Goal: Task Accomplishment & Management: Manage account settings

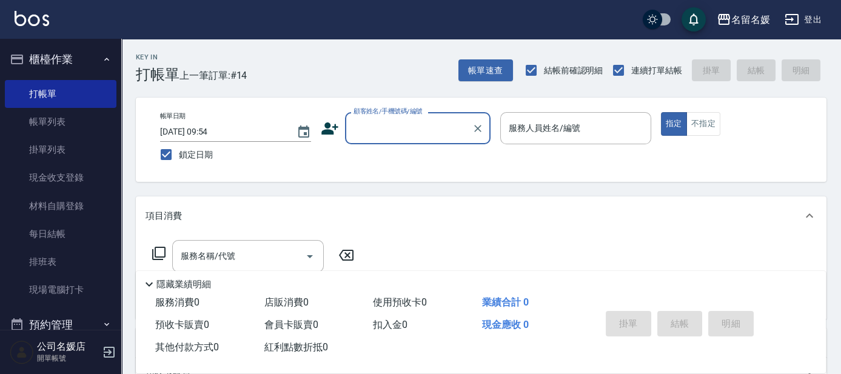
click at [402, 133] on input "顧客姓名/手機號碼/編號" at bounding box center [409, 128] width 116 height 21
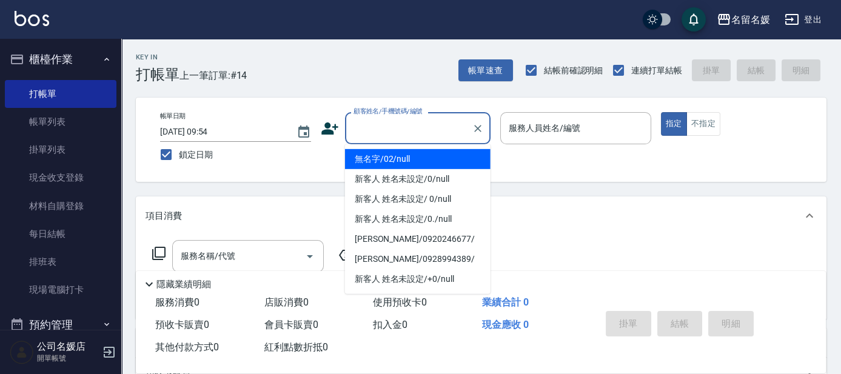
drag, startPoint x: 404, startPoint y: 161, endPoint x: 547, endPoint y: 133, distance: 145.4
click at [406, 160] on li "無名字/02/null" at bounding box center [418, 159] width 146 height 20
click at [547, 133] on label "服務人員姓名/編號" at bounding box center [545, 128] width 72 height 12
click at [547, 133] on input "服務人員姓名/編號" at bounding box center [576, 128] width 140 height 21
type input "無名字/02/null"
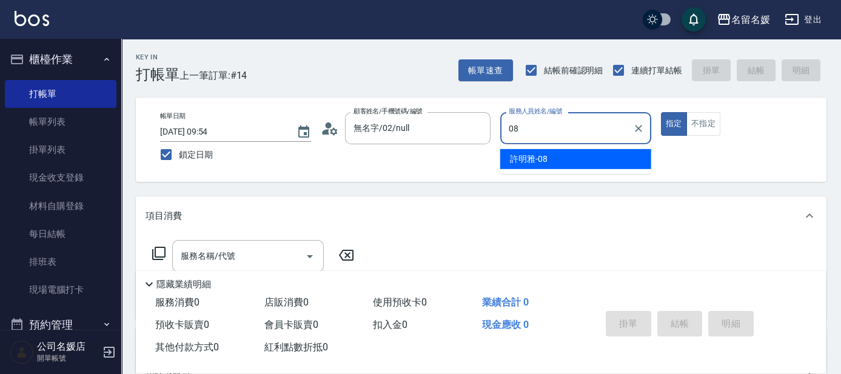
type input "08"
type button "true"
type input "[PERSON_NAME]-08"
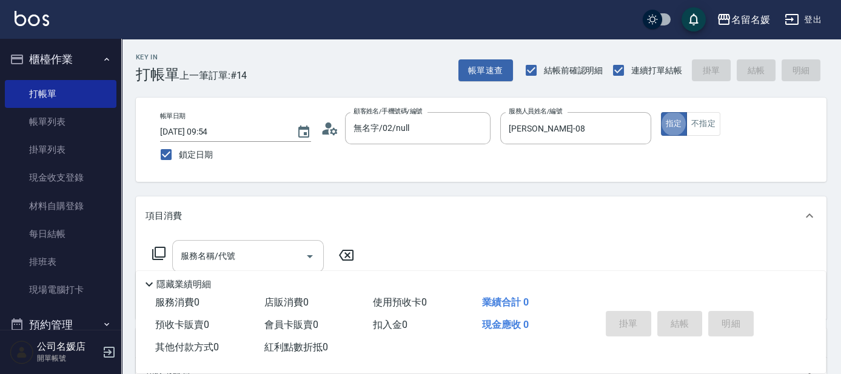
click at [272, 261] on input "服務名稱/代號" at bounding box center [239, 256] width 123 height 21
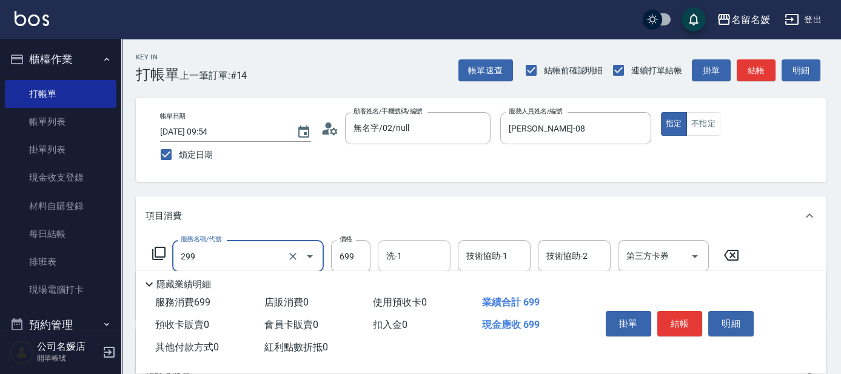
click at [415, 259] on input "洗-1" at bounding box center [414, 256] width 62 height 21
type input "滾珠洗髮699(299)"
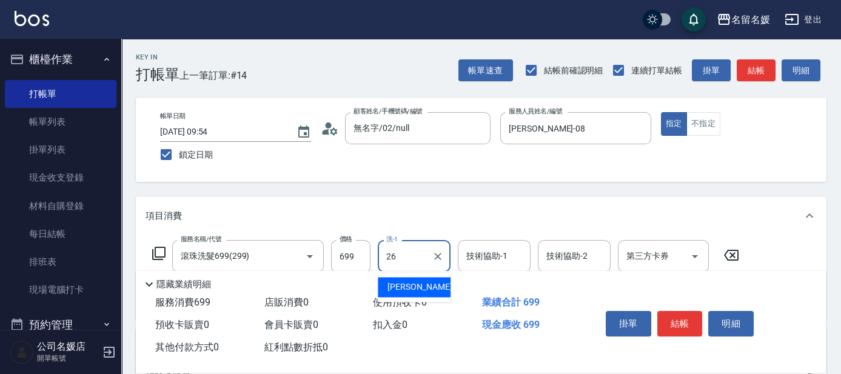
type input "[PERSON_NAME]-26"
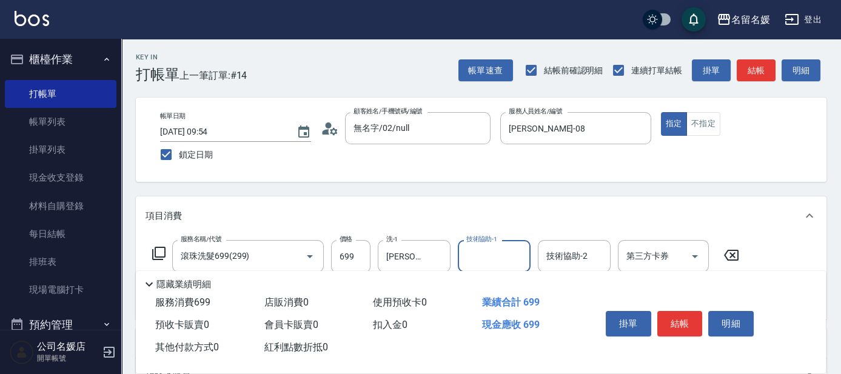
click at [502, 256] on input "技術協助-1" at bounding box center [494, 256] width 62 height 21
type input "[PERSON_NAME]-26"
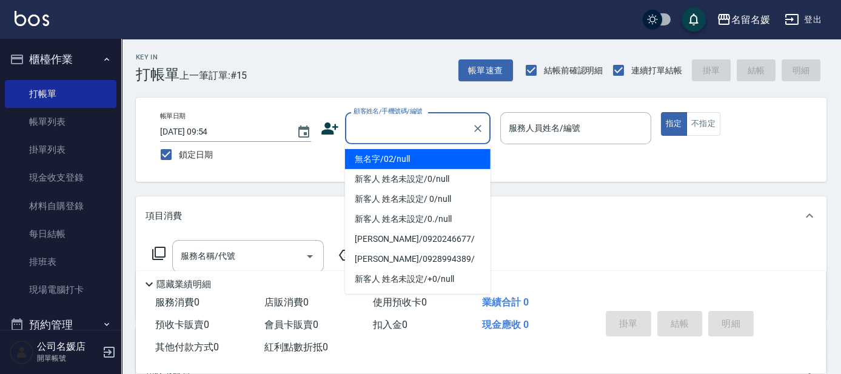
click at [406, 136] on input "顧客姓名/手機號碼/編號" at bounding box center [409, 128] width 116 height 21
click at [422, 160] on li "無名字/02/null" at bounding box center [418, 159] width 146 height 20
type input "無名字/02/null"
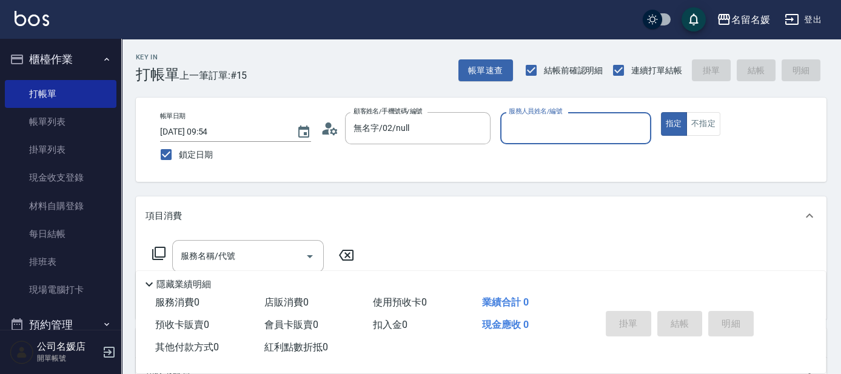
click at [517, 128] on input "服務人員姓名/編號" at bounding box center [576, 128] width 140 height 21
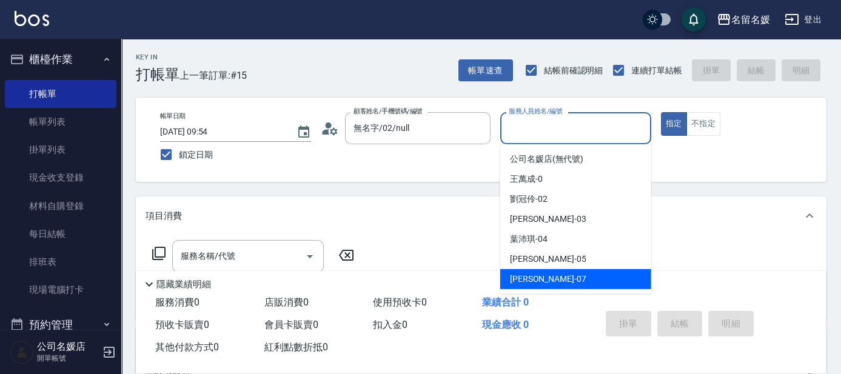
click at [541, 277] on span "[PERSON_NAME] -07" at bounding box center [548, 279] width 76 height 13
type input "[PERSON_NAME]-07"
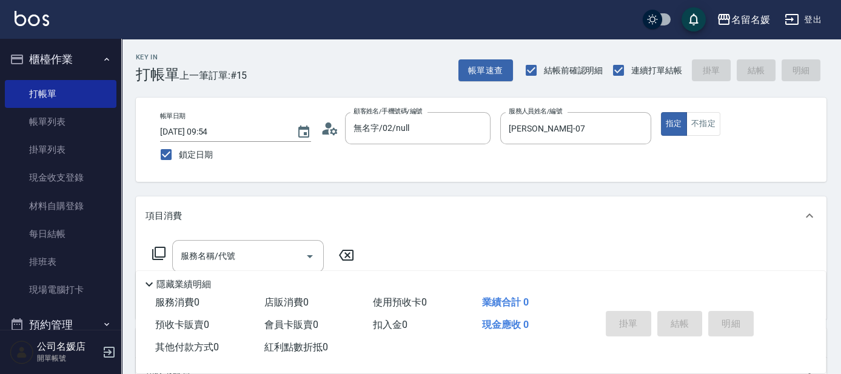
click at [160, 249] on icon at bounding box center [159, 253] width 15 height 15
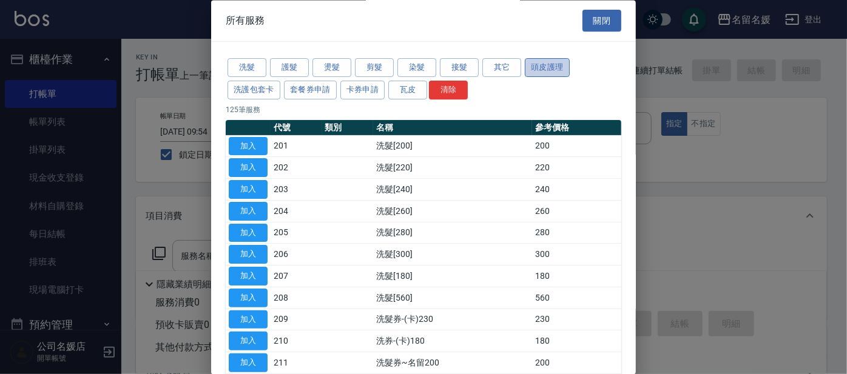
click at [554, 73] on button "頭皮護理" at bounding box center [547, 68] width 45 height 19
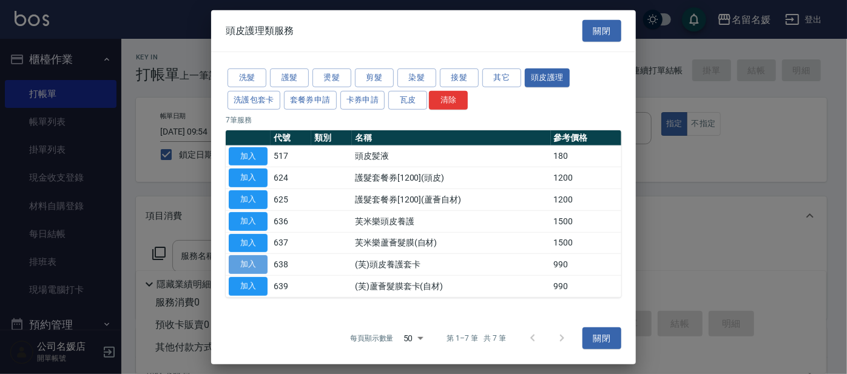
click at [256, 264] on button "加入" at bounding box center [248, 264] width 39 height 19
type input "(芙)頭皮養護套卡(638)"
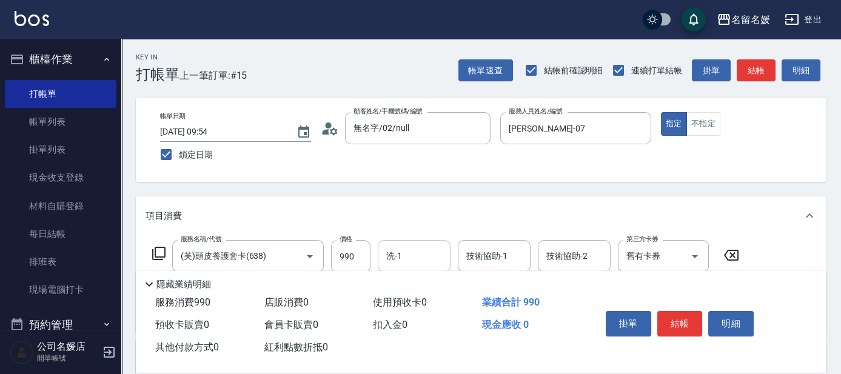
click at [436, 257] on input "洗-1" at bounding box center [414, 256] width 62 height 21
click at [433, 283] on div "yun -28" at bounding box center [414, 287] width 73 height 20
type input "yun-28"
click at [494, 257] on div "技術協助-1 技術協助-1" at bounding box center [494, 256] width 73 height 32
click at [480, 280] on div "yun -28" at bounding box center [494, 287] width 73 height 20
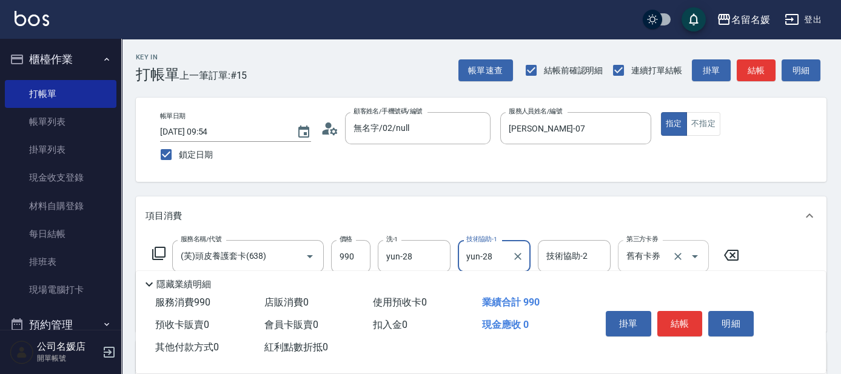
type input "yun-28"
click at [641, 254] on input "舊有卡券" at bounding box center [647, 256] width 46 height 21
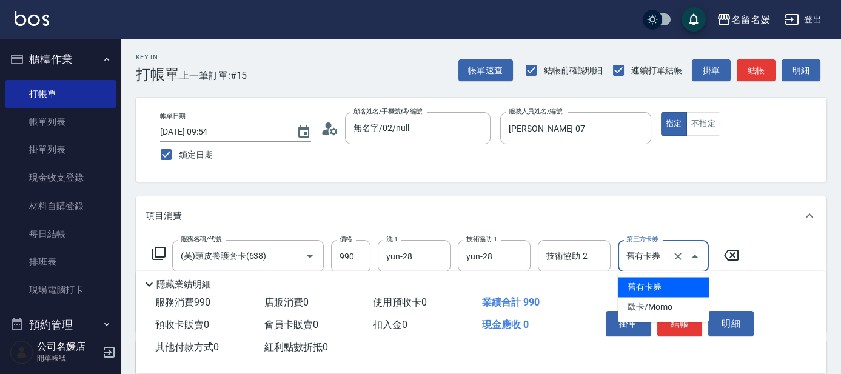
click at [645, 283] on span "舊有卡券" at bounding box center [663, 287] width 91 height 20
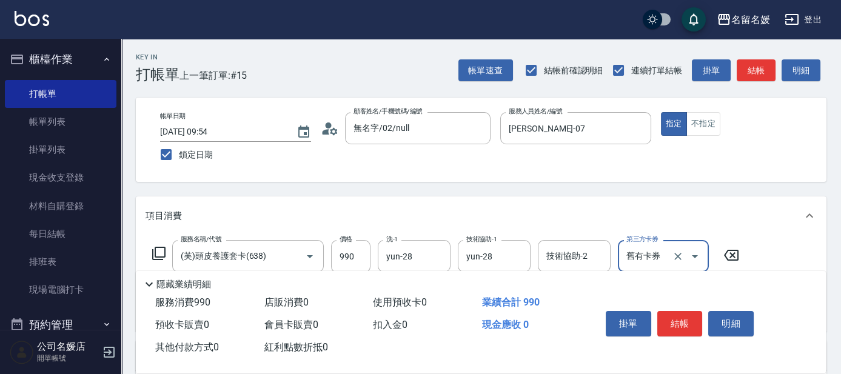
click at [162, 253] on icon at bounding box center [159, 253] width 15 height 15
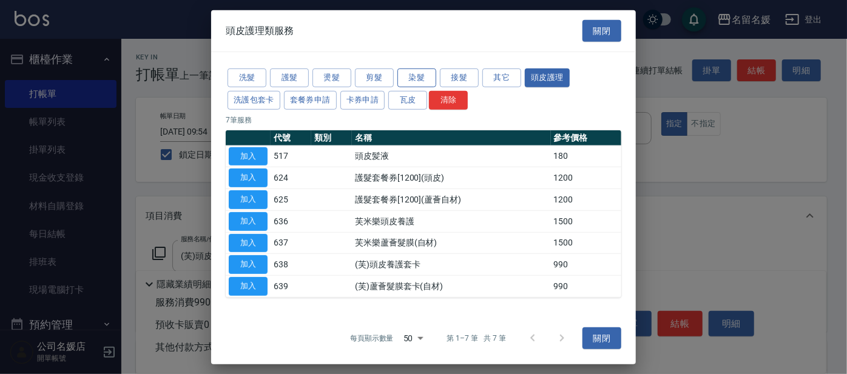
click at [416, 78] on button "染髮" at bounding box center [416, 78] width 39 height 19
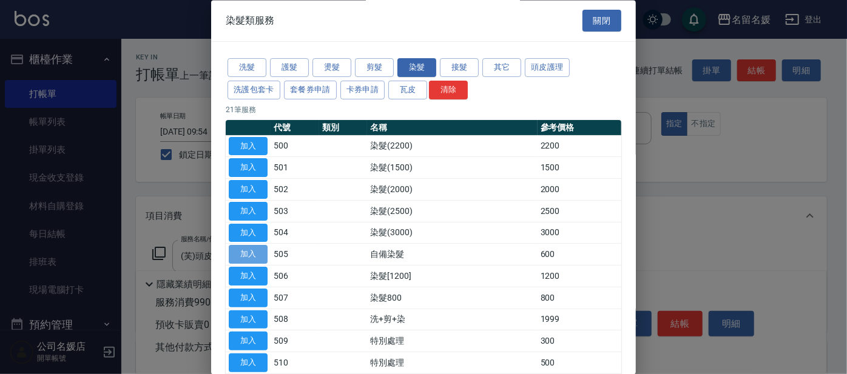
click at [243, 254] on button "加入" at bounding box center [248, 255] width 39 height 19
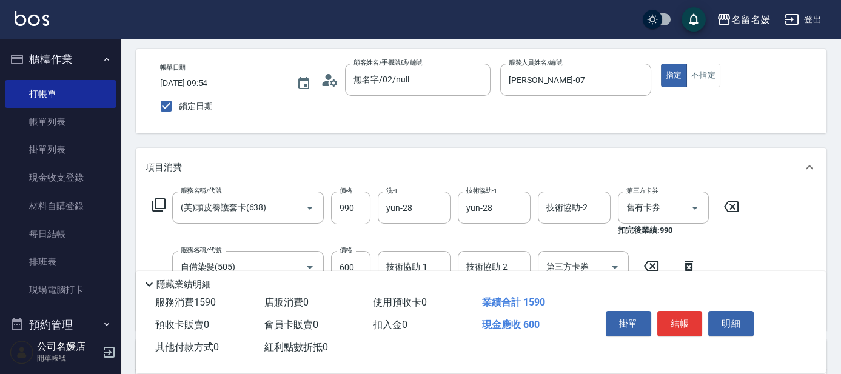
scroll to position [55, 0]
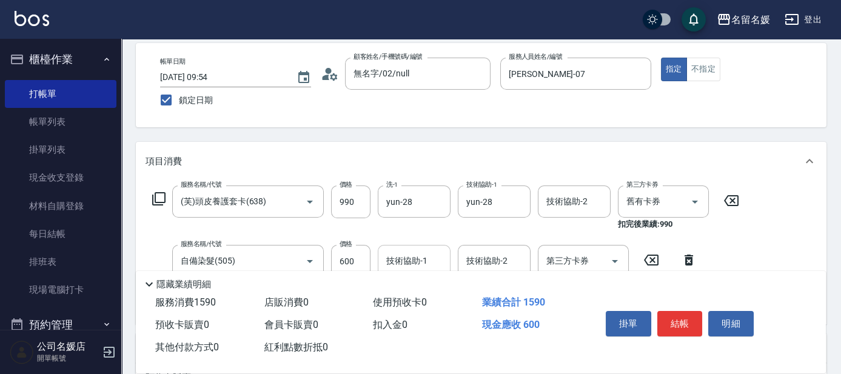
click at [416, 258] on div "技術協助-1 技術協助-1" at bounding box center [414, 261] width 73 height 32
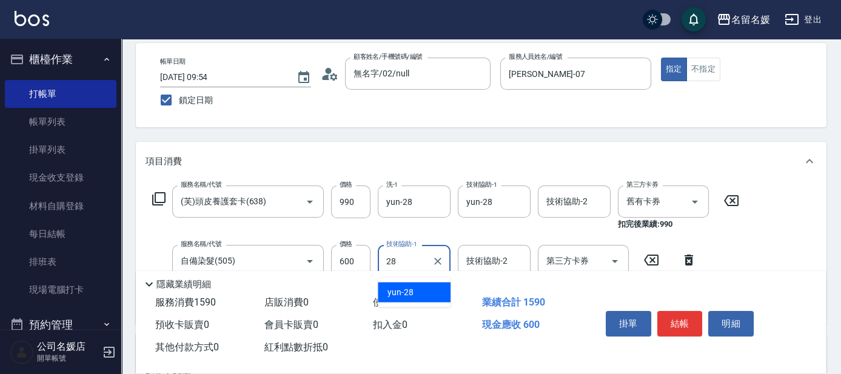
click at [442, 293] on div "yun -28" at bounding box center [414, 293] width 73 height 20
type input "yun-28"
click at [158, 200] on icon at bounding box center [159, 199] width 15 height 15
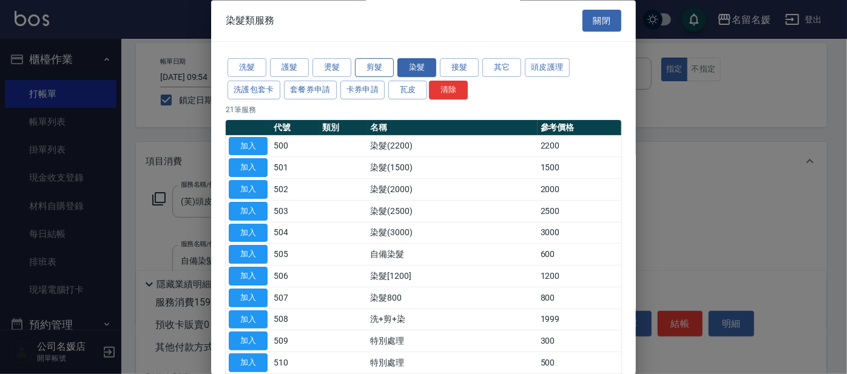
click at [377, 64] on button "剪髮" at bounding box center [374, 68] width 39 height 19
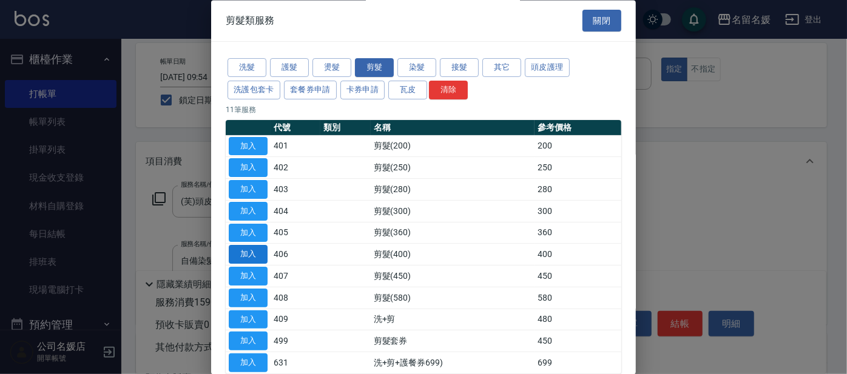
click at [254, 254] on button "加入" at bounding box center [248, 255] width 39 height 19
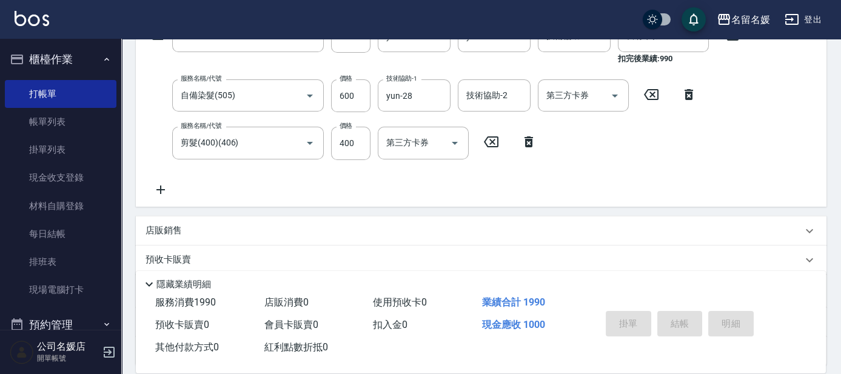
scroll to position [0, 0]
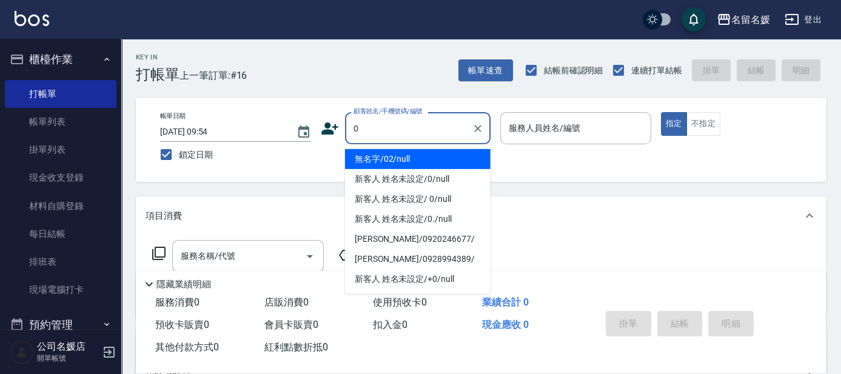
type input "0"
type input "13"
type input "無名字/02/null"
type input "支援-13"
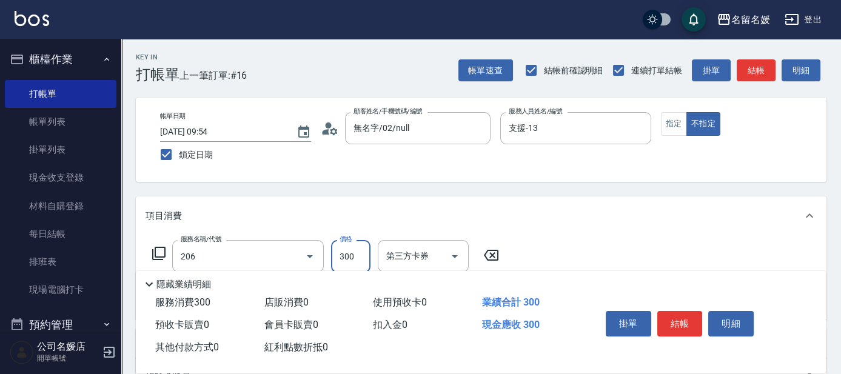
type input "洗髮[300](206)"
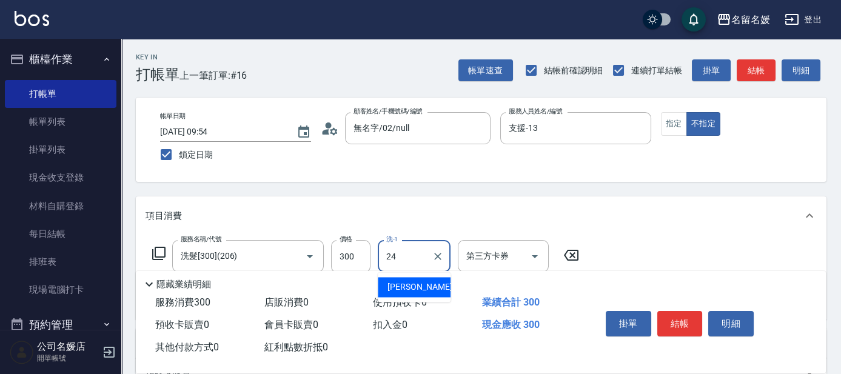
type input "[PERSON_NAME]-24"
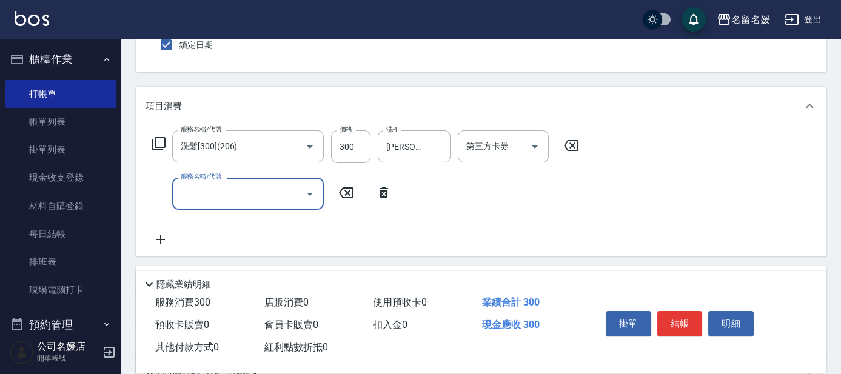
scroll to position [110, 0]
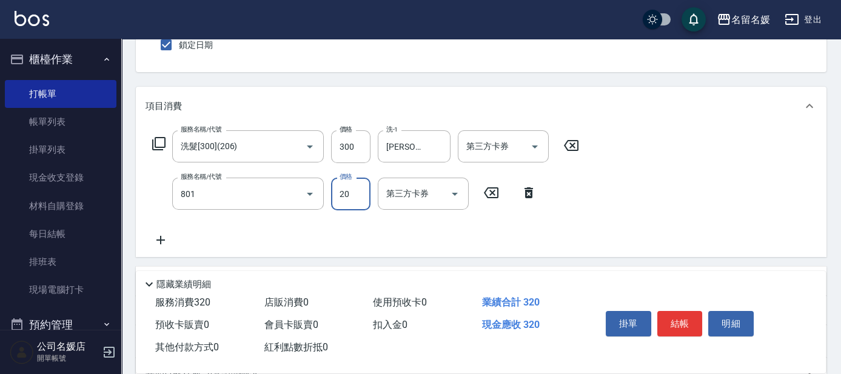
type input "潤絲(801)"
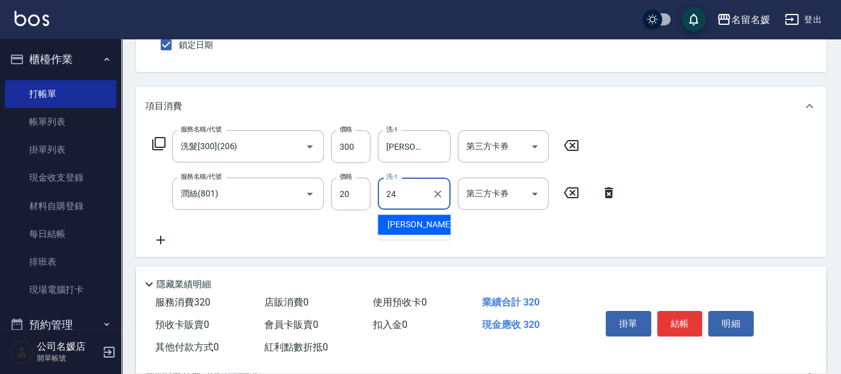
type input "[PERSON_NAME]-24"
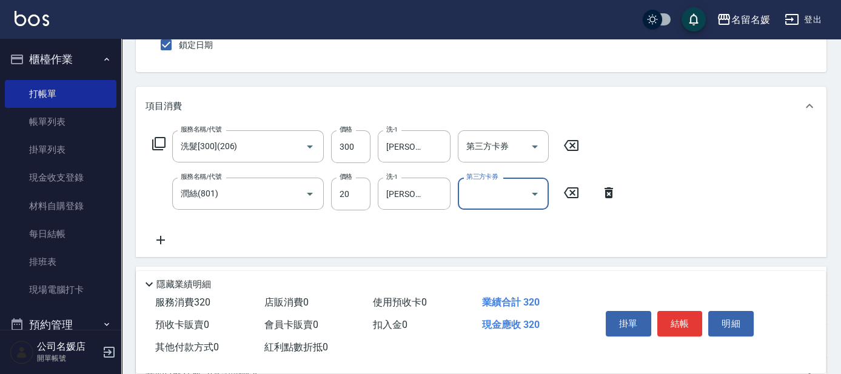
scroll to position [0, 0]
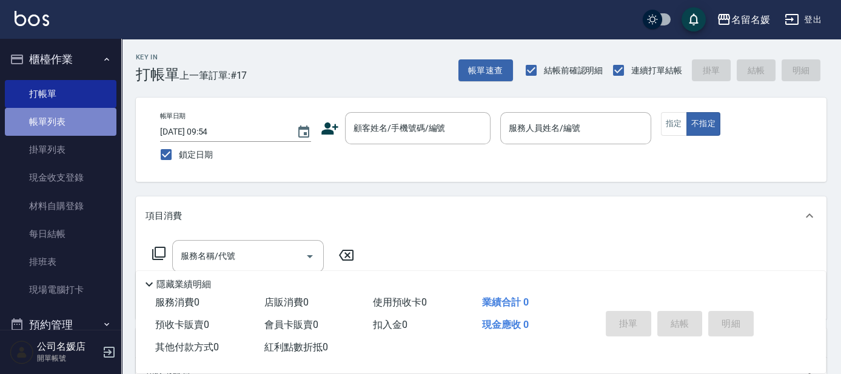
click at [79, 123] on link "帳單列表" at bounding box center [61, 122] width 112 height 28
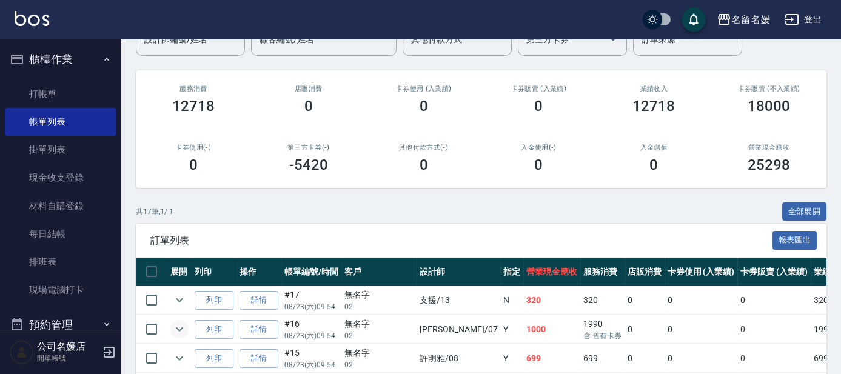
scroll to position [220, 0]
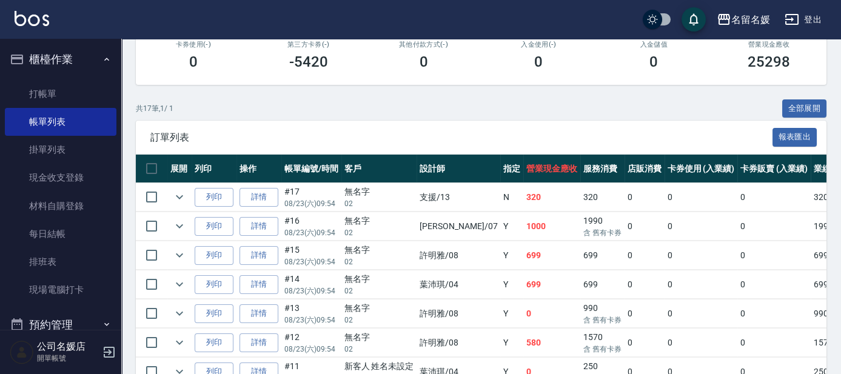
click at [180, 206] on td at bounding box center [179, 197] width 24 height 29
click at [176, 188] on button "expand row" at bounding box center [179, 197] width 18 height 18
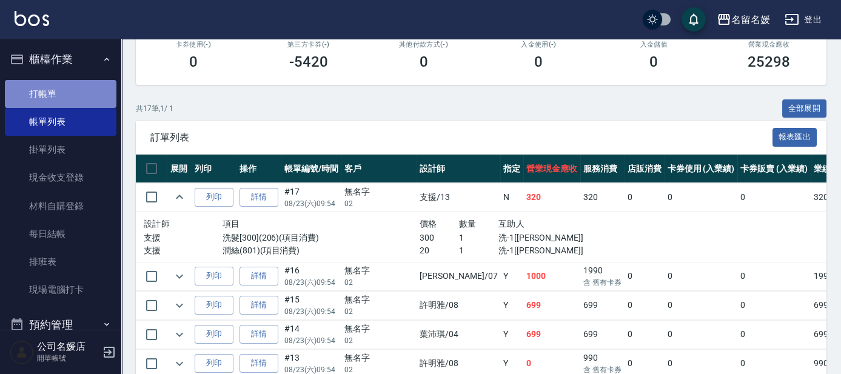
click at [71, 105] on link "打帳單" at bounding box center [61, 94] width 112 height 28
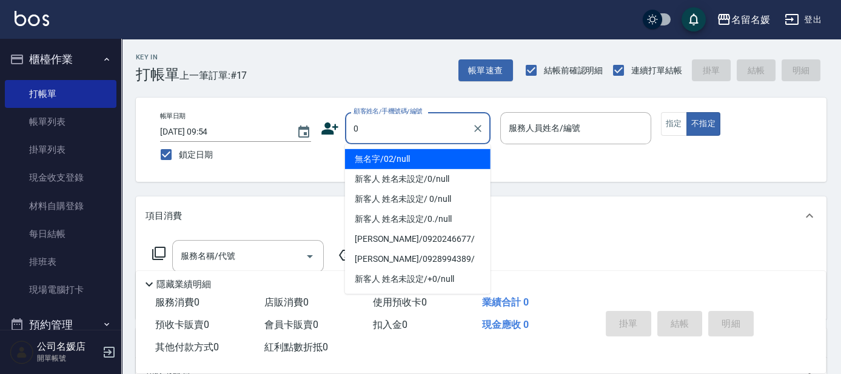
type input "0"
type input "無名字/02/null"
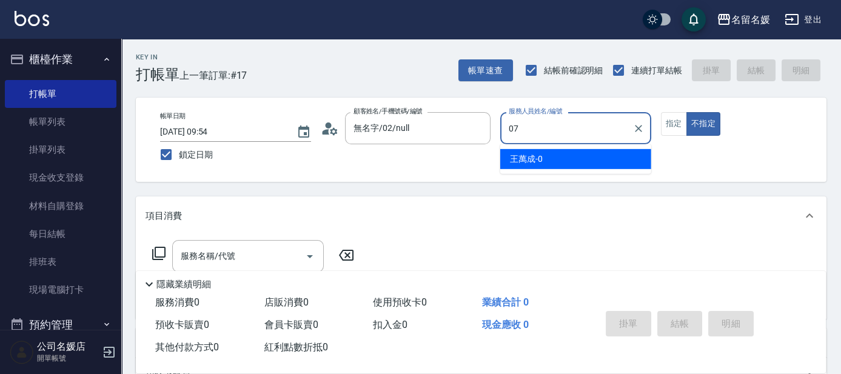
type input "077"
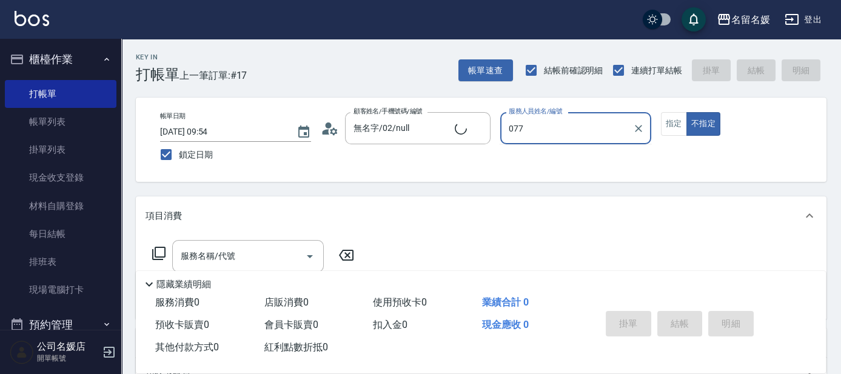
type input "新客人 姓名未設定/0/null"
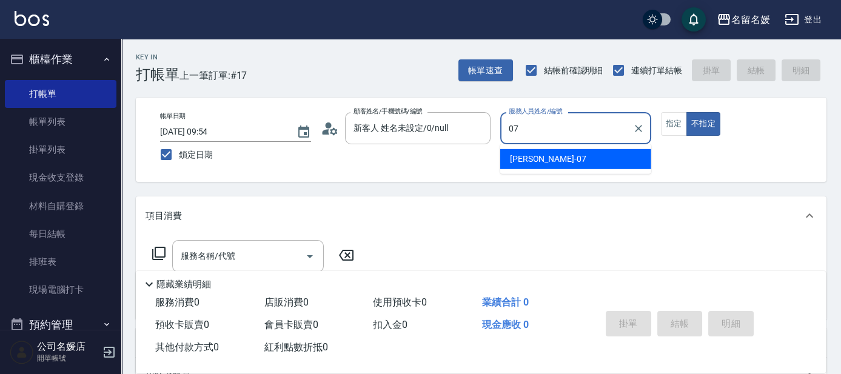
type input "07"
type button "false"
type input "[PERSON_NAME]-07"
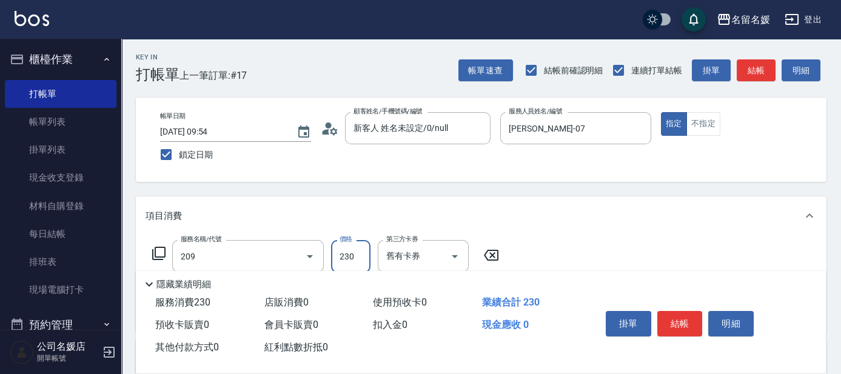
type input "洗髮券-(卡)230(209)"
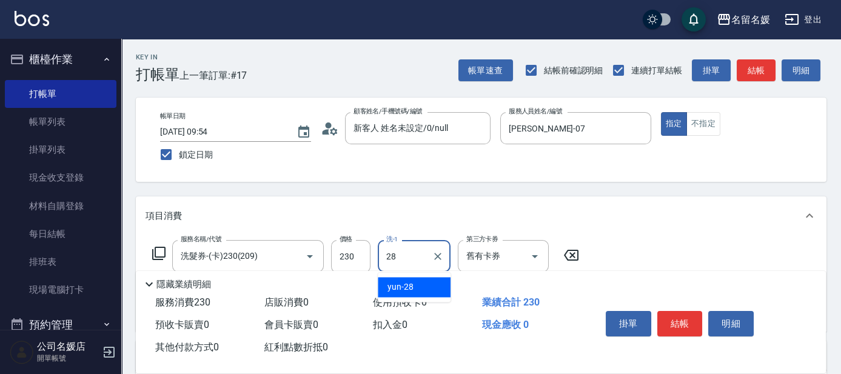
type input "yun-28"
click at [158, 256] on icon at bounding box center [159, 253] width 15 height 15
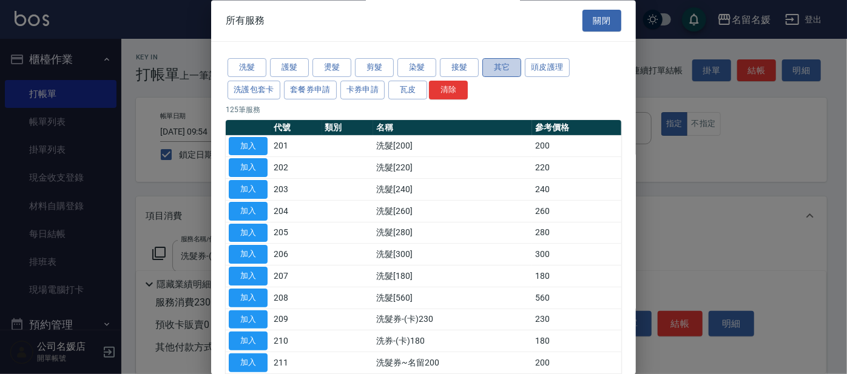
click at [505, 72] on button "其它" at bounding box center [501, 68] width 39 height 19
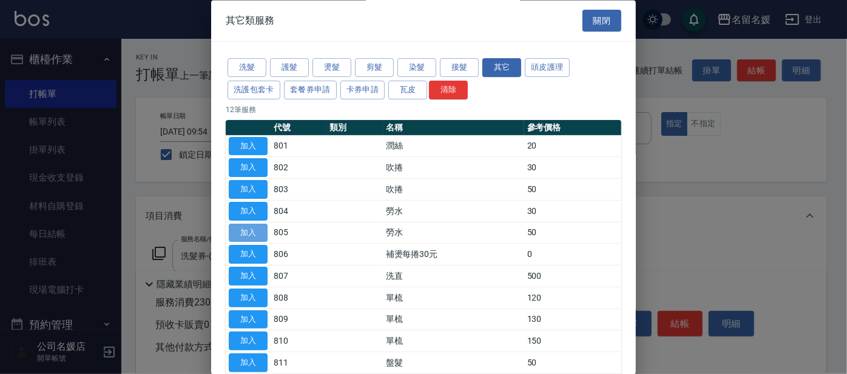
click at [252, 230] on button "加入" at bounding box center [248, 233] width 39 height 19
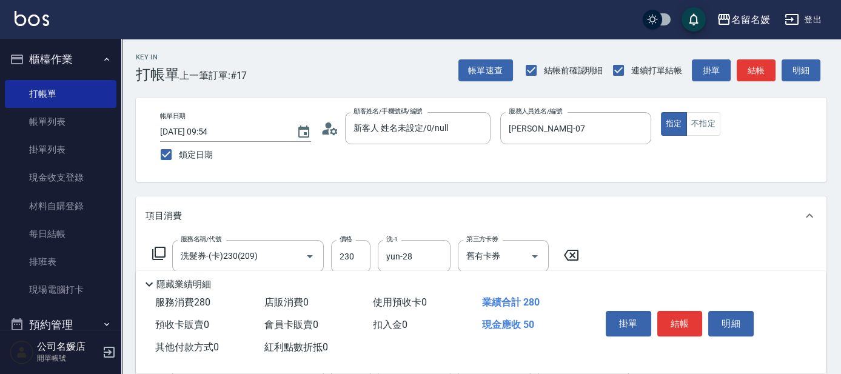
scroll to position [165, 0]
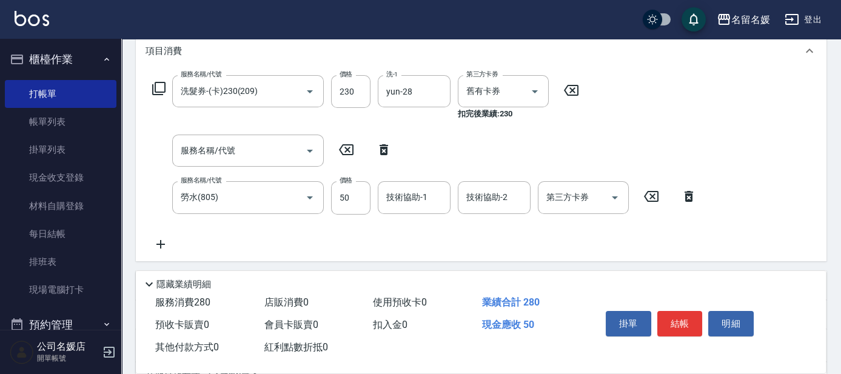
click at [385, 146] on icon at bounding box center [384, 149] width 8 height 11
type input "勞水(805)"
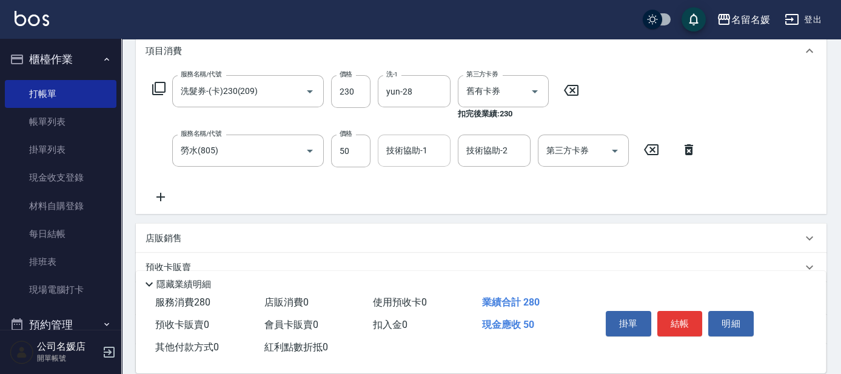
click at [403, 158] on input "技術協助-1" at bounding box center [414, 150] width 62 height 21
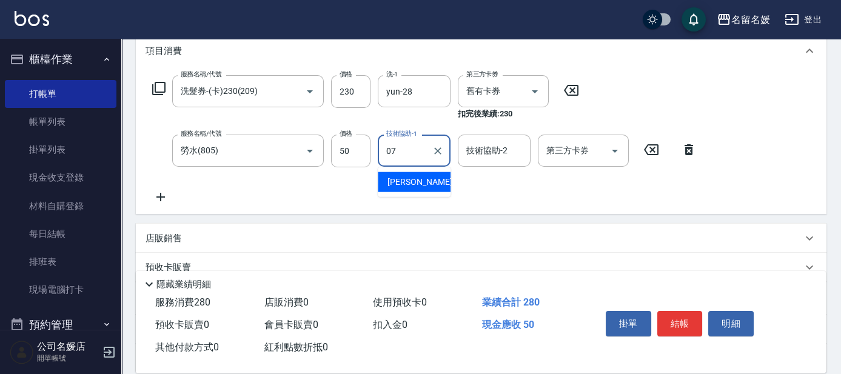
type input "[PERSON_NAME]-07"
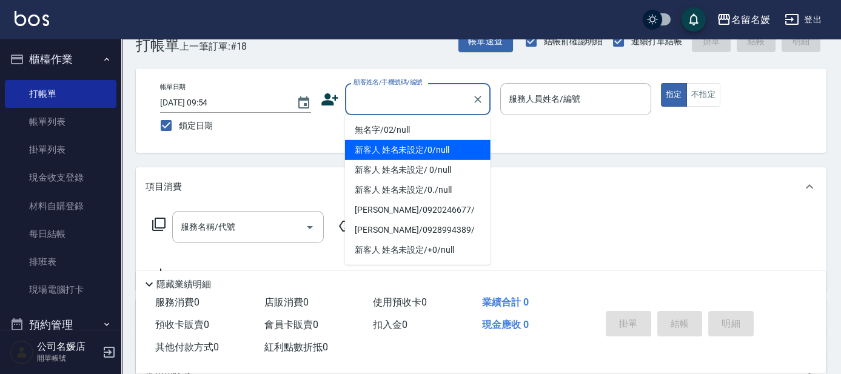
scroll to position [32, 0]
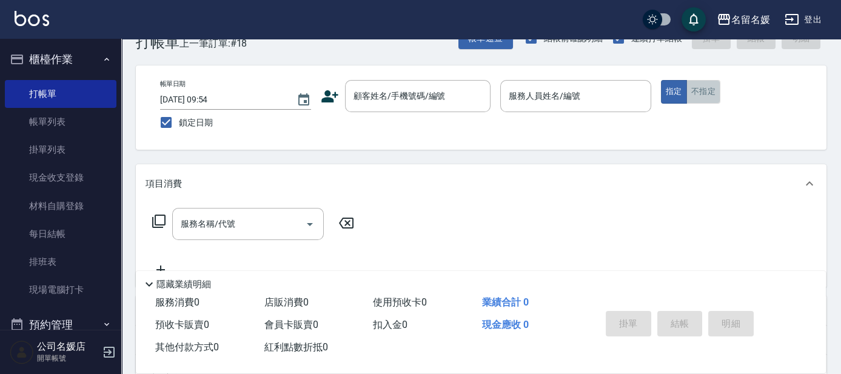
click at [695, 87] on button "不指定" at bounding box center [704, 92] width 34 height 24
click at [557, 102] on input "服務人員姓名/編號" at bounding box center [576, 96] width 140 height 21
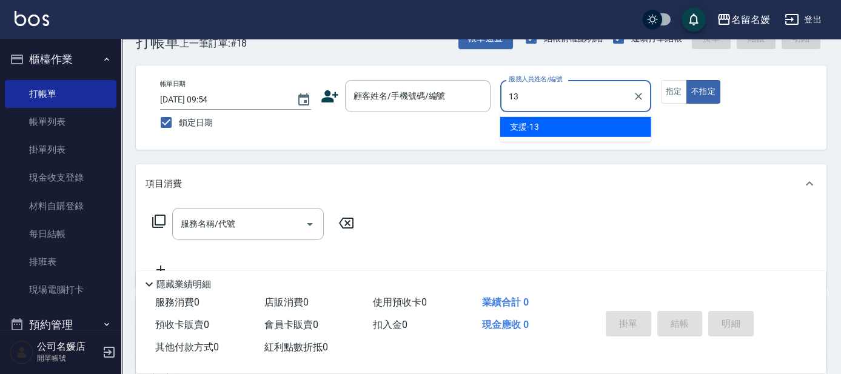
type input "支援-13"
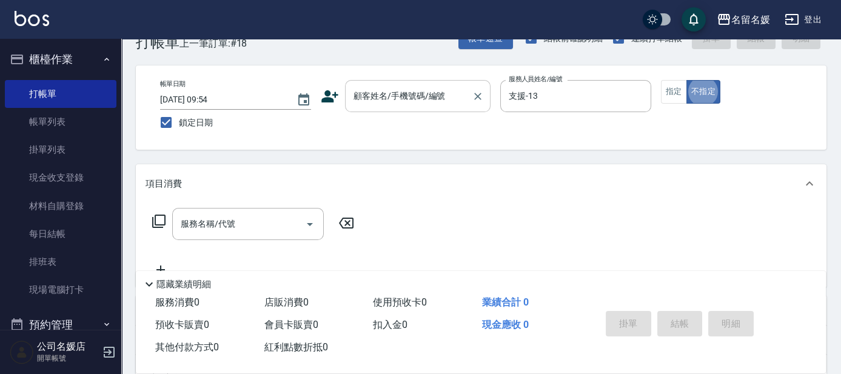
click at [433, 98] on div "顧客姓名/手機號碼/編號 顧客姓名/手機號碼/編號" at bounding box center [418, 96] width 146 height 32
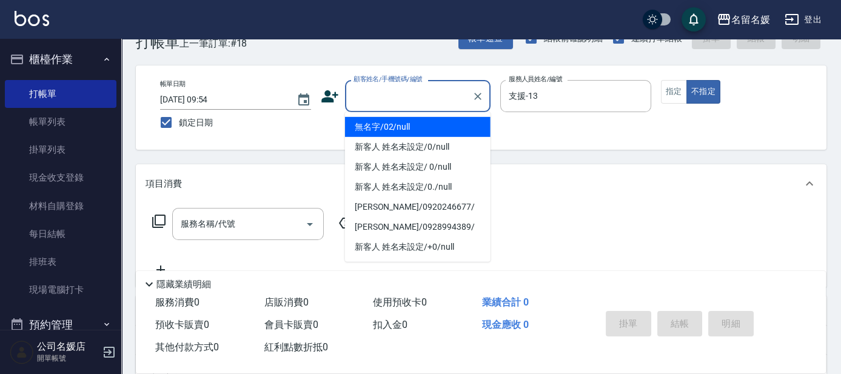
click at [426, 121] on li "無名字/02/null" at bounding box center [418, 127] width 146 height 20
type input "無名字/02/null"
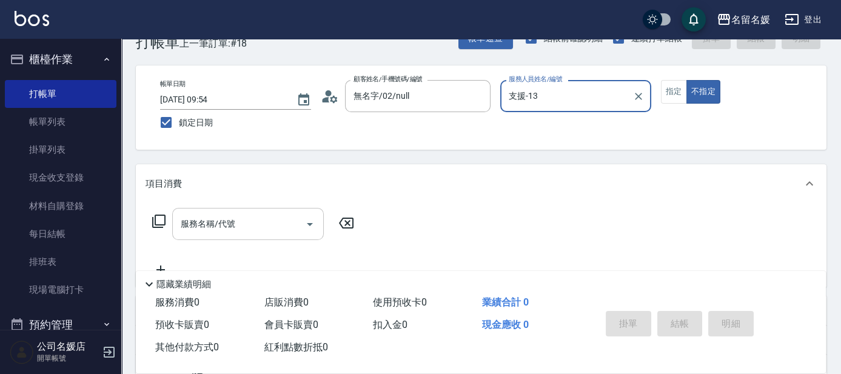
click at [238, 227] on input "服務名稱/代號" at bounding box center [239, 224] width 123 height 21
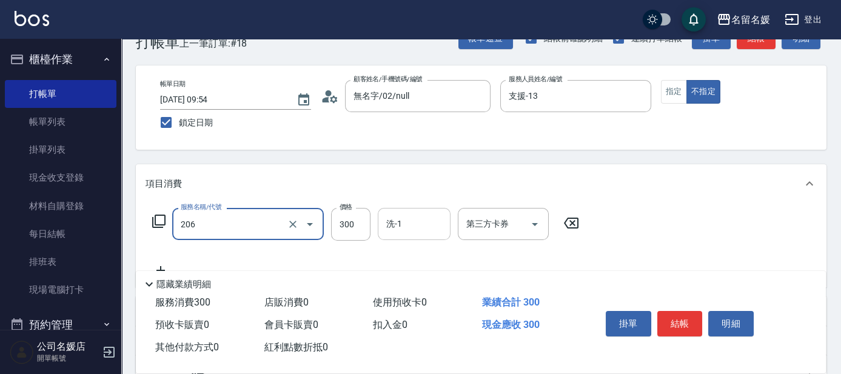
click at [425, 219] on input "洗-1" at bounding box center [414, 224] width 62 height 21
type input "洗髮[300](206)"
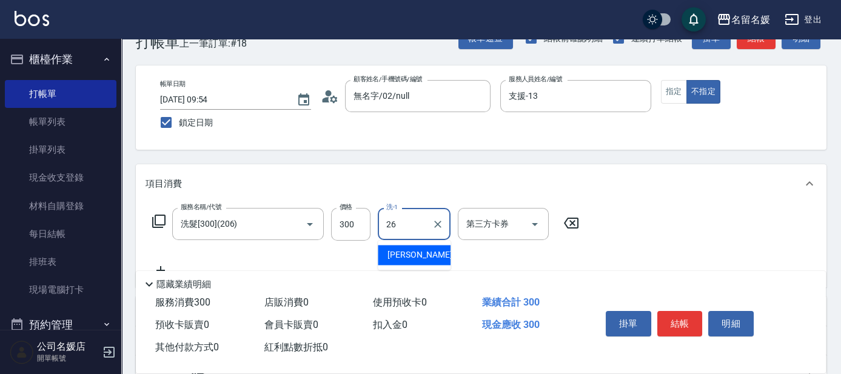
type input "[PERSON_NAME]-26"
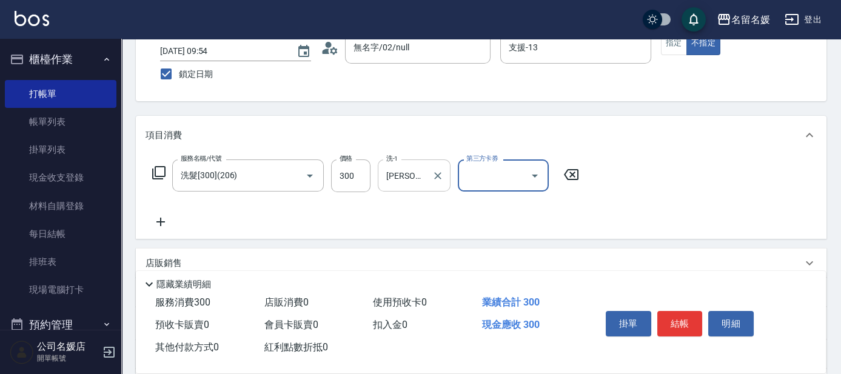
scroll to position [87, 0]
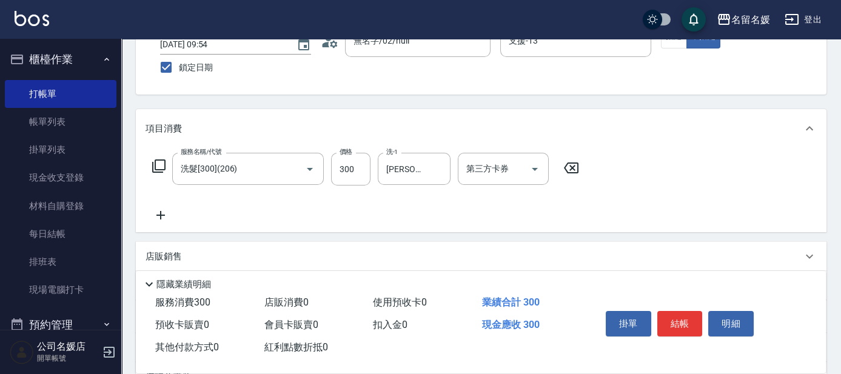
click at [164, 214] on icon at bounding box center [161, 215] width 30 height 15
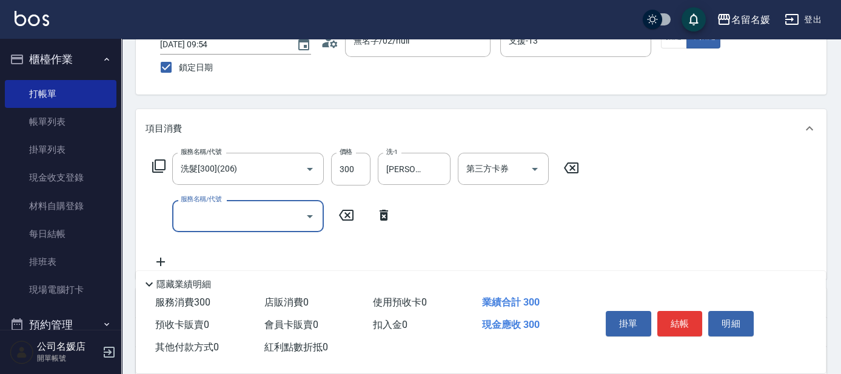
click at [221, 211] on input "服務名稱/代號" at bounding box center [239, 216] width 123 height 21
click at [409, 212] on input "洗-1" at bounding box center [414, 216] width 62 height 21
type input "潤絲(801)"
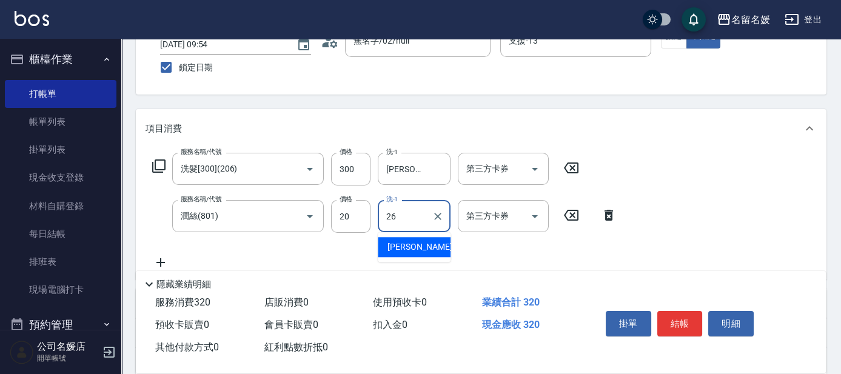
type input "[PERSON_NAME]-26"
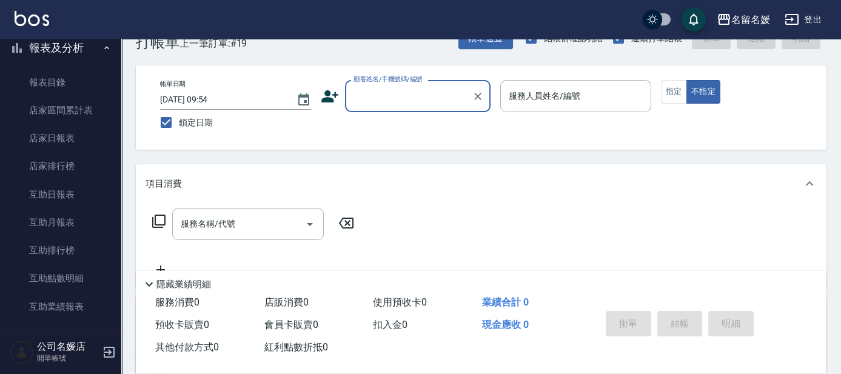
scroll to position [331, 0]
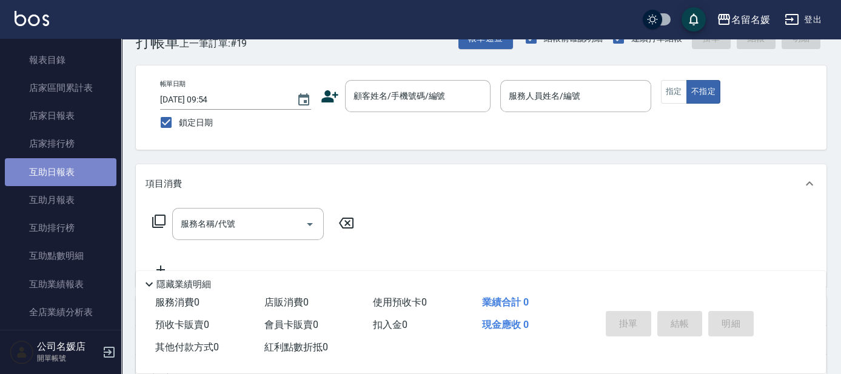
click at [82, 167] on link "互助日報表" at bounding box center [61, 172] width 112 height 28
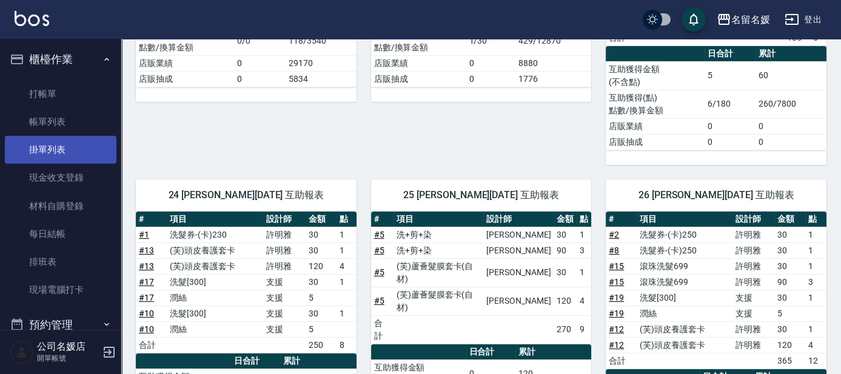
click at [75, 96] on link "打帳單" at bounding box center [61, 94] width 112 height 28
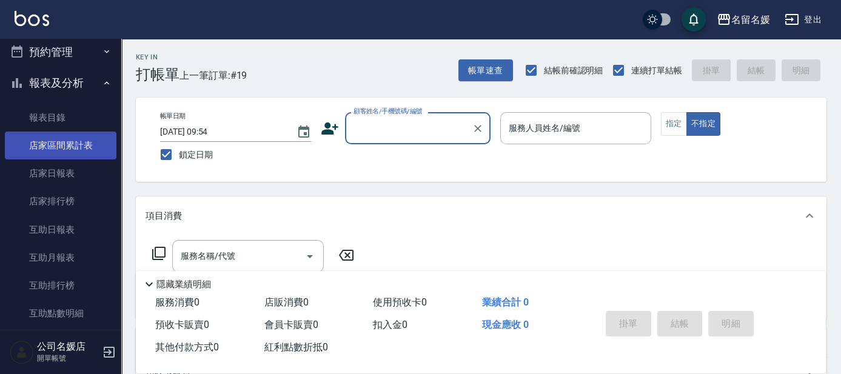
scroll to position [331, 0]
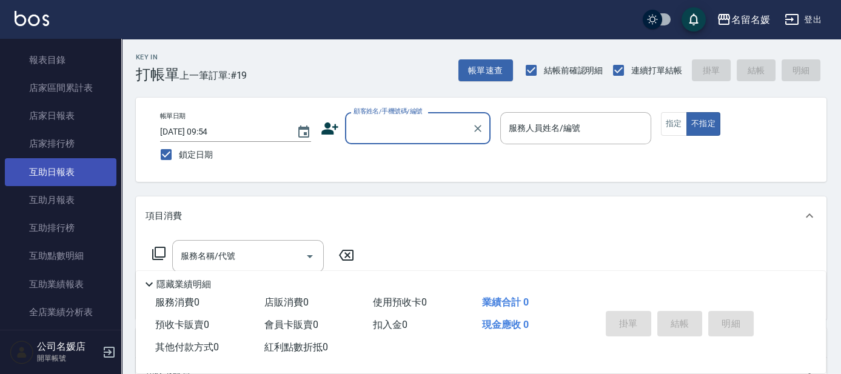
click at [75, 173] on link "互助日報表" at bounding box center [61, 172] width 112 height 28
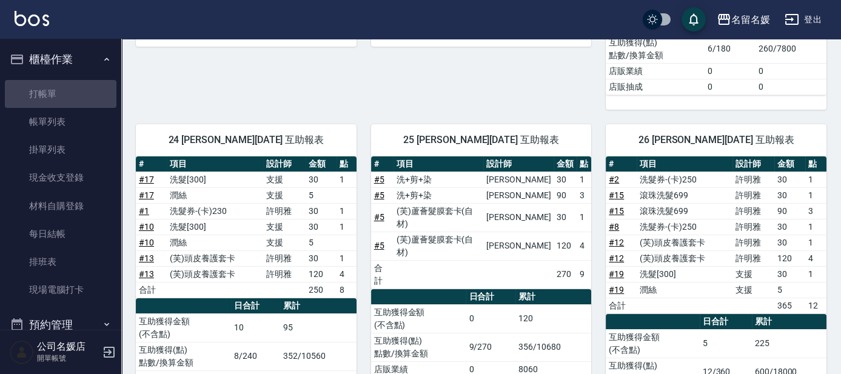
click at [63, 92] on link "打帳單" at bounding box center [61, 94] width 112 height 28
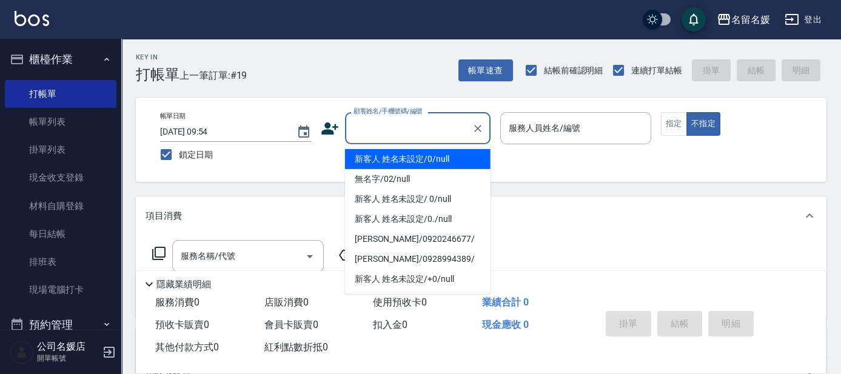
type input "新客人 姓名未設定/0/null"
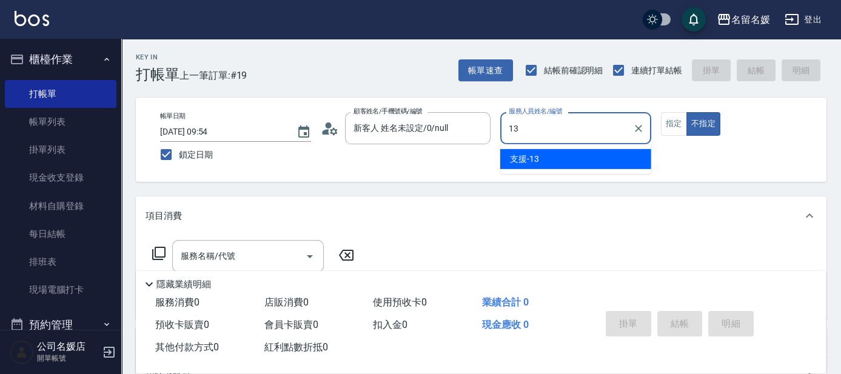
type input "13"
type button "false"
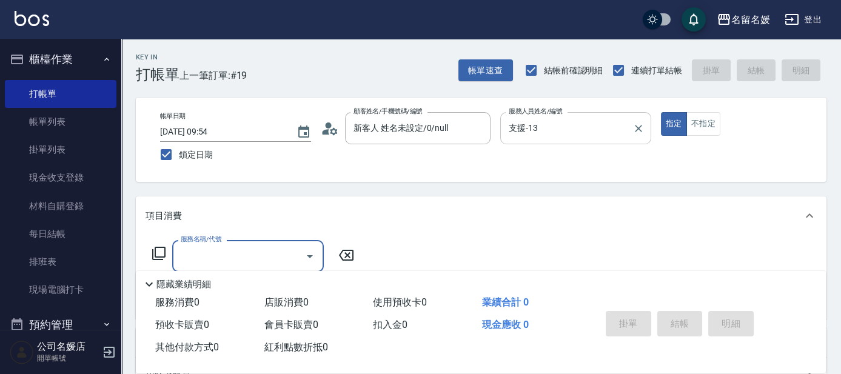
click at [568, 126] on input "支援-13" at bounding box center [567, 128] width 122 height 21
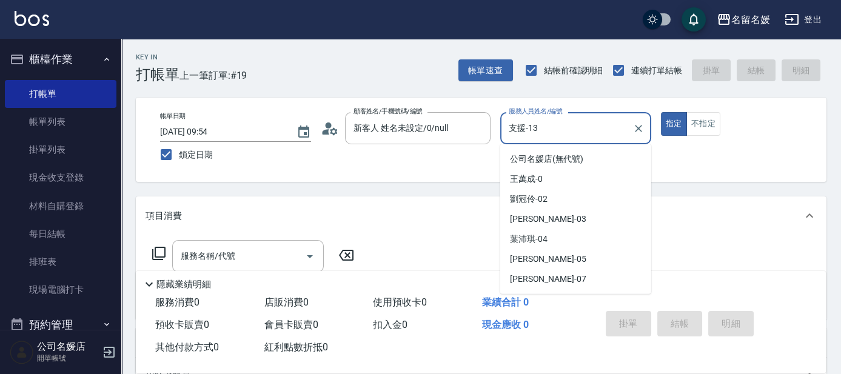
scroll to position [35, 0]
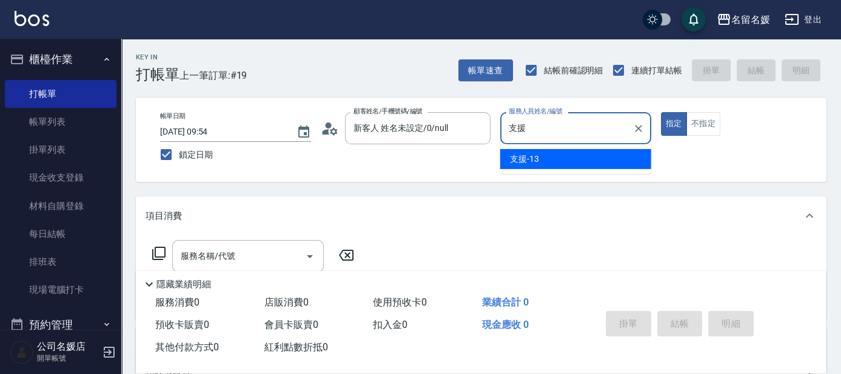
type input "支"
type input "04"
type button "true"
type input "[PERSON_NAME]-04"
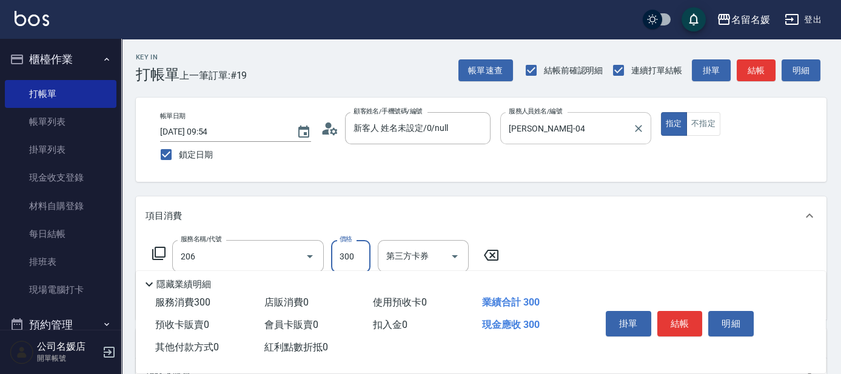
type input "洗髮[300](206)"
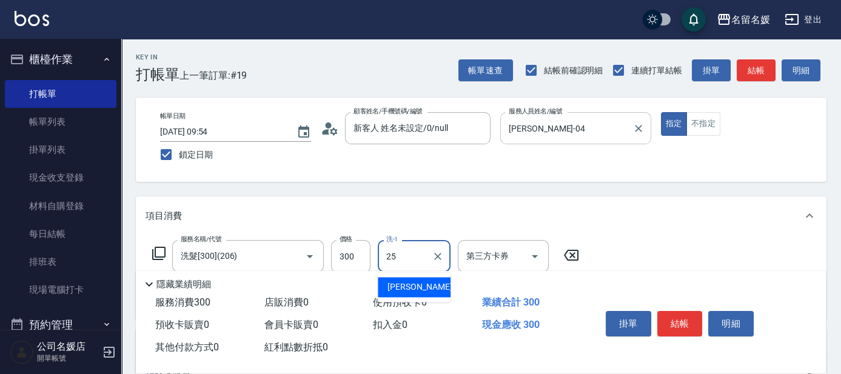
type input "[PERSON_NAME]-25"
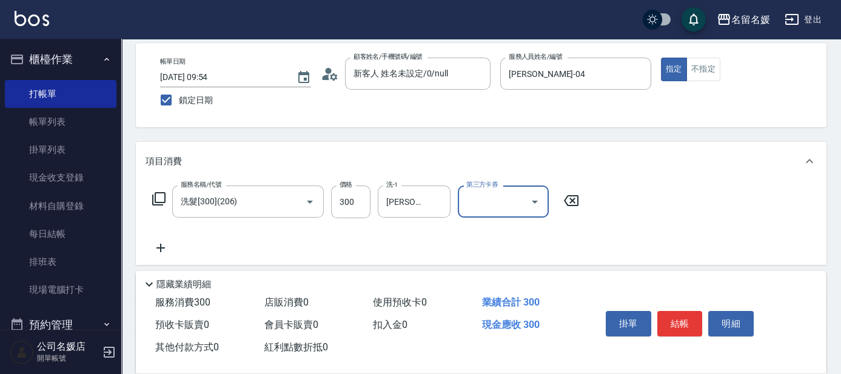
scroll to position [55, 0]
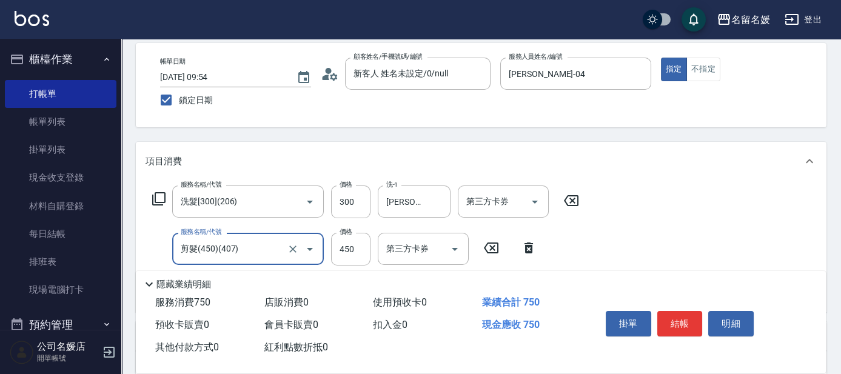
type input "剪髮(450)(407)"
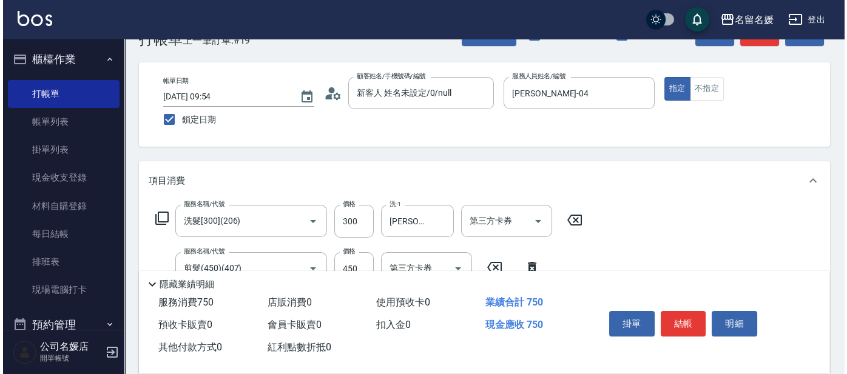
scroll to position [0, 0]
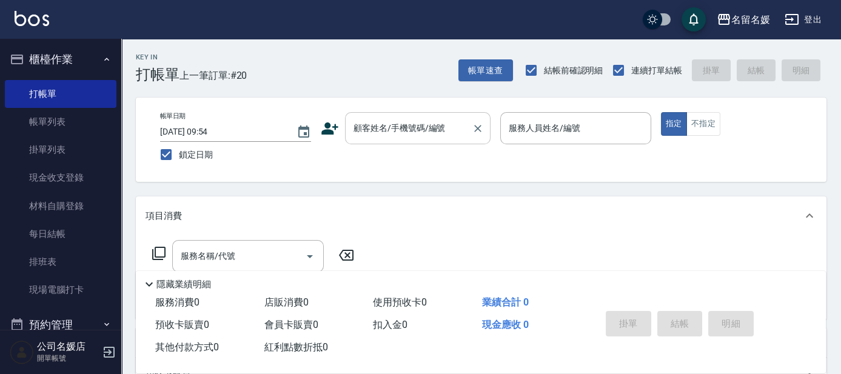
click at [394, 130] on div "顧客姓名/手機號碼/編號 顧客姓名/手機號碼/編號" at bounding box center [418, 128] width 146 height 32
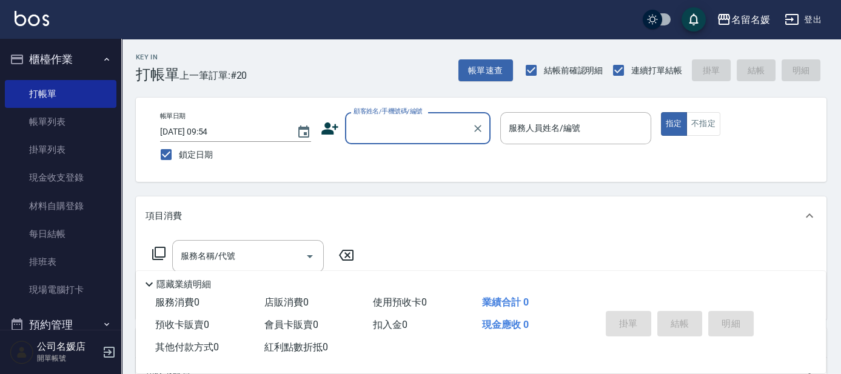
click at [402, 128] on input "顧客姓名/手機號碼/編號" at bounding box center [409, 128] width 116 height 21
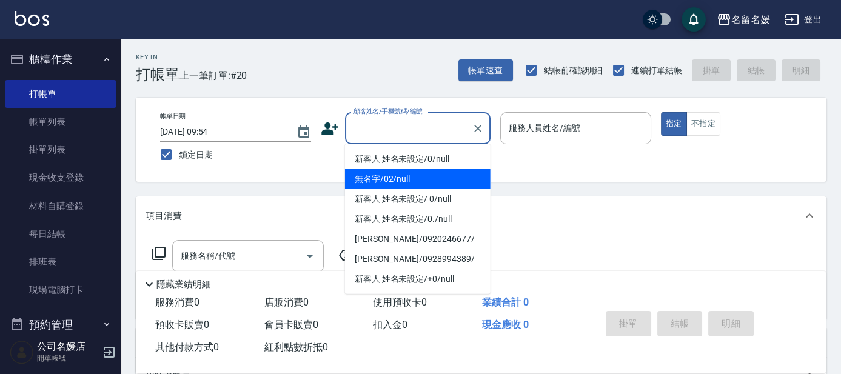
drag, startPoint x: 389, startPoint y: 174, endPoint x: 555, endPoint y: 126, distance: 172.6
click at [391, 173] on li "無名字/02/null" at bounding box center [418, 179] width 146 height 20
type input "無名字/02/null"
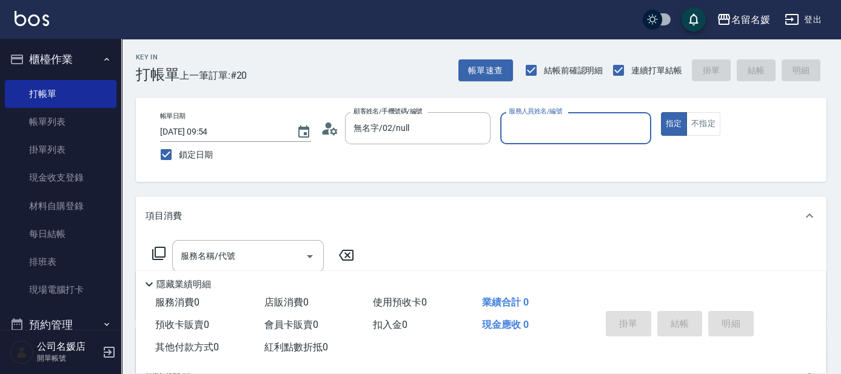
click at [559, 126] on input "服務人員姓名/編號" at bounding box center [576, 128] width 140 height 21
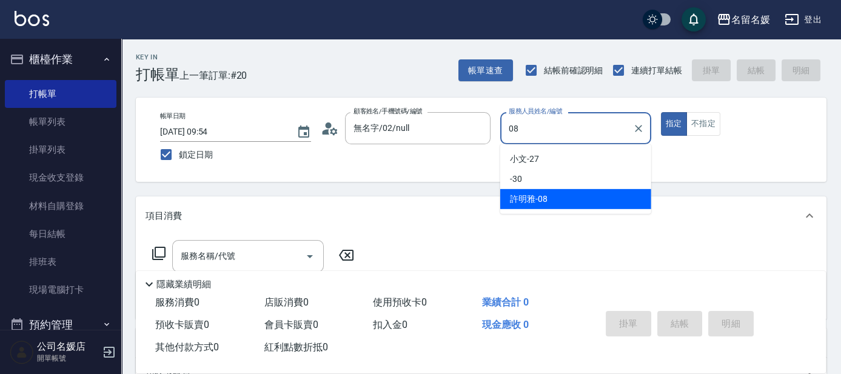
click at [565, 204] on div "[PERSON_NAME]-08" at bounding box center [575, 199] width 151 height 20
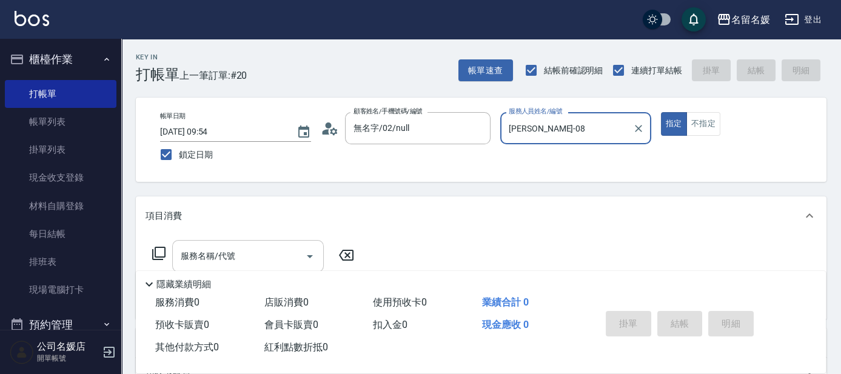
type input "[PERSON_NAME]-08"
click at [264, 251] on input "服務名稱/代號" at bounding box center [239, 256] width 123 height 21
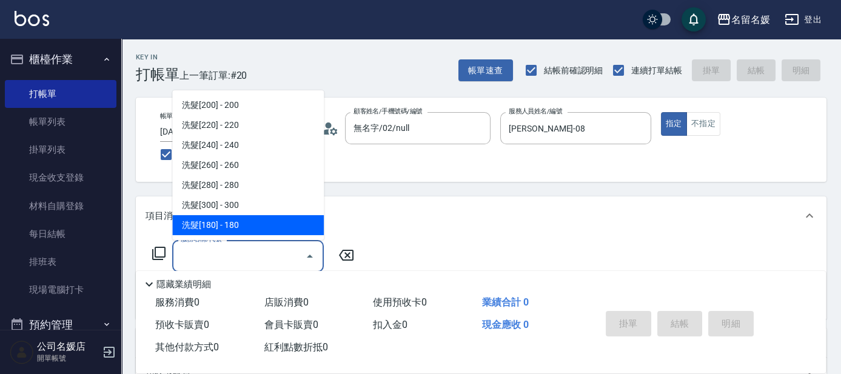
click at [158, 254] on icon at bounding box center [159, 253] width 15 height 15
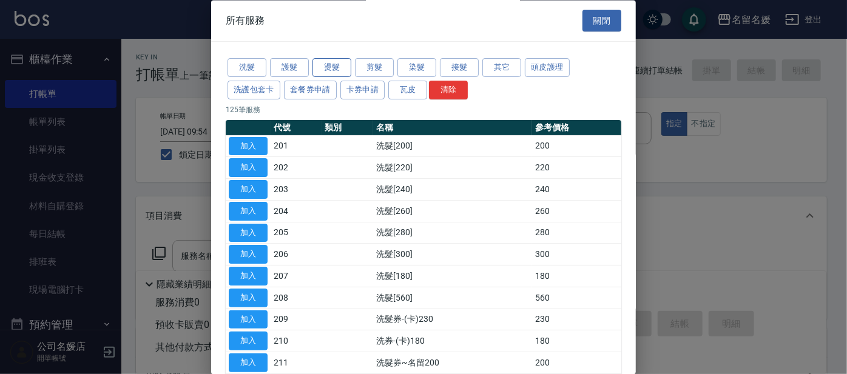
click at [332, 68] on button "燙髮" at bounding box center [331, 68] width 39 height 19
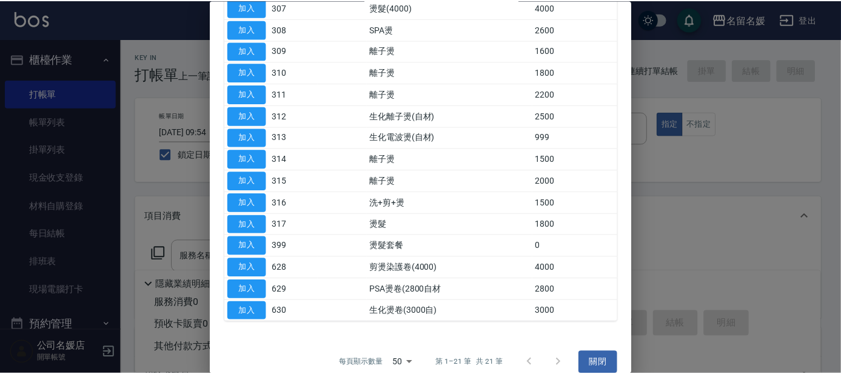
scroll to position [275, 0]
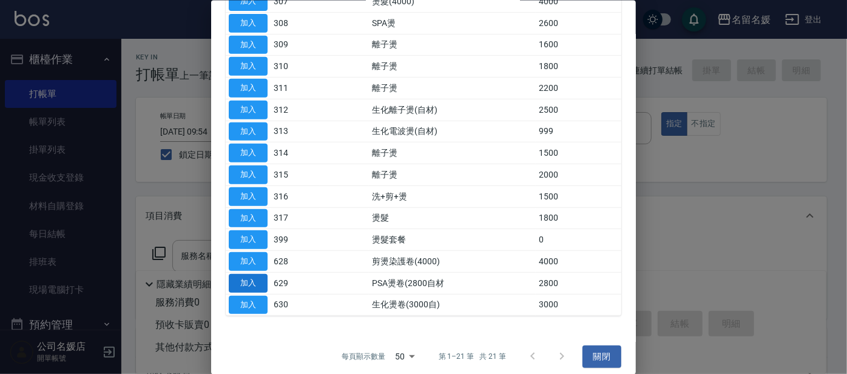
click at [257, 278] on button "加入" at bounding box center [248, 283] width 39 height 19
type input "PSA燙卷(2800自材(629)"
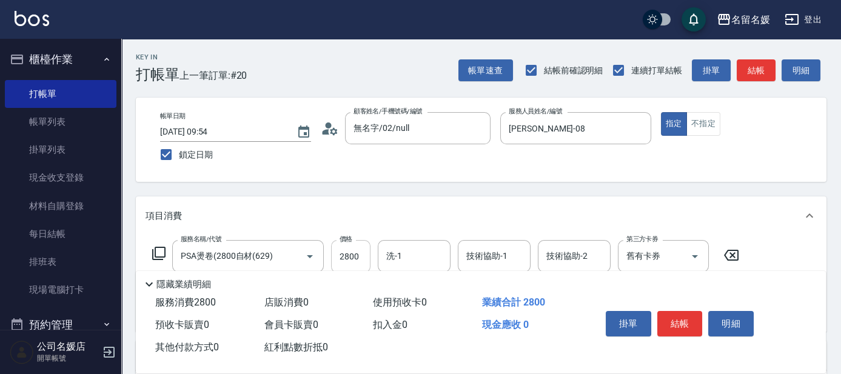
click at [359, 254] on input "2800" at bounding box center [350, 256] width 39 height 33
type input "2600"
click at [406, 254] on input "洗-1" at bounding box center [414, 256] width 62 height 21
click at [408, 291] on span "[PERSON_NAME]-21" at bounding box center [426, 287] width 76 height 13
type input "[PERSON_NAME]-21"
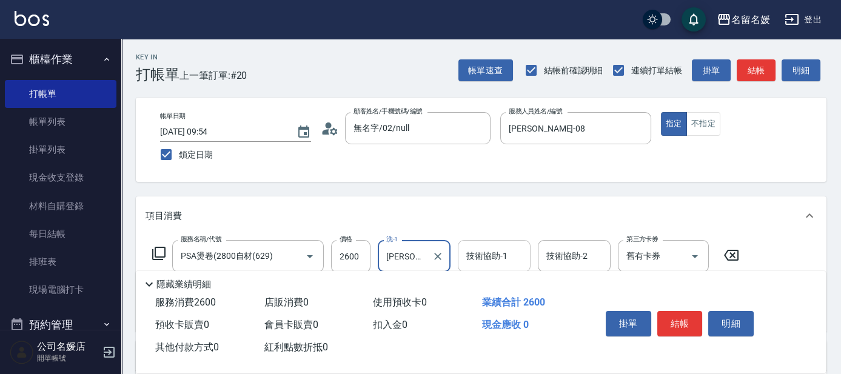
click at [487, 251] on div "技術協助-1 技術協助-1" at bounding box center [494, 256] width 73 height 32
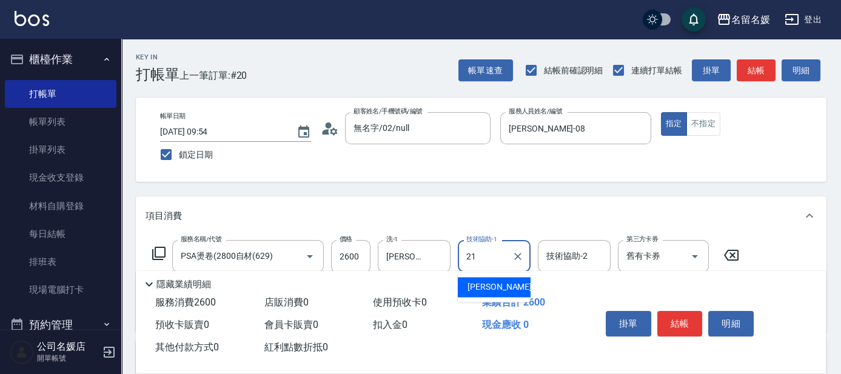
click at [500, 280] on div "[PERSON_NAME]-21" at bounding box center [494, 287] width 73 height 20
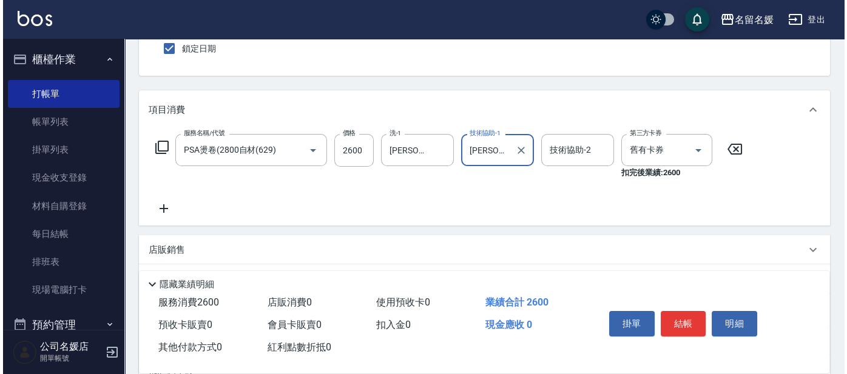
scroll to position [165, 0]
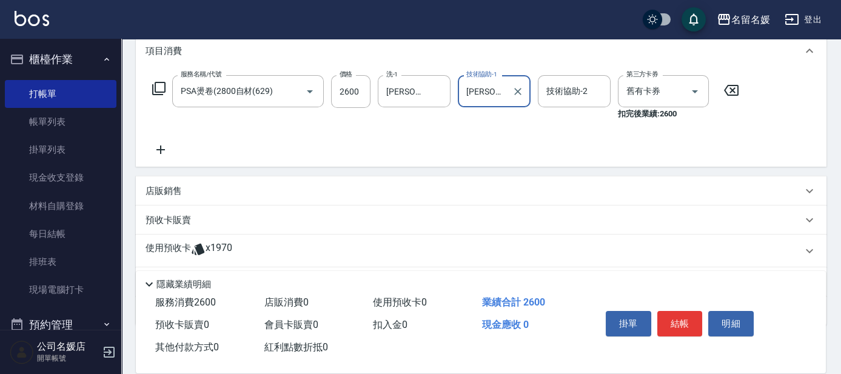
type input "[PERSON_NAME]-21"
click at [161, 150] on icon at bounding box center [161, 150] width 30 height 15
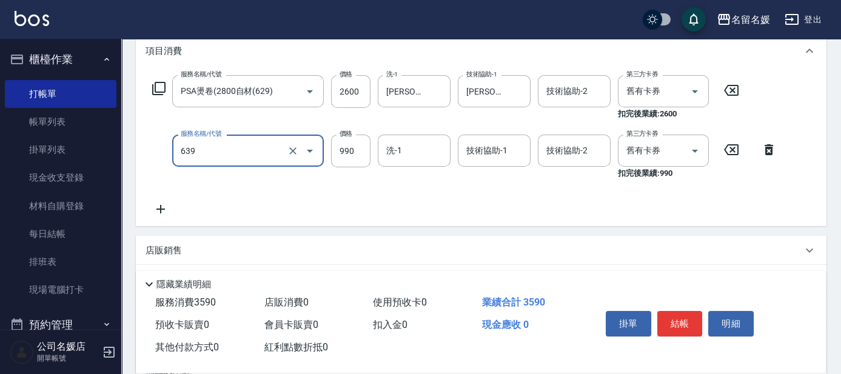
drag, startPoint x: 232, startPoint y: 155, endPoint x: 231, endPoint y: 162, distance: 6.7
click at [232, 157] on input "639" at bounding box center [231, 150] width 107 height 21
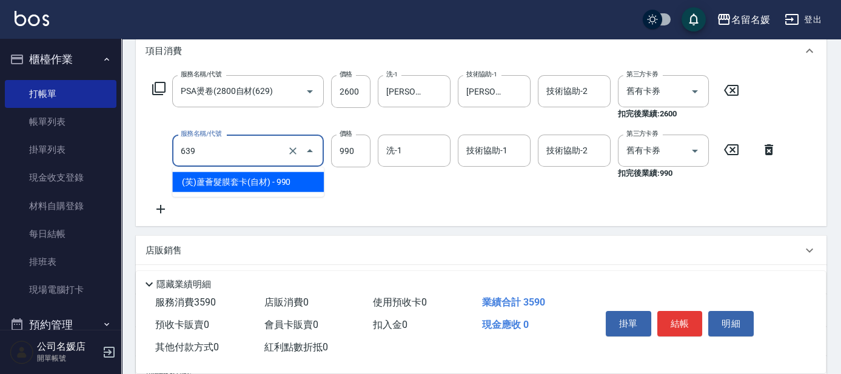
click at [227, 178] on span "(芙)蘆薈髮膜套卡(自材) - 990" at bounding box center [248, 182] width 152 height 20
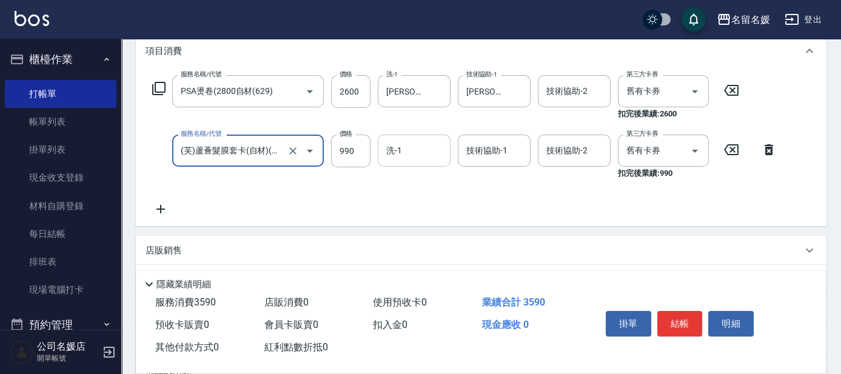
type input "(芙)蘆薈髮膜套卡(自材)(639)"
click at [420, 141] on input "洗-1" at bounding box center [414, 150] width 62 height 21
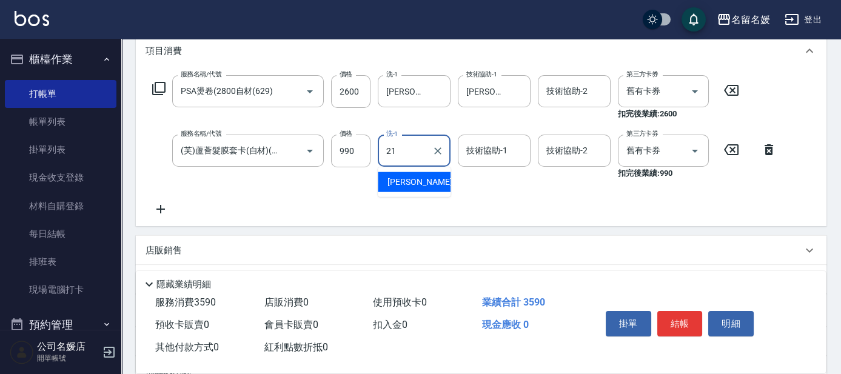
click at [425, 178] on div "[PERSON_NAME]-21" at bounding box center [414, 182] width 73 height 20
type input "[PERSON_NAME]-21"
click at [471, 149] on div "技術協助-1 技術協助-1" at bounding box center [494, 151] width 73 height 32
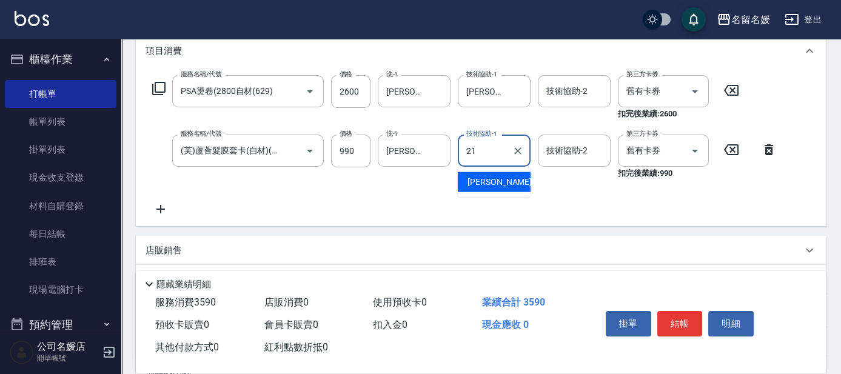
click at [515, 175] on div "[PERSON_NAME]-21" at bounding box center [494, 182] width 73 height 20
type input "[PERSON_NAME]-21"
click at [676, 315] on button "結帳" at bounding box center [680, 323] width 45 height 25
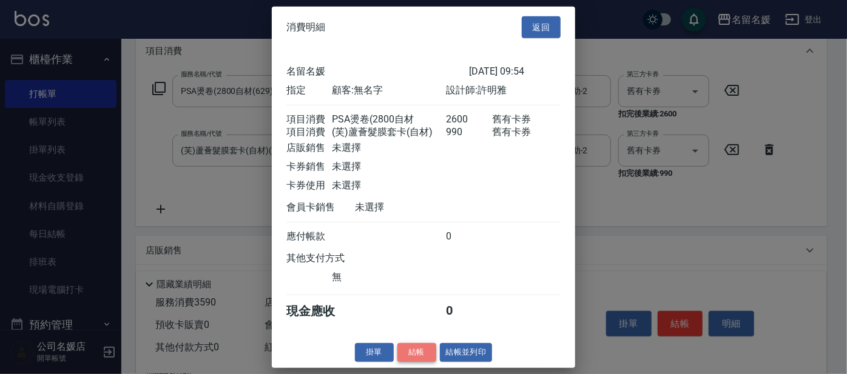
click at [414, 362] on button "結帳" at bounding box center [416, 352] width 39 height 19
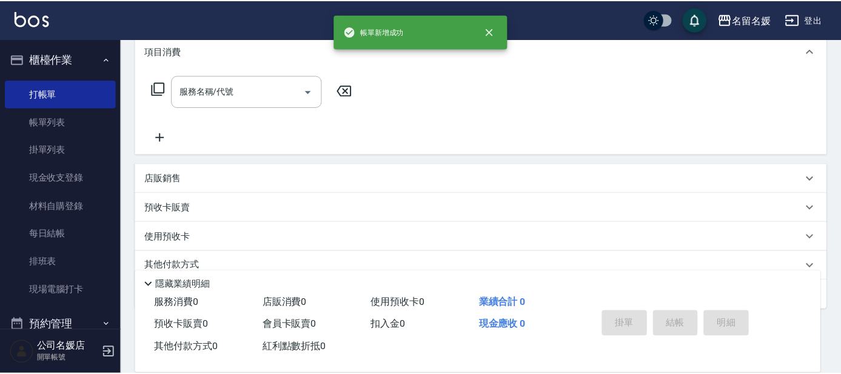
scroll to position [0, 0]
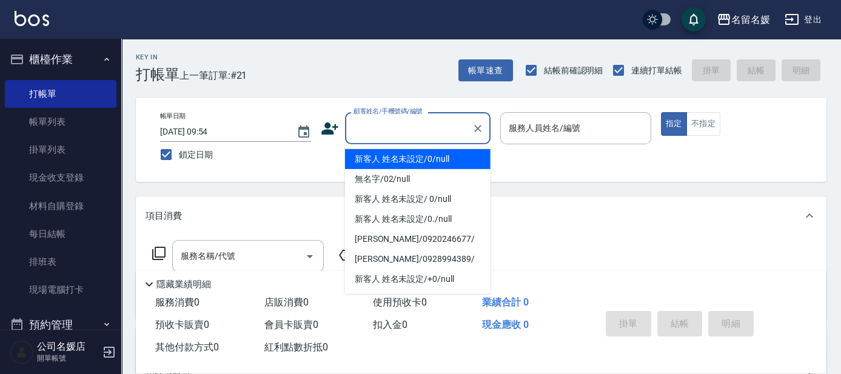
drag, startPoint x: 420, startPoint y: 131, endPoint x: 426, endPoint y: 144, distance: 14.4
click at [420, 131] on input "顧客姓名/手機號碼/編號" at bounding box center [409, 128] width 116 height 21
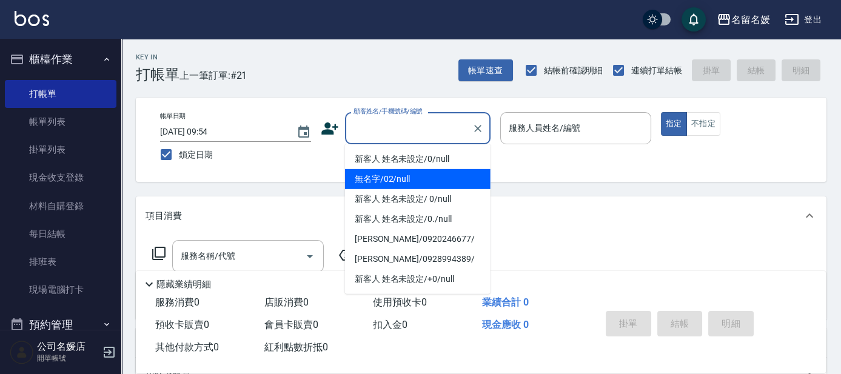
drag, startPoint x: 431, startPoint y: 180, endPoint x: 443, endPoint y: 180, distance: 12.1
click at [427, 181] on li "無名字/02/null" at bounding box center [418, 179] width 146 height 20
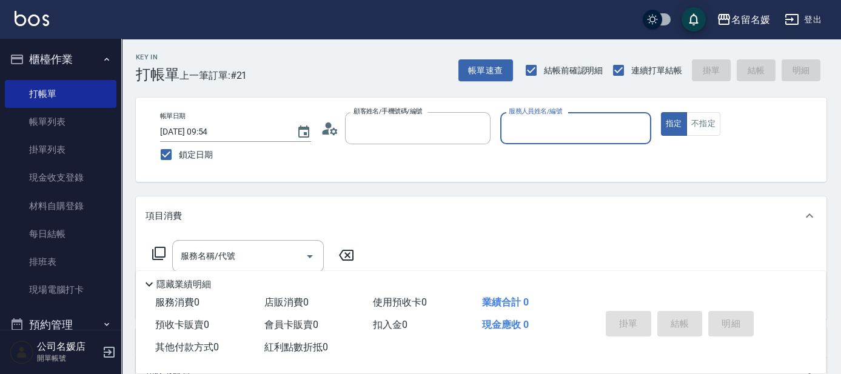
type input "無名字/02/null"
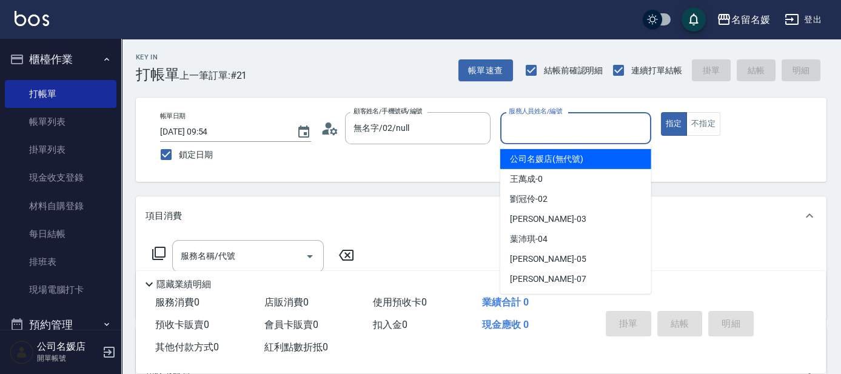
click at [561, 130] on input "服務人員姓名/編號" at bounding box center [576, 128] width 140 height 21
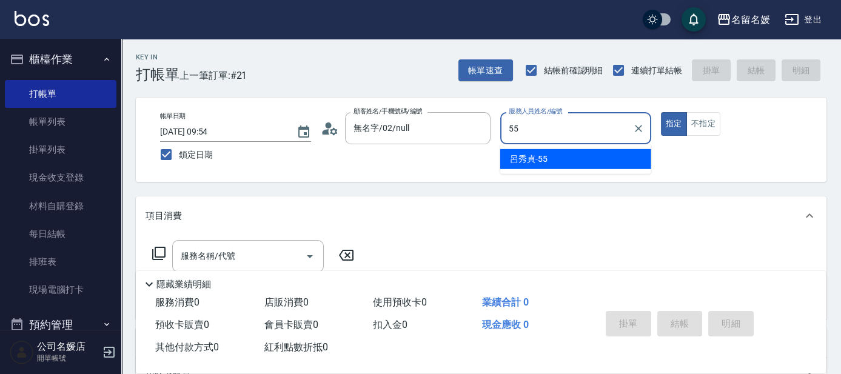
type input "[PERSON_NAME]-55"
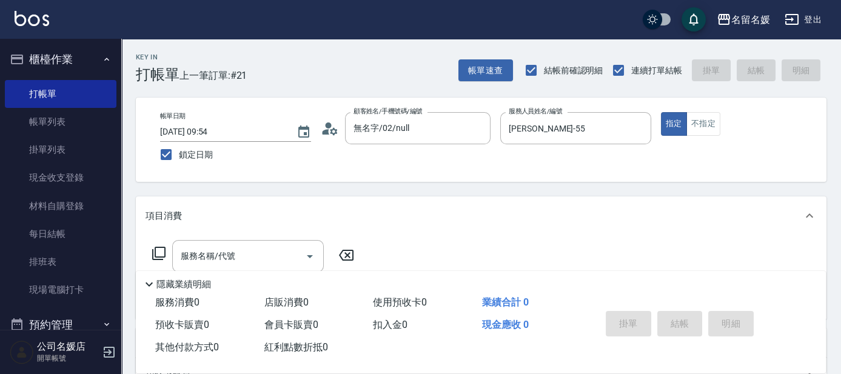
drag, startPoint x: 156, startPoint y: 255, endPoint x: 182, endPoint y: 266, distance: 28.3
click at [167, 255] on div "服務名稱/代號 服務名稱/代號" at bounding box center [254, 256] width 216 height 32
click at [159, 251] on icon at bounding box center [159, 253] width 15 height 15
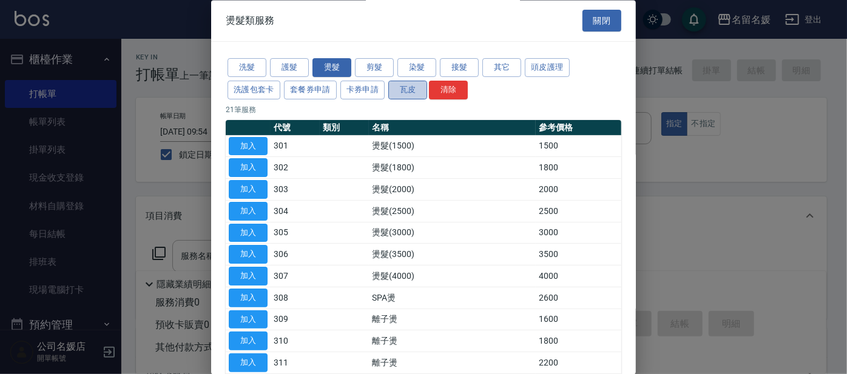
click at [414, 87] on button "瓦皮" at bounding box center [407, 90] width 39 height 19
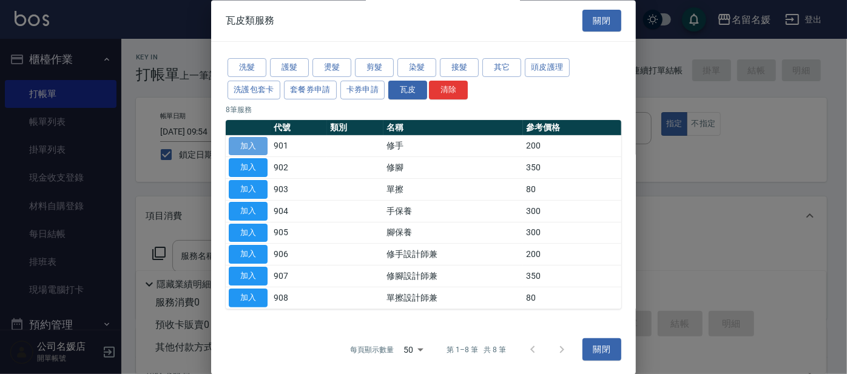
click at [260, 144] on button "加入" at bounding box center [248, 146] width 39 height 19
type input "修手(901)"
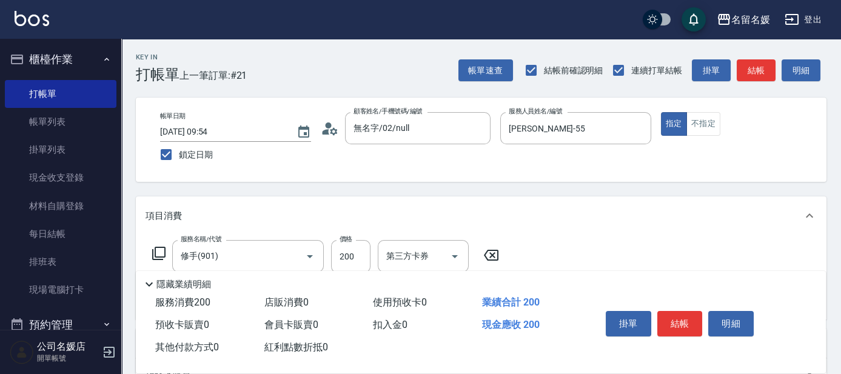
click at [157, 251] on icon at bounding box center [159, 253] width 15 height 15
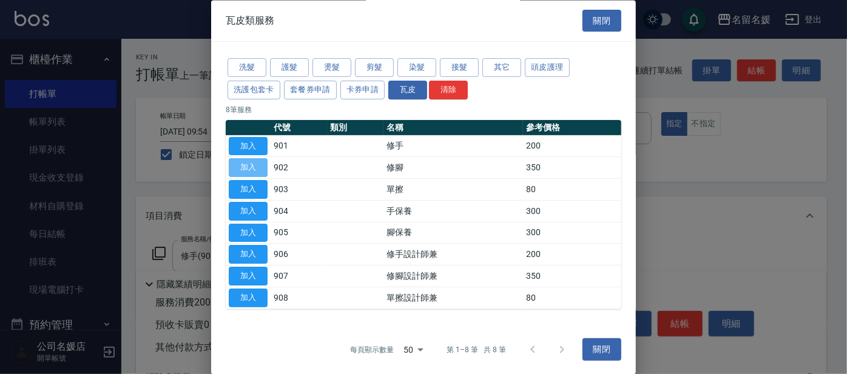
drag, startPoint x: 255, startPoint y: 165, endPoint x: 315, endPoint y: 182, distance: 62.4
click at [273, 167] on tr "加入 902 修腳 350" at bounding box center [424, 168] width 396 height 22
click at [249, 165] on button "加入" at bounding box center [248, 168] width 39 height 19
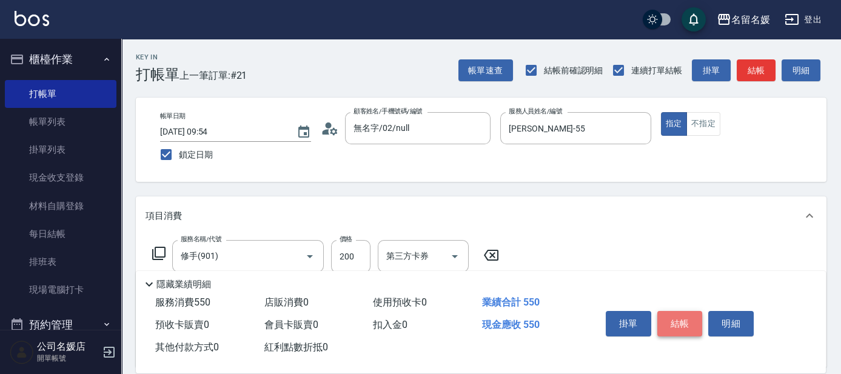
click at [687, 320] on button "結帳" at bounding box center [680, 323] width 45 height 25
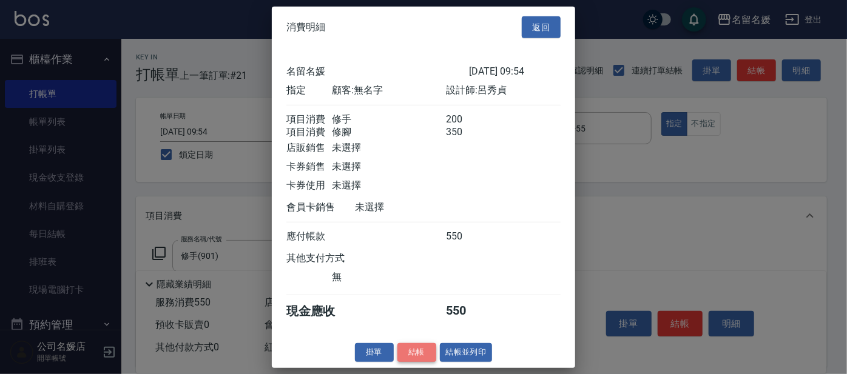
drag, startPoint x: 406, startPoint y: 360, endPoint x: 524, endPoint y: 329, distance: 122.1
click at [411, 357] on button "結帳" at bounding box center [416, 352] width 39 height 19
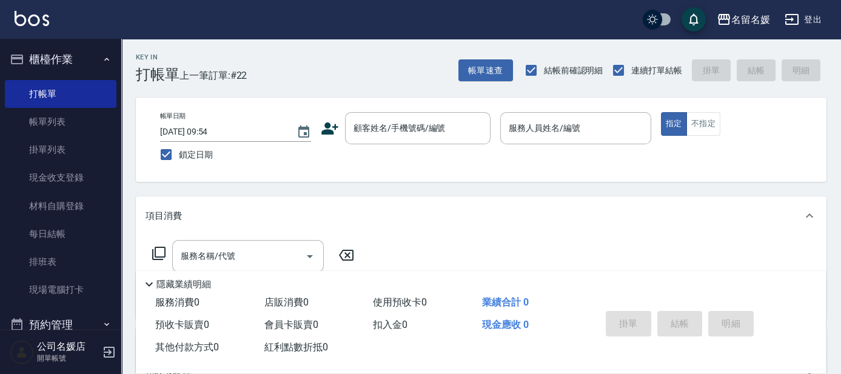
click at [396, 109] on div "帳單日期 [DATE] 09:54 鎖定日期 顧客姓名/手機號碼/編號 顧客姓名/手機號碼/編號 服務人員姓名/編號 服務人員姓名/編號 指定 不指定" at bounding box center [481, 140] width 691 height 84
click at [396, 114] on div "顧客姓名/手機號碼/編號" at bounding box center [418, 128] width 146 height 32
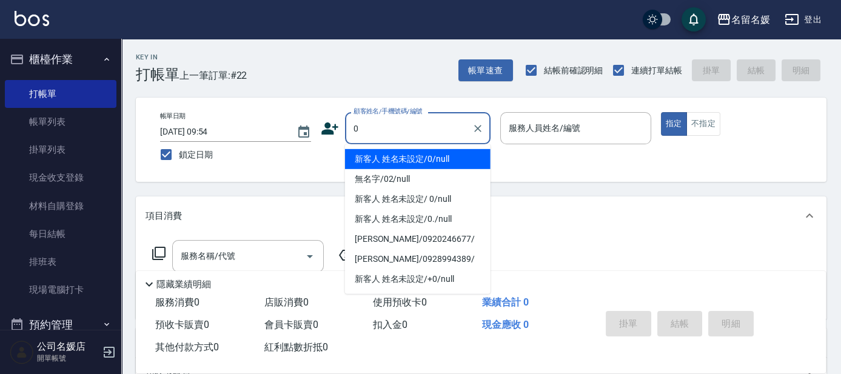
type input "0"
type input "1"
type input "新客人 姓名未設定/0/null"
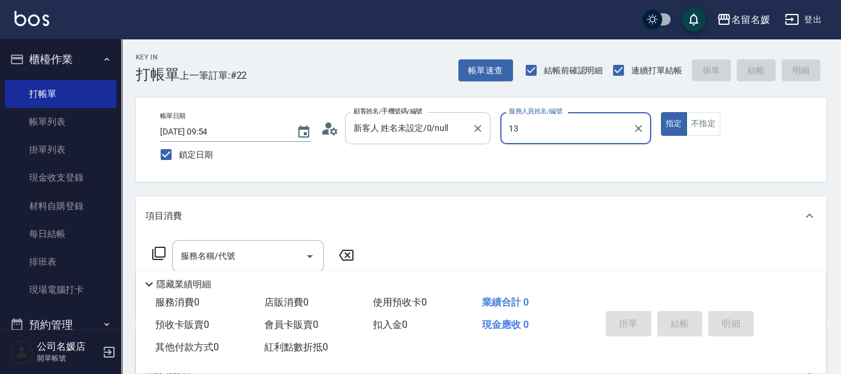
type input "支援-13"
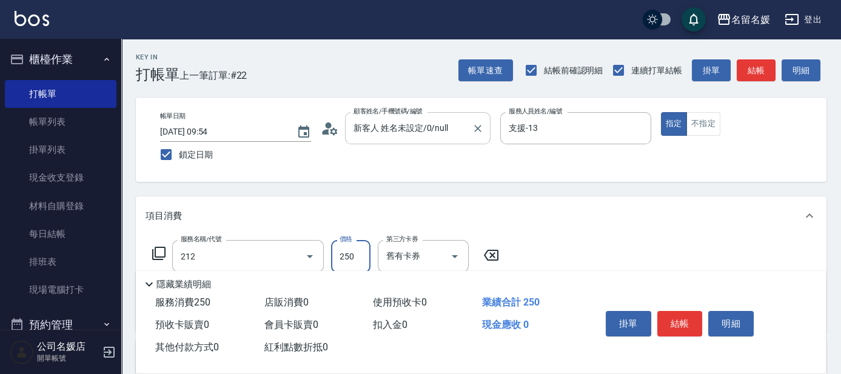
type input "洗髮券-(卡)250(212)"
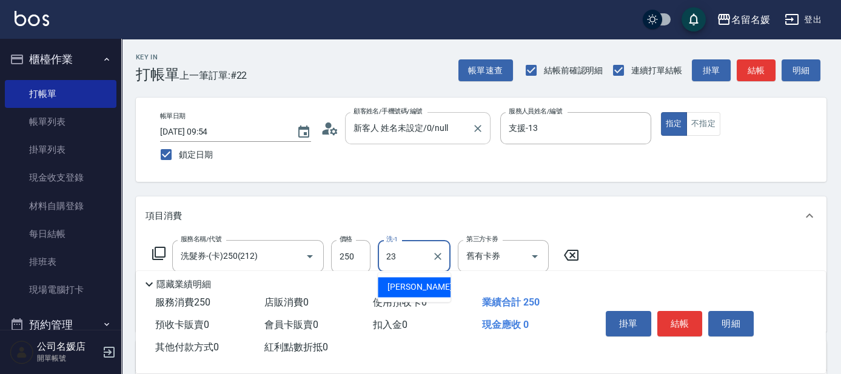
type input "[PERSON_NAME]-23"
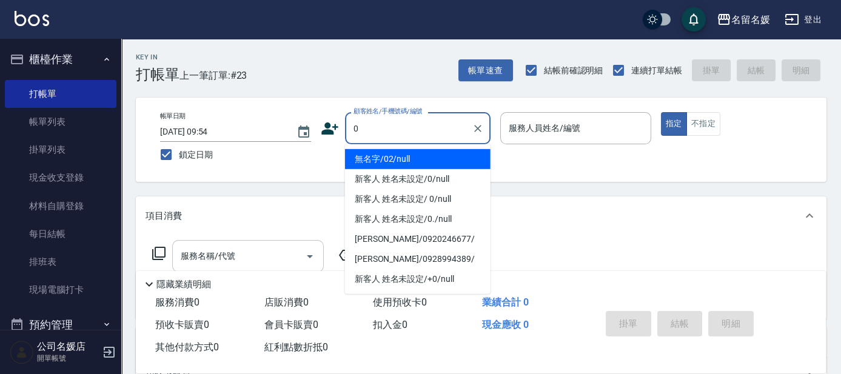
type input "0"
type input "04"
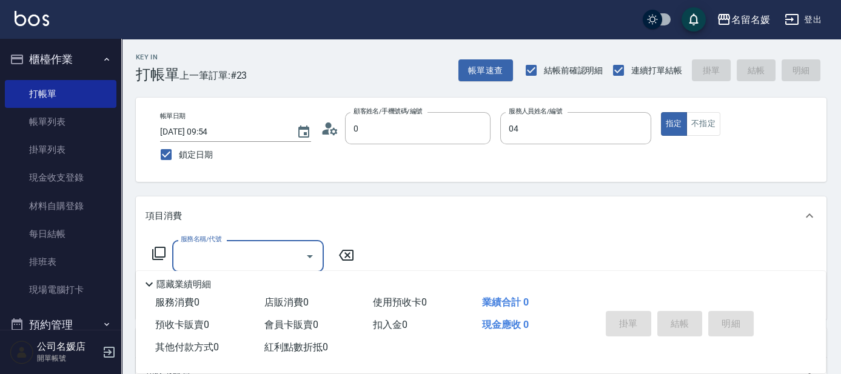
type input "無名字/02/null"
type input "[PERSON_NAME]-04"
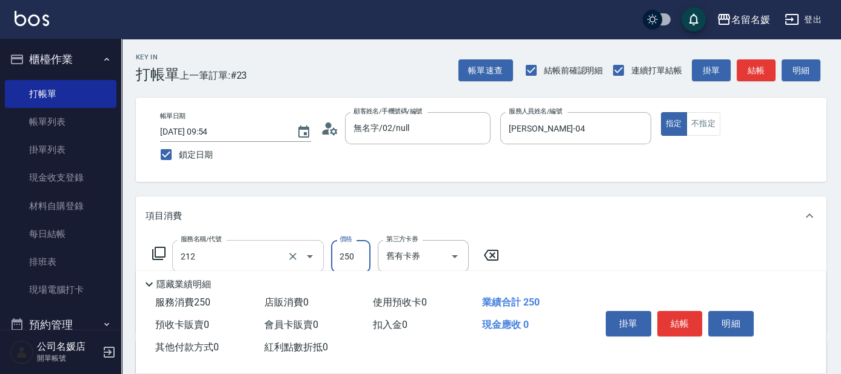
type input "洗髮券-(卡)250(212)"
type input "[PERSON_NAME]-21"
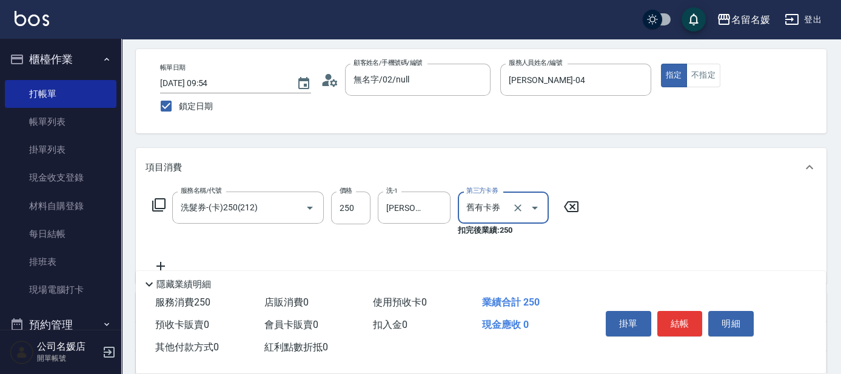
scroll to position [55, 0]
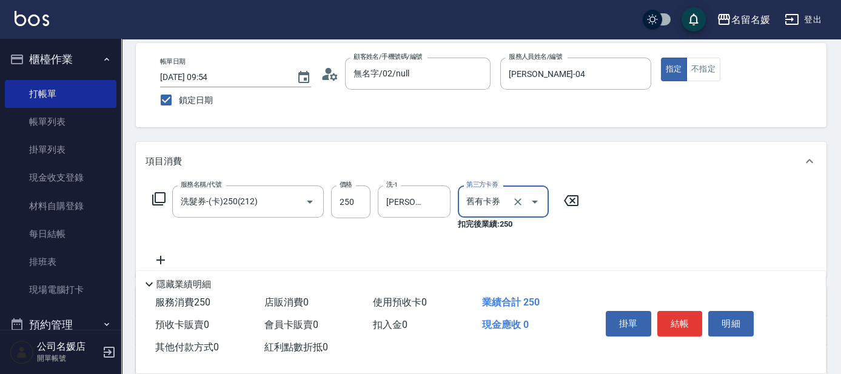
click at [159, 200] on icon at bounding box center [159, 199] width 15 height 15
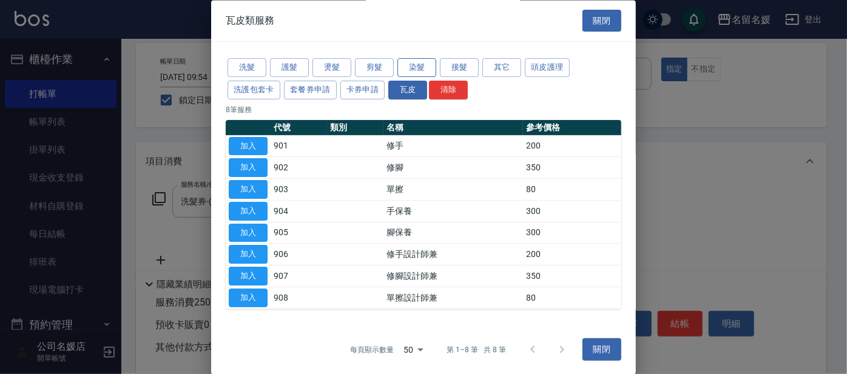
click at [411, 69] on button "染髮" at bounding box center [416, 68] width 39 height 19
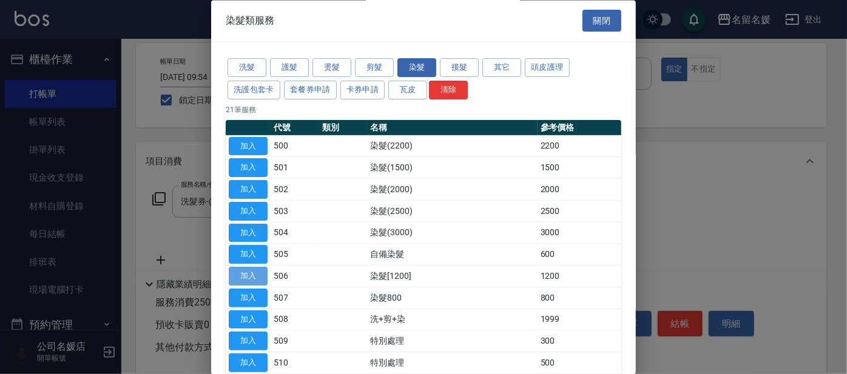
click at [264, 277] on button "加入" at bounding box center [248, 277] width 39 height 19
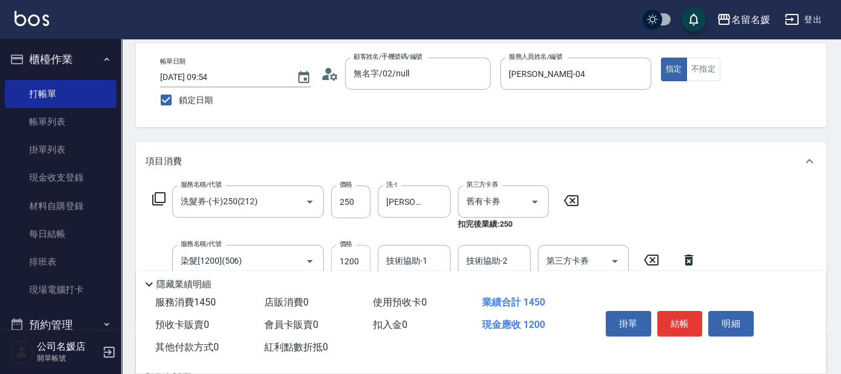
click at [363, 249] on input "1200" at bounding box center [350, 261] width 39 height 33
type input "1000"
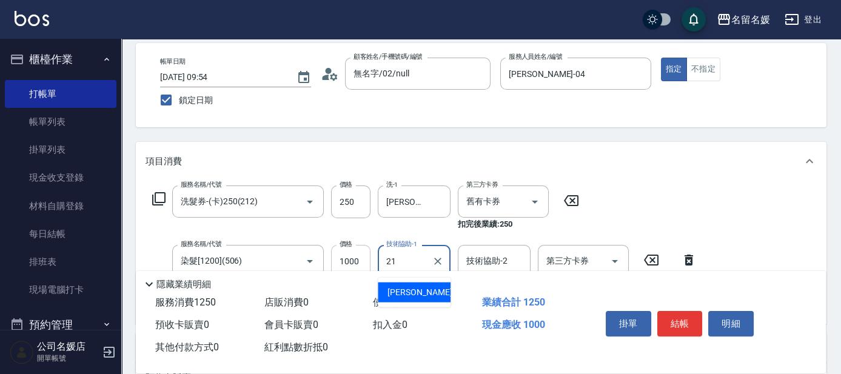
type input "[PERSON_NAME]-21"
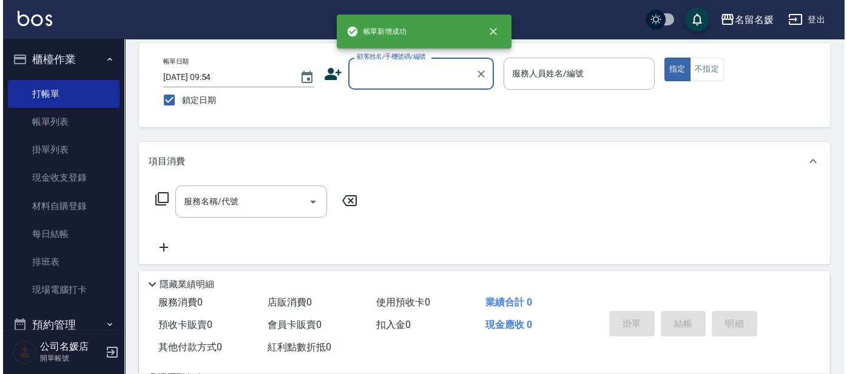
scroll to position [0, 0]
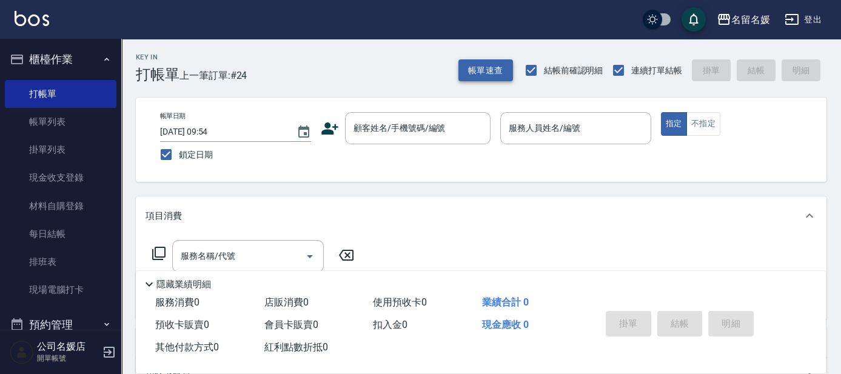
click at [472, 70] on button "帳單速查" at bounding box center [486, 70] width 55 height 22
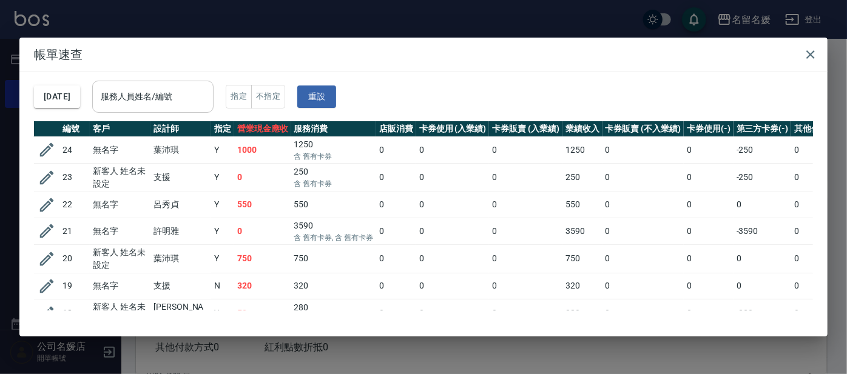
click at [164, 96] on div "服務人員姓名/編號 服務人員姓名/編號" at bounding box center [152, 97] width 121 height 32
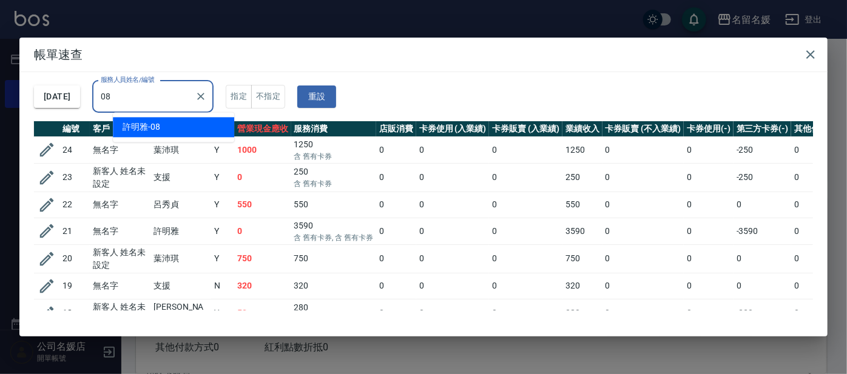
click at [184, 127] on div "[PERSON_NAME]-08" at bounding box center [173, 127] width 121 height 20
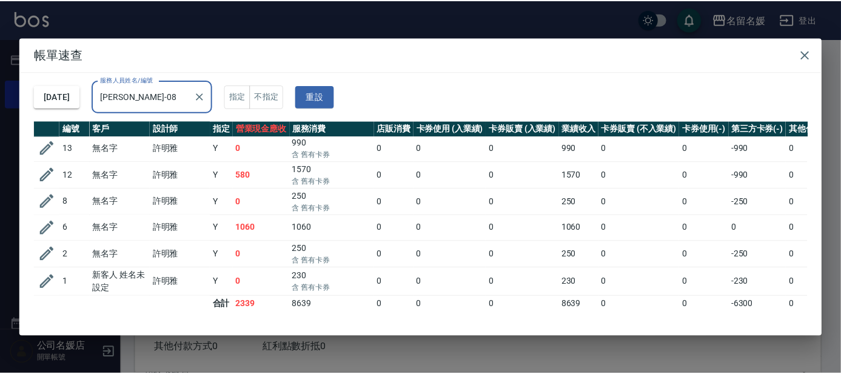
scroll to position [63, 0]
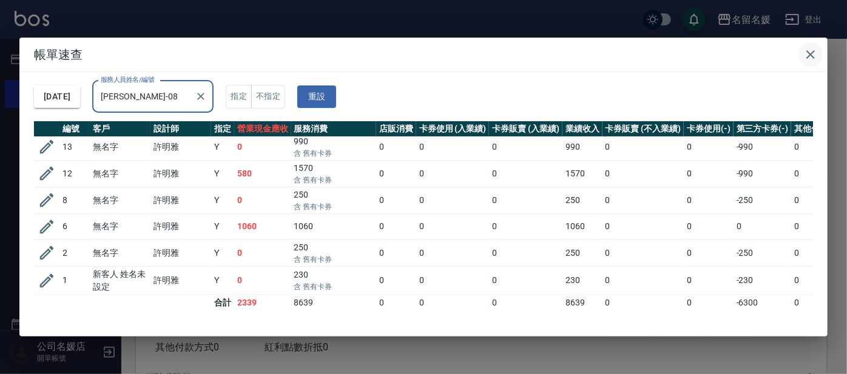
type input "[PERSON_NAME]-08"
drag, startPoint x: 807, startPoint y: 57, endPoint x: 0, endPoint y: 371, distance: 865.8
click at [802, 55] on button "button" at bounding box center [810, 54] width 24 height 24
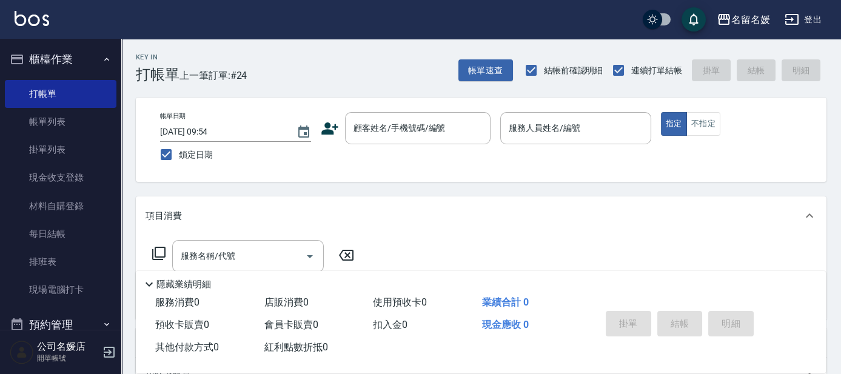
click at [395, 112] on div "帳單日期 [DATE] 09:54 鎖定日期 顧客姓名/手機號碼/編號 顧客姓名/手機號碼/編號 服務人員姓名/編號 服務人員姓名/編號 指定 不指定" at bounding box center [481, 140] width 691 height 84
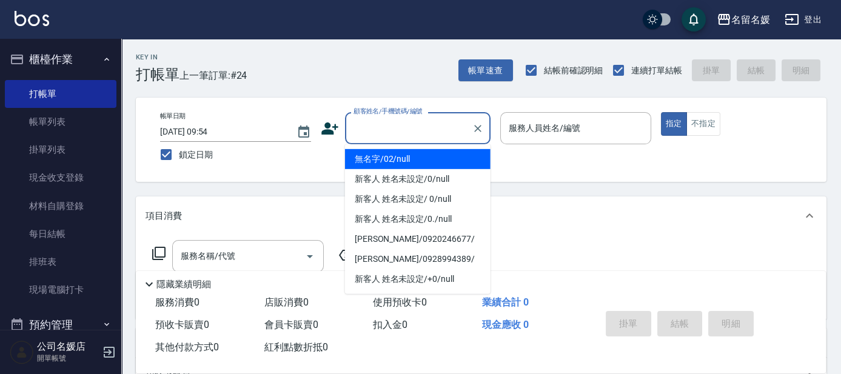
click at [391, 124] on div "顧客姓名/手機號碼/編號 顧客姓名/手機號碼/編號" at bounding box center [418, 128] width 146 height 32
drag, startPoint x: 399, startPoint y: 159, endPoint x: 507, endPoint y: 123, distance: 113.2
click at [403, 157] on li "無名字/02/null" at bounding box center [418, 159] width 146 height 20
click at [507, 123] on input "服務人員姓名/編號" at bounding box center [576, 128] width 140 height 21
type input "無名字/02/null"
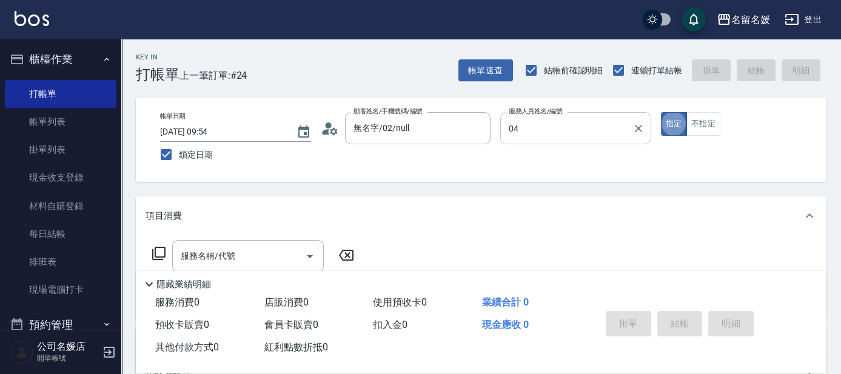
type input "[PERSON_NAME]-04"
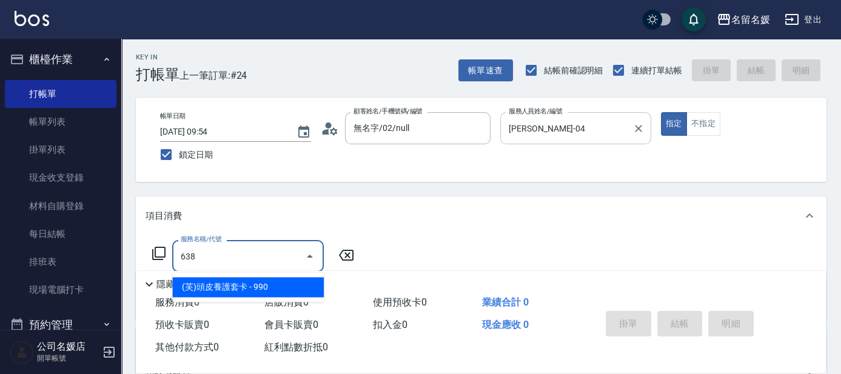
type input "(芙)頭皮養護套卡(638)"
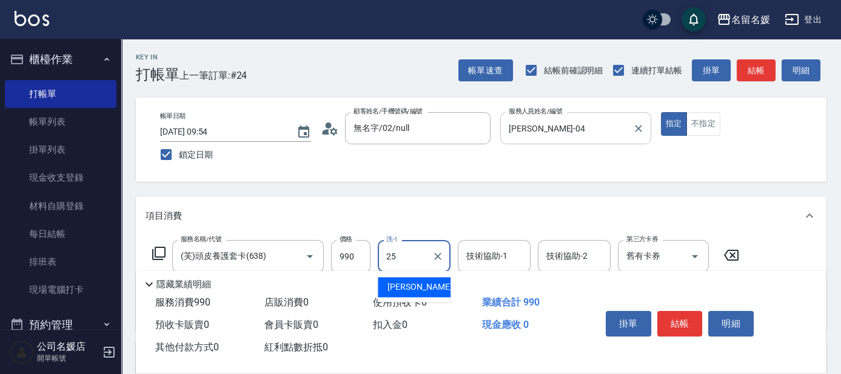
type input "[PERSON_NAME]-25"
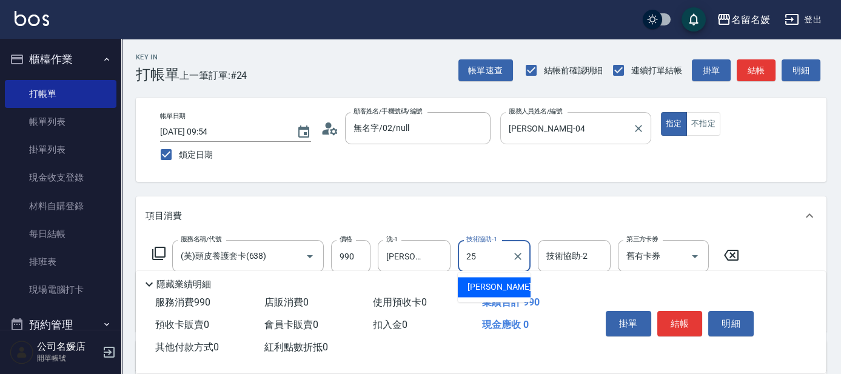
type input "[PERSON_NAME]-25"
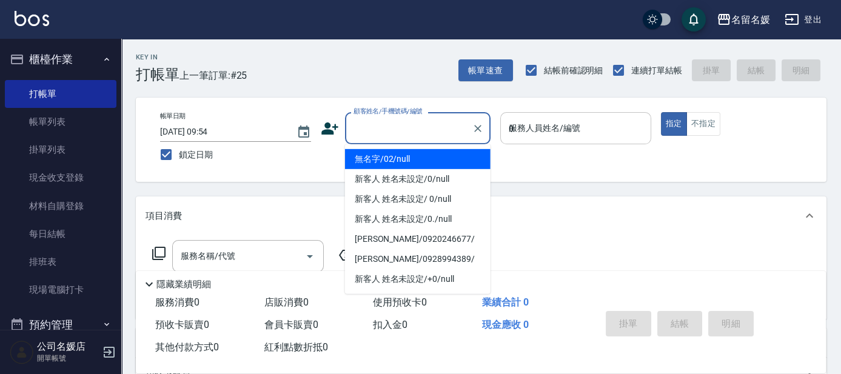
type input "08"
type input "無名字/02/null"
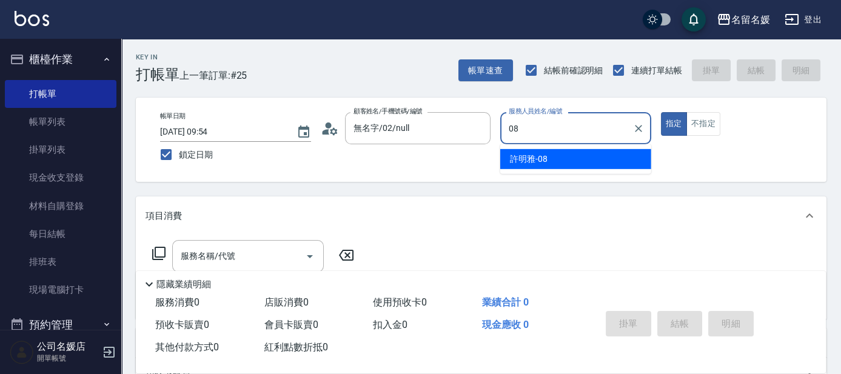
type input "[PERSON_NAME]-08"
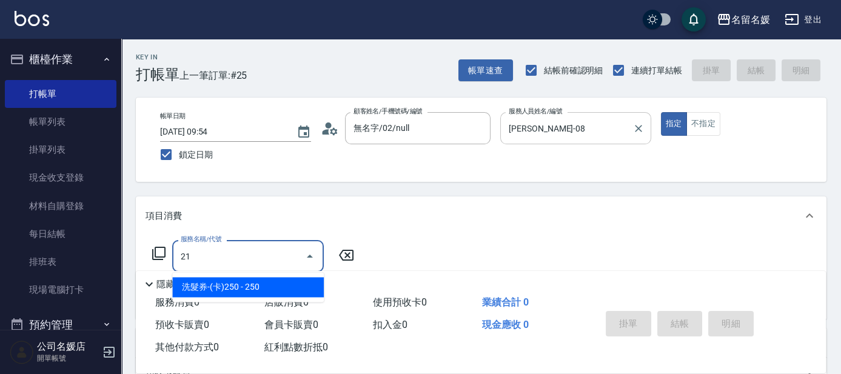
type input "2"
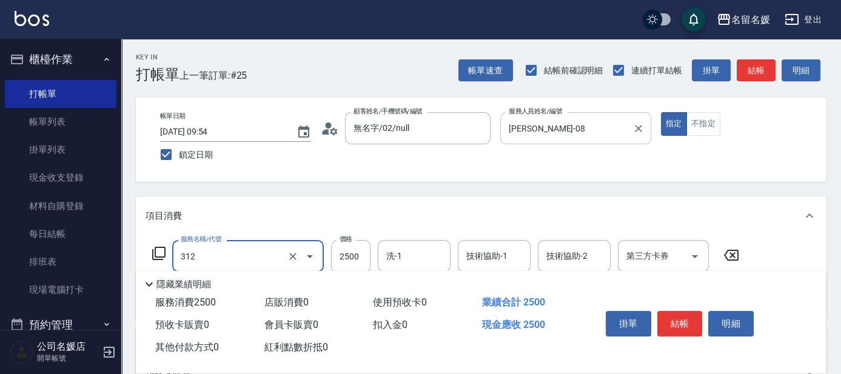
type input "生化離子燙(自材)(312)"
type input "2800"
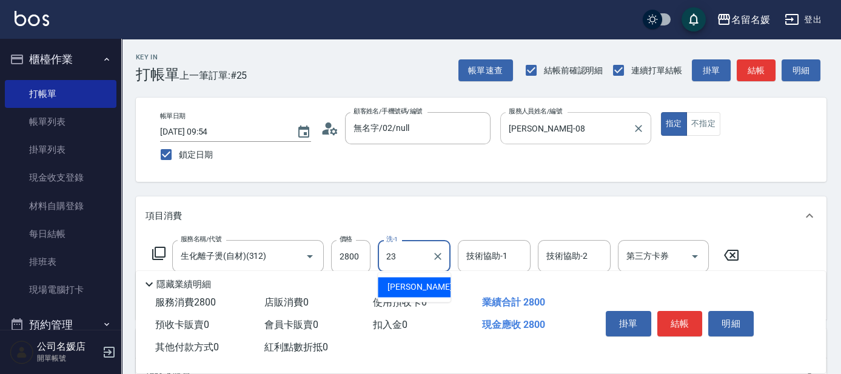
type input "[PERSON_NAME]-23"
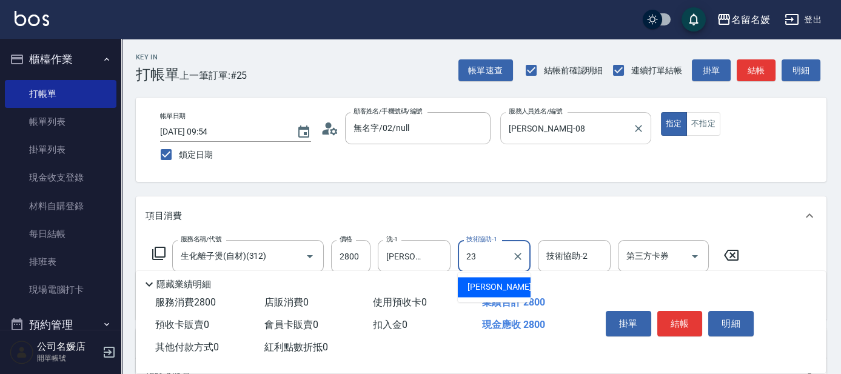
type input "[PERSON_NAME]-23"
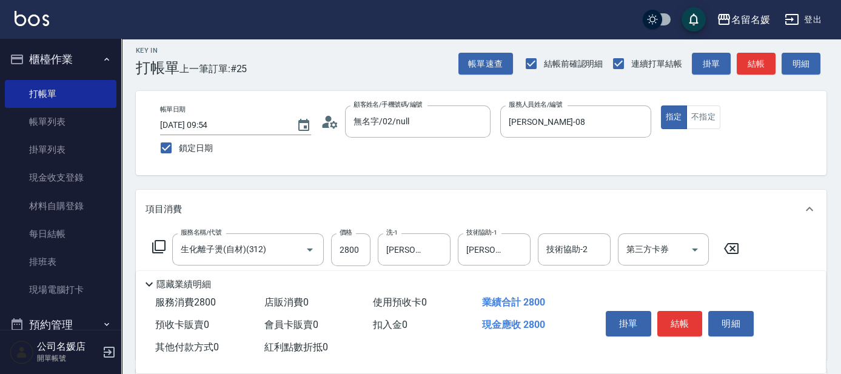
scroll to position [55, 0]
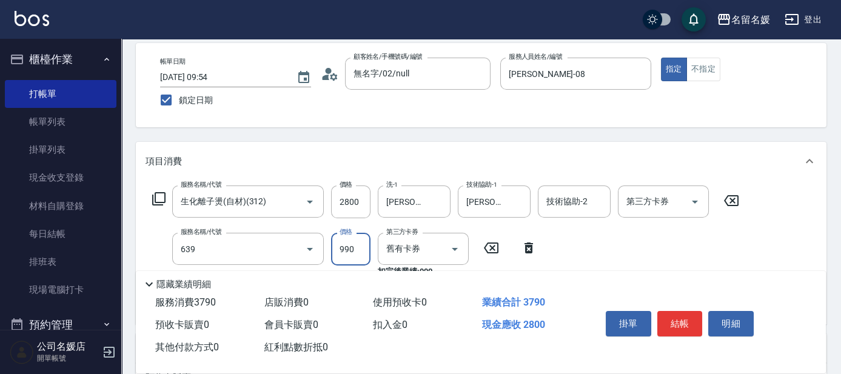
type input "(芙)蘆薈髮膜套卡(自材)(639)"
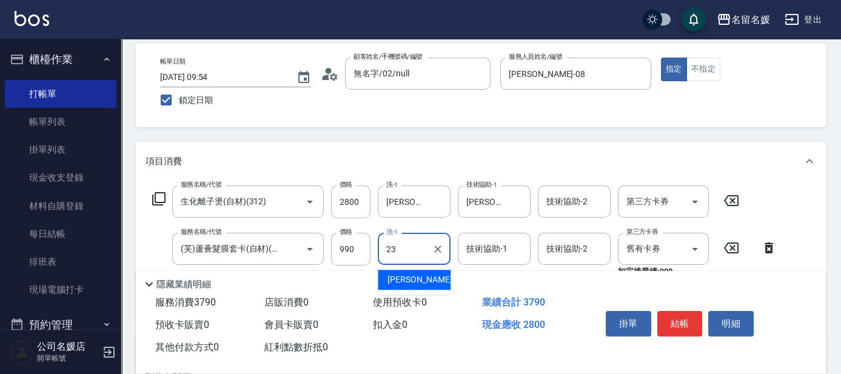
type input "[PERSON_NAME]-23"
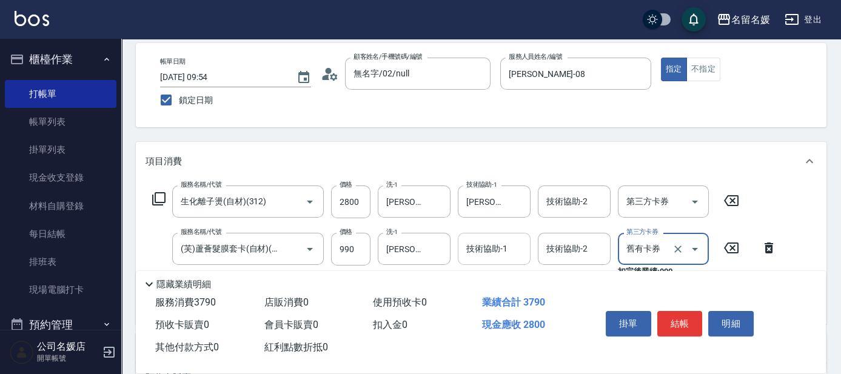
click at [474, 246] on div "技術協助-1 技術協助-1" at bounding box center [494, 249] width 73 height 32
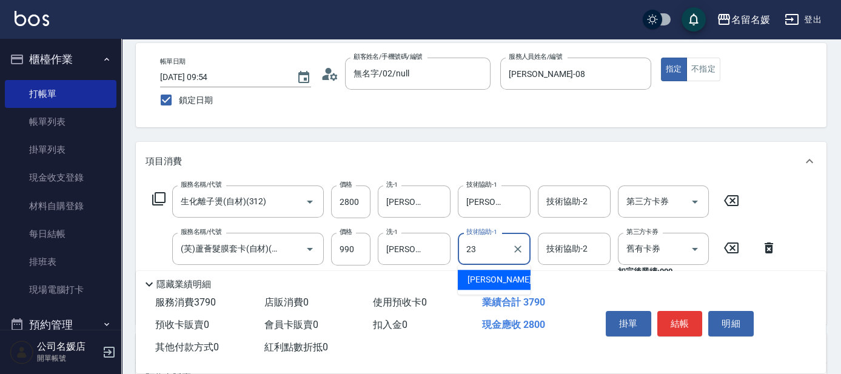
type input "[PERSON_NAME]-23"
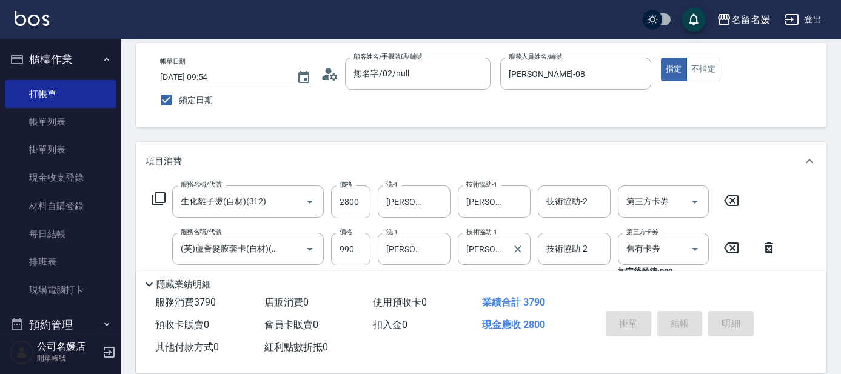
scroll to position [0, 0]
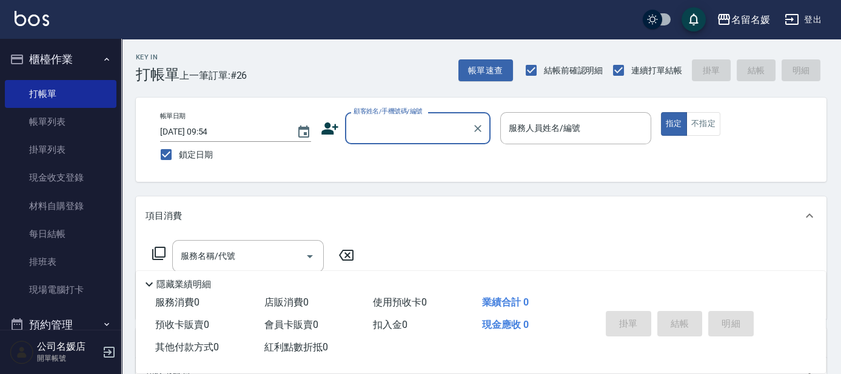
type input "0"
type input "無名字/02/null"
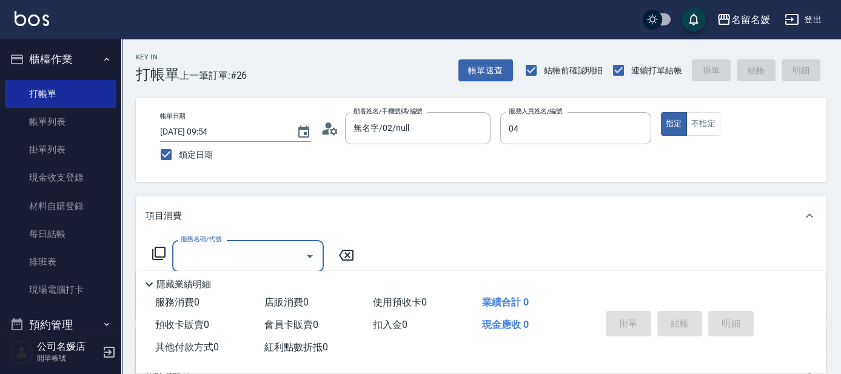
type input "[PERSON_NAME]-04"
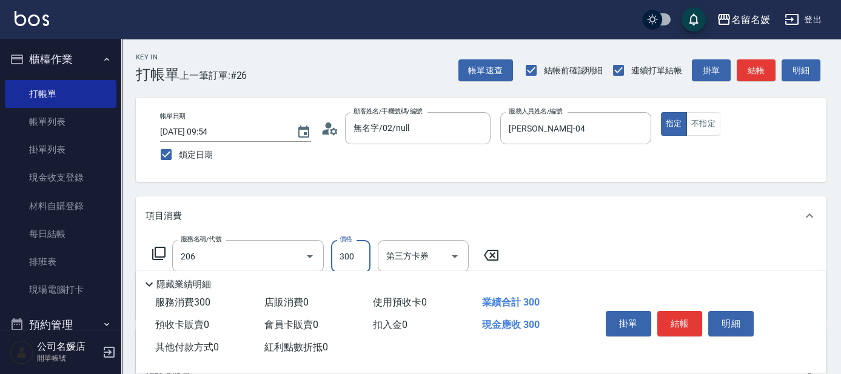
type input "洗髮[300](206)"
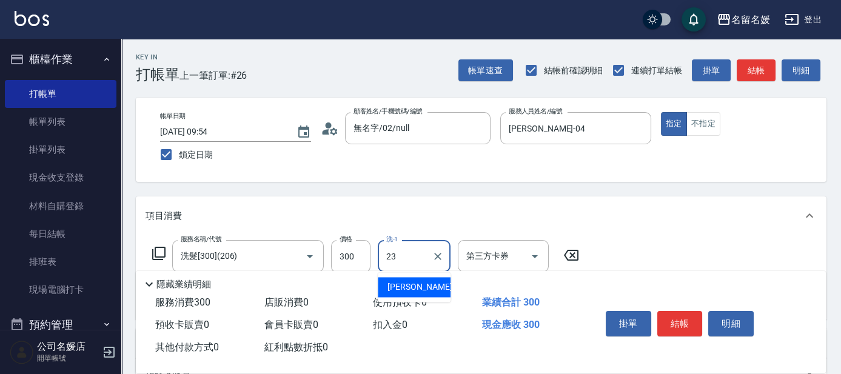
type input "[PERSON_NAME]-23"
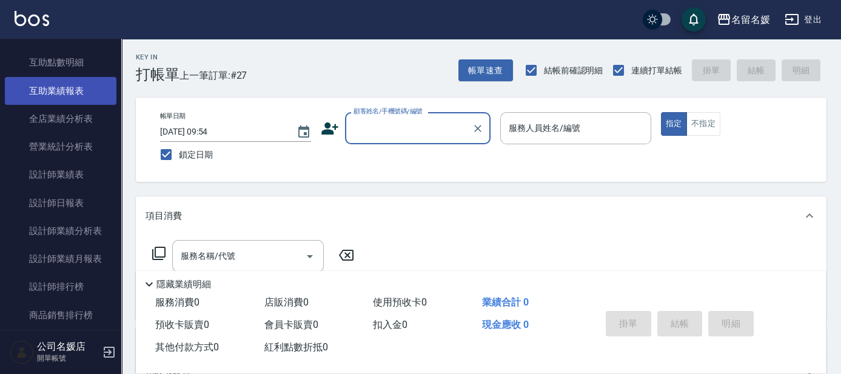
scroll to position [551, 0]
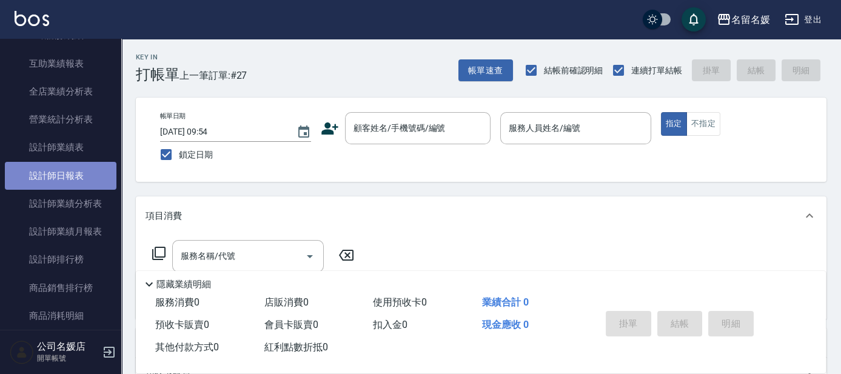
click at [78, 176] on link "設計師日報表" at bounding box center [61, 176] width 112 height 28
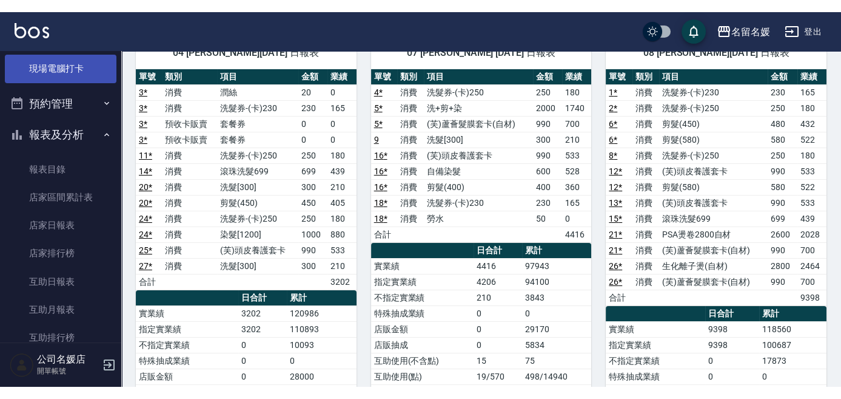
scroll to position [110, 0]
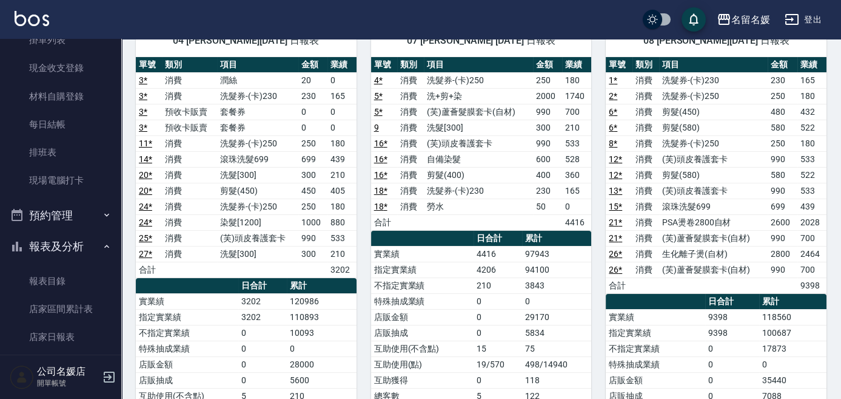
click at [557, 246] on td "97943" at bounding box center [556, 254] width 69 height 16
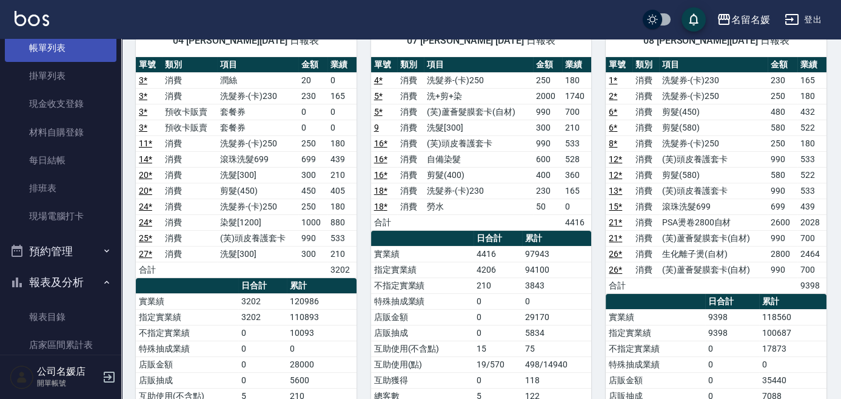
scroll to position [55, 0]
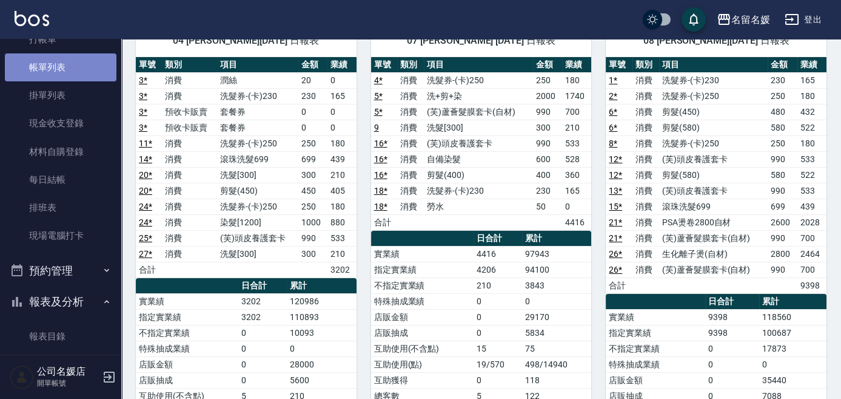
click at [75, 72] on link "帳單列表" at bounding box center [61, 67] width 112 height 28
click at [72, 44] on link "打帳單" at bounding box center [61, 39] width 112 height 28
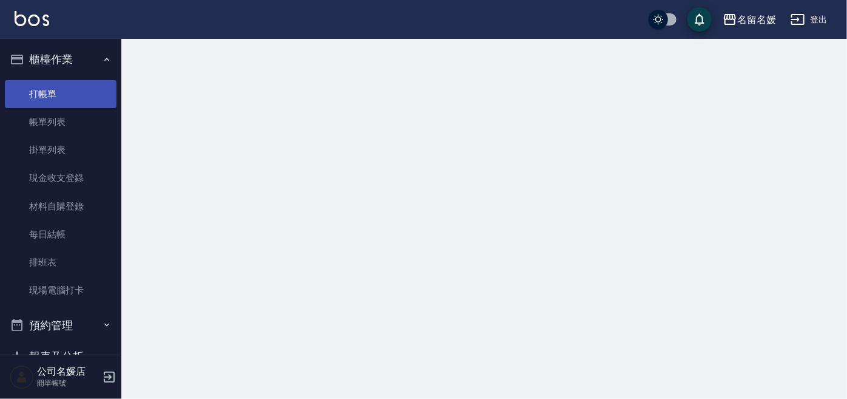
click at [86, 95] on link "打帳單" at bounding box center [61, 94] width 112 height 28
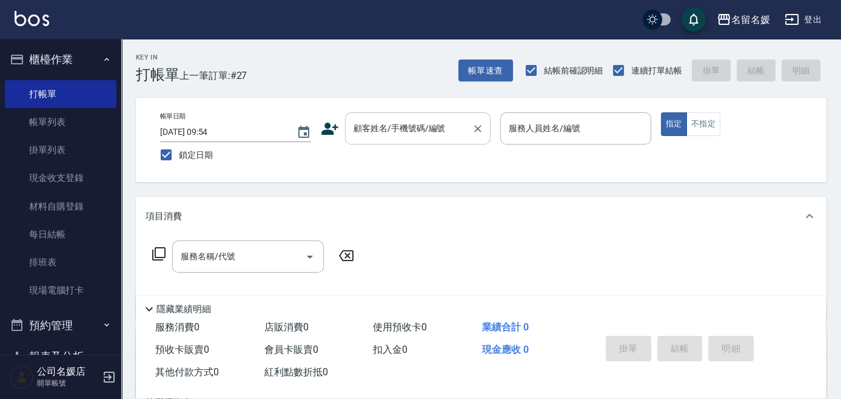
click at [389, 132] on input "顧客姓名/手機號碼/編號" at bounding box center [409, 128] width 116 height 21
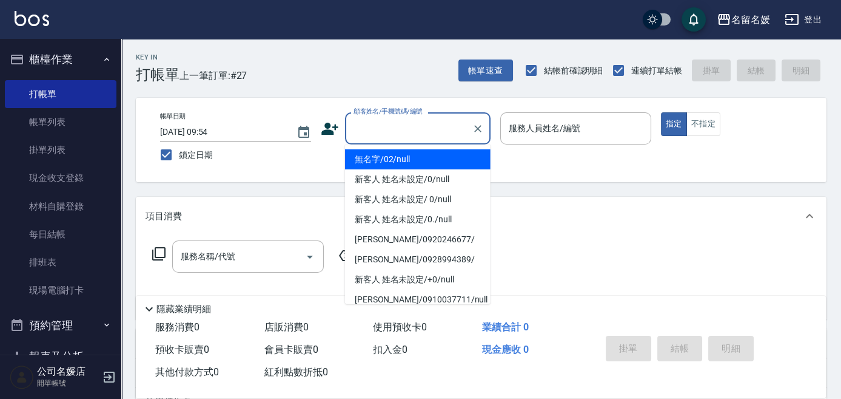
click at [393, 158] on li "無名字/02/null" at bounding box center [418, 159] width 146 height 20
type input "無名字/02/null"
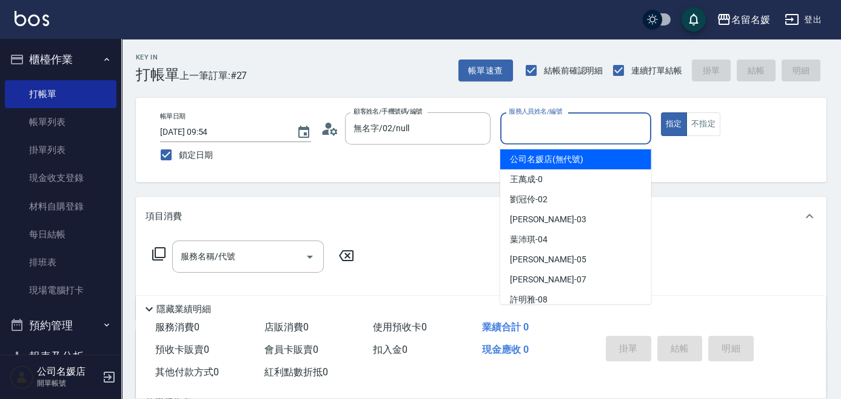
click at [519, 124] on input "服務人員姓名/編號" at bounding box center [576, 128] width 140 height 21
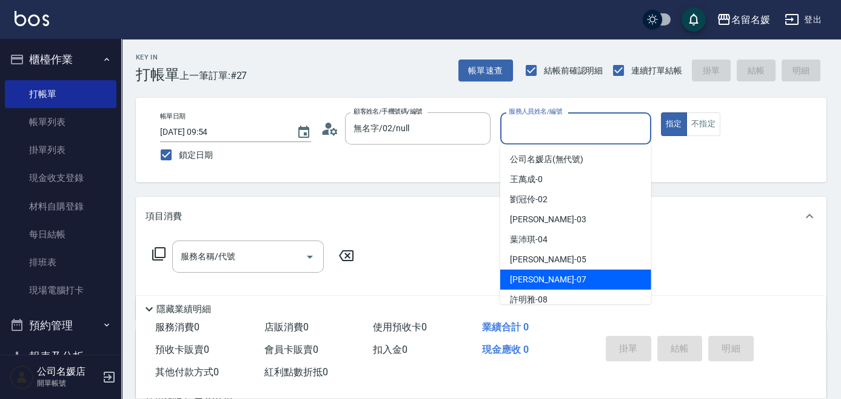
click at [535, 277] on span "[PERSON_NAME] -07" at bounding box center [548, 279] width 76 height 13
type input "[PERSON_NAME]-07"
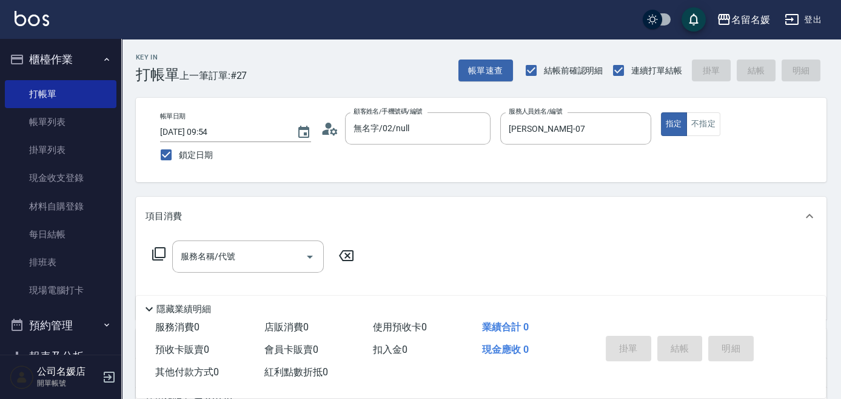
click at [154, 252] on icon at bounding box center [159, 253] width 15 height 15
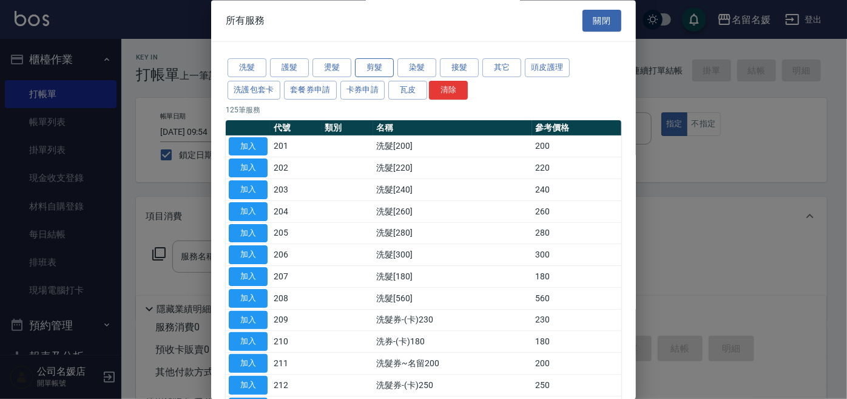
click at [372, 66] on button "剪髮" at bounding box center [374, 68] width 39 height 19
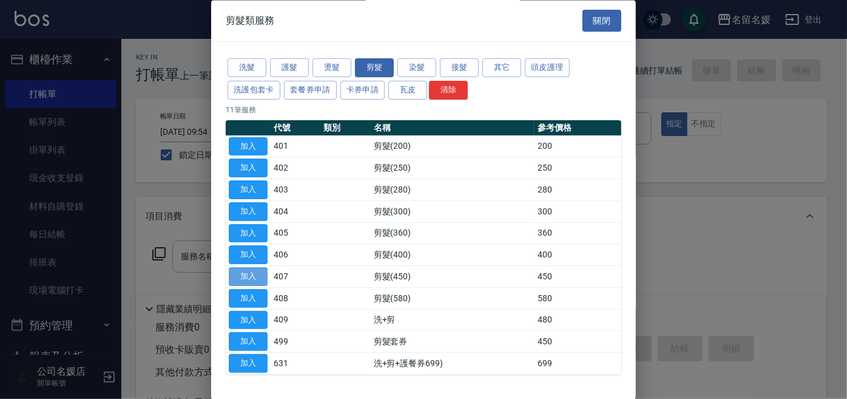
click at [251, 277] on button "加入" at bounding box center [248, 277] width 39 height 19
type input "剪髮(450)(407)"
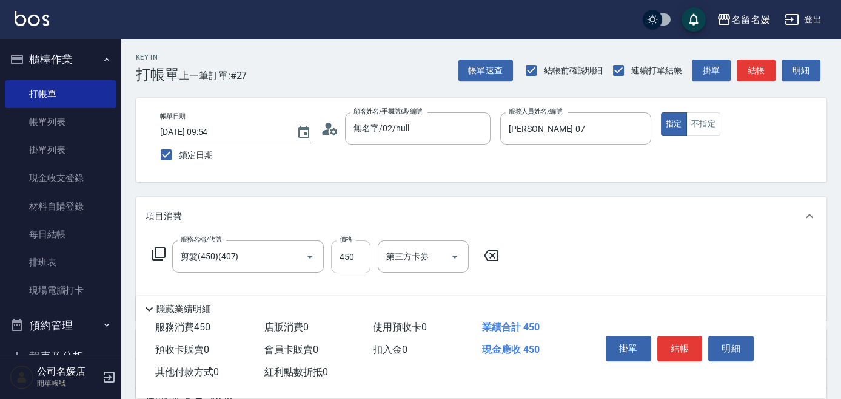
click at [357, 257] on input "450" at bounding box center [350, 256] width 39 height 33
type input "500"
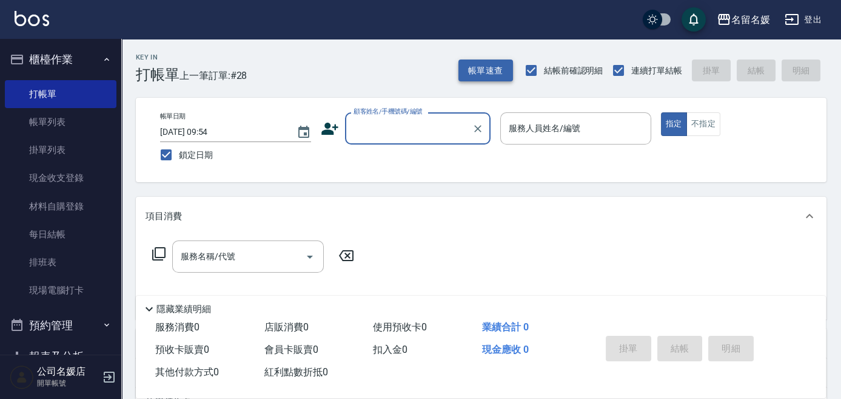
click at [487, 70] on button "帳單速查" at bounding box center [486, 70] width 55 height 22
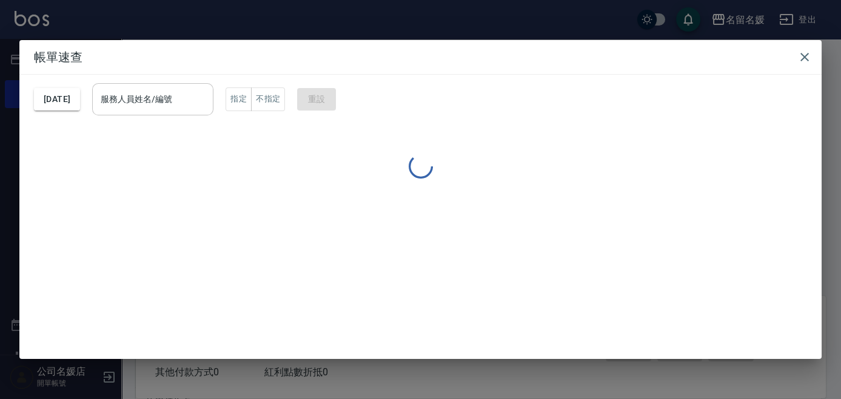
click at [170, 105] on input "服務人員姓名/編號" at bounding box center [153, 99] width 110 height 21
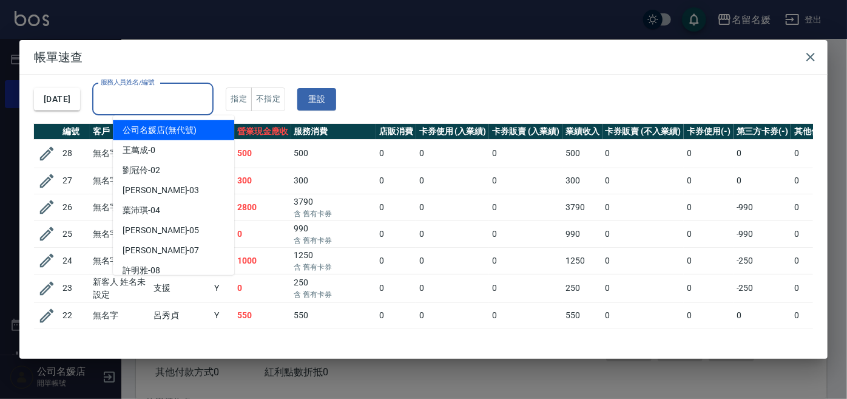
click at [175, 106] on input "服務人員姓名/編號" at bounding box center [153, 99] width 110 height 21
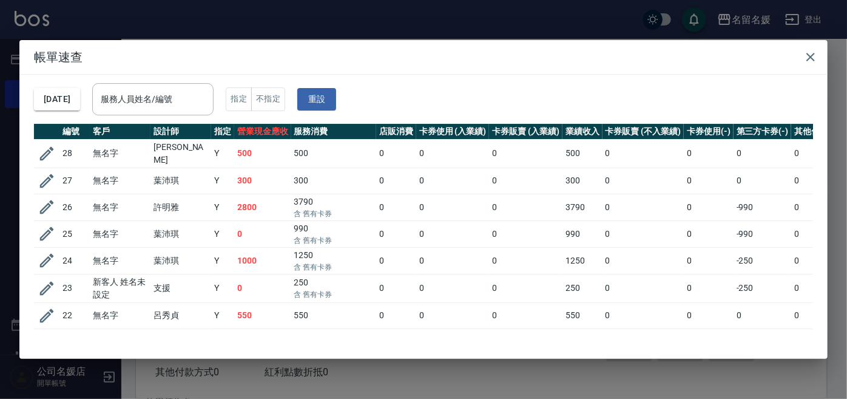
click at [189, 151] on td "[PERSON_NAME]" at bounding box center [180, 153] width 61 height 29
click at [189, 89] on input "服務人員姓名/編號" at bounding box center [153, 99] width 110 height 21
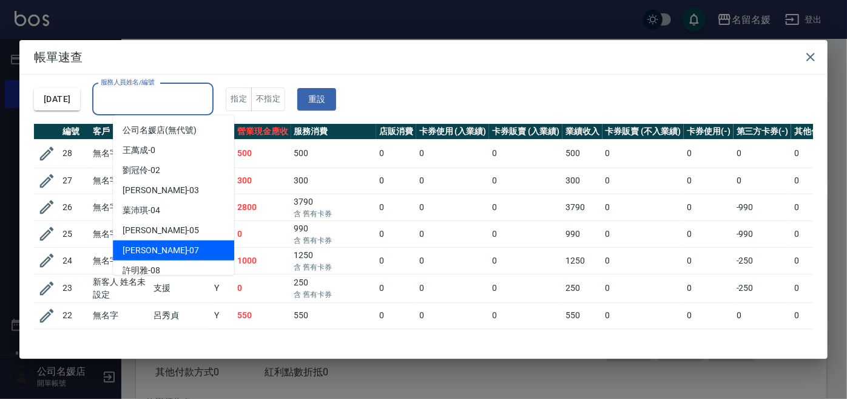
click at [166, 246] on div "[PERSON_NAME] -07" at bounding box center [173, 250] width 121 height 20
type input "[PERSON_NAME]-07"
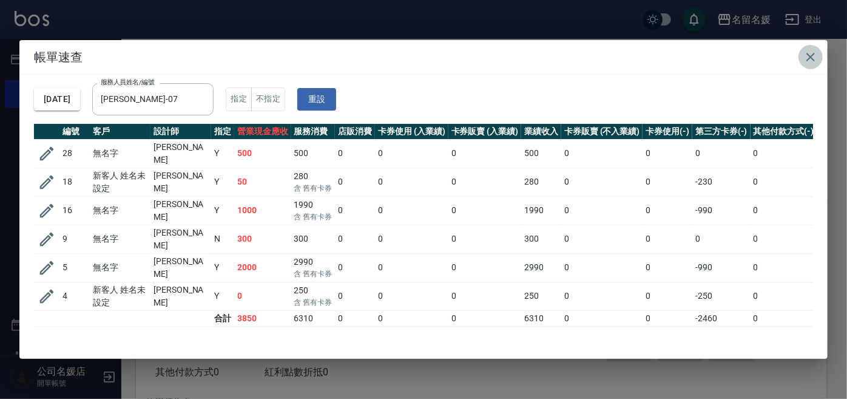
click at [807, 50] on icon "button" at bounding box center [810, 57] width 15 height 15
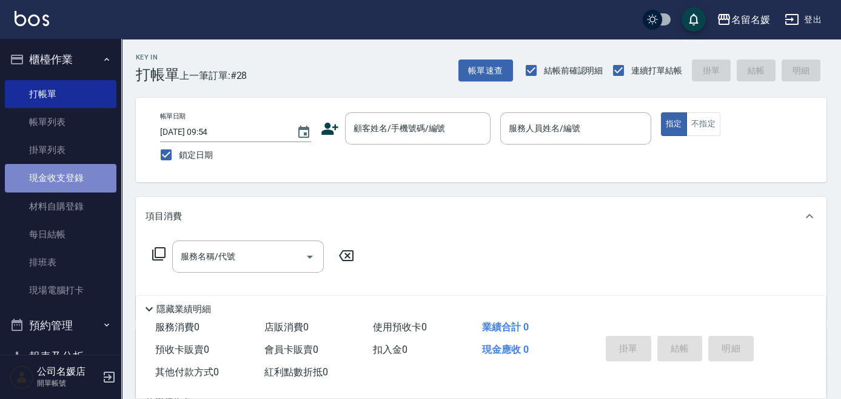
click at [87, 175] on link "現金收支登錄" at bounding box center [61, 178] width 112 height 28
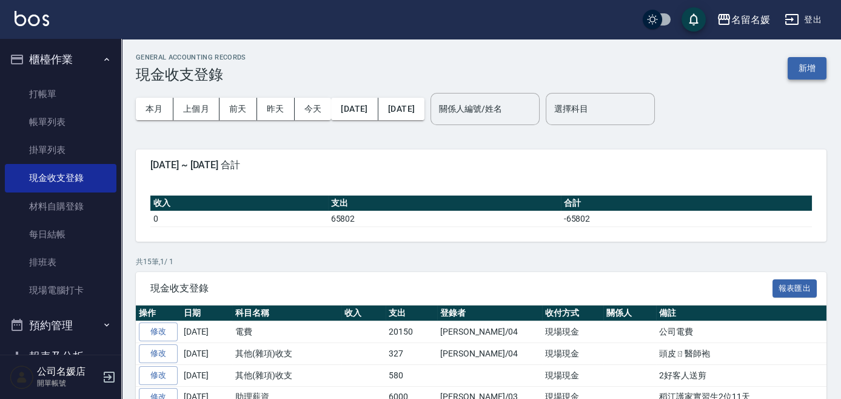
click at [812, 70] on button "新增" at bounding box center [807, 68] width 39 height 22
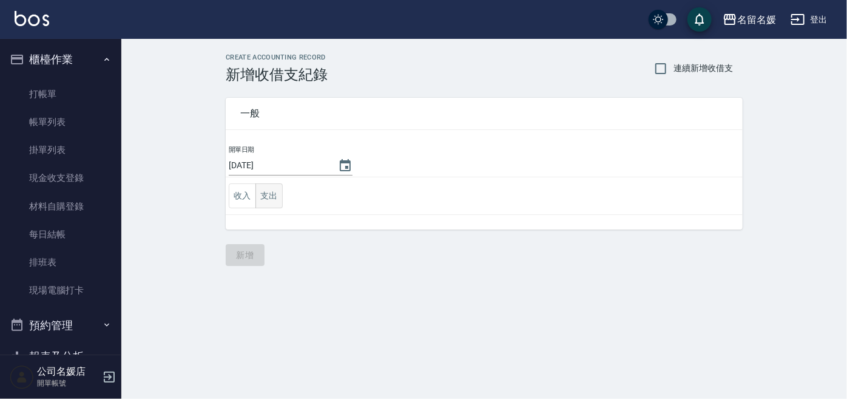
click at [267, 197] on button "支出" at bounding box center [268, 195] width 27 height 25
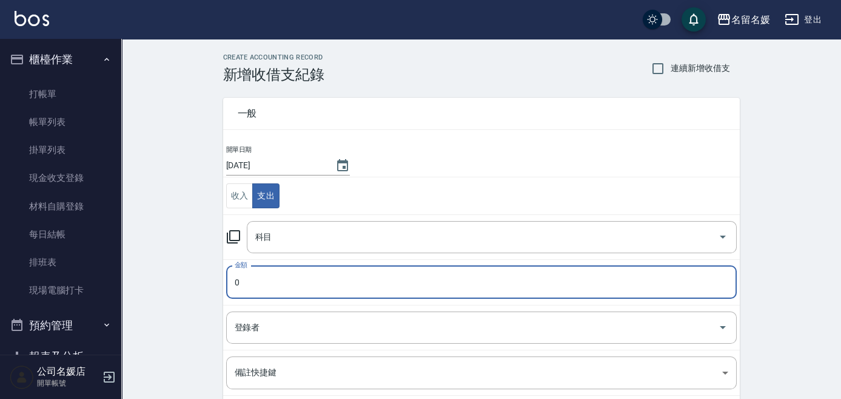
click at [266, 280] on input "0" at bounding box center [481, 282] width 511 height 33
type input "580"
click at [289, 241] on input "科目" at bounding box center [482, 236] width 461 height 21
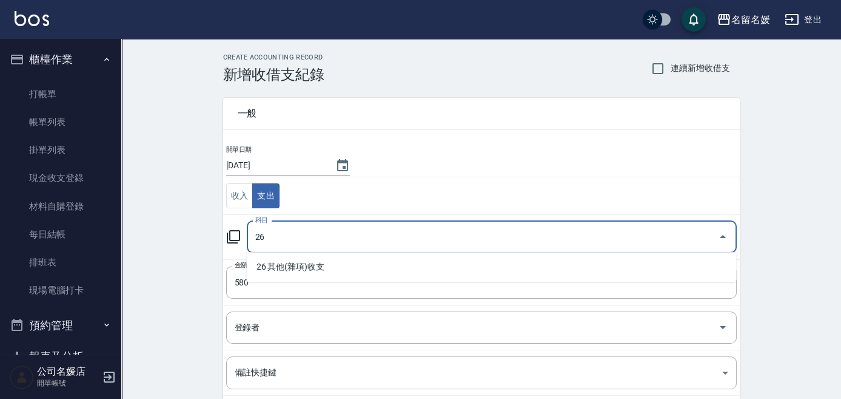
type input "26"
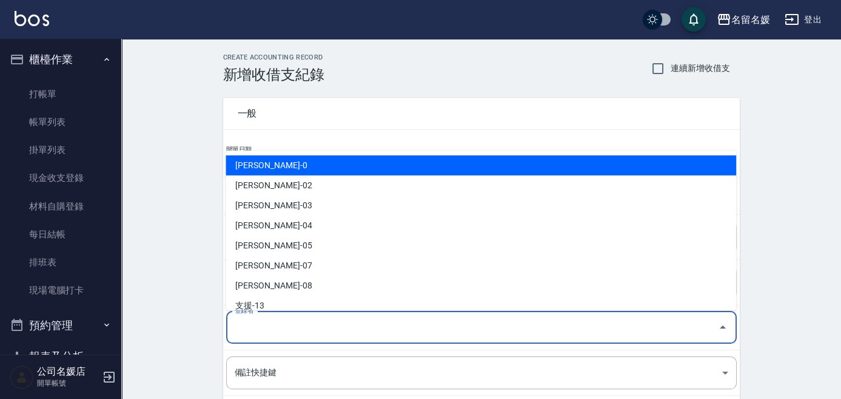
click at [348, 324] on input "登錄者" at bounding box center [473, 327] width 482 height 21
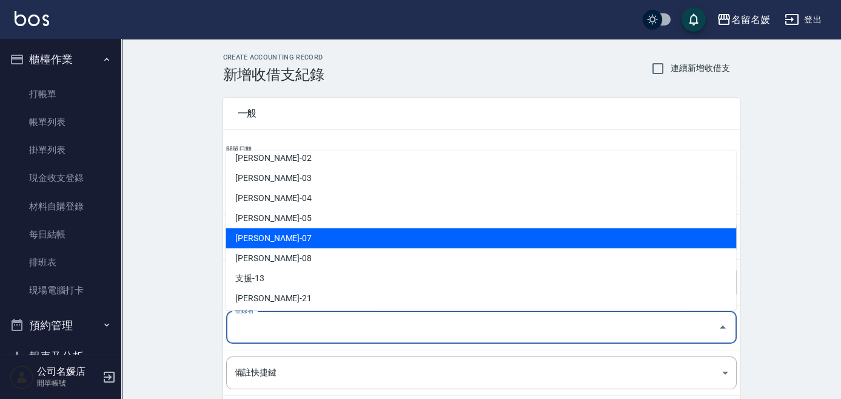
scroll to position [55, 0]
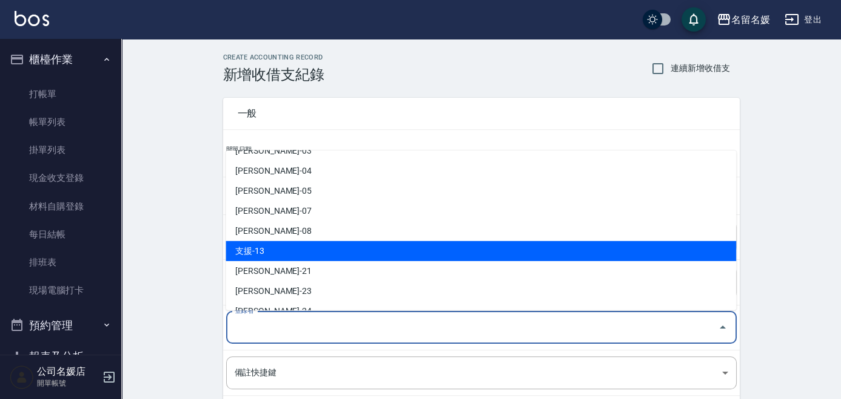
click at [333, 255] on li "支援-13" at bounding box center [481, 251] width 511 height 20
type input "支援-13"
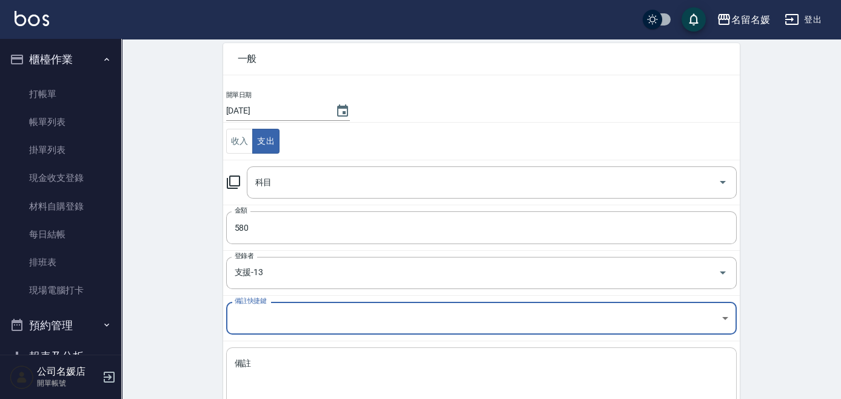
click at [314, 357] on textarea "備註" at bounding box center [482, 377] width 494 height 41
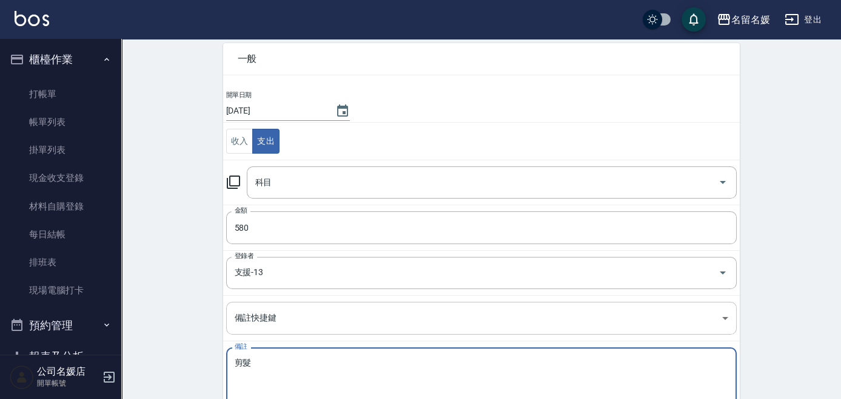
type textarea "簡"
type textarea "＿"
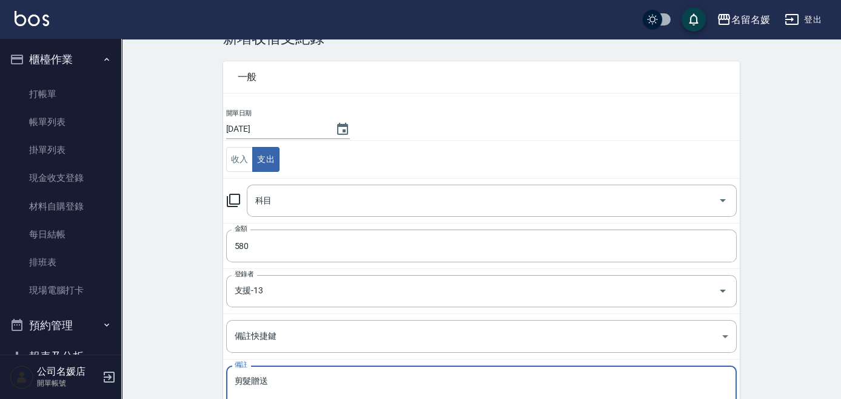
scroll to position [0, 0]
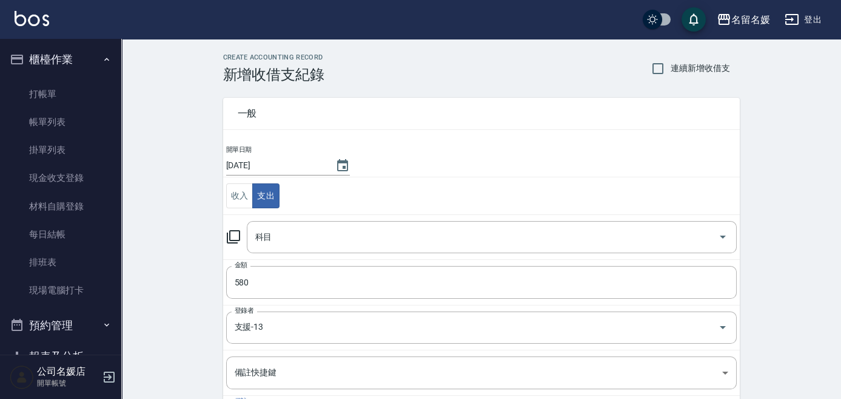
type textarea "剪髮贈送"
click at [195, 243] on div "CREATE ACCOUNTING RECORD 新增收借支紀錄 連續新增收借支 一般 開單日期 [DATE] 收入 支出 科目 科目 金額 580 金額 登…" at bounding box center [481, 287] width 720 height 497
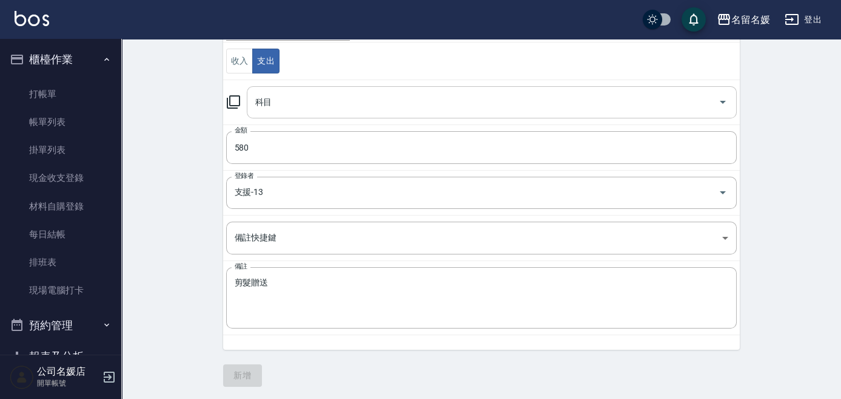
click at [315, 103] on input "科目" at bounding box center [482, 102] width 461 height 21
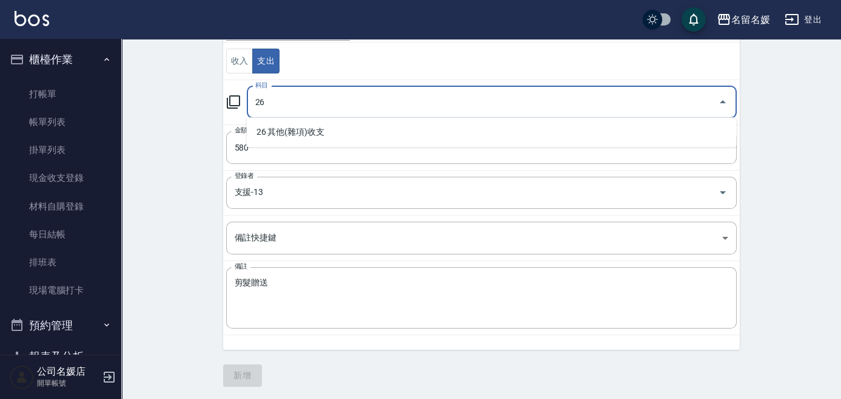
type input "26"
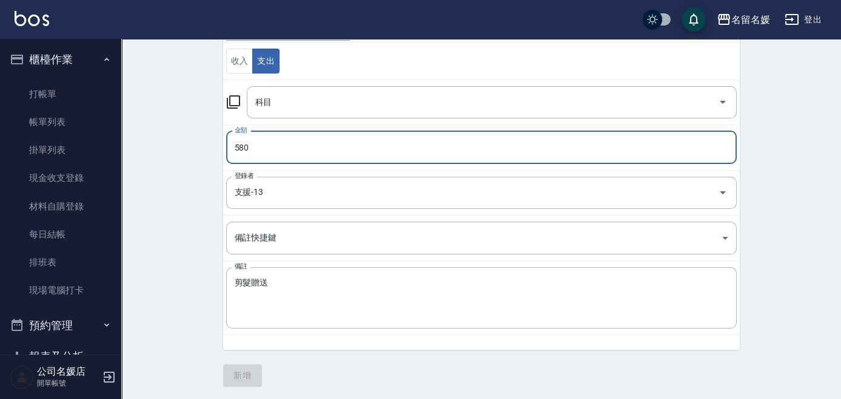
click at [184, 241] on div "CREATE ACCOUNTING RECORD 新增收借支紀錄 連續新增收借支 一般 開單日期 [DATE] 收入 支出 科目 科目 金額 580 金額 登…" at bounding box center [481, 152] width 720 height 497
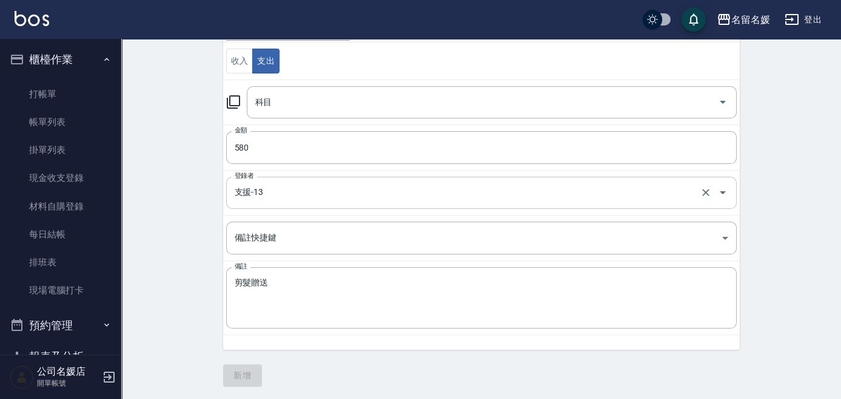
click at [326, 179] on div "支援-13 登錄者" at bounding box center [481, 193] width 511 height 32
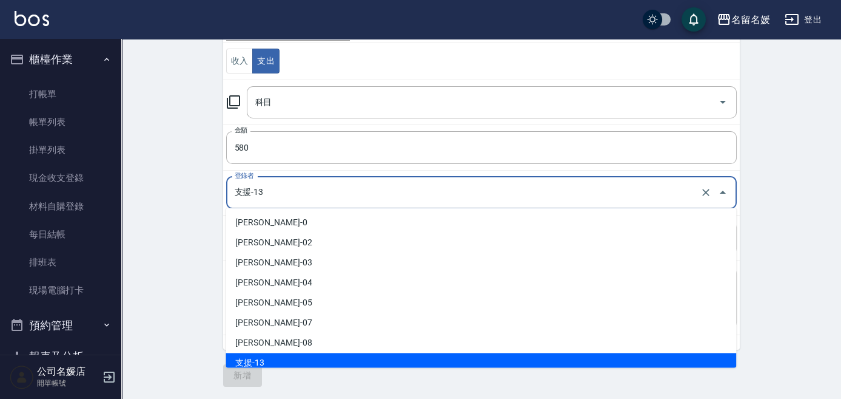
scroll to position [5, 0]
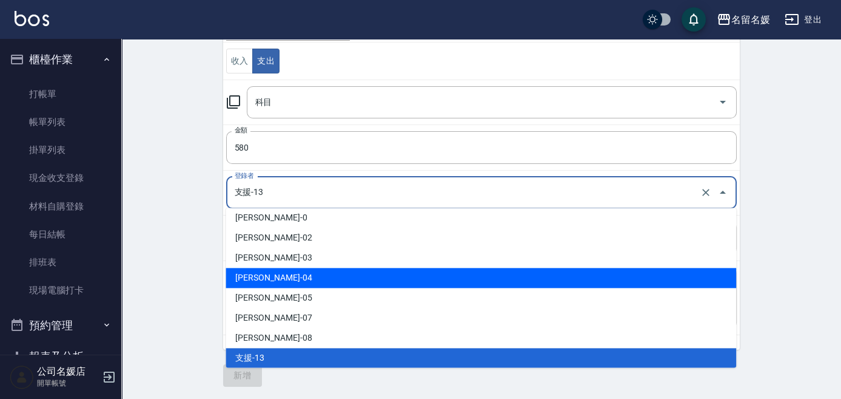
click at [288, 270] on li "[PERSON_NAME]-04" at bounding box center [481, 278] width 511 height 20
type input "[PERSON_NAME]-04"
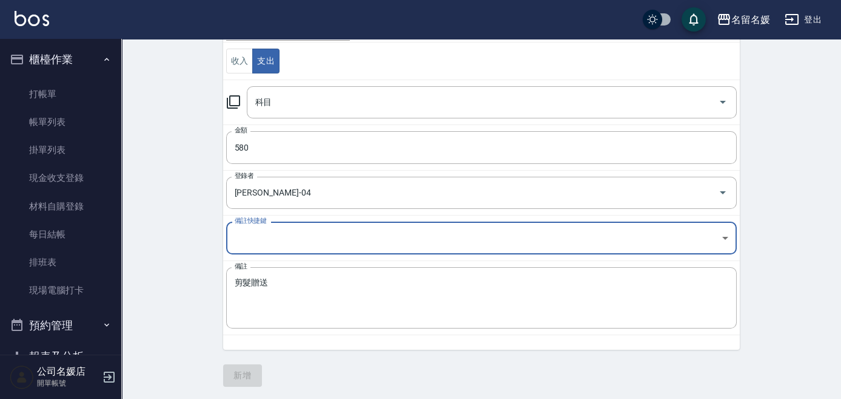
click at [164, 175] on div "CREATE ACCOUNTING RECORD 新增收借支紀錄 連續新增收借支 一般 開單日期 [DATE] 收入 支出 科目 科目 金額 580 金額 登…" at bounding box center [481, 152] width 720 height 497
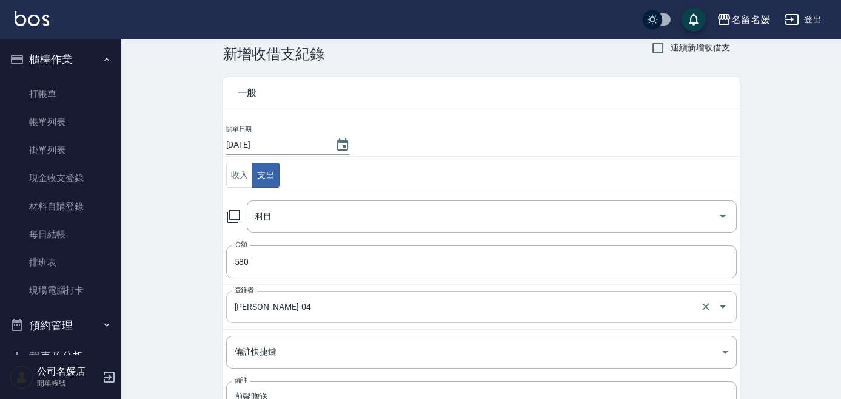
scroll to position [0, 0]
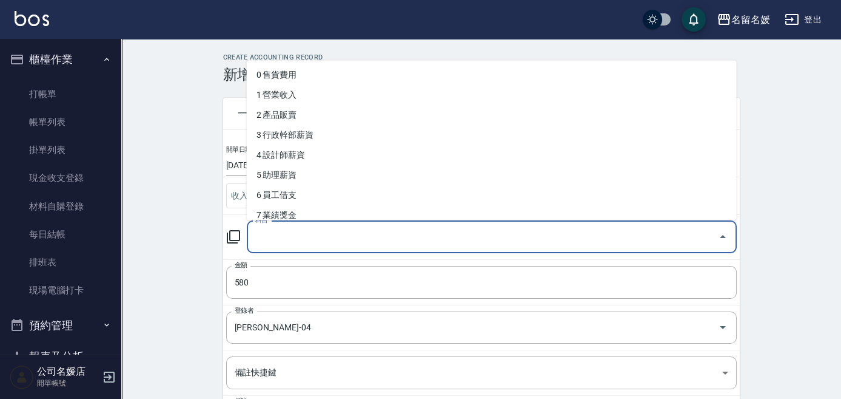
click at [329, 234] on input "科目" at bounding box center [482, 236] width 461 height 21
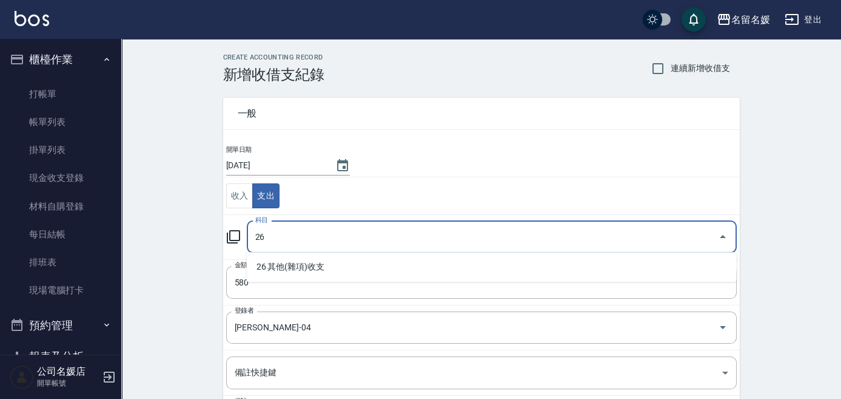
type input "26"
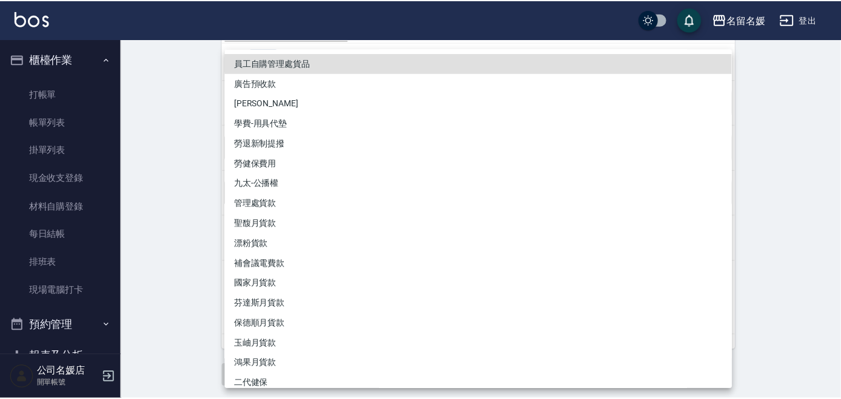
scroll to position [29, 0]
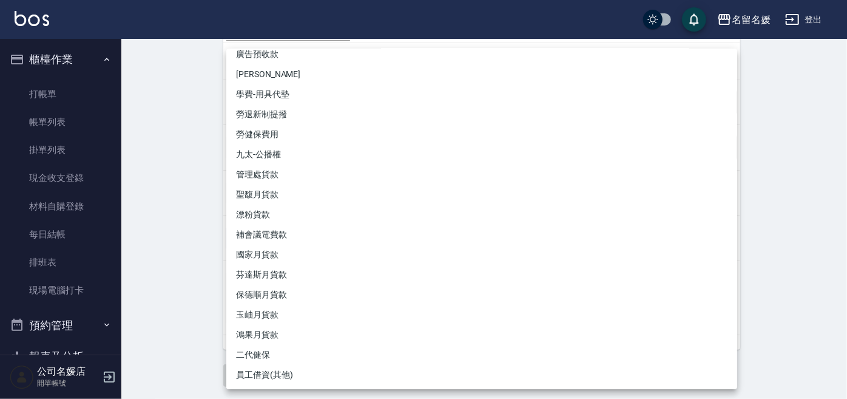
click at [153, 214] on div at bounding box center [423, 199] width 847 height 399
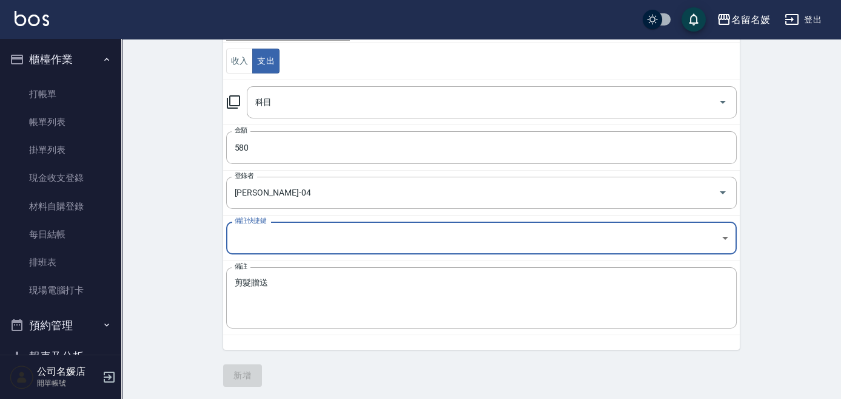
click at [342, 369] on div "一般 開單日期 [DATE] 收入 支出 科目 科目 金額 580 金額 登錄者 [PERSON_NAME]-04 登錄者 備註快捷鍵 ​ 備註快捷鍵 備註 …" at bounding box center [481, 167] width 517 height 438
click at [252, 365] on div "一般 開單日期 [DATE] 收入 支出 科目 科目 金額 580 金額 登錄者 [PERSON_NAME]-04 登錄者 備註快捷鍵 ​ 備註快捷鍵 備註 …" at bounding box center [481, 167] width 517 height 438
click at [251, 365] on div "一般 開單日期 [DATE] 收入 支出 科目 科目 金額 580 金額 登錄者 [PERSON_NAME]-04 登錄者 備註快捷鍵 ​ 備註快捷鍵 備註 …" at bounding box center [481, 167] width 517 height 438
click at [251, 368] on div "一般 開單日期 [DATE] 收入 支出 科目 科目 金額 580 金額 登錄者 [PERSON_NAME]-04 登錄者 備註快捷鍵 ​ 備註快捷鍵 備註 …" at bounding box center [481, 167] width 517 height 438
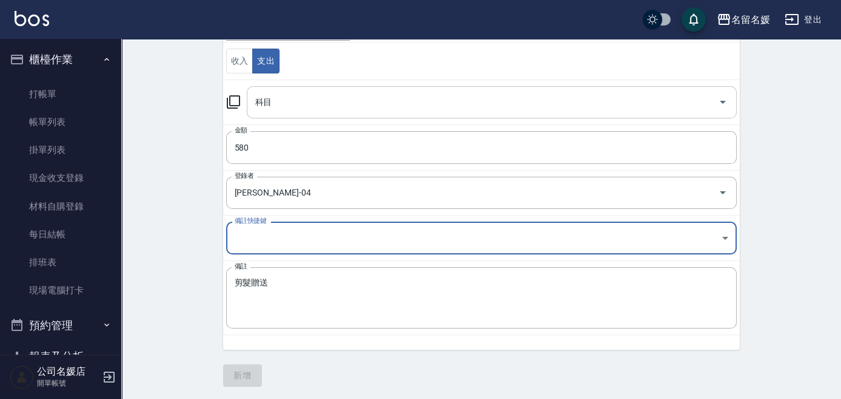
click at [315, 103] on input "科目" at bounding box center [482, 102] width 461 height 21
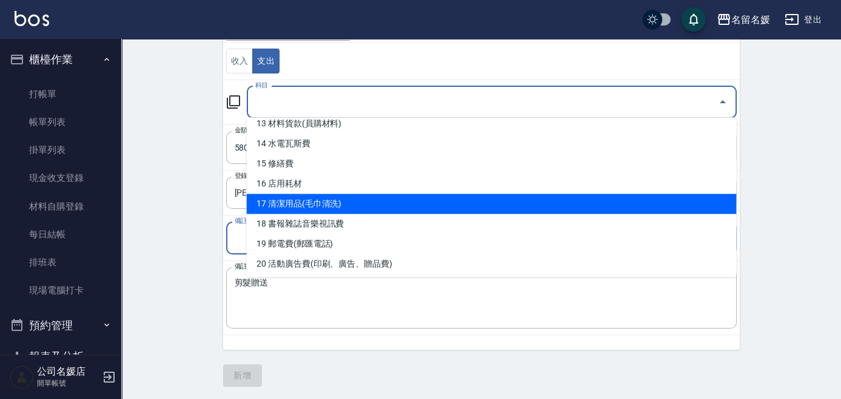
scroll to position [386, 0]
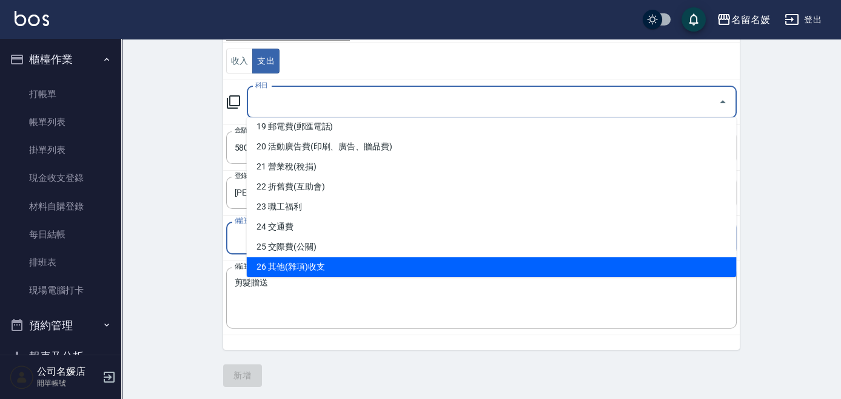
click at [319, 261] on li "26 其他(雜項)收支" at bounding box center [492, 267] width 490 height 20
type input "26 其他(雜項)收支"
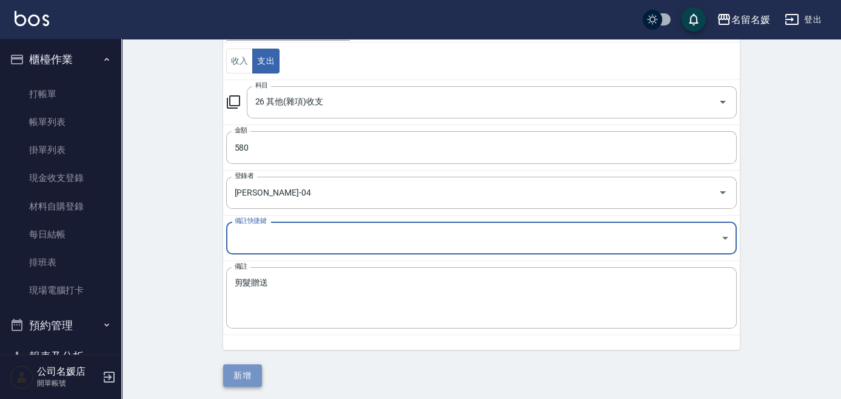
click at [240, 368] on button "新增" at bounding box center [242, 375] width 39 height 22
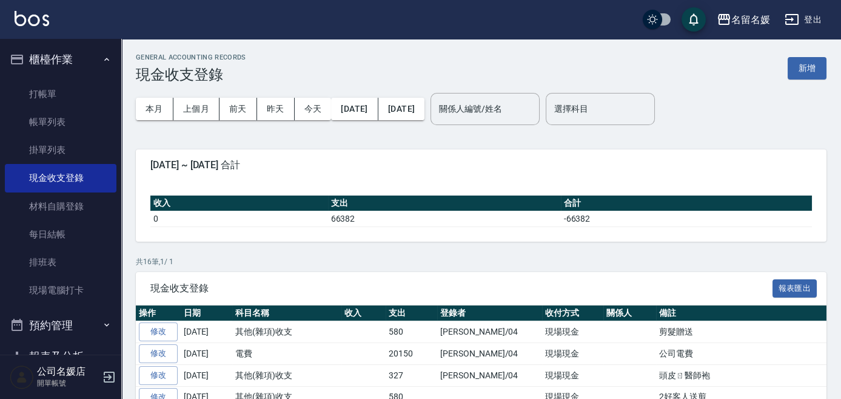
click at [168, 326] on link "修改" at bounding box center [158, 331] width 39 height 19
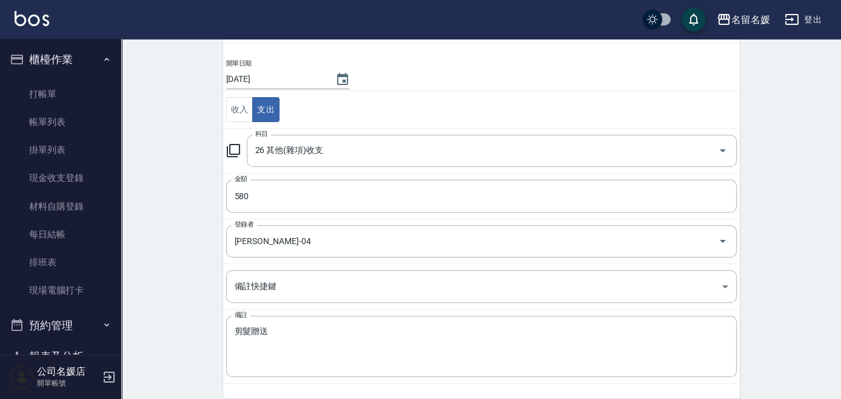
scroll to position [120, 0]
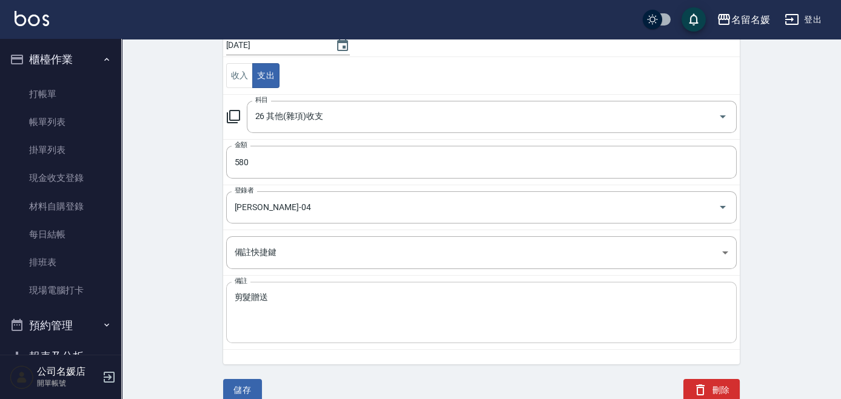
click at [229, 292] on div "剪髮贈送 x 備註" at bounding box center [481, 311] width 511 height 61
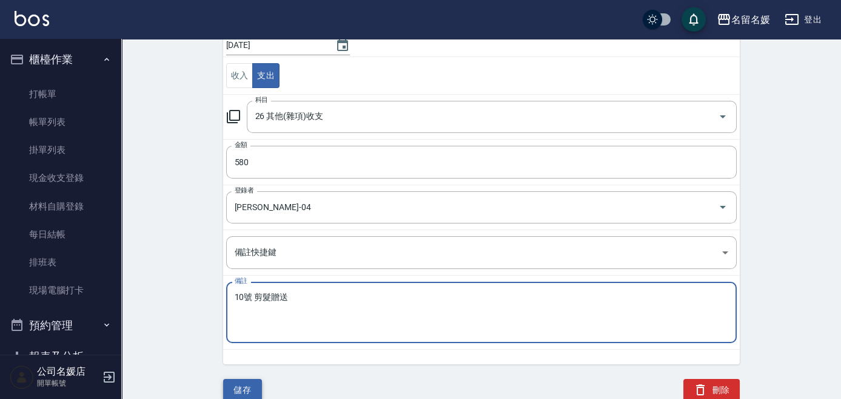
type textarea "10號 剪髮贈送"
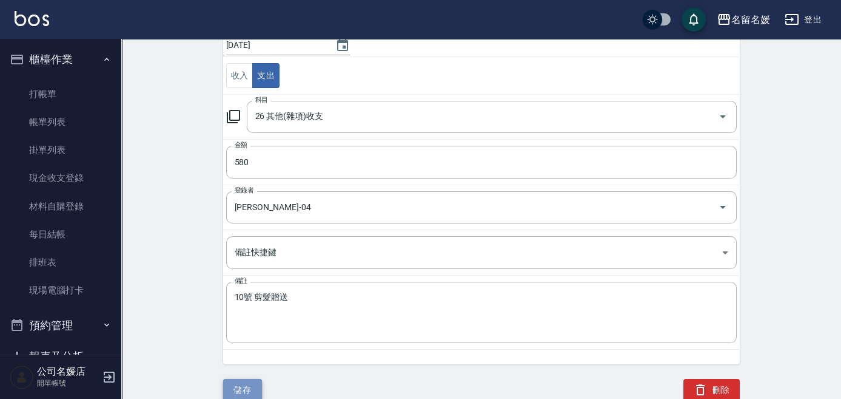
click at [251, 374] on button "儲存" at bounding box center [242, 390] width 39 height 22
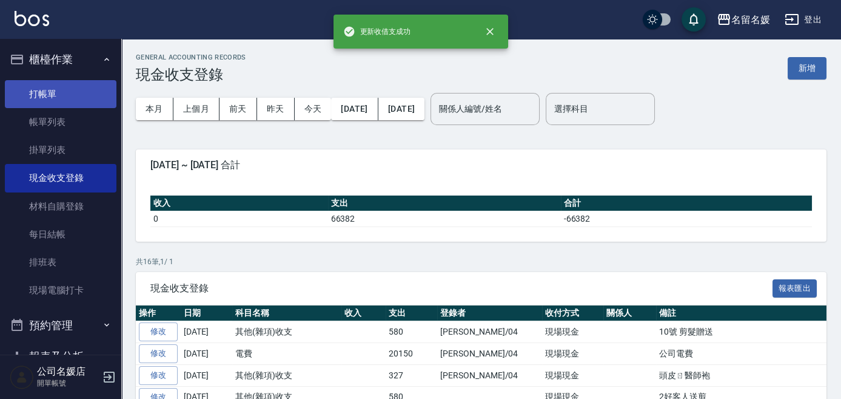
click at [81, 93] on link "打帳單" at bounding box center [61, 94] width 112 height 28
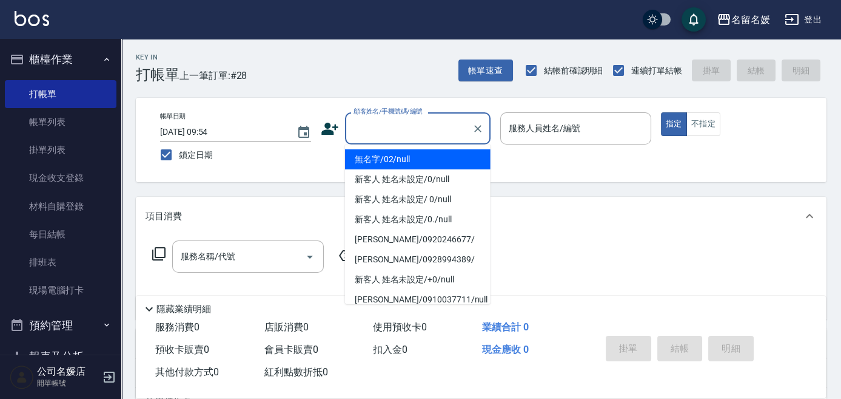
type input "1"
type input "無名字/02/null"
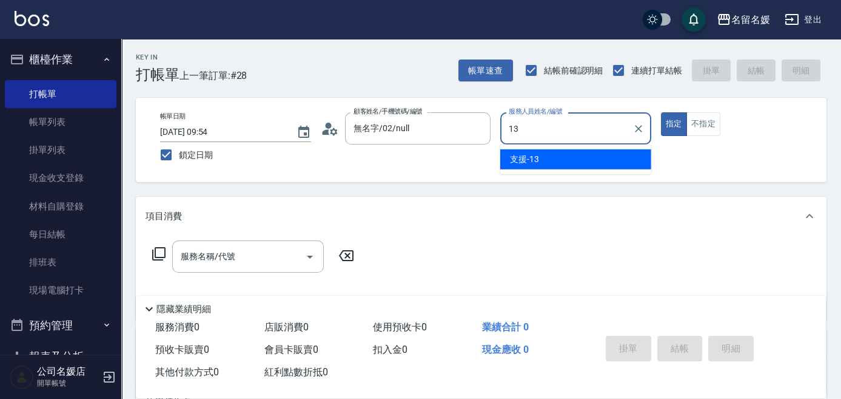
type input "13"
type button "true"
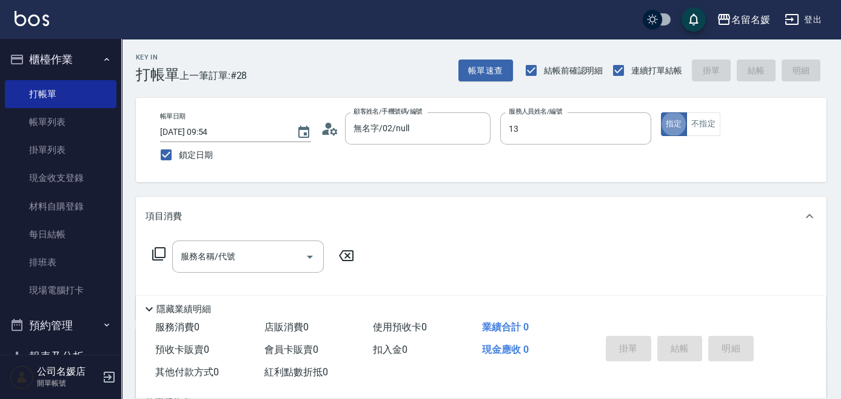
type input "支援-13"
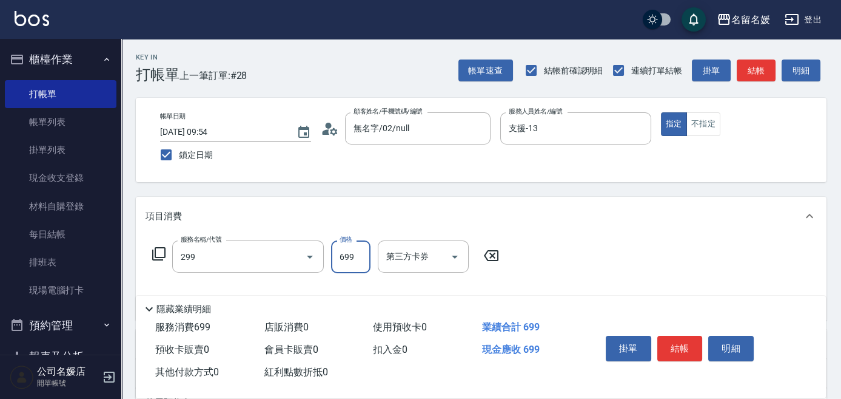
type input "滾珠洗髮699(299)"
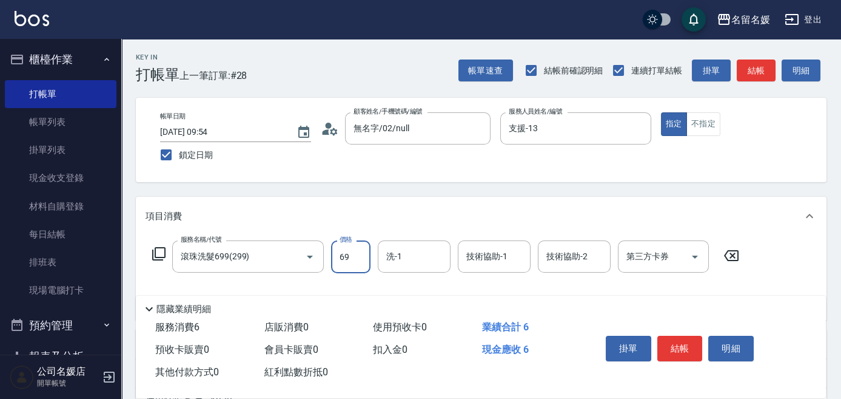
type input "699"
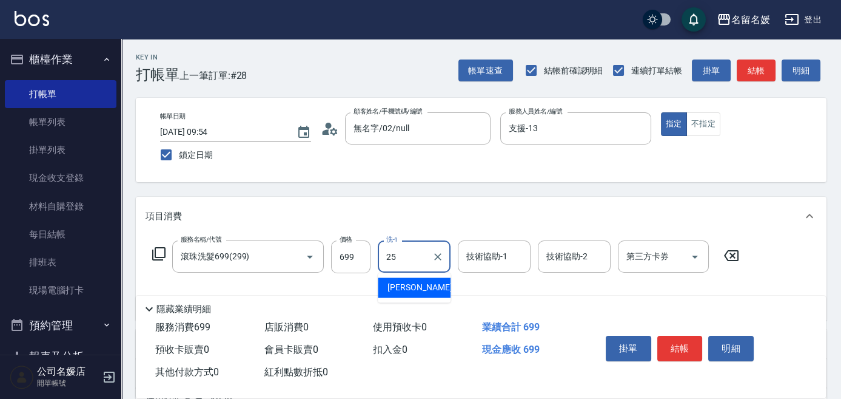
type input "[PERSON_NAME]-25"
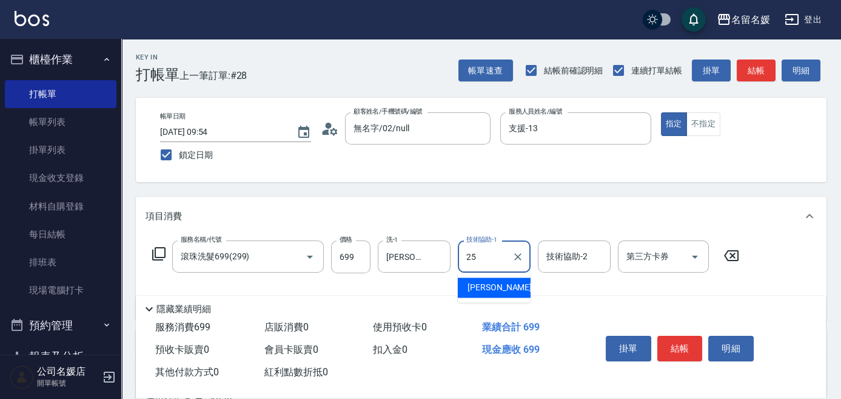
type input "[PERSON_NAME]-25"
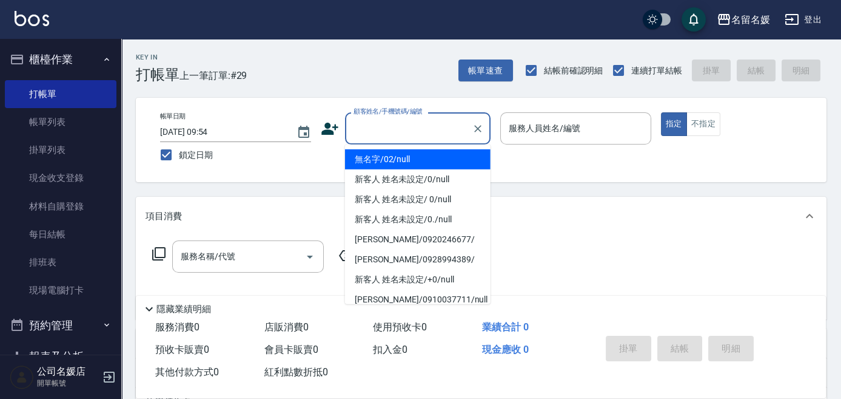
click at [428, 135] on input "顧客姓名/手機號碼/編號" at bounding box center [409, 128] width 116 height 21
click at [383, 161] on li "無名字/02/null" at bounding box center [418, 159] width 146 height 20
type input "無名字/02/null"
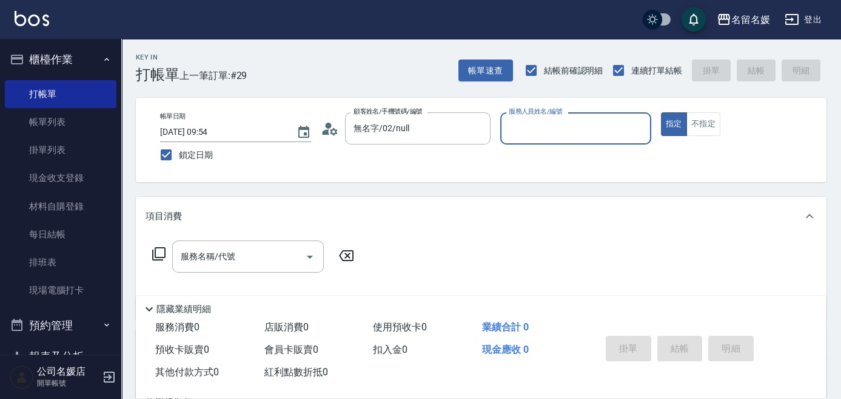
click at [534, 135] on input "服務人員姓名/編號" at bounding box center [576, 128] width 140 height 21
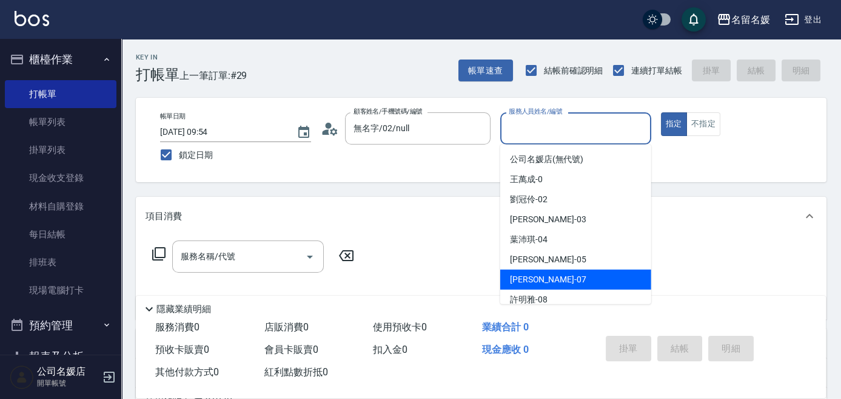
click at [525, 277] on span "[PERSON_NAME] -07" at bounding box center [548, 279] width 76 height 13
type input "[PERSON_NAME]-07"
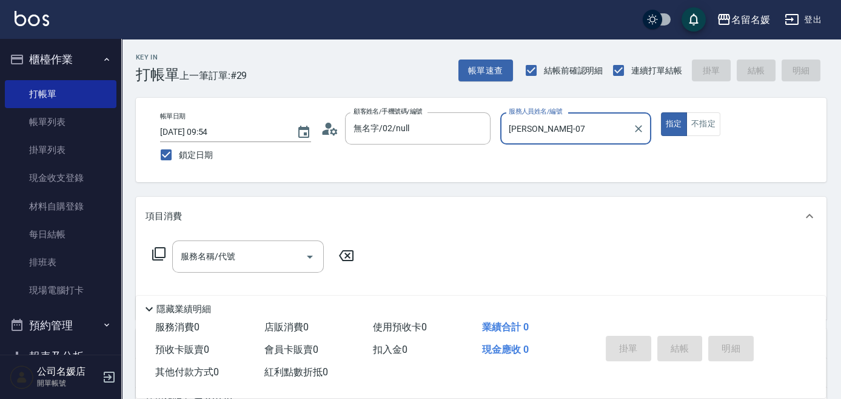
click at [158, 251] on icon at bounding box center [159, 253] width 15 height 15
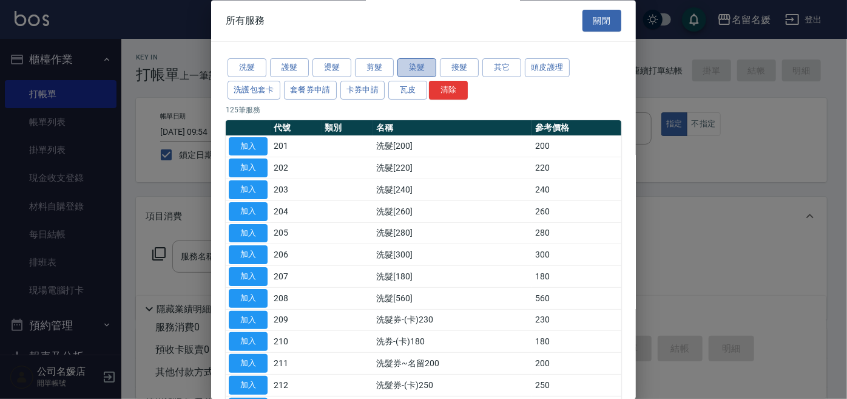
click at [421, 62] on button "染髮" at bounding box center [416, 68] width 39 height 19
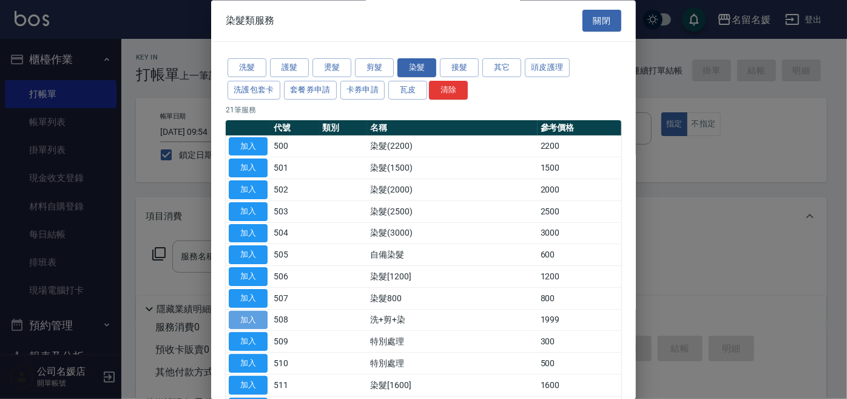
click at [247, 319] on button "加入" at bounding box center [248, 320] width 39 height 19
type input "洗+剪+染(508)"
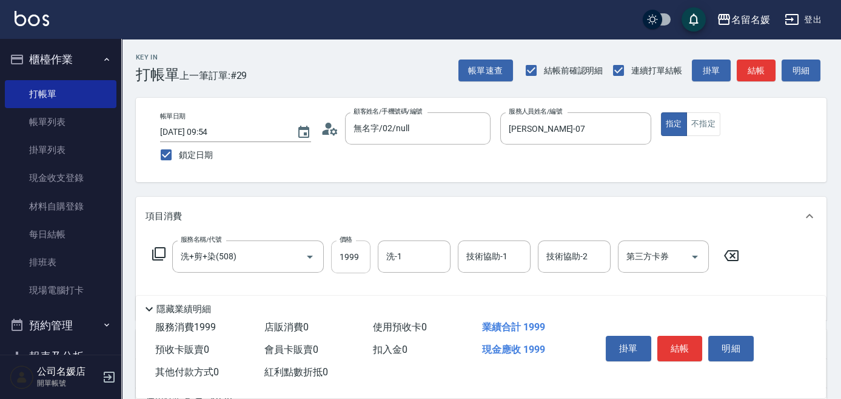
click at [359, 255] on input "1999" at bounding box center [350, 256] width 39 height 33
type input "1500"
click at [403, 258] on input "洗-1" at bounding box center [414, 256] width 62 height 21
click at [406, 285] on span "[PERSON_NAME]-26" at bounding box center [426, 287] width 76 height 13
click at [498, 267] on div "技術協助-1" at bounding box center [494, 256] width 73 height 32
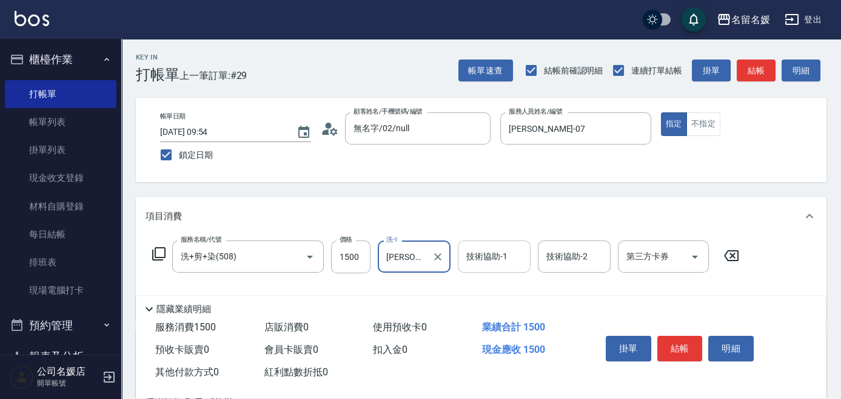
type input "[PERSON_NAME]-26"
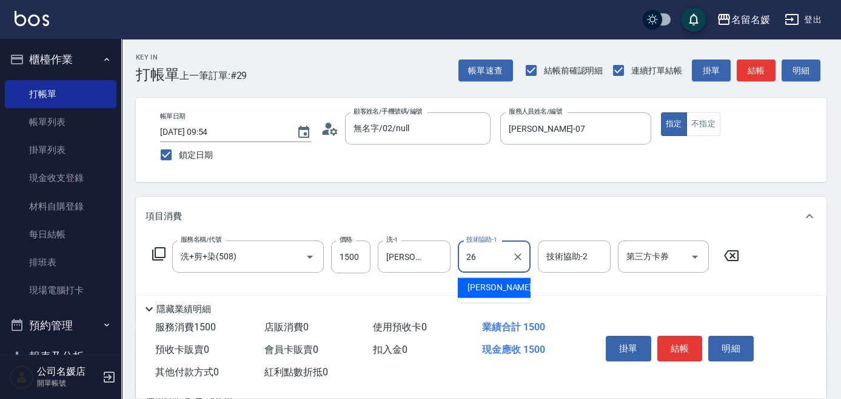
click at [490, 289] on span "[PERSON_NAME]-26" at bounding box center [506, 287] width 76 height 13
type input "[PERSON_NAME]-26"
click at [161, 252] on icon at bounding box center [159, 253] width 15 height 15
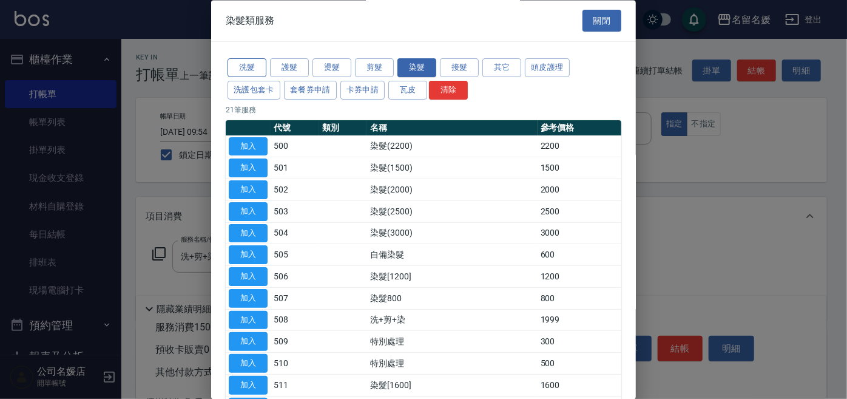
click at [258, 67] on button "洗髮" at bounding box center [246, 68] width 39 height 19
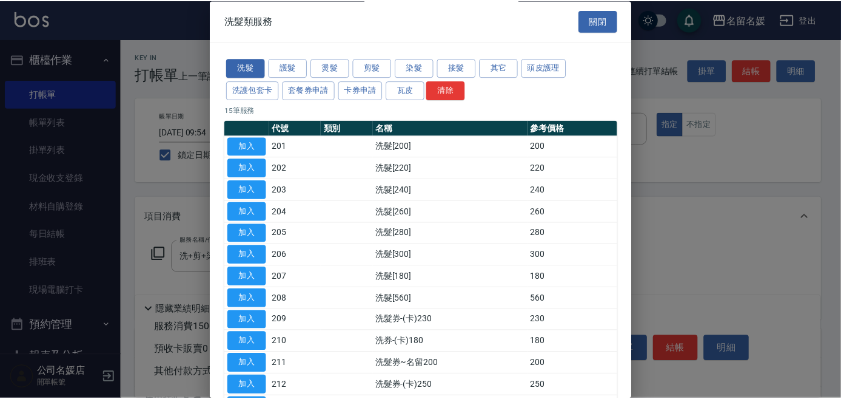
scroll to position [55, 0]
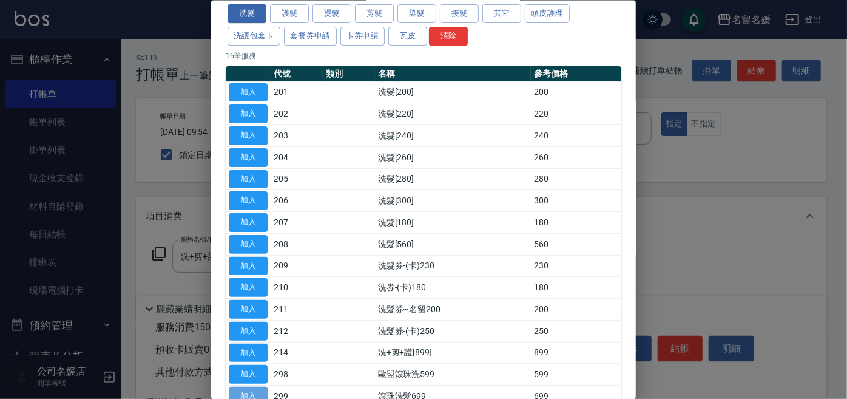
click at [233, 374] on button "加入" at bounding box center [248, 395] width 39 height 19
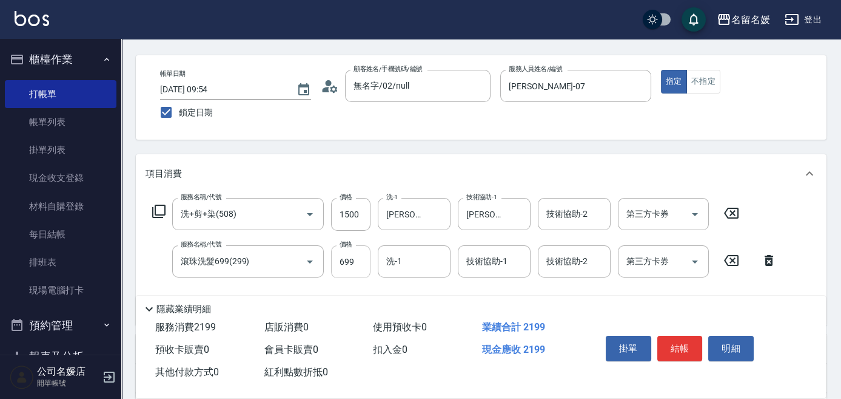
scroll to position [110, 0]
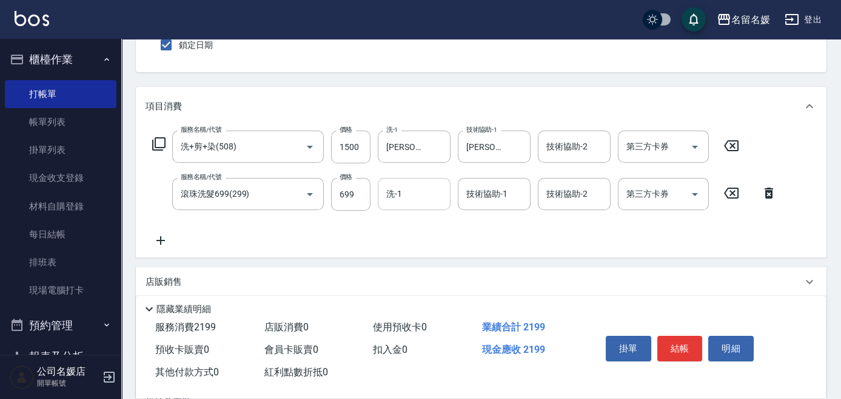
click at [409, 201] on input "洗-1" at bounding box center [414, 193] width 62 height 21
click at [411, 222] on span "[PERSON_NAME]-26" at bounding box center [426, 224] width 76 height 13
type input "[PERSON_NAME]-26"
click at [479, 198] on div "技術協助-1 技術協助-1" at bounding box center [494, 194] width 73 height 32
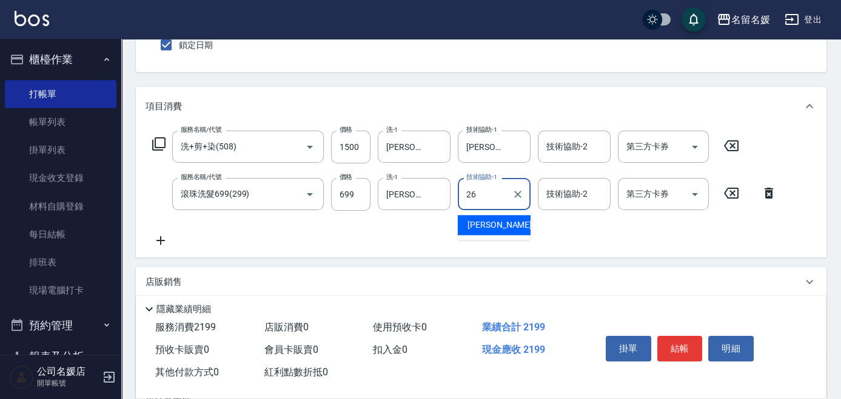
click at [479, 224] on span "[PERSON_NAME]-26" at bounding box center [506, 224] width 76 height 13
type input "[PERSON_NAME]-26"
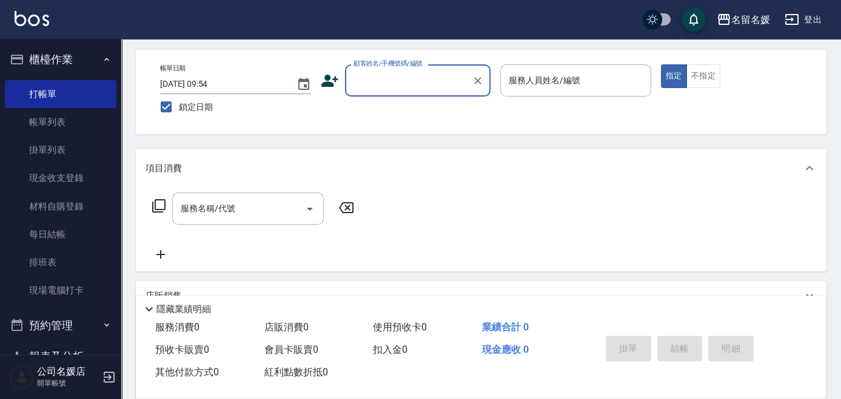
scroll to position [0, 0]
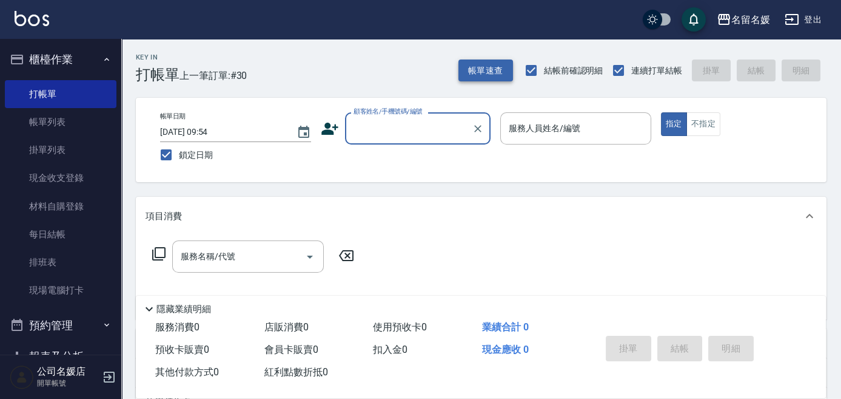
click at [481, 69] on button "帳單速查" at bounding box center [486, 70] width 55 height 22
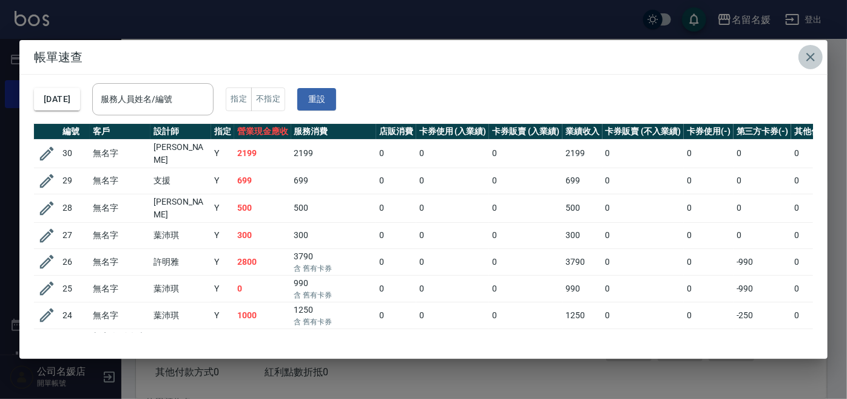
click at [810, 55] on icon "button" at bounding box center [810, 57] width 15 height 15
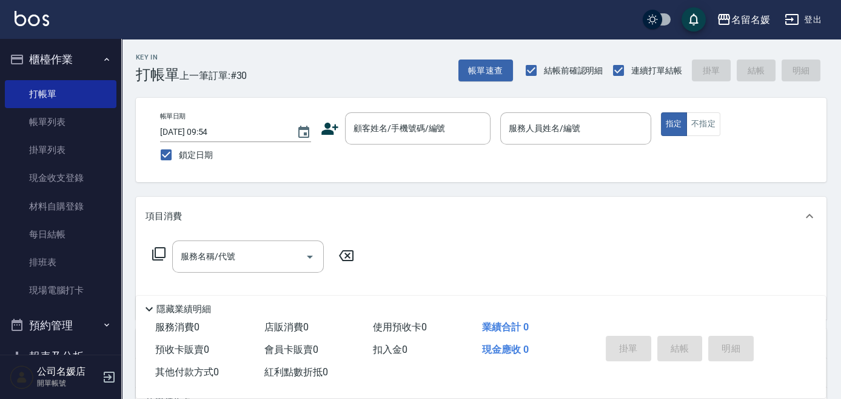
click at [810, 55] on div "Key In 打帳單 上一筆訂單:#30 帳單速查 結帳前確認明細 連續打單結帳 掛單 結帳 明細" at bounding box center [474, 61] width 706 height 44
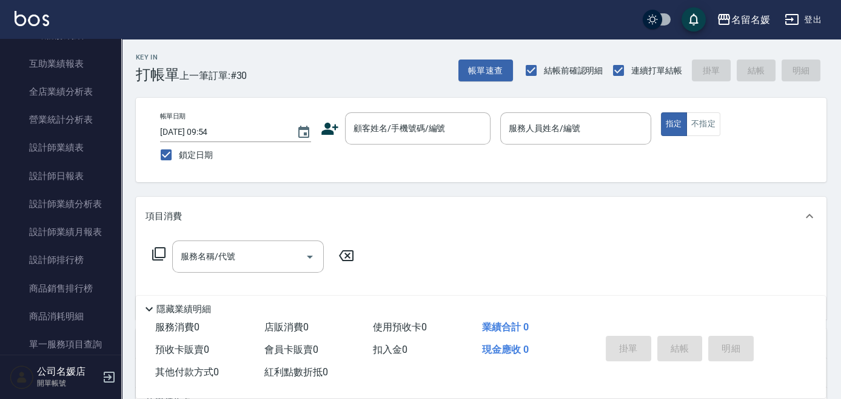
scroll to position [496, 0]
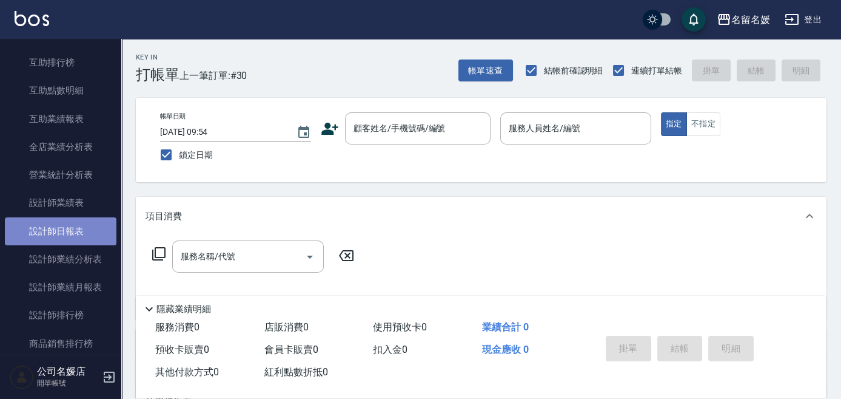
click at [79, 229] on link "設計師日報表" at bounding box center [61, 231] width 112 height 28
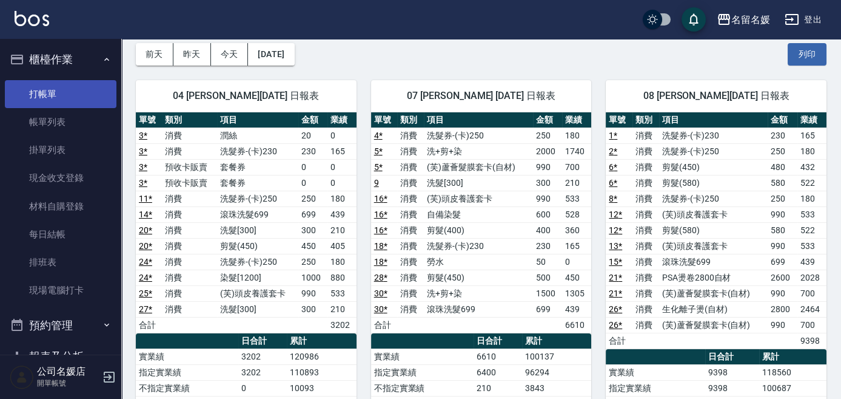
click at [75, 95] on link "打帳單" at bounding box center [61, 94] width 112 height 28
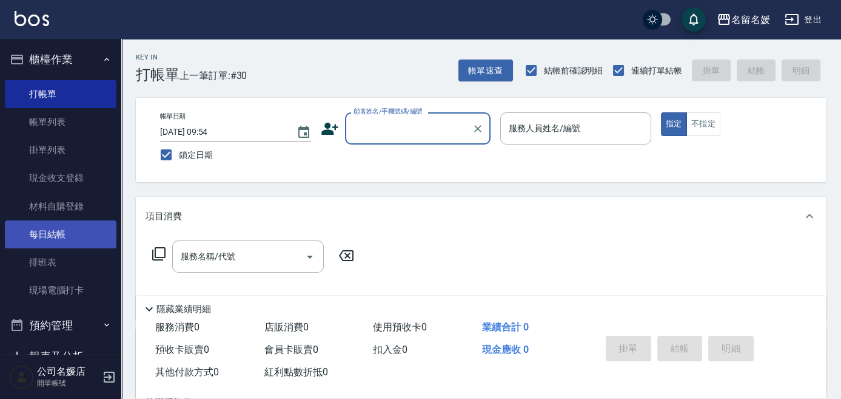
scroll to position [386, 0]
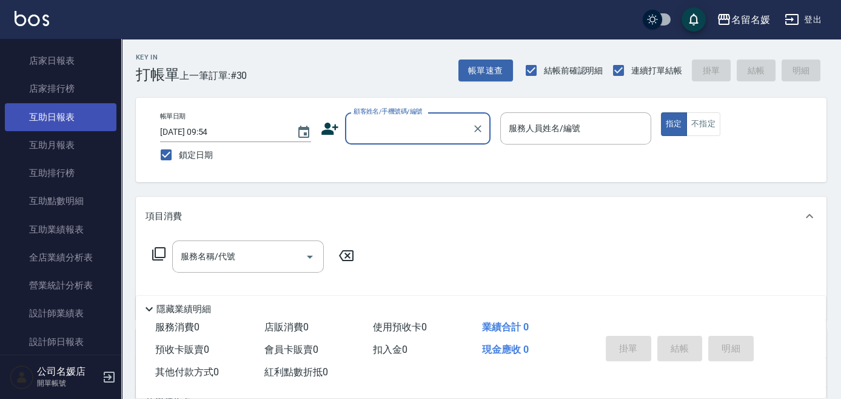
click at [74, 116] on link "互助日報表" at bounding box center [61, 117] width 112 height 28
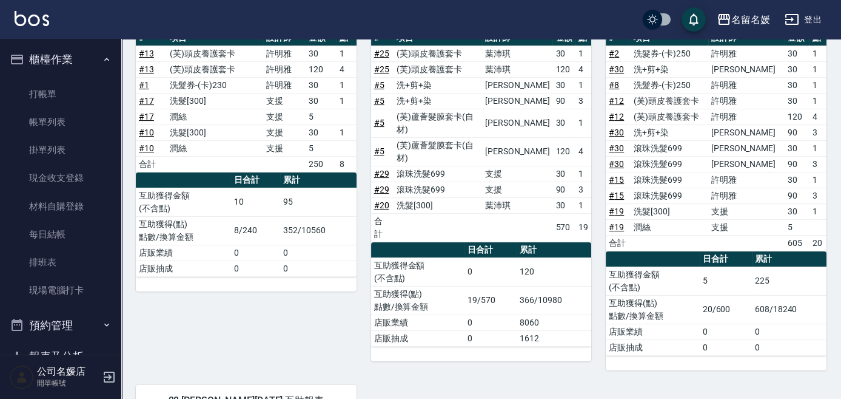
scroll to position [268, 0]
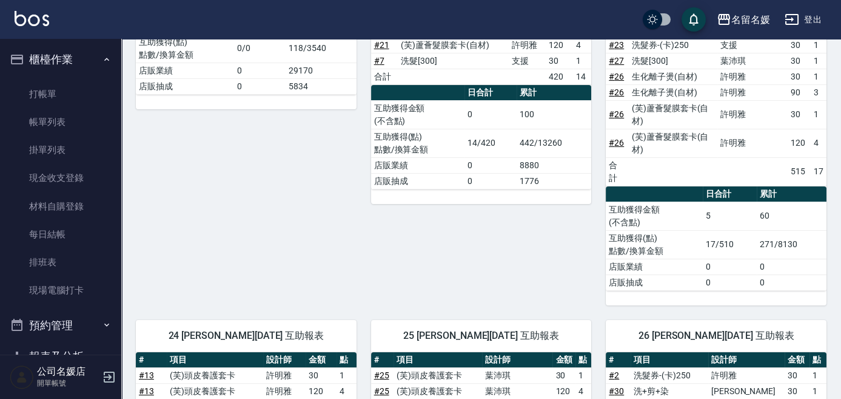
drag, startPoint x: 34, startPoint y: 90, endPoint x: 102, endPoint y: 398, distance: 315.0
click at [34, 90] on link "打帳單" at bounding box center [61, 94] width 112 height 28
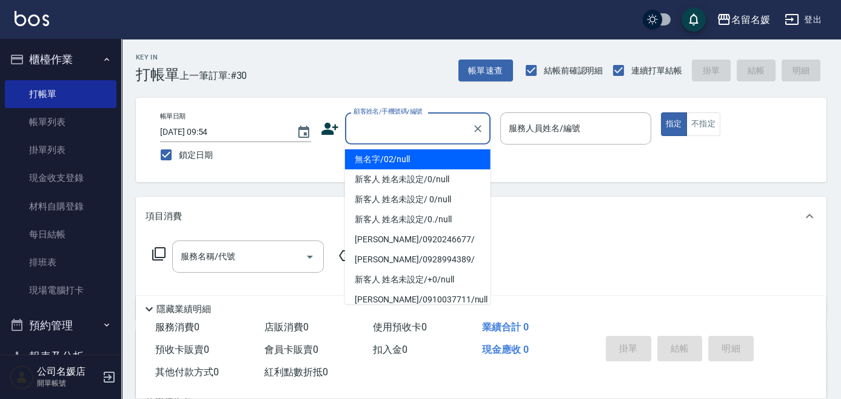
click at [423, 123] on input "顧客姓名/手機號碼/編號" at bounding box center [409, 128] width 116 height 21
click at [442, 163] on li "無名字/02/null" at bounding box center [418, 159] width 146 height 20
type input "無名字/02/null"
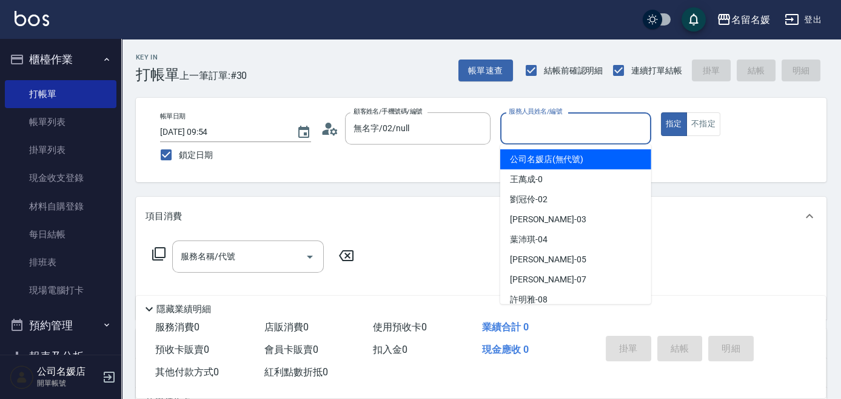
click at [527, 132] on input "服務人員姓名/編號" at bounding box center [576, 128] width 140 height 21
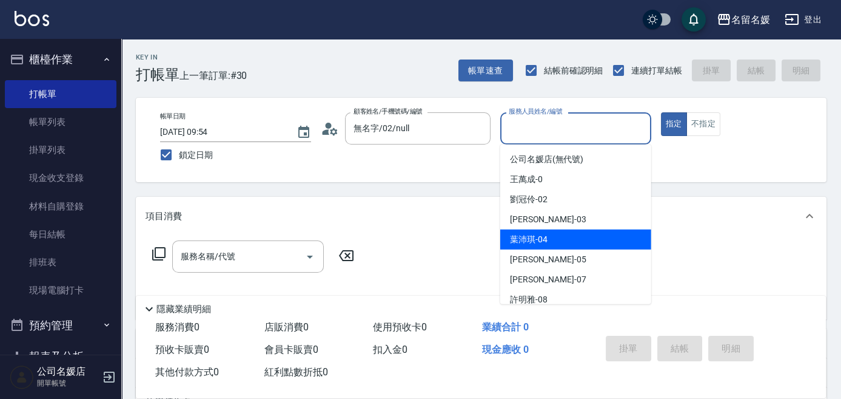
click at [522, 235] on span "[PERSON_NAME]-04" at bounding box center [529, 239] width 38 height 13
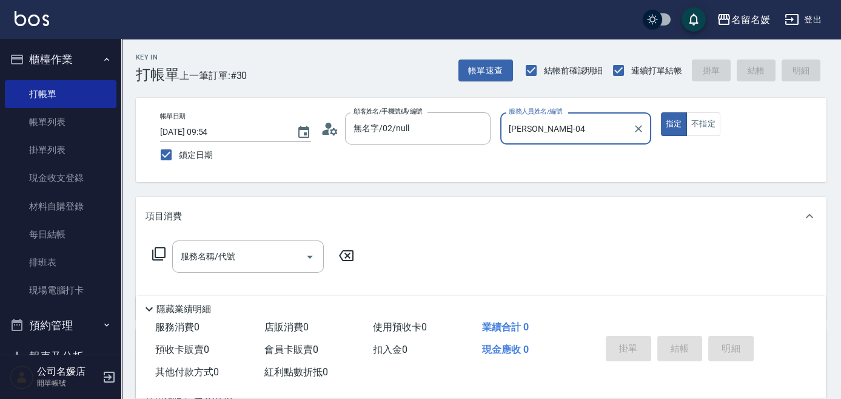
type input "[PERSON_NAME]-04"
click at [219, 244] on div "服務名稱/代號" at bounding box center [248, 256] width 152 height 32
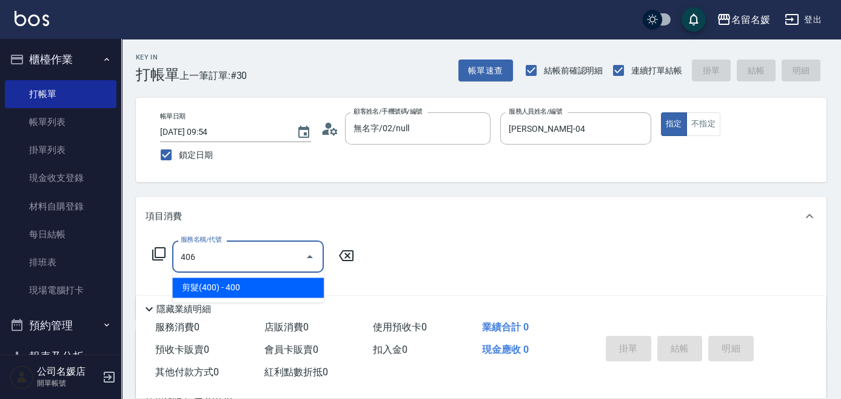
click at [265, 285] on span "剪髮(400) - 400" at bounding box center [248, 287] width 152 height 20
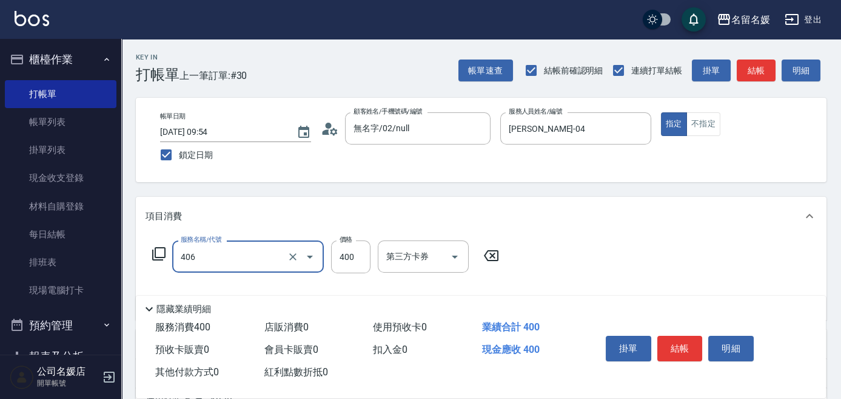
click at [255, 262] on input "406" at bounding box center [231, 256] width 107 height 21
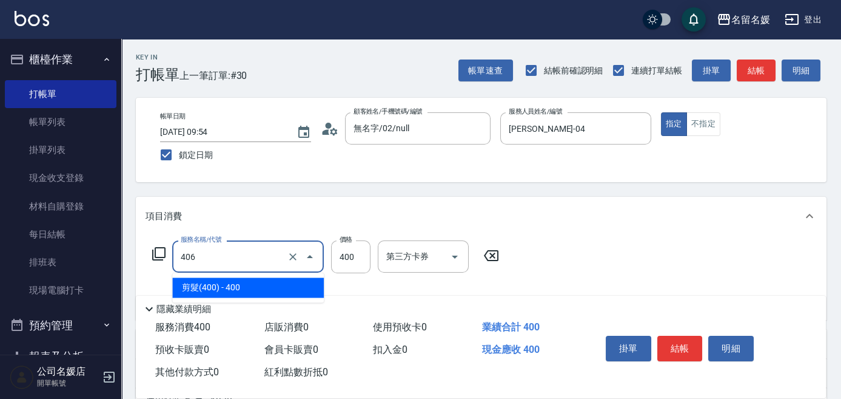
drag, startPoint x: 268, startPoint y: 285, endPoint x: 314, endPoint y: 280, distance: 45.8
click at [268, 285] on span "剪髮(400) - 400" at bounding box center [248, 287] width 152 height 20
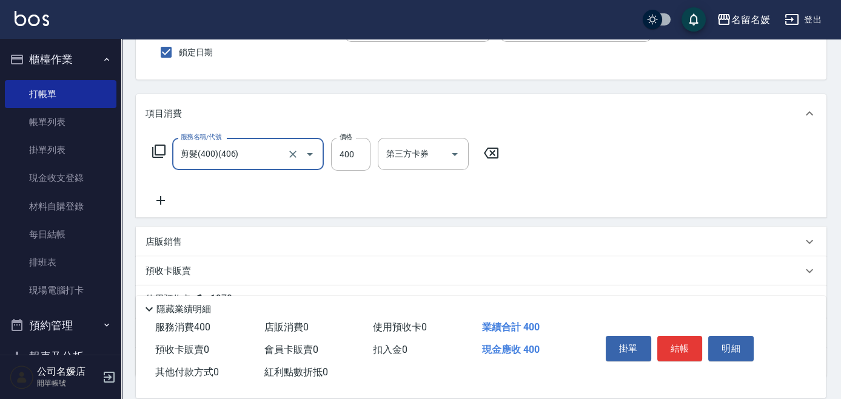
scroll to position [110, 0]
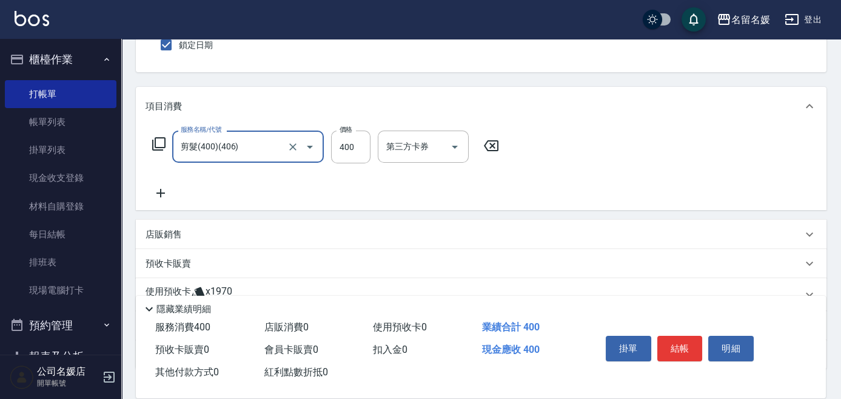
type input "剪髮(400)(406)"
click at [160, 191] on icon at bounding box center [161, 193] width 8 height 8
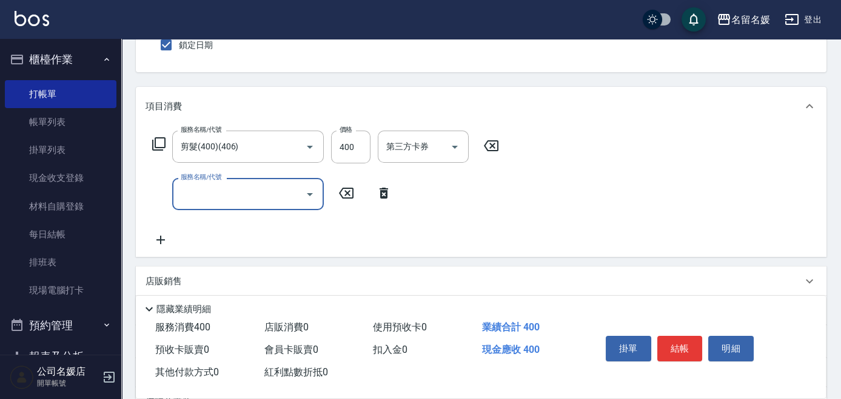
click at [158, 240] on icon at bounding box center [161, 239] width 8 height 8
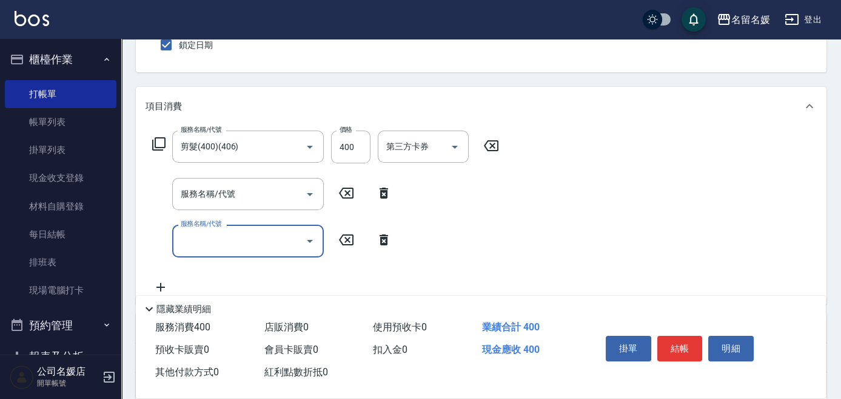
click at [159, 142] on icon at bounding box center [159, 143] width 15 height 15
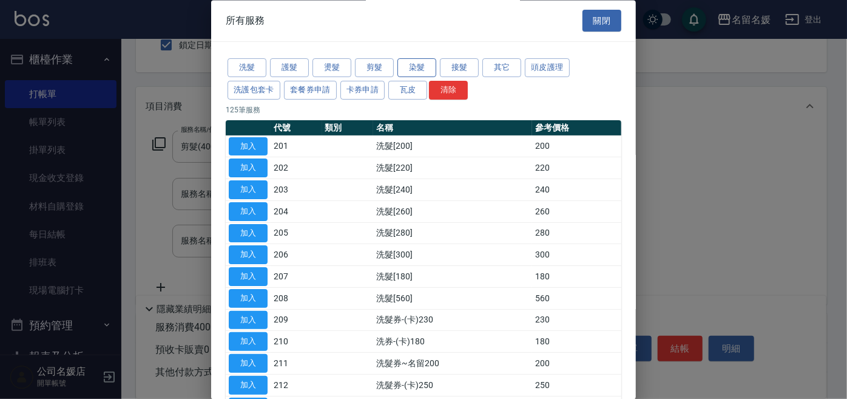
click at [416, 64] on button "染髮" at bounding box center [416, 68] width 39 height 19
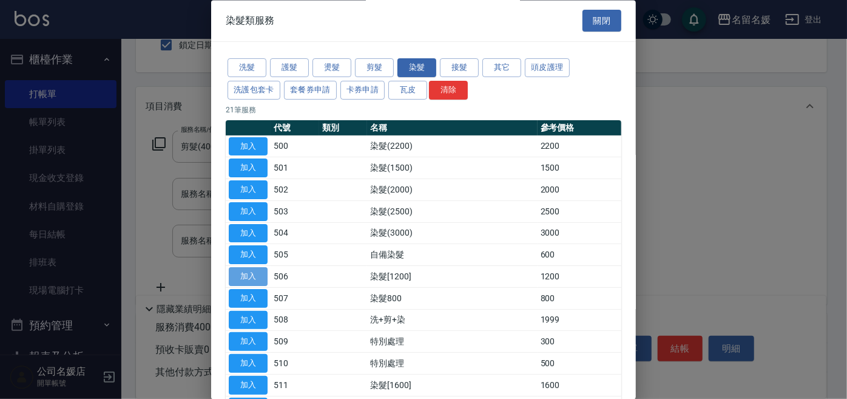
click at [244, 272] on button "加入" at bounding box center [248, 277] width 39 height 19
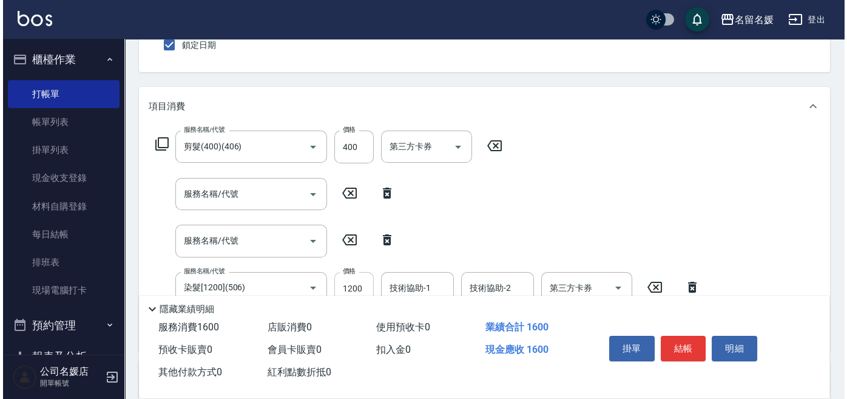
scroll to position [165, 0]
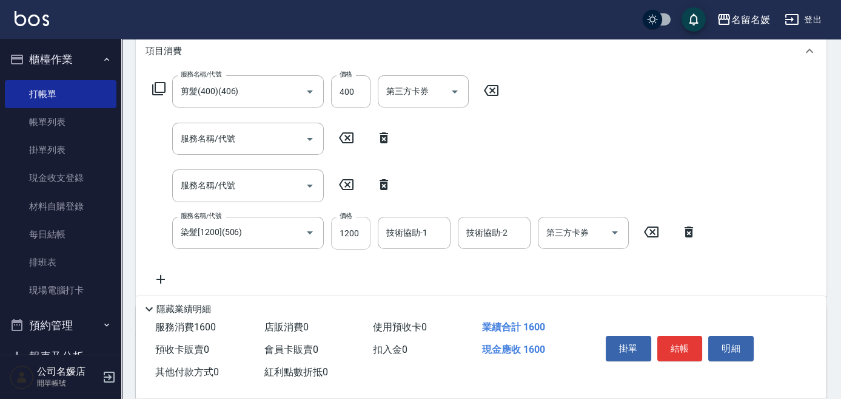
click at [331, 227] on input "1200" at bounding box center [350, 233] width 39 height 33
type input "1000"
click at [684, 342] on button "結帳" at bounding box center [680, 347] width 45 height 25
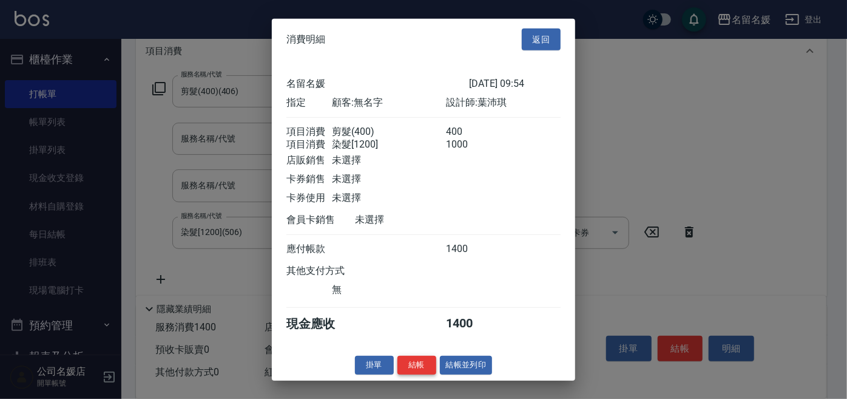
click at [419, 369] on button "結帳" at bounding box center [416, 364] width 39 height 19
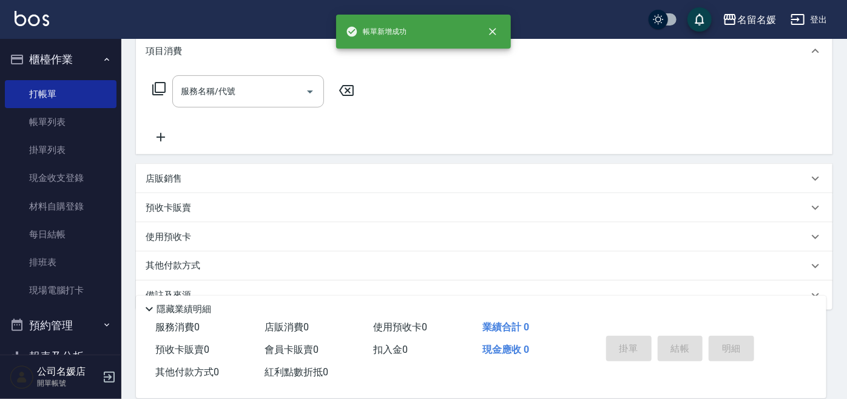
scroll to position [0, 0]
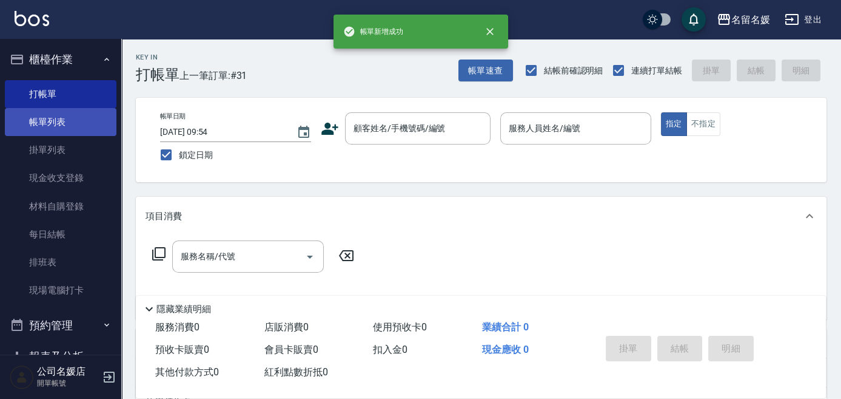
click at [69, 126] on link "帳單列表" at bounding box center [61, 122] width 112 height 28
click at [78, 120] on link "帳單列表" at bounding box center [61, 122] width 112 height 28
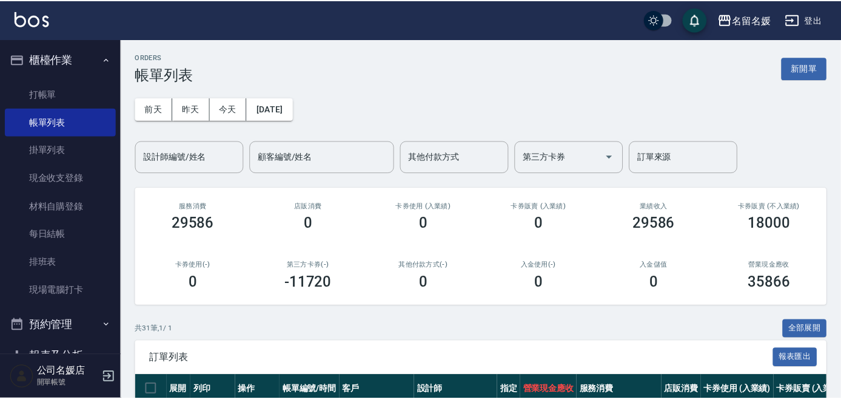
scroll to position [110, 0]
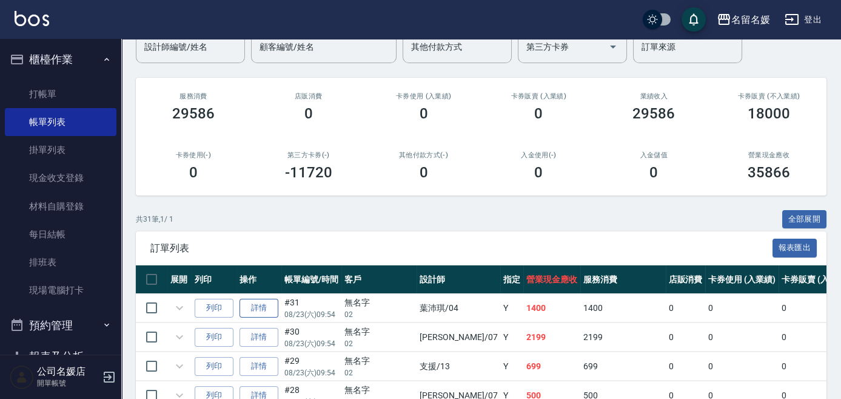
click at [263, 303] on link "詳情" at bounding box center [259, 307] width 39 height 19
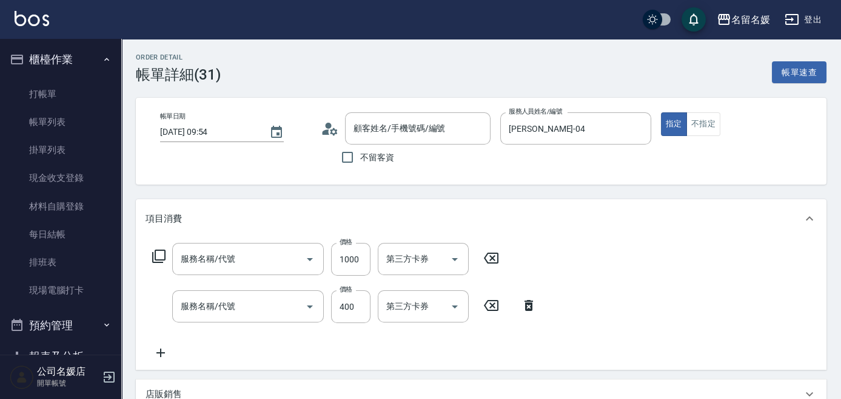
type input "[DATE] 09:54"
type input "[PERSON_NAME]-04"
click at [338, 303] on input "400" at bounding box center [350, 306] width 39 height 33
type input "染髮[1200](506)"
type input "剪髮(400)(406)"
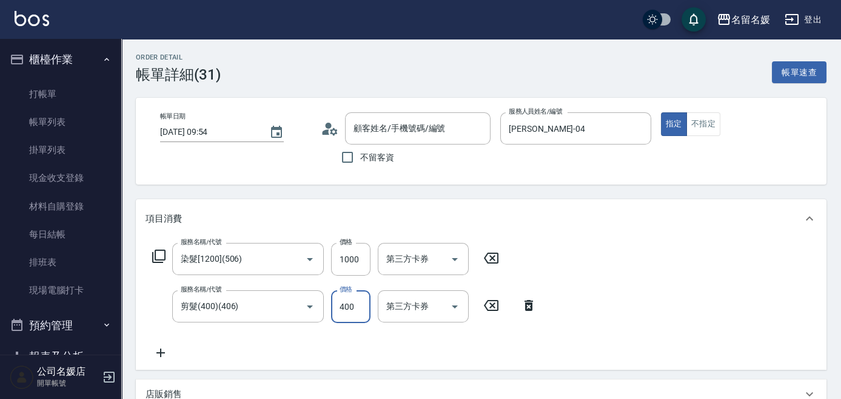
type input "5"
type input "無名字/02/null"
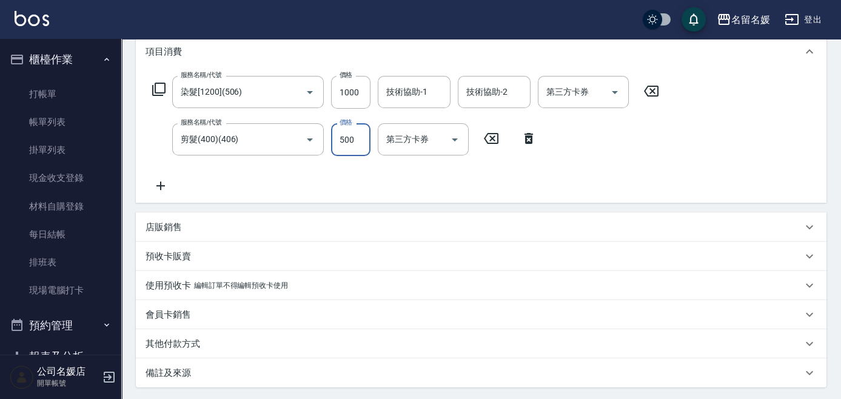
scroll to position [220, 0]
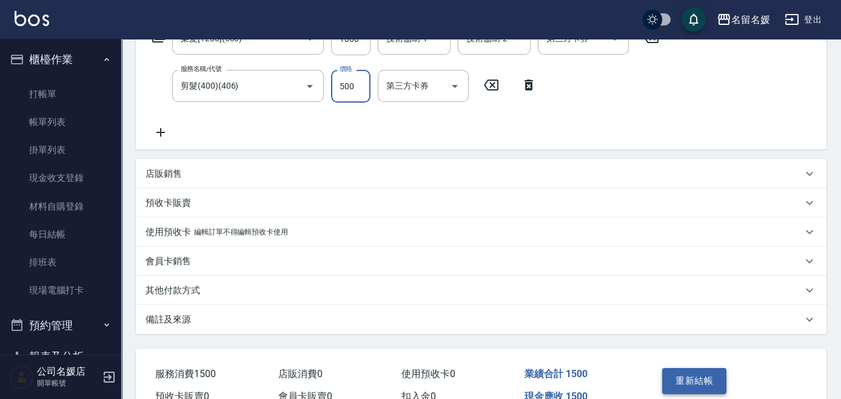
type input "500"
click at [684, 374] on button "重新結帳" at bounding box center [694, 380] width 64 height 25
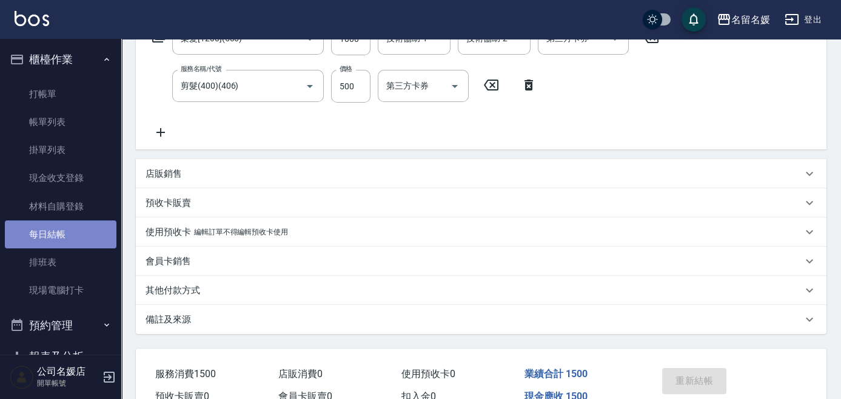
click at [85, 227] on link "每日結帳" at bounding box center [61, 234] width 112 height 28
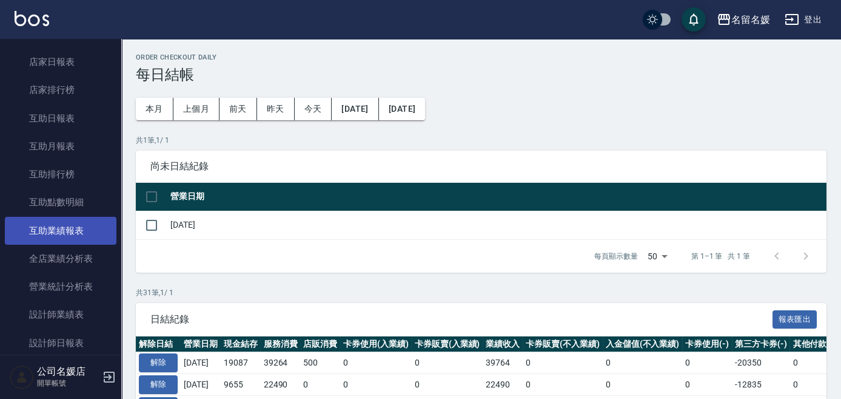
scroll to position [436, 0]
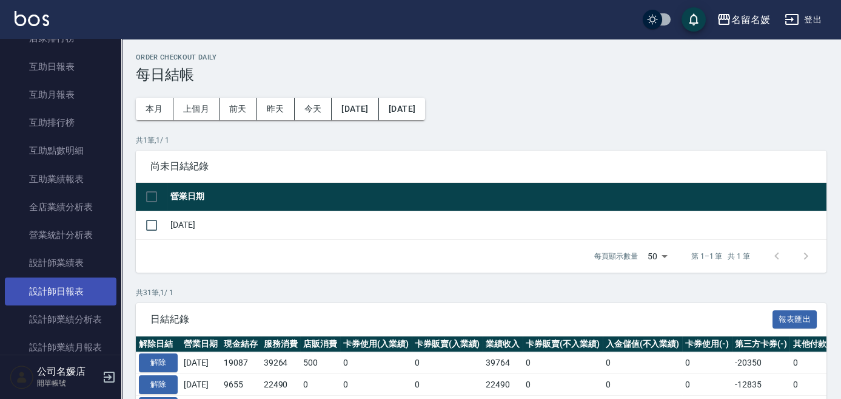
click at [73, 282] on link "設計師日報表" at bounding box center [61, 291] width 112 height 28
click at [50, 285] on link "設計師日報表" at bounding box center [61, 291] width 112 height 28
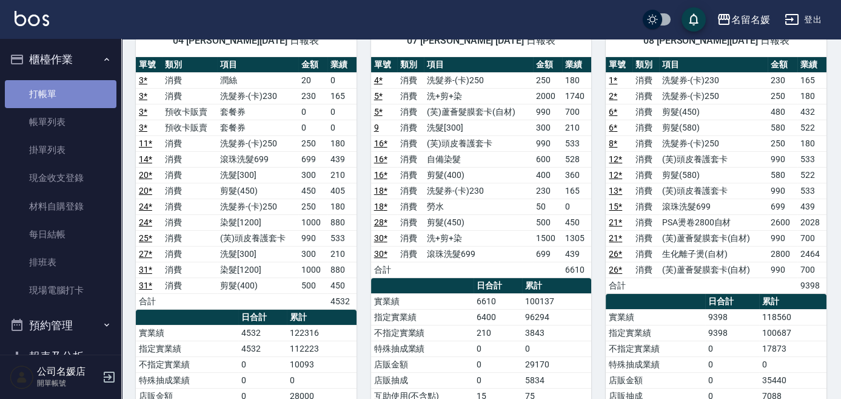
click at [76, 98] on link "打帳單" at bounding box center [61, 94] width 112 height 28
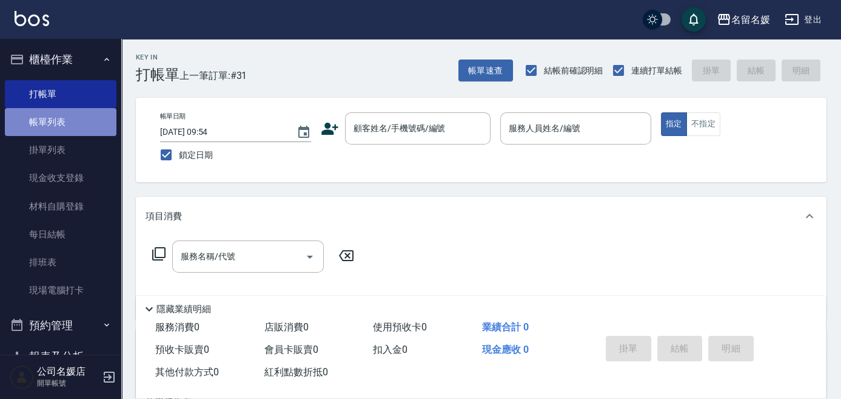
click at [79, 123] on link "帳單列表" at bounding box center [61, 122] width 112 height 28
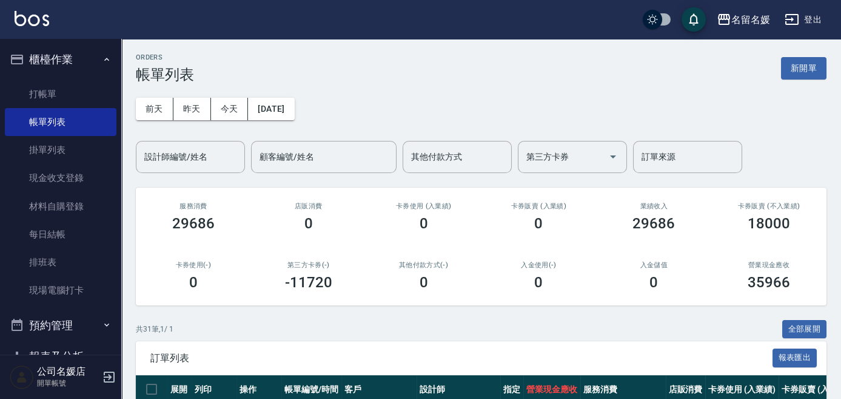
scroll to position [220, 0]
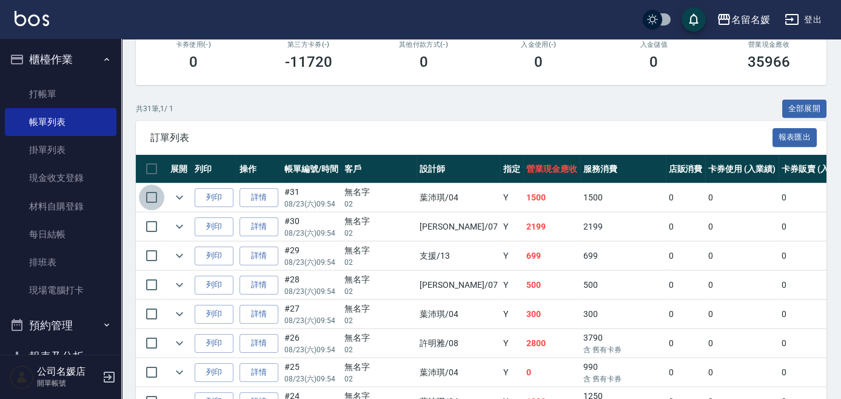
click at [152, 195] on input "checkbox" at bounding box center [151, 196] width 25 height 25
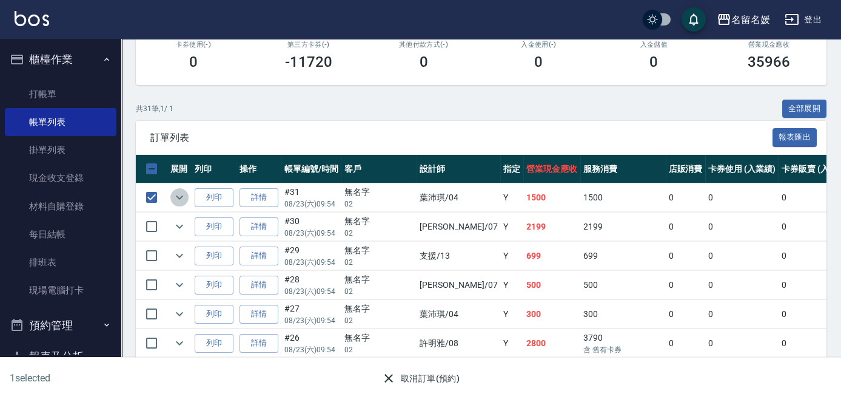
click at [176, 194] on icon "expand row" at bounding box center [179, 197] width 15 height 15
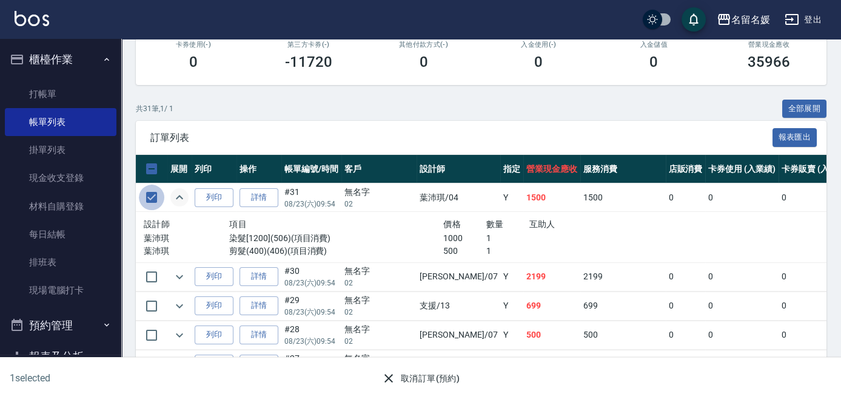
click at [152, 192] on input "checkbox" at bounding box center [151, 196] width 25 height 25
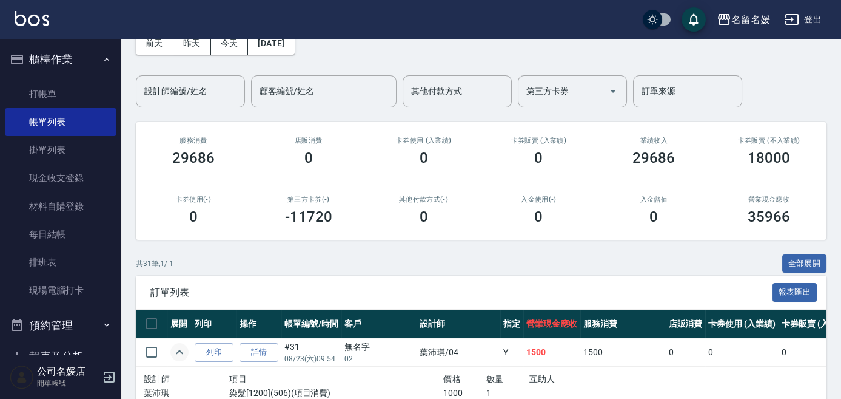
scroll to position [176, 0]
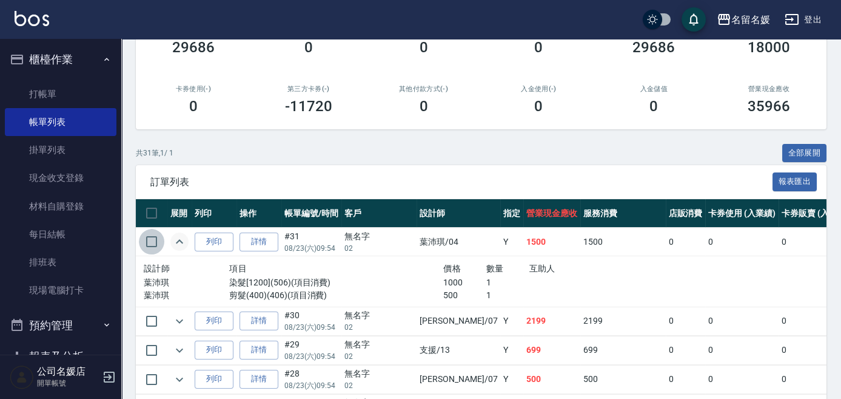
click at [154, 240] on input "checkbox" at bounding box center [151, 241] width 25 height 25
checkbox input "true"
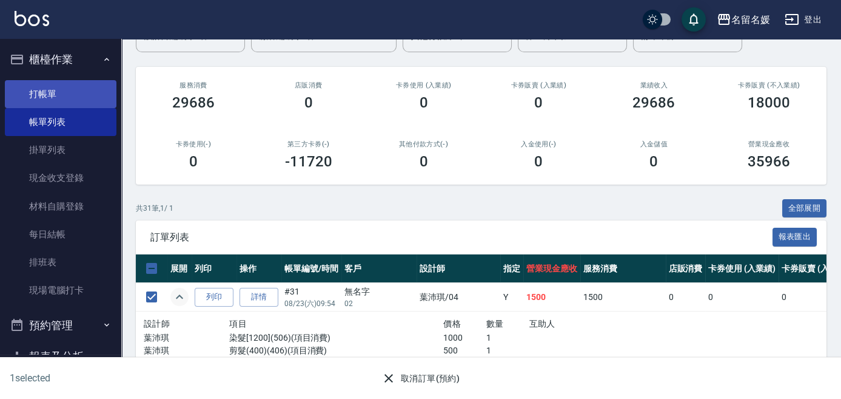
scroll to position [66, 0]
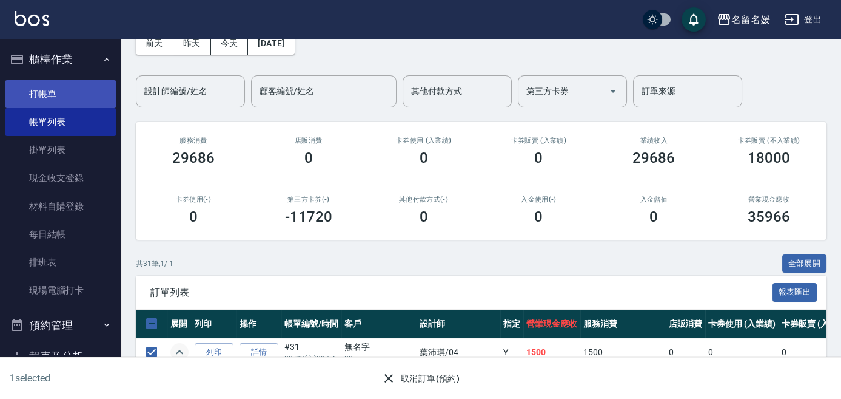
click at [69, 92] on link "打帳單" at bounding box center [61, 94] width 112 height 28
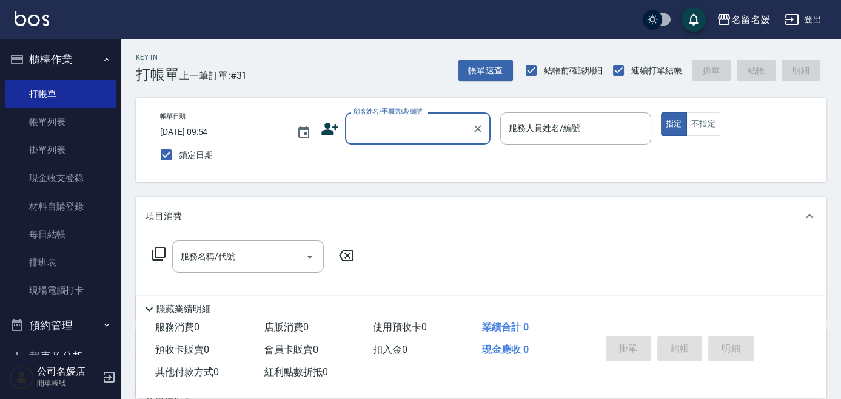
drag, startPoint x: 89, startPoint y: 122, endPoint x: 846, endPoint y: 292, distance: 776.5
click at [88, 123] on link "帳單列表" at bounding box center [61, 122] width 112 height 28
click at [76, 125] on link "帳單列表" at bounding box center [61, 122] width 112 height 28
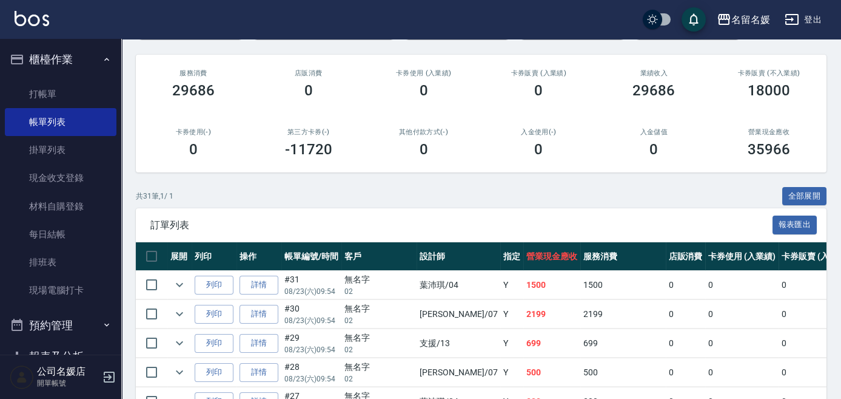
scroll to position [110, 0]
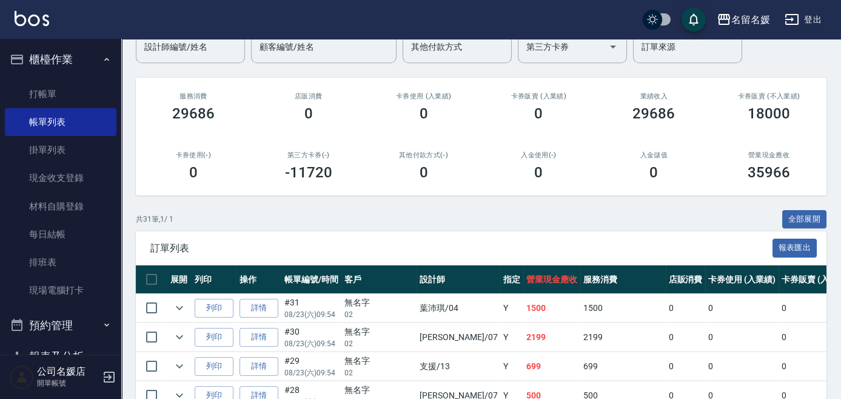
click at [364, 311] on p "02" at bounding box center [380, 314] width 70 height 11
click at [365, 309] on p "02" at bounding box center [380, 314] width 70 height 11
click at [260, 307] on link "詳情" at bounding box center [259, 307] width 39 height 19
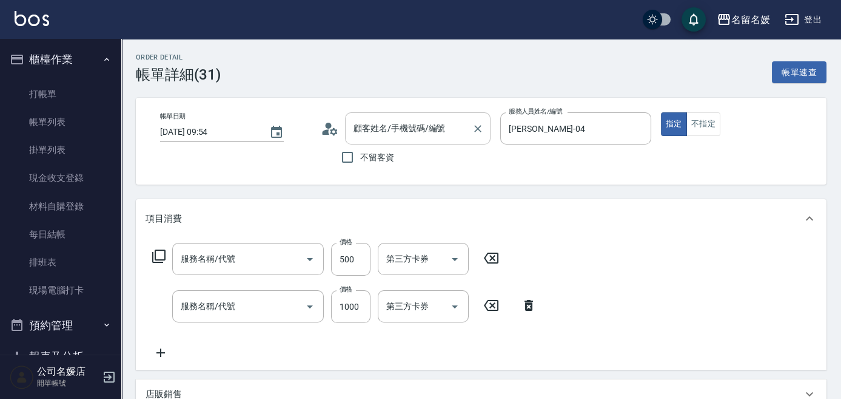
type input "[DATE] 09:54"
type input "[PERSON_NAME]-04"
type input "剪髮(400)(406)"
type input "染髮[1200](506)"
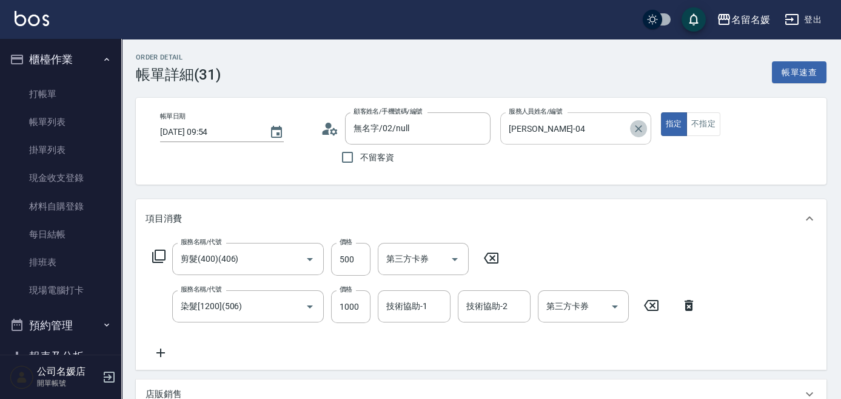
click at [639, 124] on icon "Clear" at bounding box center [639, 129] width 12 height 12
click at [491, 255] on icon at bounding box center [491, 258] width 30 height 15
click at [685, 305] on icon at bounding box center [689, 304] width 8 height 11
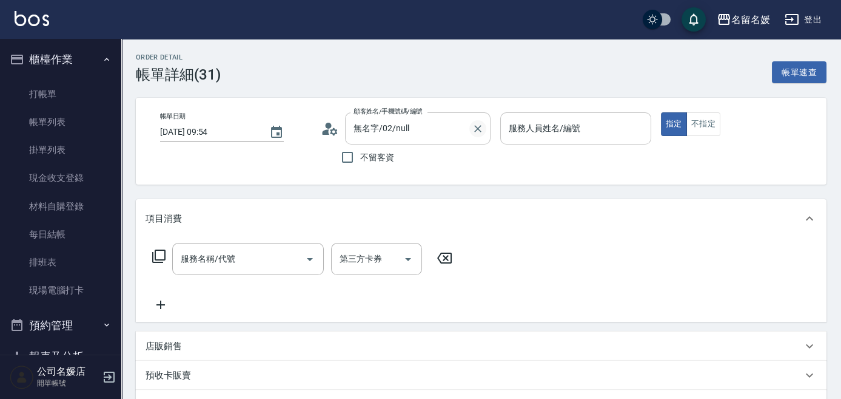
click at [477, 126] on icon "Clear" at bounding box center [478, 129] width 12 height 12
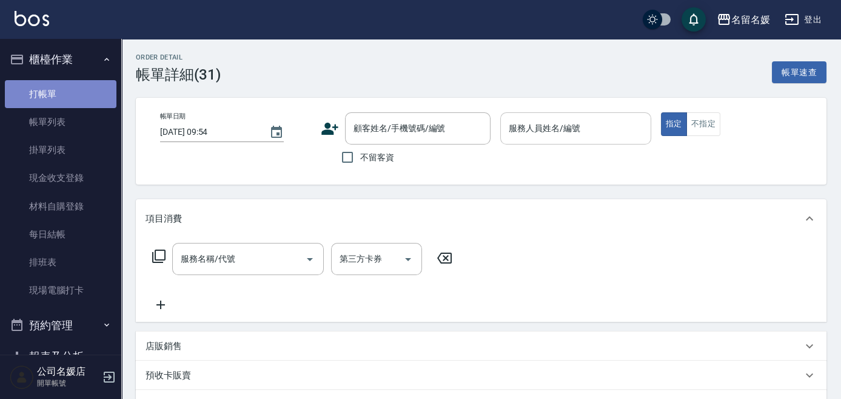
click at [68, 86] on link "打帳單" at bounding box center [61, 94] width 112 height 28
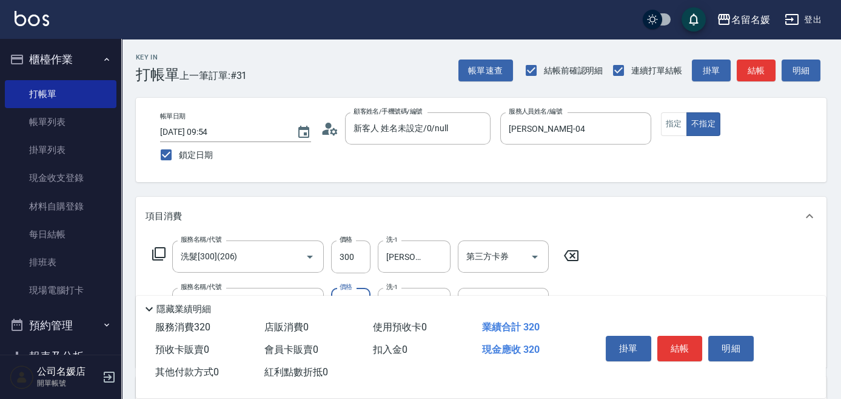
drag, startPoint x: 354, startPoint y: 201, endPoint x: 680, endPoint y: 193, distance: 325.9
click at [680, 193] on div "Key In 打帳單 上一筆訂單:#31 帳單速查 結帳前確認明細 連續打單結帳 掛單 結帳 明細 帳單日期 [DATE] 09:54 鎖定日期 顧客姓名/手…" at bounding box center [481, 340] width 720 height 602
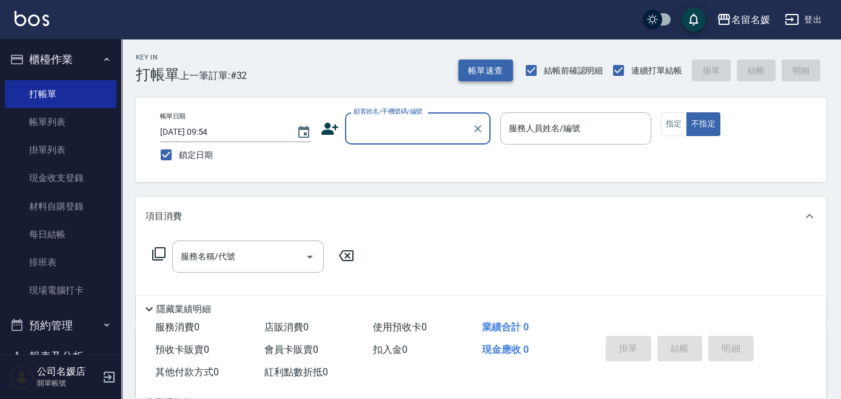
click at [480, 69] on button "帳單速查" at bounding box center [486, 70] width 55 height 22
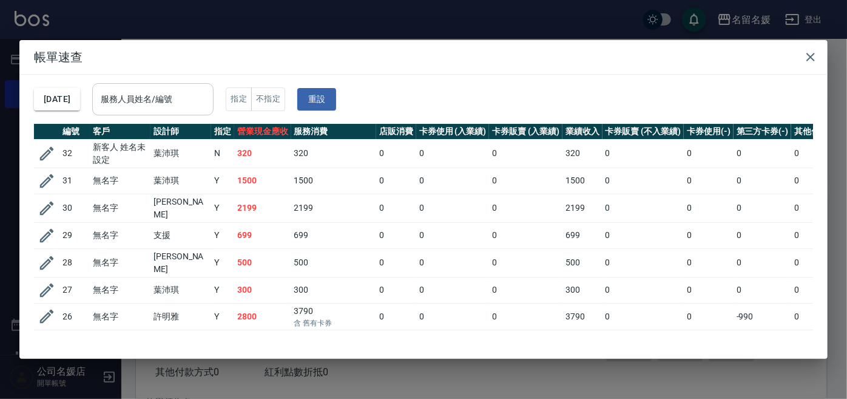
click at [164, 95] on div "服務人員姓名/編號 服務人員姓名/編號" at bounding box center [152, 99] width 121 height 32
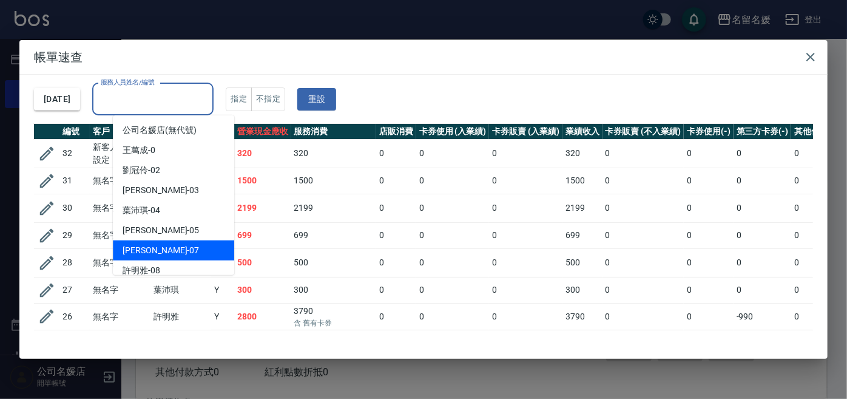
click at [168, 246] on div "[PERSON_NAME] -07" at bounding box center [173, 250] width 121 height 20
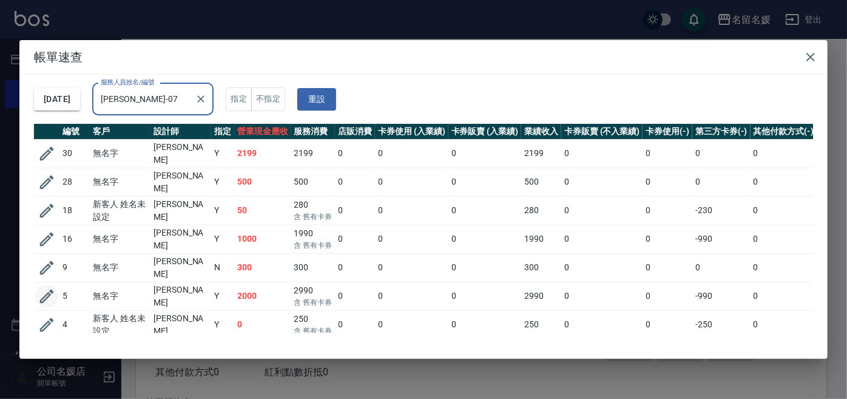
click at [47, 287] on icon "button" at bounding box center [47, 296] width 18 height 18
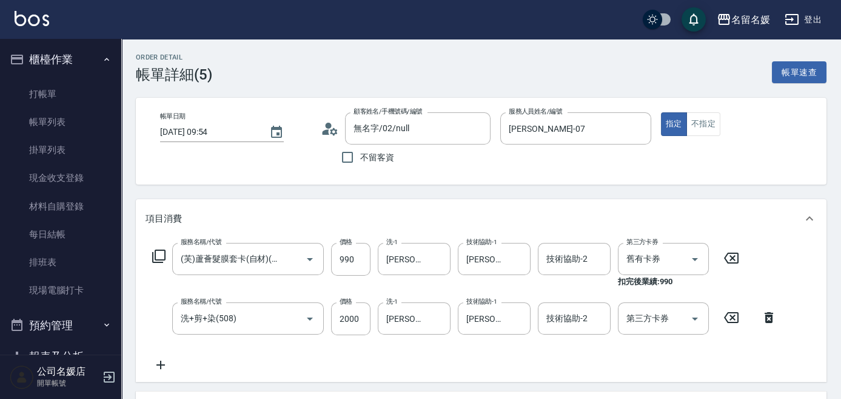
scroll to position [275, 0]
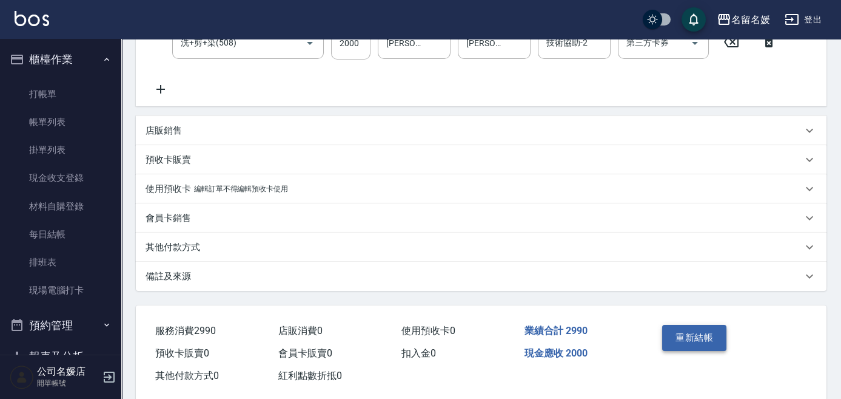
click at [681, 334] on button "重新結帳" at bounding box center [694, 337] width 64 height 25
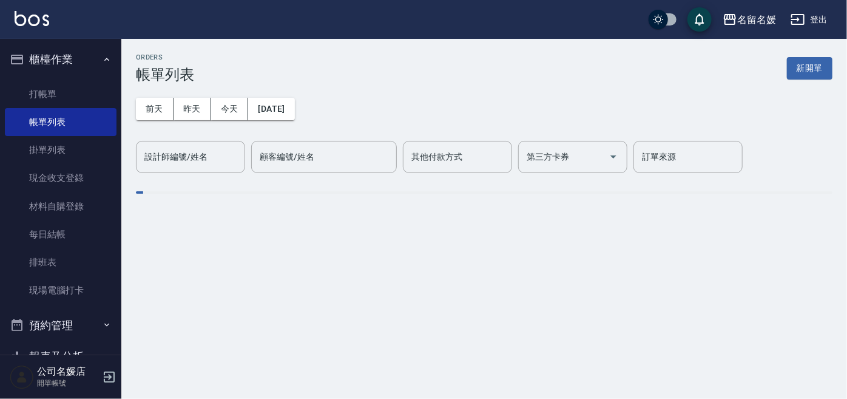
click at [815, 73] on button "新開單" at bounding box center [809, 68] width 45 height 22
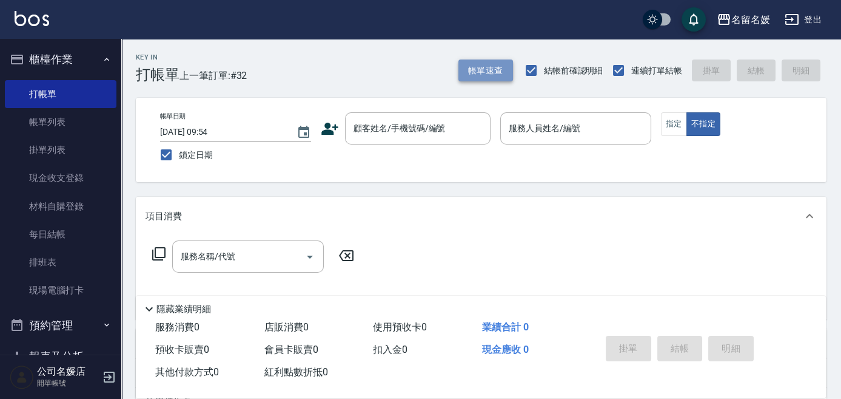
click at [485, 70] on button "帳單速查" at bounding box center [486, 70] width 55 height 22
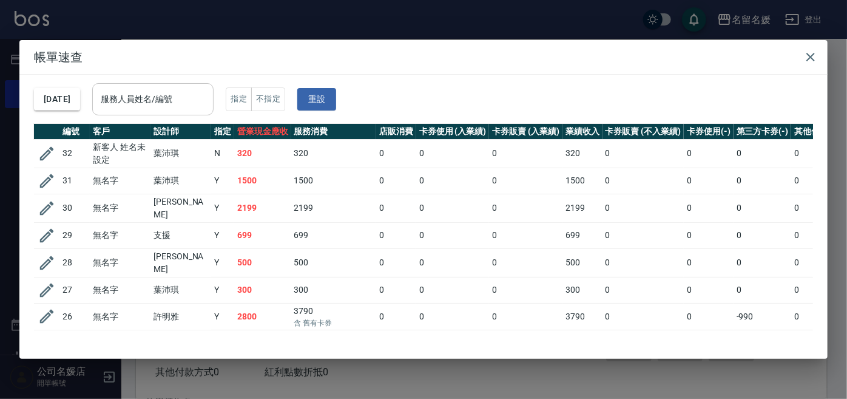
click at [144, 102] on input "服務人員姓名/編號" at bounding box center [153, 99] width 110 height 21
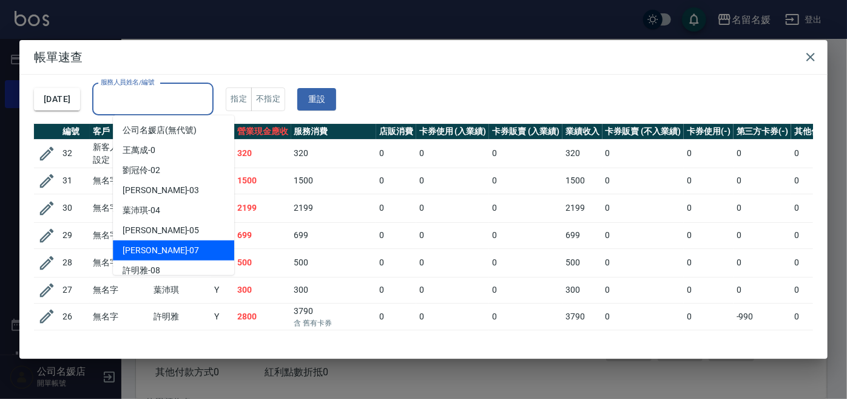
click at [150, 243] on div "[PERSON_NAME] -07" at bounding box center [173, 250] width 121 height 20
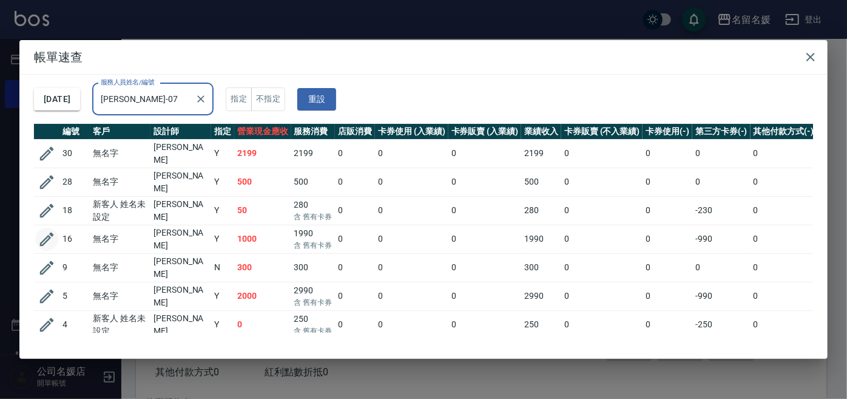
click at [49, 234] on icon "button" at bounding box center [47, 239] width 18 height 18
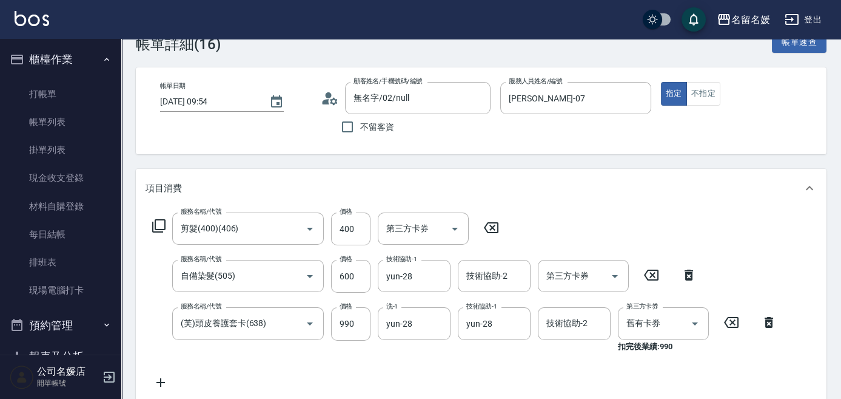
scroll to position [275, 0]
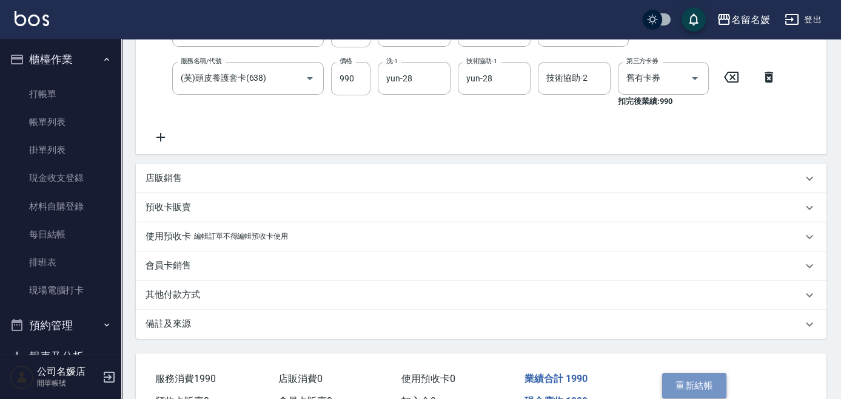
click at [689, 374] on button "重新結帳" at bounding box center [694, 384] width 64 height 25
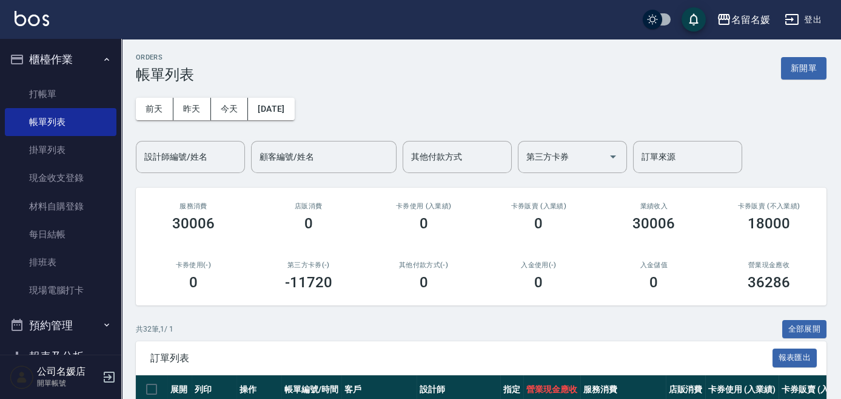
click at [807, 64] on button "新開單" at bounding box center [803, 68] width 45 height 22
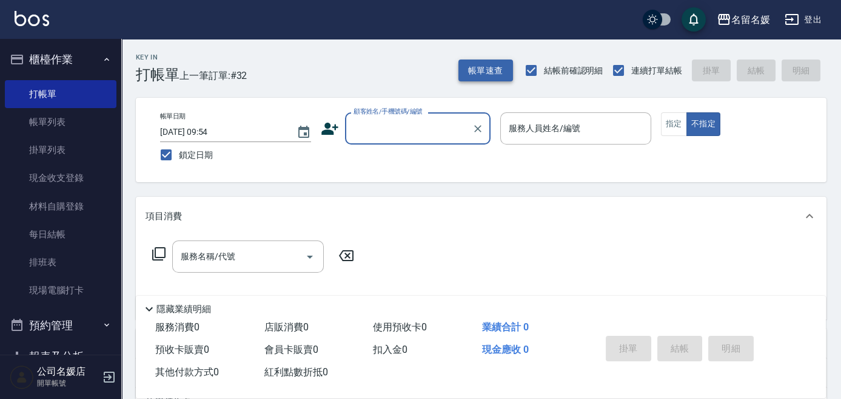
click at [489, 69] on button "帳單速查" at bounding box center [486, 70] width 55 height 22
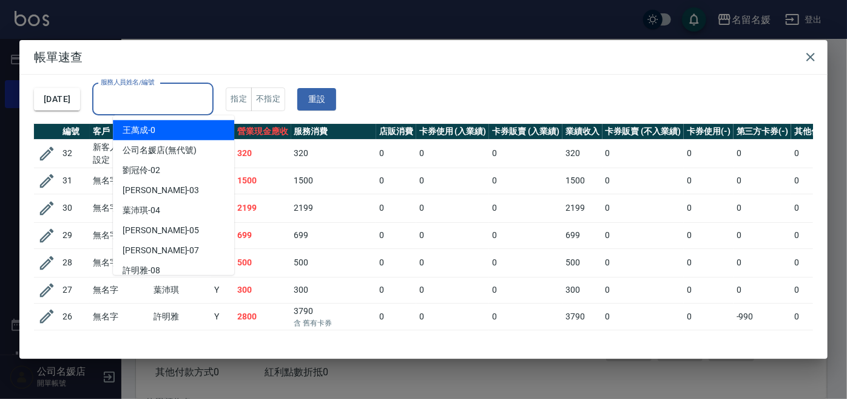
click at [158, 104] on div "服務人員姓名/編號 服務人員姓名/編號" at bounding box center [152, 99] width 121 height 32
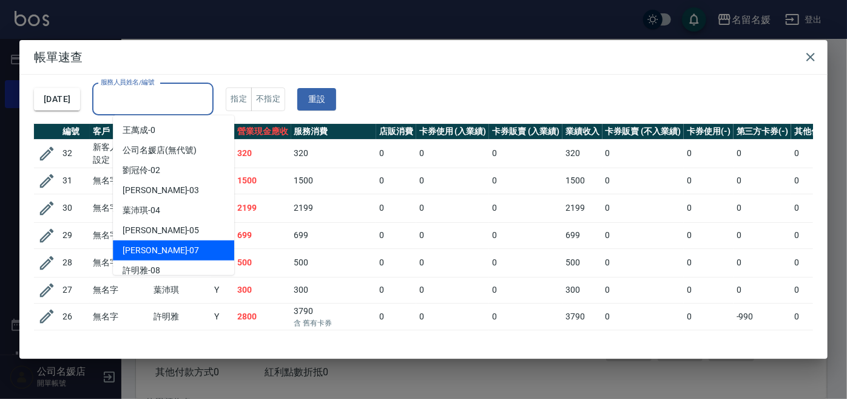
click at [204, 254] on div "[PERSON_NAME] -07" at bounding box center [173, 250] width 121 height 20
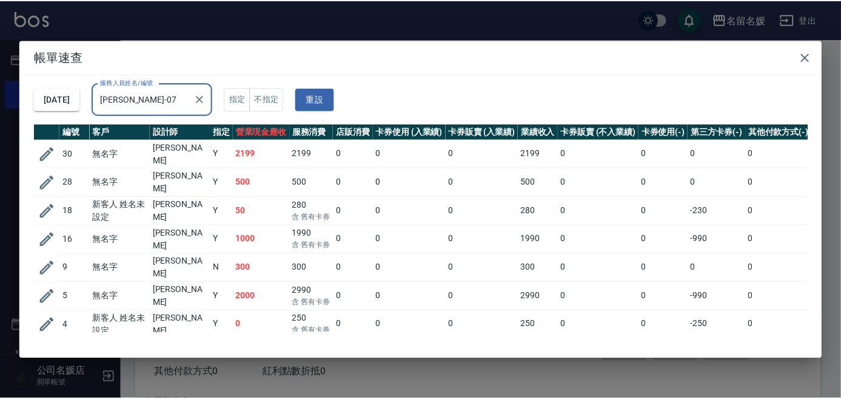
scroll to position [18, 0]
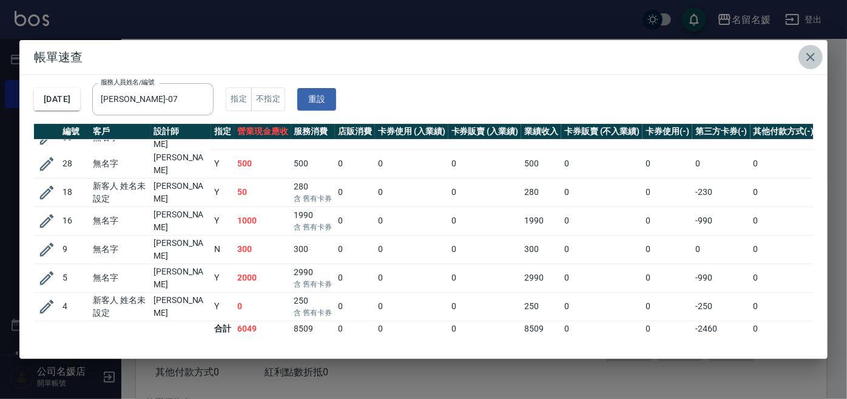
click at [815, 53] on icon "button" at bounding box center [810, 57] width 15 height 15
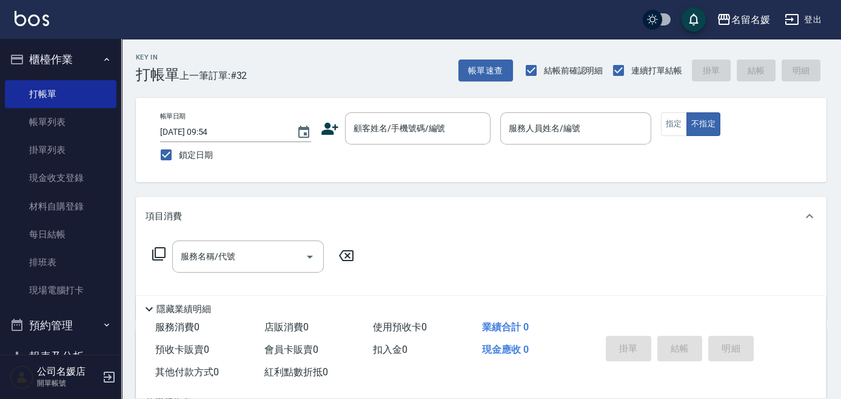
click at [459, 59] on button "帳單速查" at bounding box center [486, 70] width 55 height 22
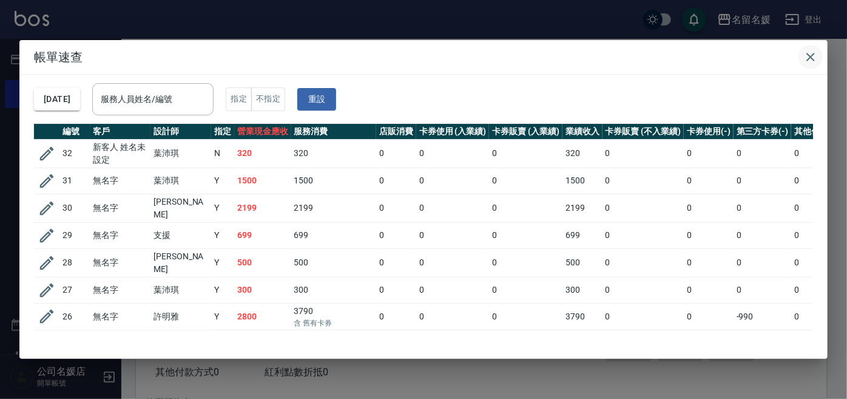
click at [806, 54] on icon "button" at bounding box center [810, 57] width 15 height 15
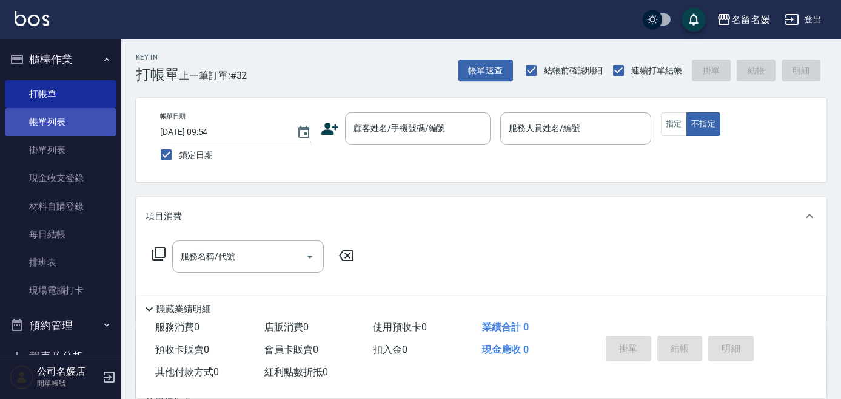
click at [42, 115] on link "帳單列表" at bounding box center [61, 122] width 112 height 28
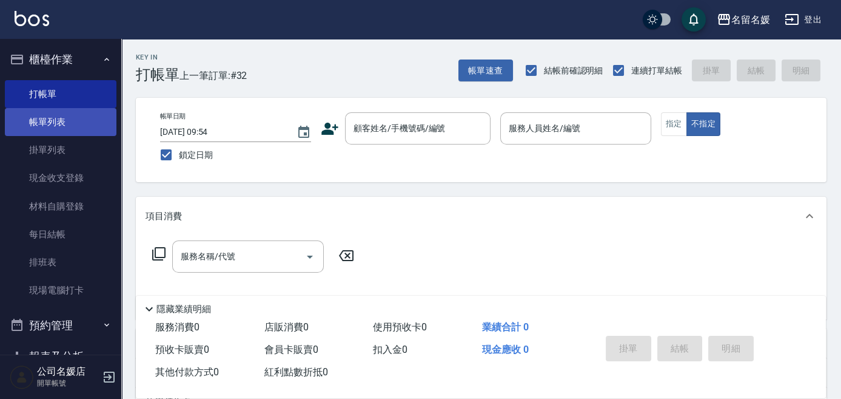
click at [42, 115] on link "帳單列表" at bounding box center [61, 122] width 112 height 28
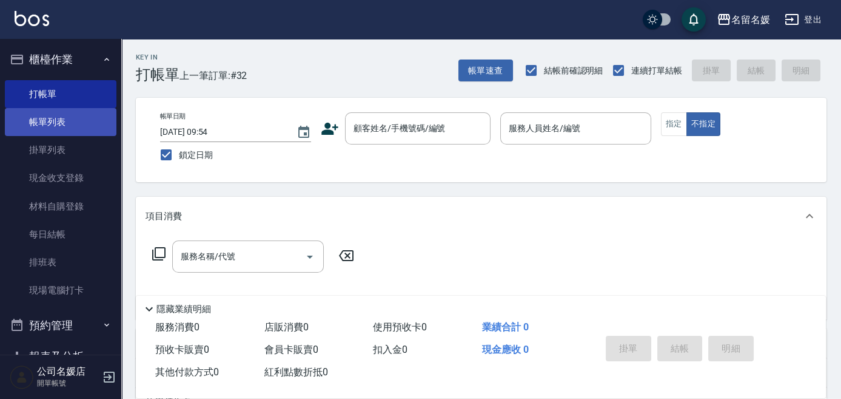
click at [42, 115] on link "帳單列表" at bounding box center [61, 122] width 112 height 28
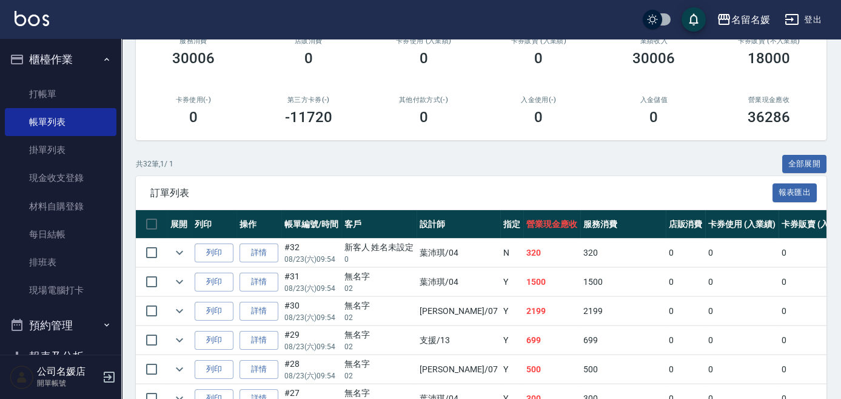
scroll to position [220, 0]
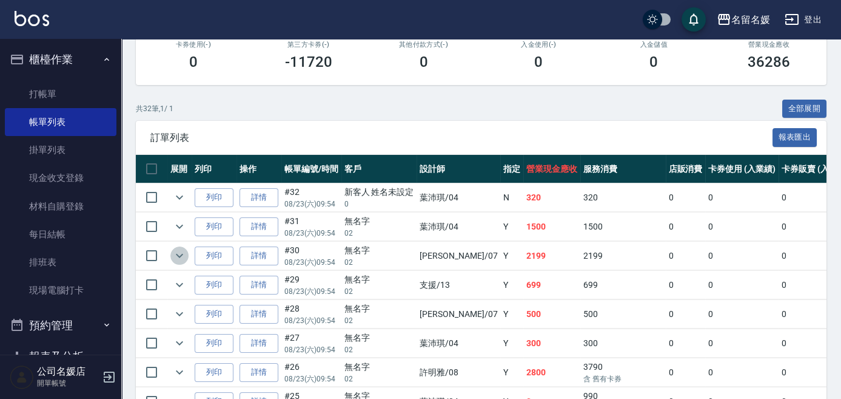
click at [181, 252] on icon "expand row" at bounding box center [179, 255] width 15 height 15
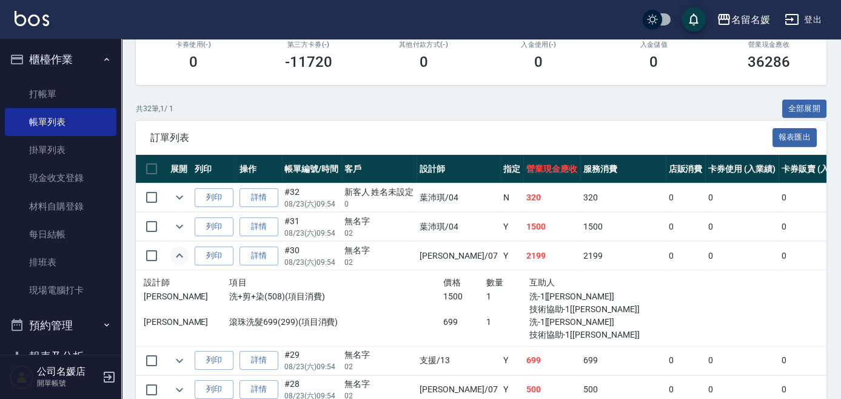
scroll to position [275, 0]
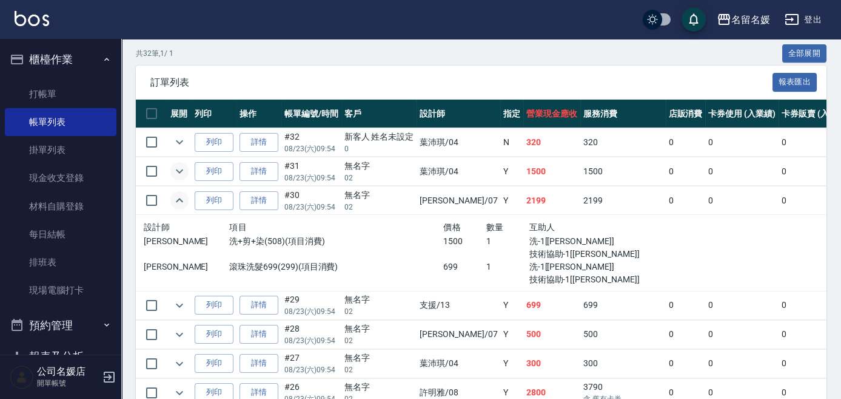
click at [184, 170] on icon "expand row" at bounding box center [179, 171] width 15 height 15
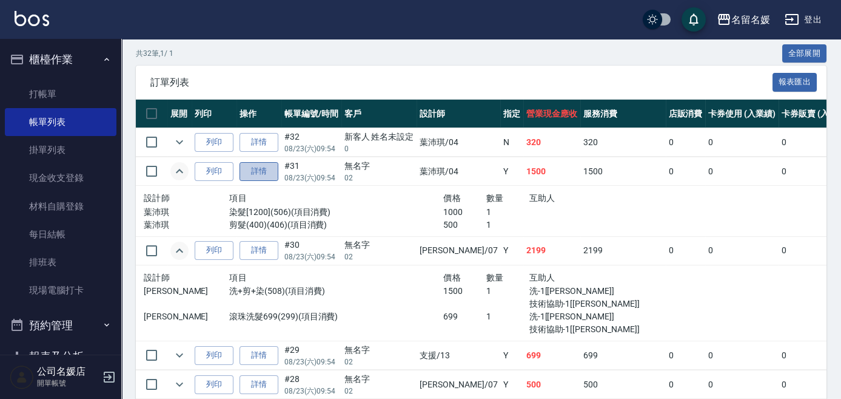
click at [265, 171] on link "詳情" at bounding box center [259, 171] width 39 height 19
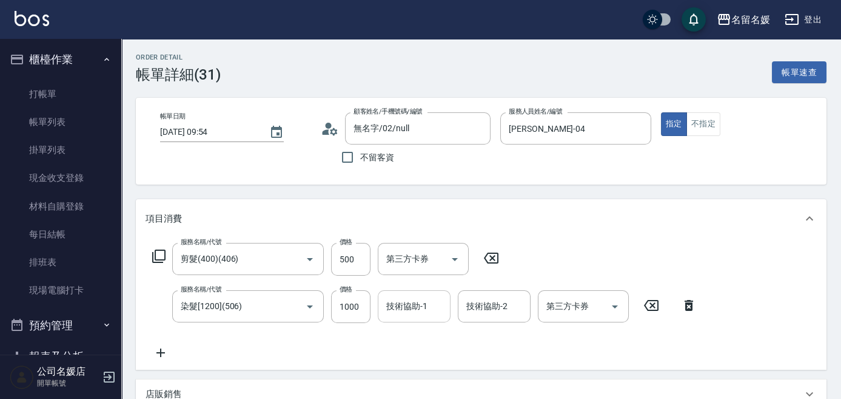
click at [426, 300] on div "技術協助-1 技術協助-1" at bounding box center [414, 306] width 73 height 32
click at [491, 253] on icon at bounding box center [491, 257] width 15 height 11
click at [688, 303] on icon at bounding box center [689, 304] width 8 height 11
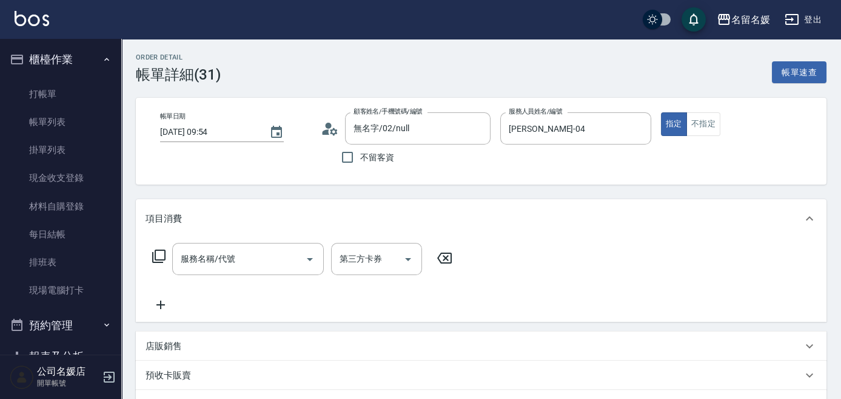
click at [443, 251] on icon at bounding box center [444, 258] width 30 height 15
click at [476, 127] on icon "Clear" at bounding box center [478, 129] width 12 height 12
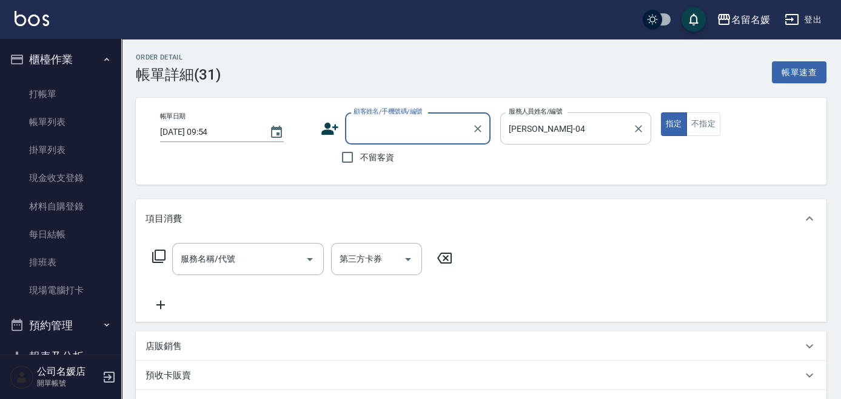
click at [562, 124] on input "[PERSON_NAME]-04" at bounding box center [567, 128] width 122 height 21
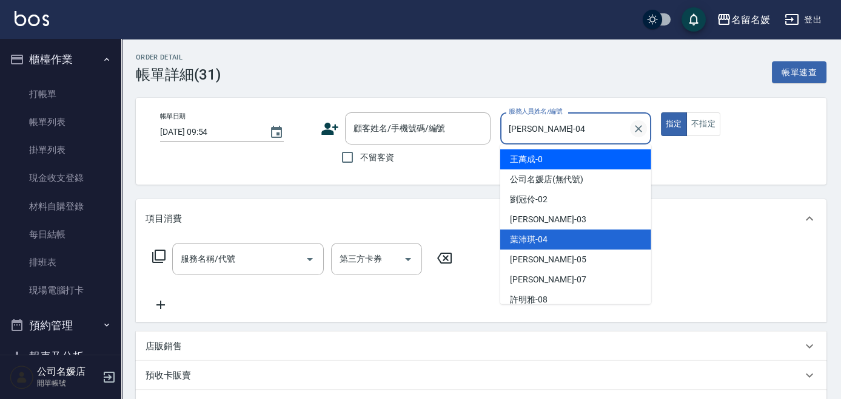
click at [637, 124] on icon "Clear" at bounding box center [639, 129] width 12 height 12
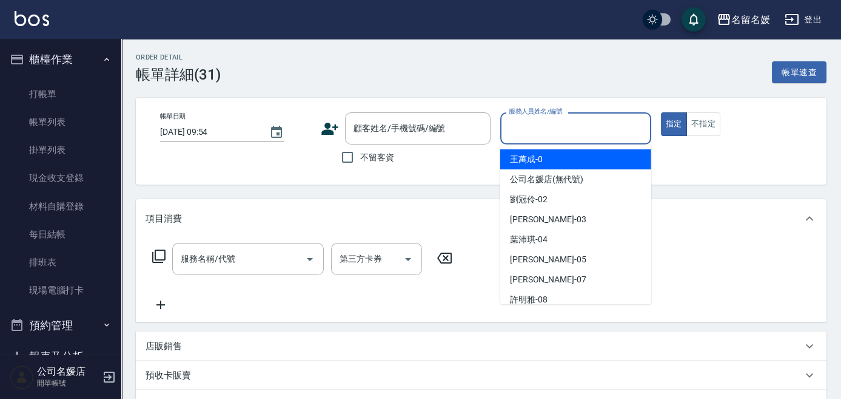
click at [445, 372] on div "預收卡販賣" at bounding box center [474, 375] width 657 height 13
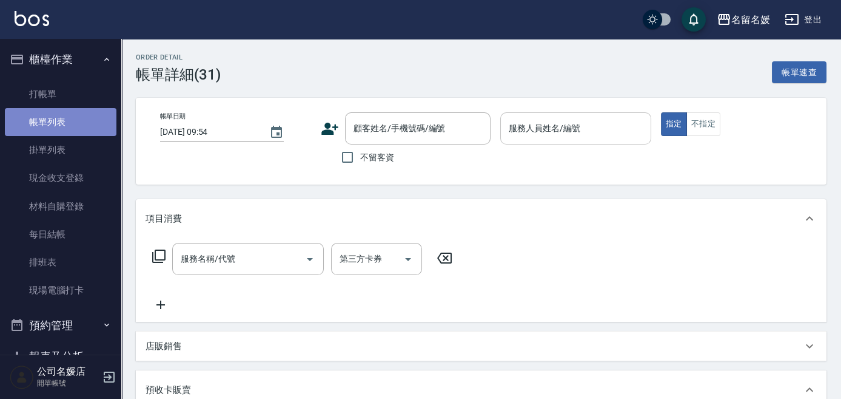
click at [77, 117] on link "帳單列表" at bounding box center [61, 122] width 112 height 28
click at [76, 122] on link "帳單列表" at bounding box center [61, 122] width 112 height 28
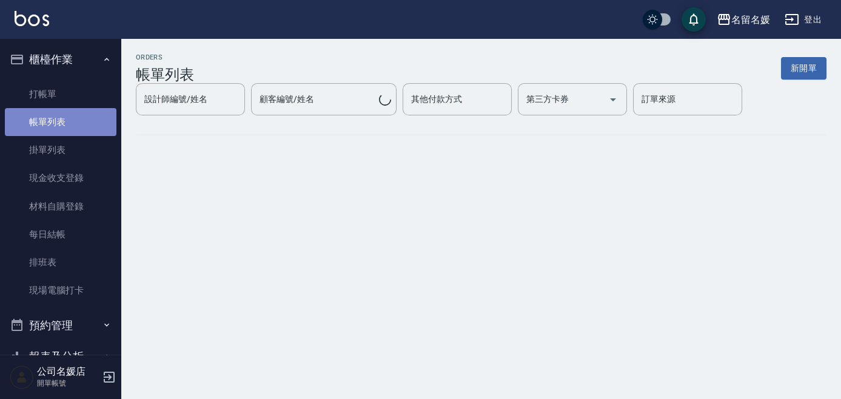
click at [79, 125] on link "帳單列表" at bounding box center [61, 122] width 112 height 28
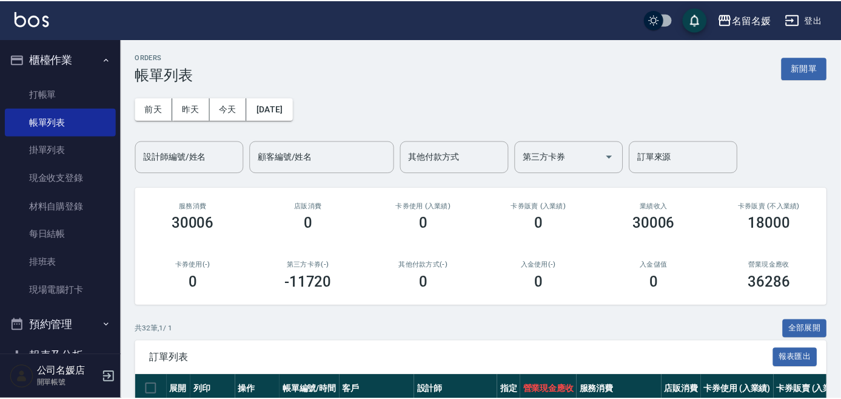
scroll to position [110, 0]
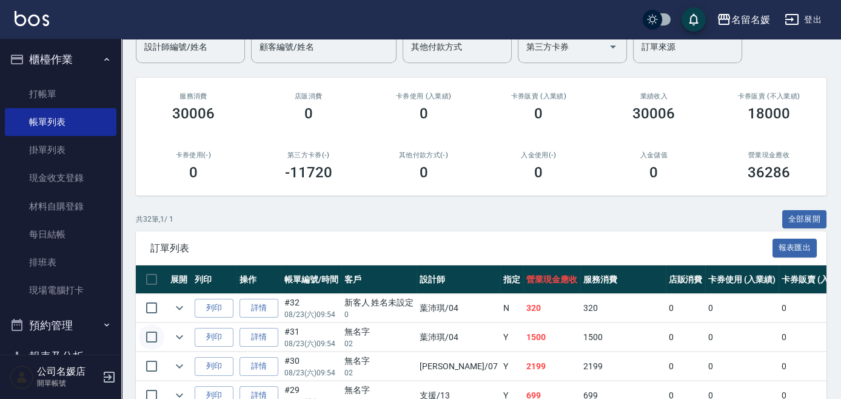
click at [147, 332] on input "checkbox" at bounding box center [151, 336] width 25 height 25
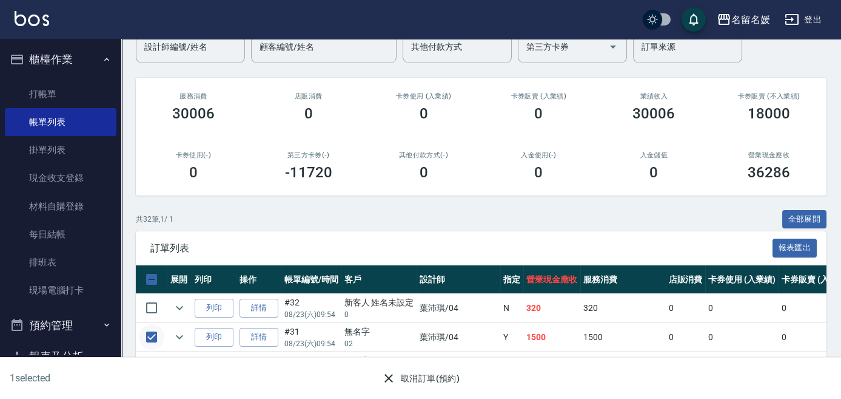
click at [150, 331] on input "checkbox" at bounding box center [151, 336] width 25 height 25
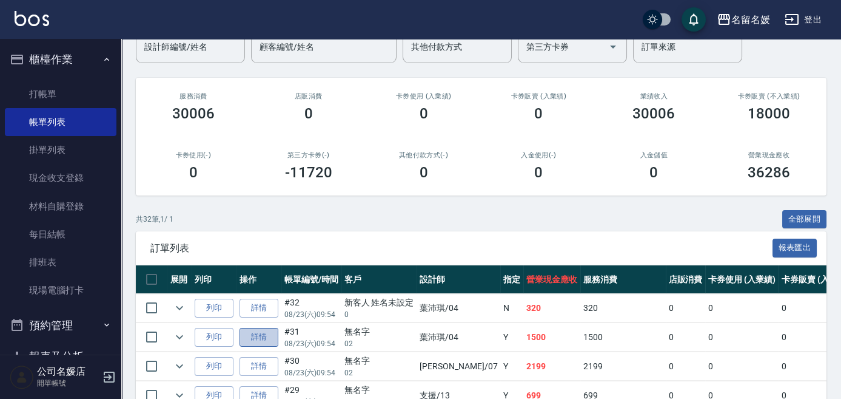
click at [260, 335] on link "詳情" at bounding box center [259, 337] width 39 height 19
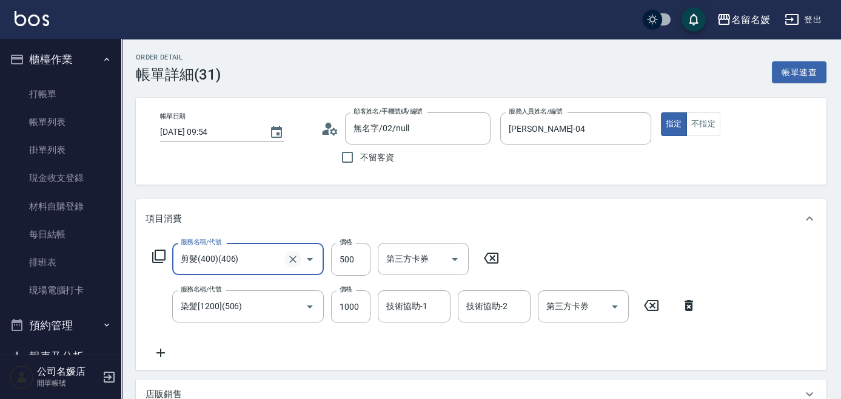
click at [294, 257] on icon "Clear" at bounding box center [292, 258] width 7 height 7
click at [269, 260] on input "服務名稱/代號" at bounding box center [231, 258] width 107 height 21
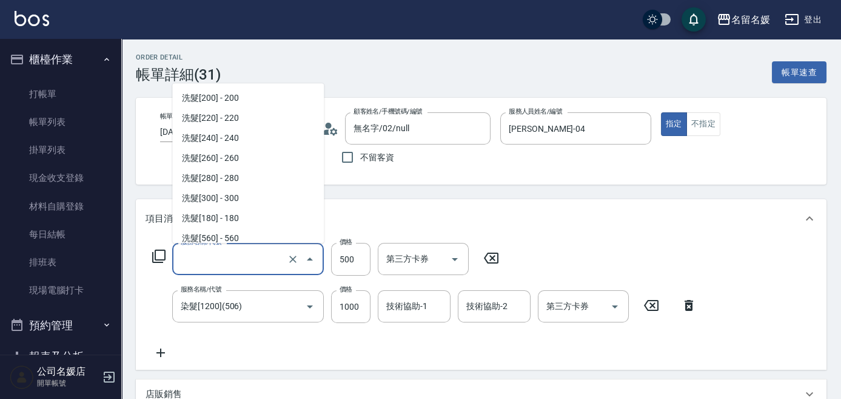
scroll to position [645, 0]
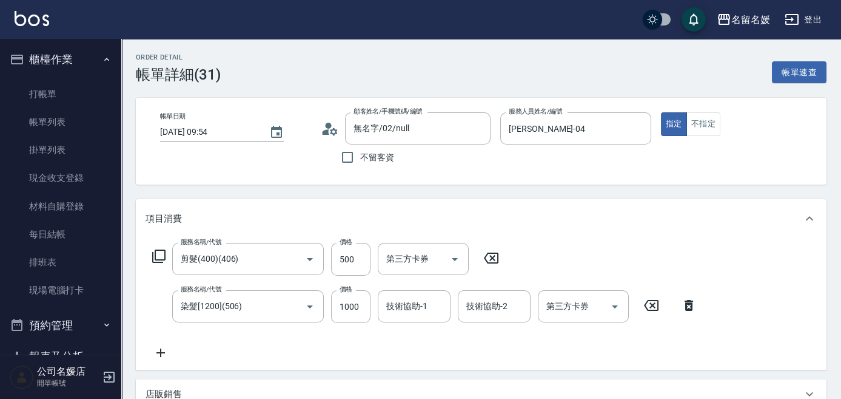
click at [685, 301] on icon at bounding box center [689, 305] width 8 height 11
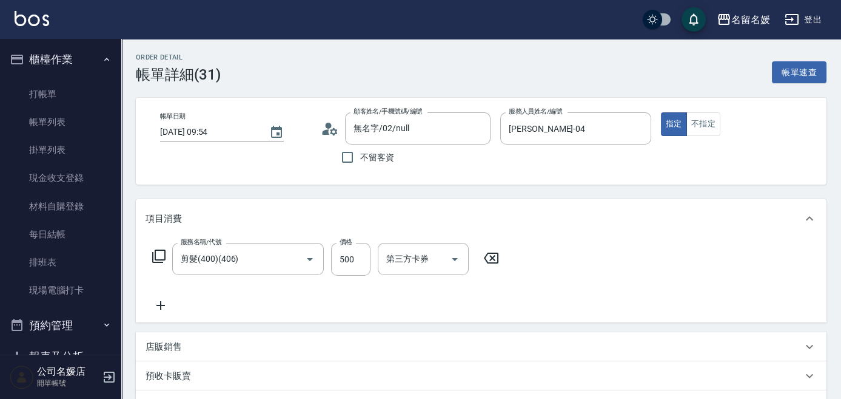
click at [489, 259] on icon at bounding box center [491, 258] width 30 height 15
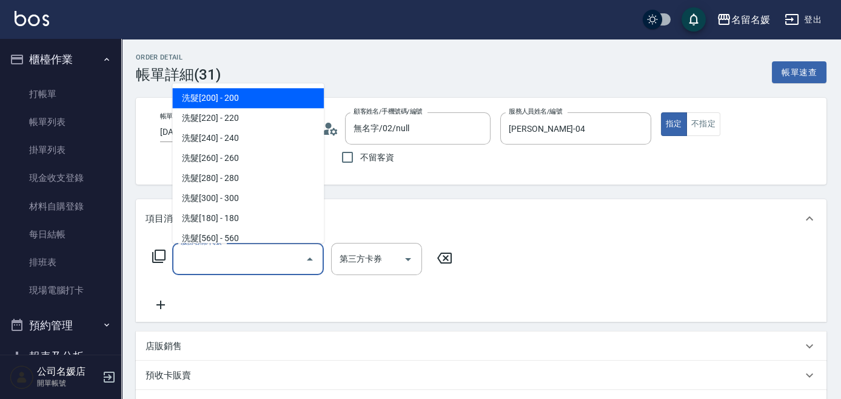
click at [271, 263] on input "服務名稱/代號" at bounding box center [239, 258] width 123 height 21
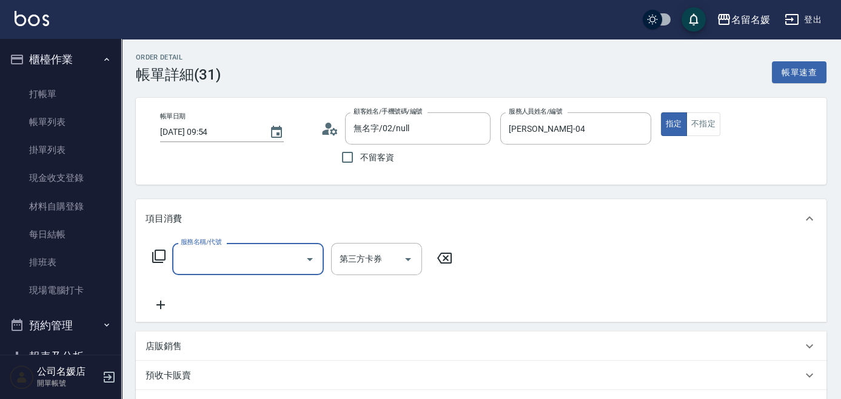
click at [274, 256] on input "服務名稱/代號" at bounding box center [239, 258] width 123 height 21
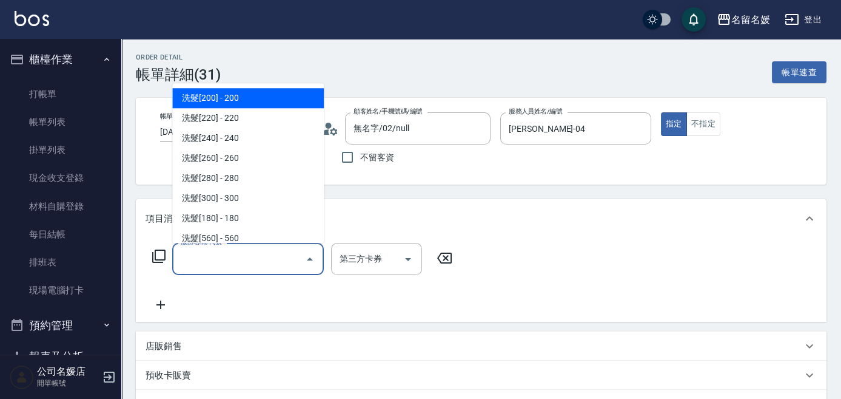
click at [254, 260] on input "服務名稱/代號" at bounding box center [239, 258] width 123 height 21
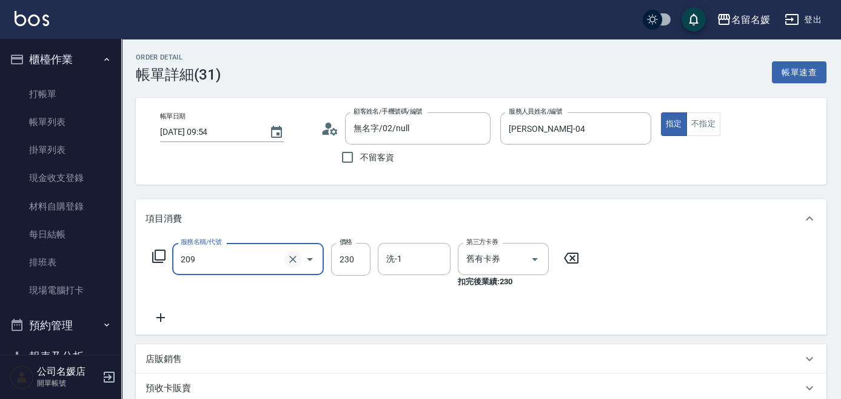
click at [294, 259] on icon "Clear" at bounding box center [292, 258] width 7 height 7
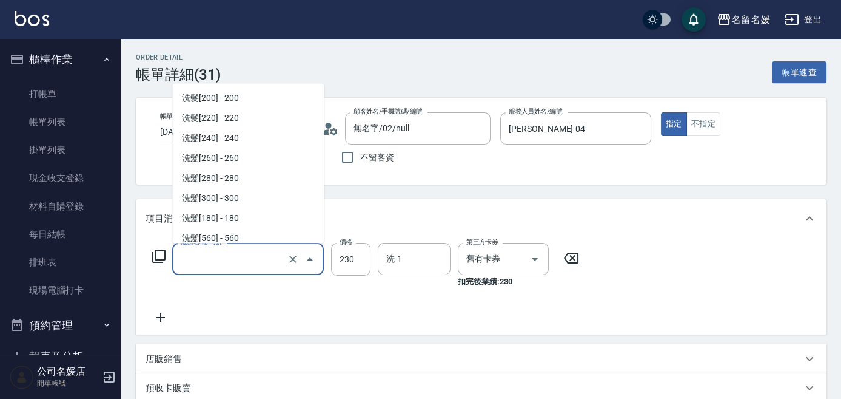
click at [255, 255] on input "服務名稱/代號" at bounding box center [231, 258] width 107 height 21
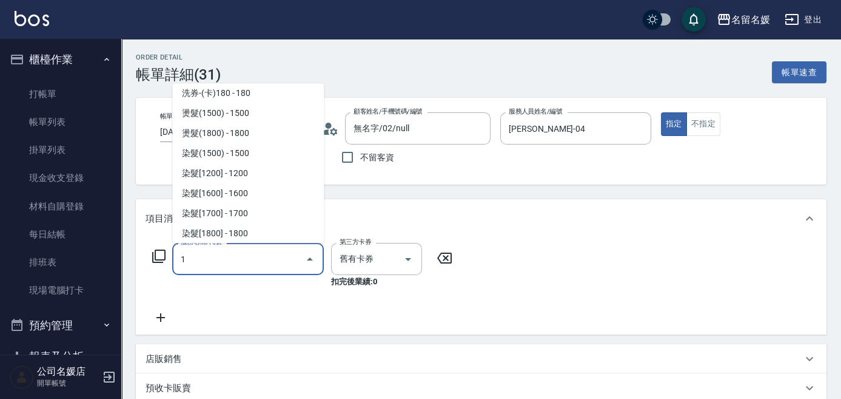
scroll to position [0, 0]
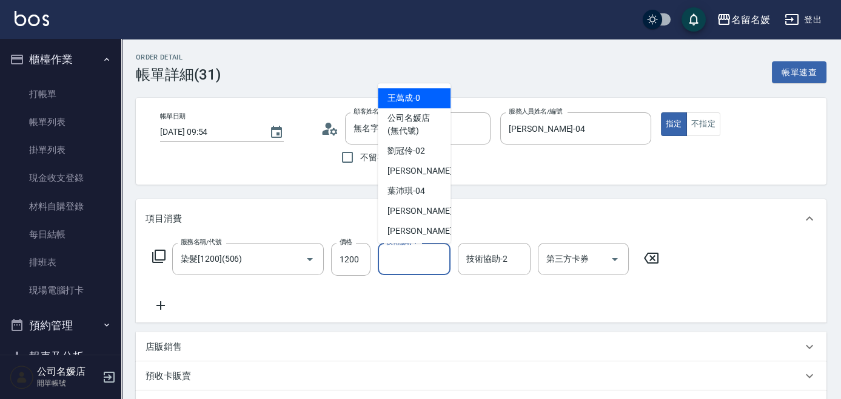
click at [414, 261] on div "技術協助-1 技術協助-1" at bounding box center [414, 259] width 73 height 32
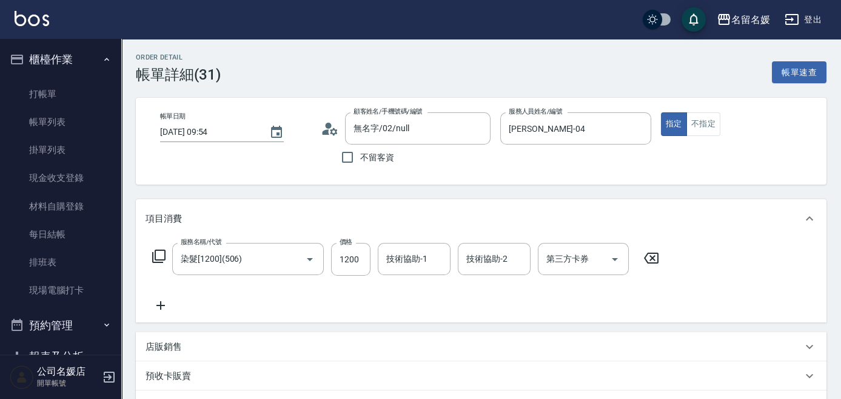
drag, startPoint x: 656, startPoint y: 251, endPoint x: 648, endPoint y: 254, distance: 9.0
click at [655, 251] on icon at bounding box center [651, 258] width 30 height 15
click at [648, 254] on div "服務名稱/代號 服務名稱/代號 第三方卡券 第三方卡券" at bounding box center [481, 280] width 691 height 84
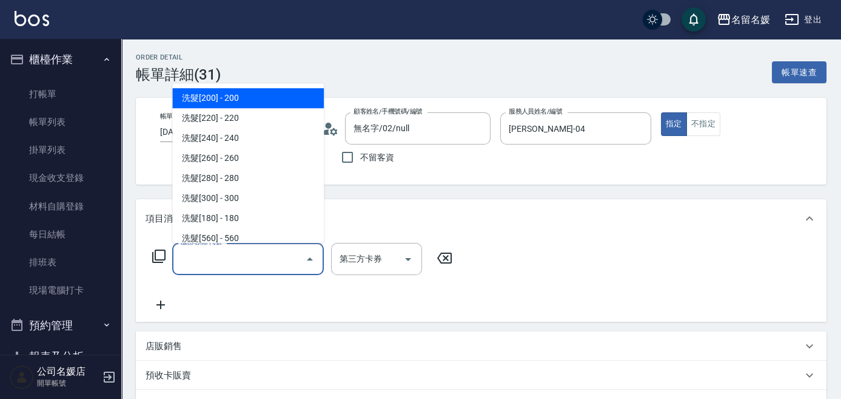
click at [212, 253] on div "服務名稱/代號 服務名稱/代號" at bounding box center [248, 259] width 152 height 32
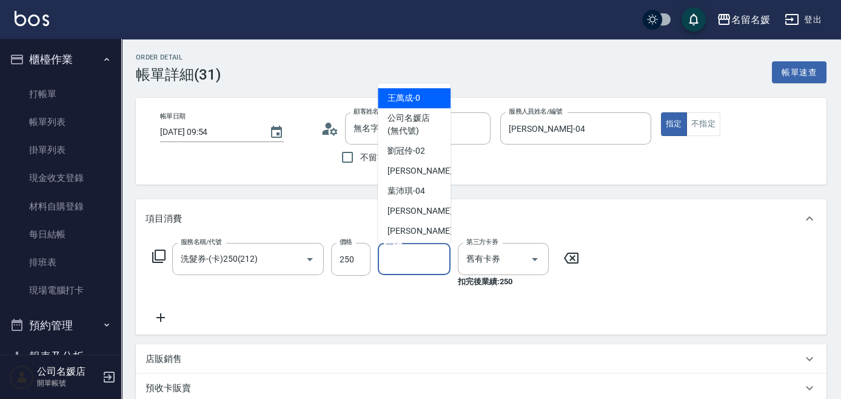
click at [421, 255] on input "洗-1" at bounding box center [414, 258] width 62 height 21
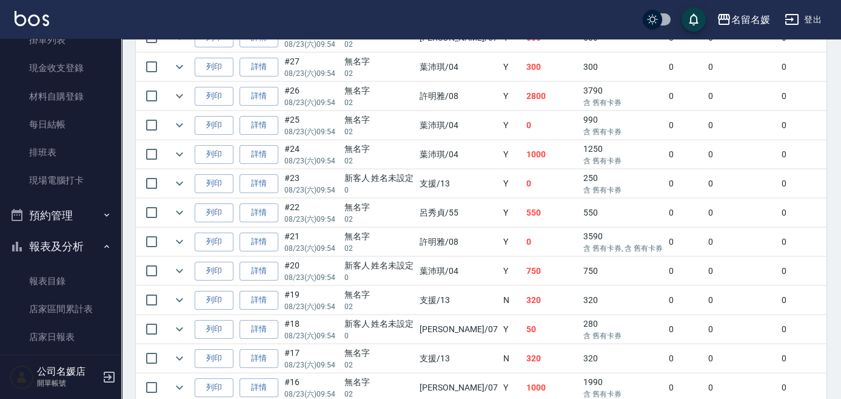
scroll to position [551, 0]
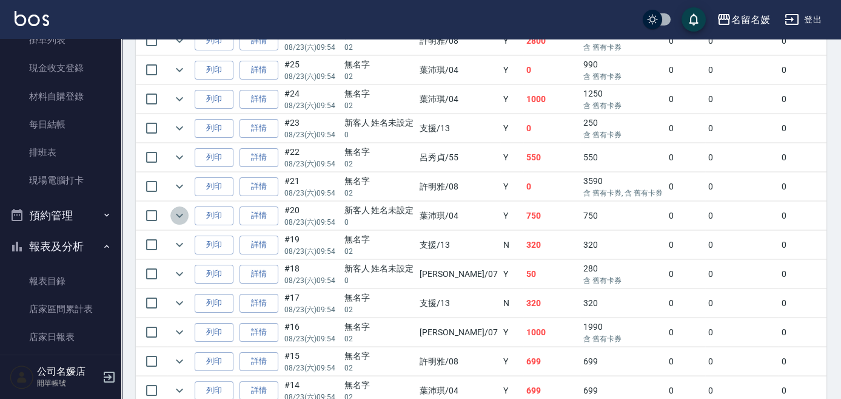
click at [180, 211] on icon "expand row" at bounding box center [179, 215] width 15 height 15
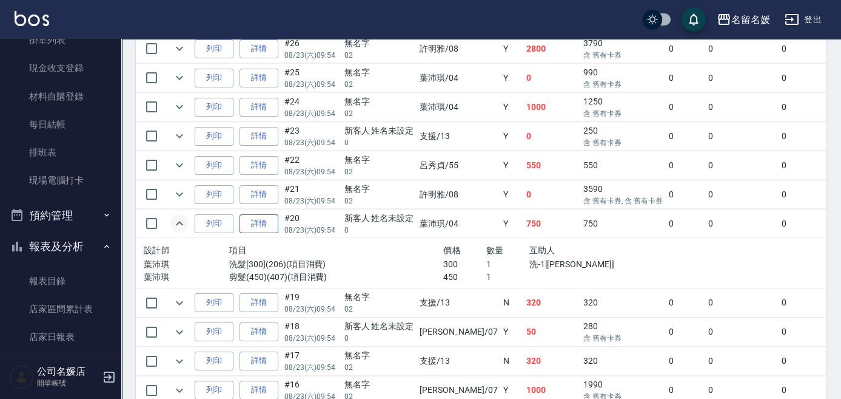
scroll to position [386, 0]
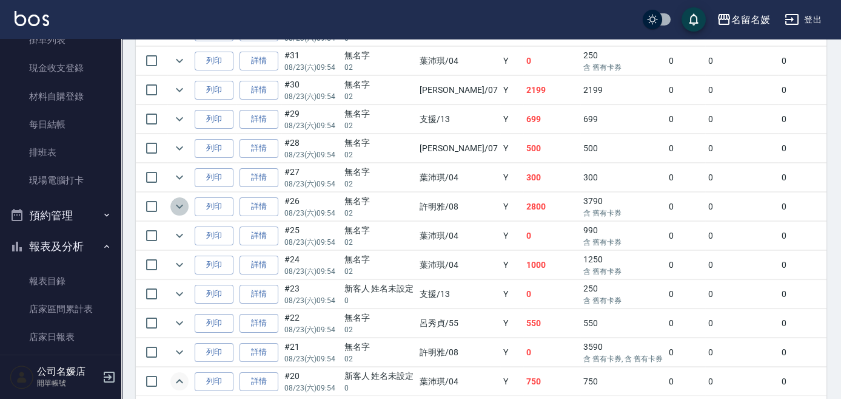
click at [181, 205] on icon "expand row" at bounding box center [179, 206] width 15 height 15
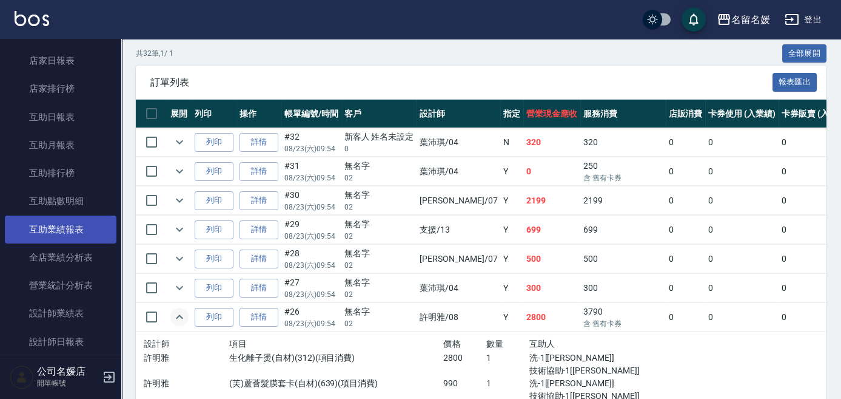
scroll to position [331, 0]
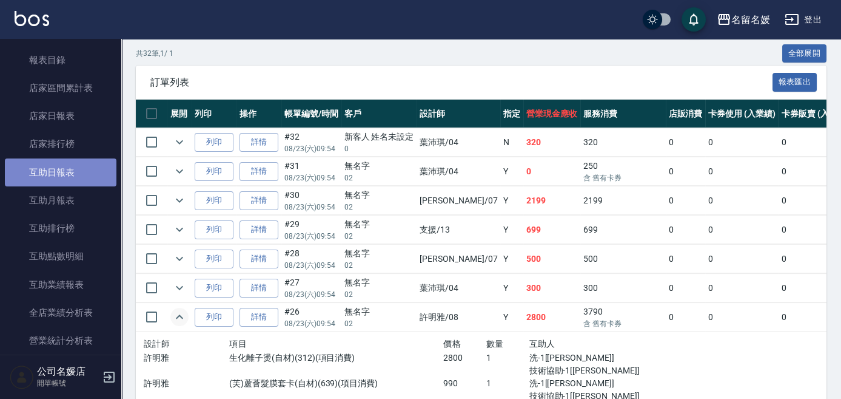
click at [79, 170] on link "互助日報表" at bounding box center [61, 172] width 112 height 28
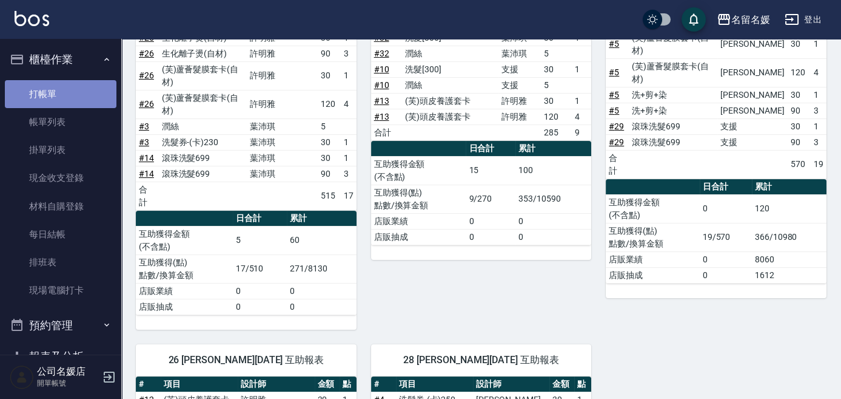
click at [72, 94] on link "打帳單" at bounding box center [61, 94] width 112 height 28
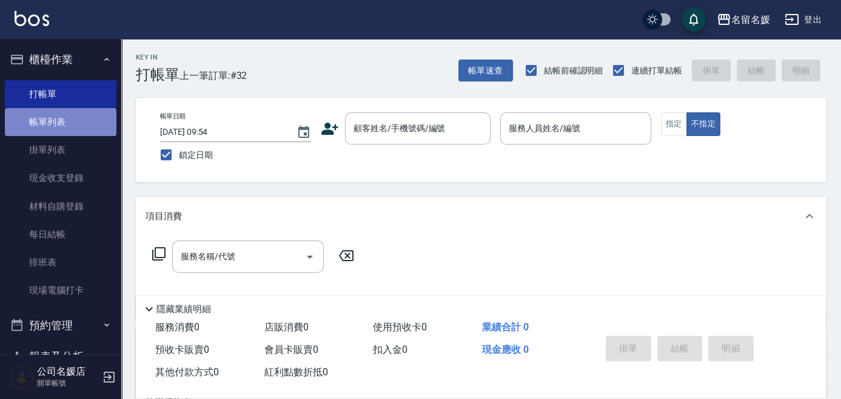
click at [71, 124] on link "帳單列表" at bounding box center [61, 122] width 112 height 28
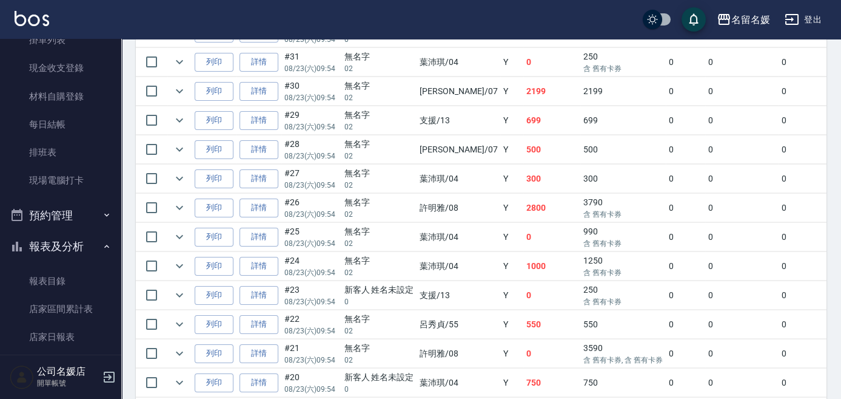
scroll to position [386, 0]
click at [261, 257] on link "詳情" at bounding box center [259, 264] width 39 height 19
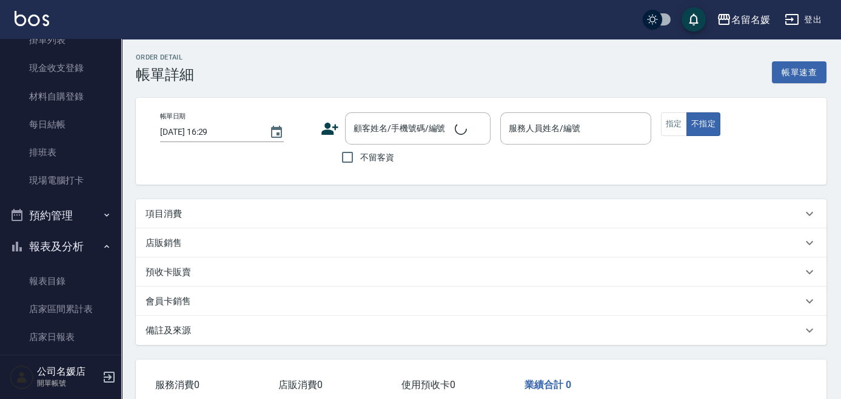
click at [261, 257] on div "預收卡販賣" at bounding box center [481, 271] width 691 height 29
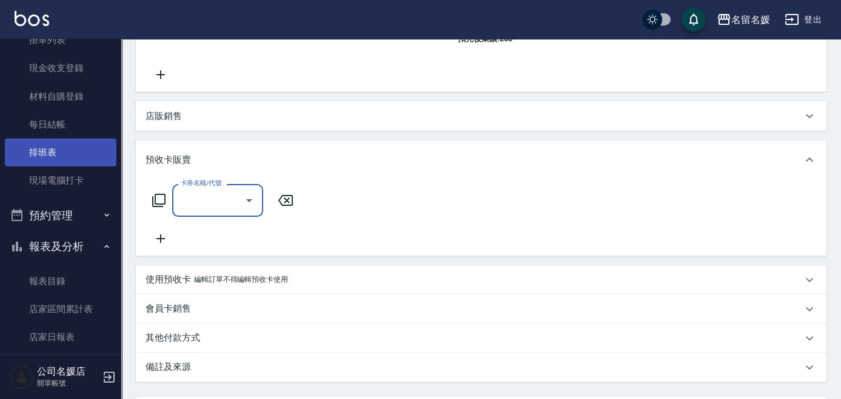
scroll to position [180, 0]
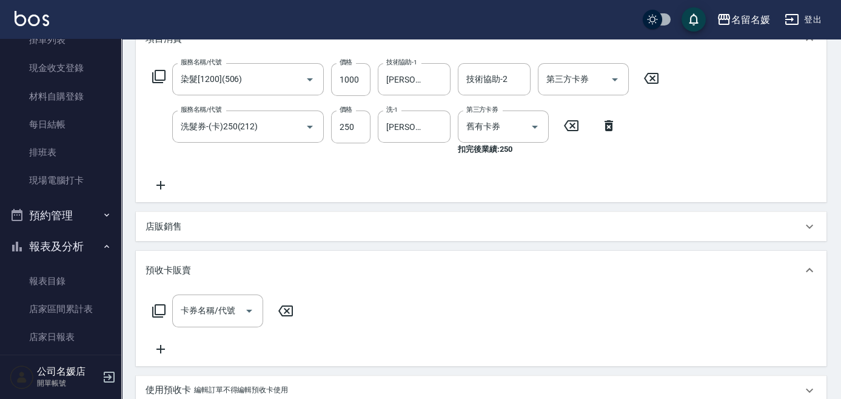
click at [160, 185] on icon at bounding box center [161, 185] width 8 height 8
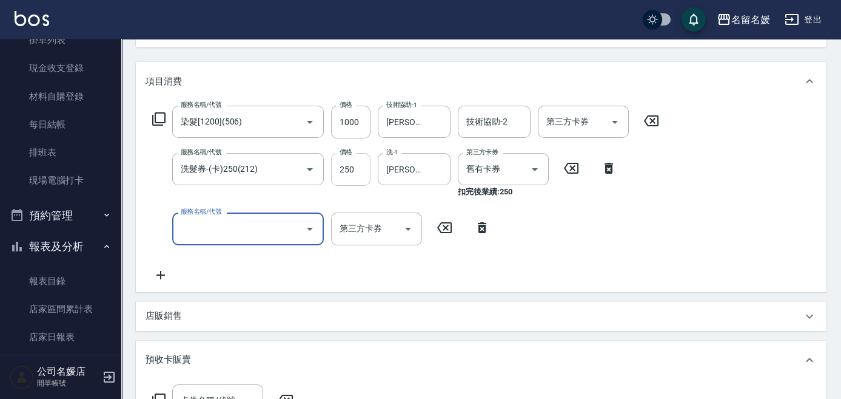
scroll to position [124, 0]
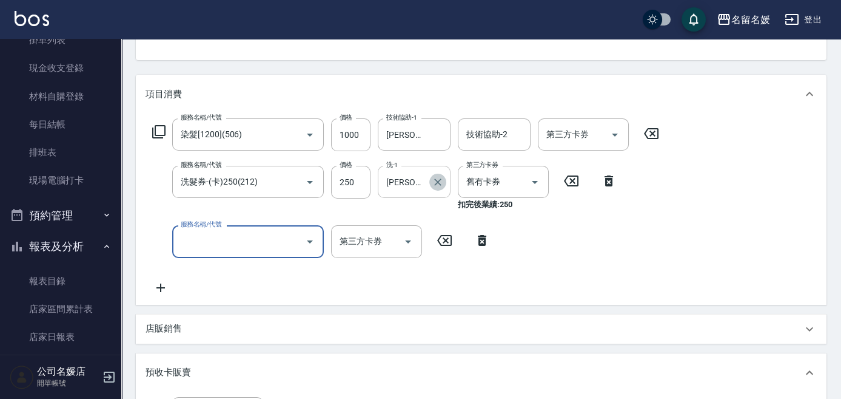
click at [437, 180] on icon "Clear" at bounding box center [437, 181] width 7 height 7
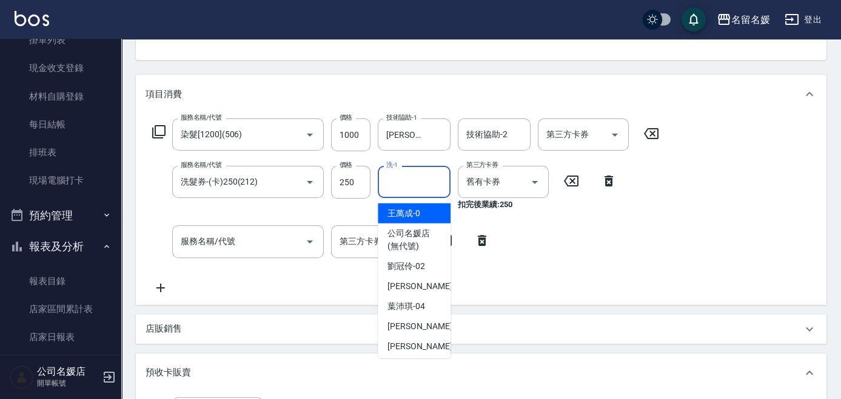
click at [417, 179] on input "洗-1" at bounding box center [414, 181] width 62 height 21
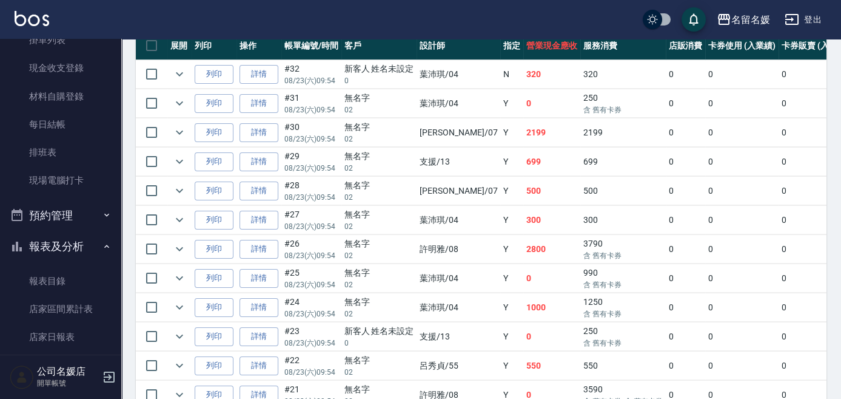
scroll to position [386, 0]
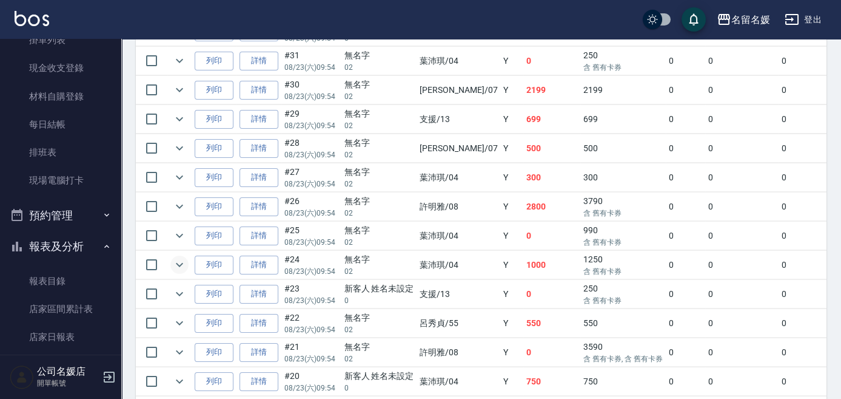
click at [175, 261] on icon "expand row" at bounding box center [179, 264] width 15 height 15
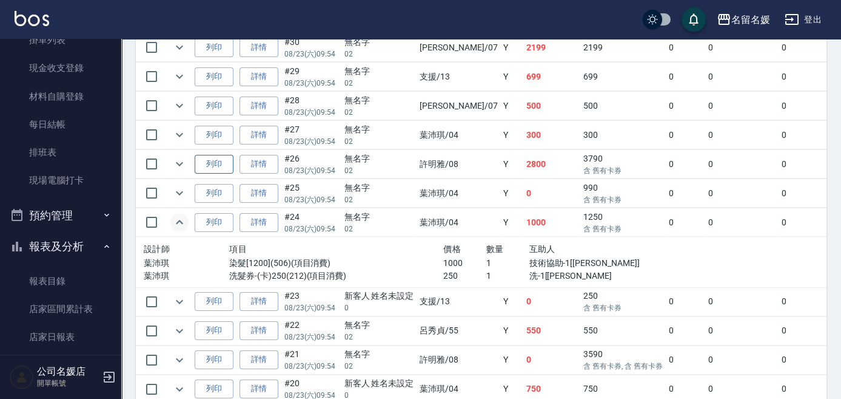
scroll to position [496, 0]
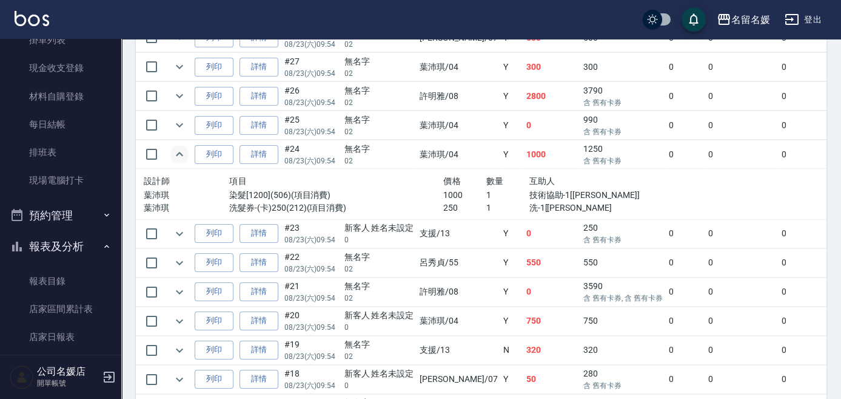
click at [166, 285] on td at bounding box center [152, 291] width 32 height 29
click at [177, 289] on icon "expand row" at bounding box center [179, 291] width 7 height 4
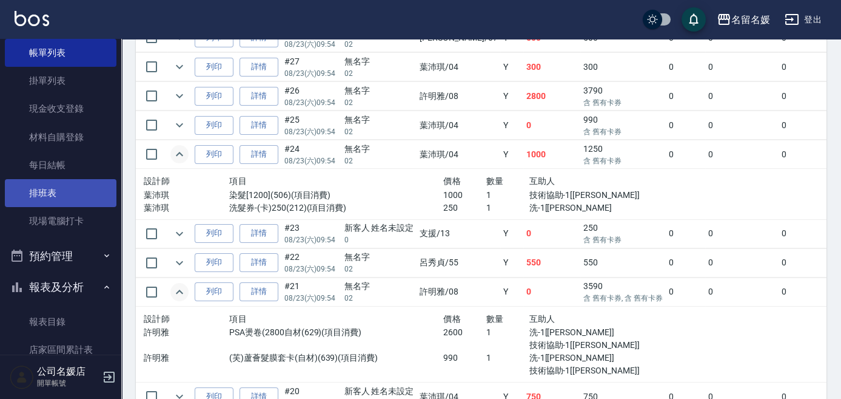
scroll to position [0, 0]
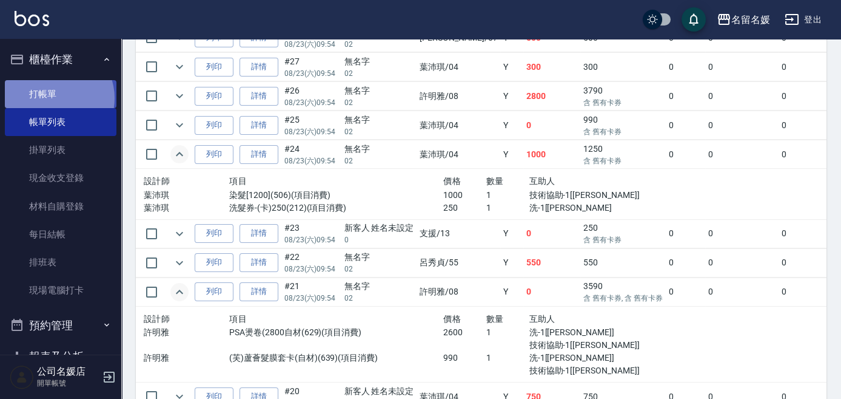
click at [56, 98] on link "打帳單" at bounding box center [61, 94] width 112 height 28
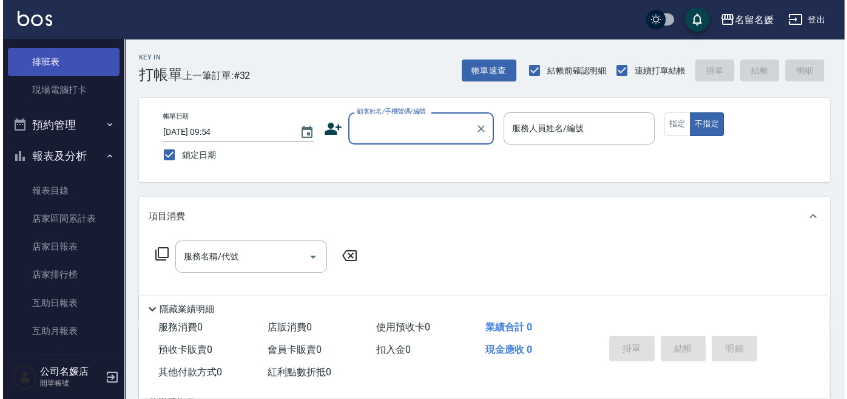
scroll to position [220, 0]
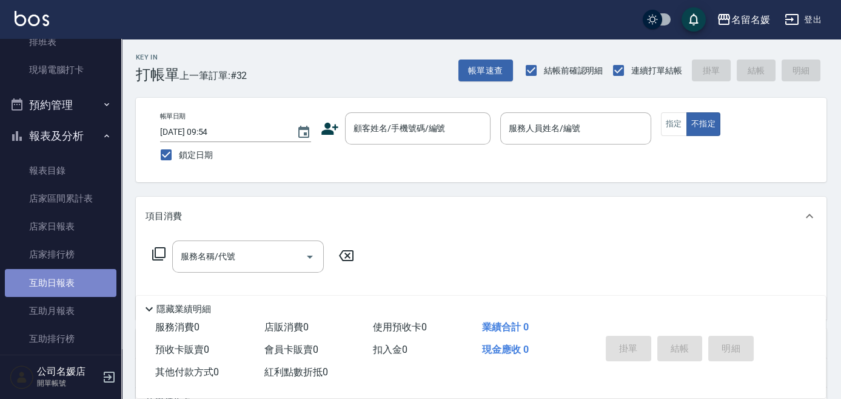
click at [76, 277] on link "互助日報表" at bounding box center [61, 283] width 112 height 28
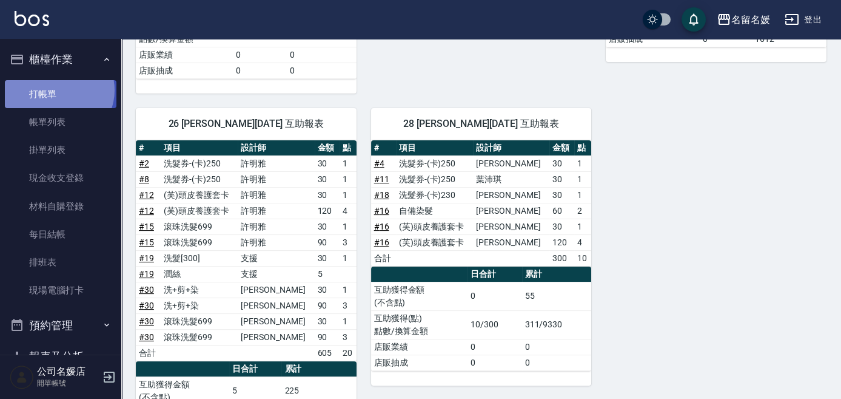
click at [58, 90] on link "打帳單" at bounding box center [61, 94] width 112 height 28
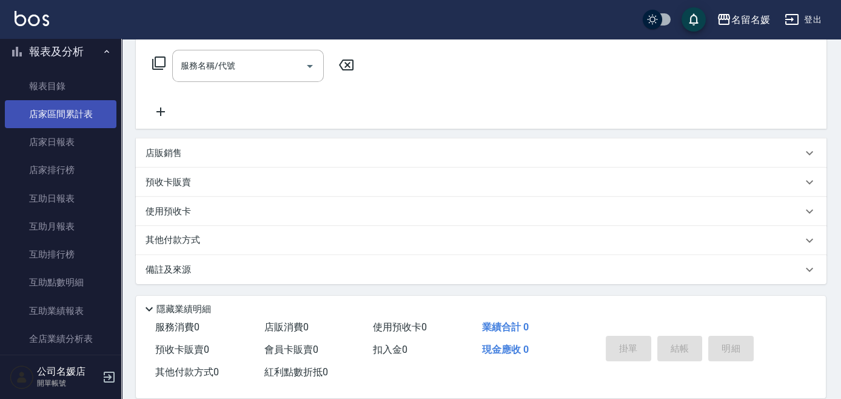
scroll to position [441, 0]
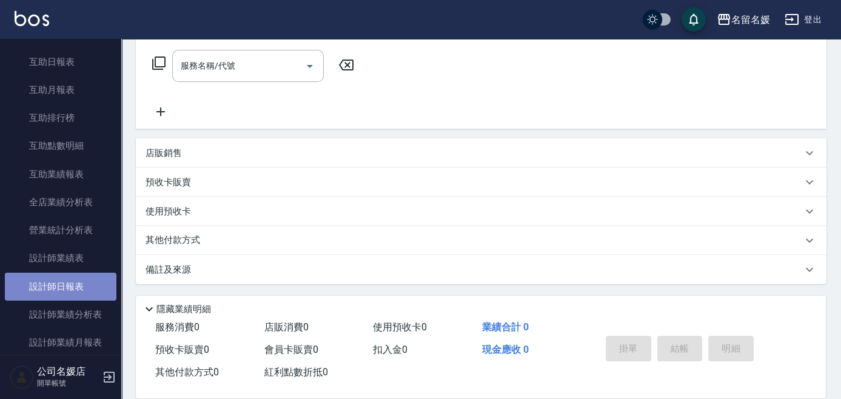
click at [64, 284] on link "設計師日報表" at bounding box center [61, 286] width 112 height 28
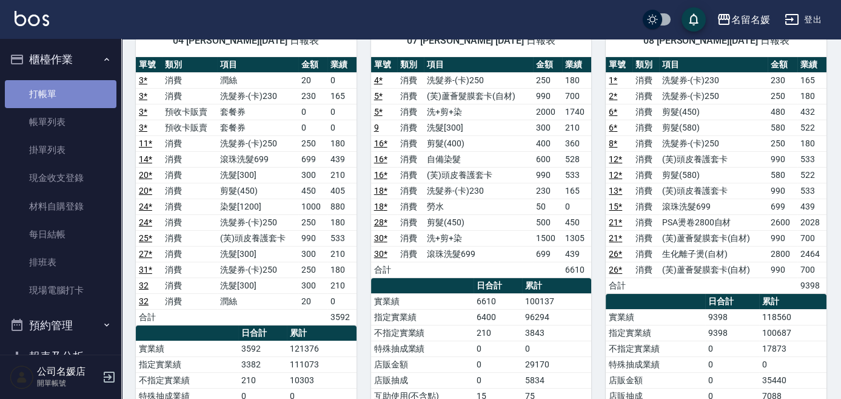
click at [80, 103] on link "打帳單" at bounding box center [61, 94] width 112 height 28
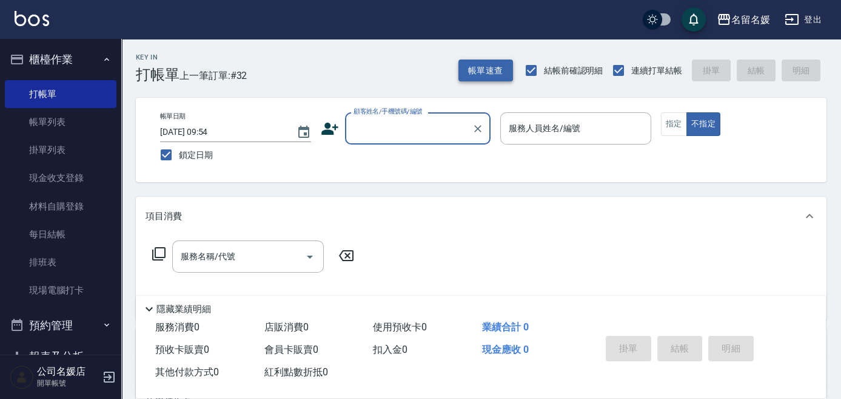
click at [484, 75] on button "帳單速查" at bounding box center [486, 70] width 55 height 22
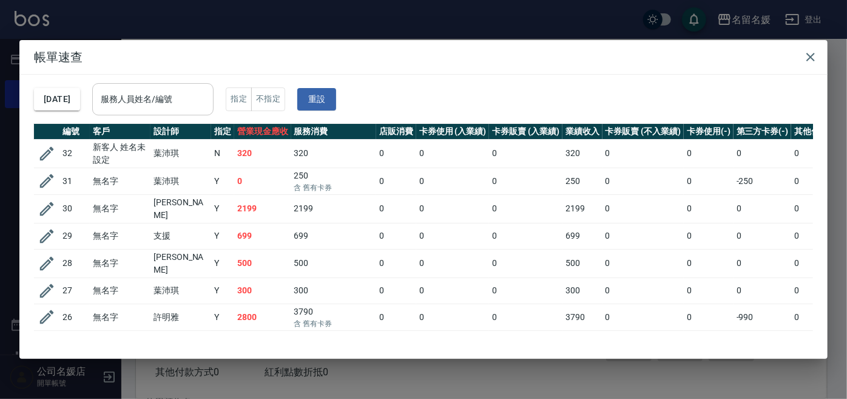
click at [160, 100] on div "服務人員姓名/編號 服務人員姓名/編號" at bounding box center [152, 99] width 121 height 32
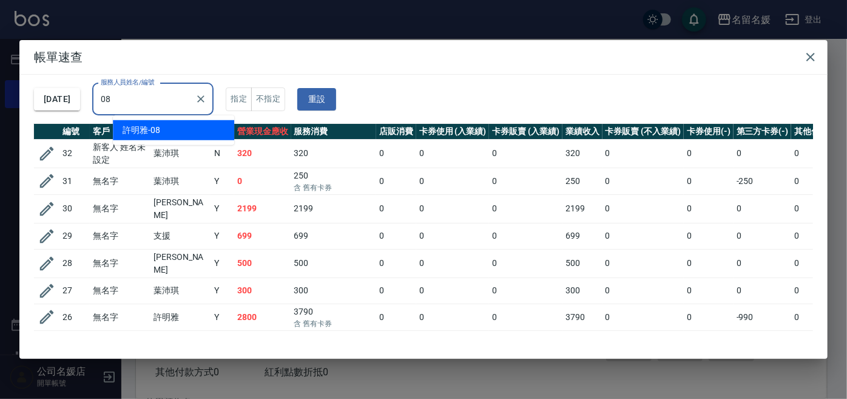
click at [157, 129] on span "[PERSON_NAME]-08" at bounding box center [142, 130] width 38 height 13
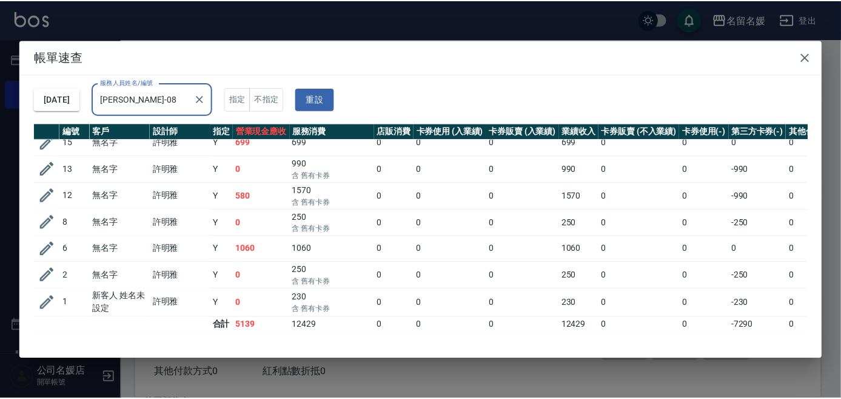
scroll to position [70, 0]
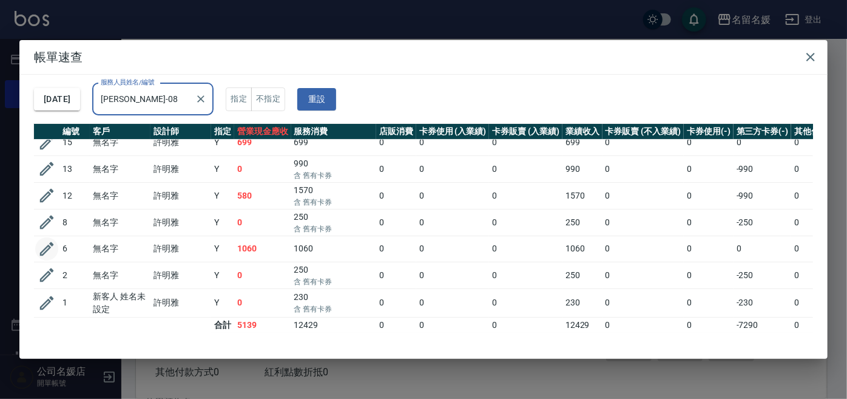
click at [43, 240] on icon "button" at bounding box center [47, 249] width 18 height 18
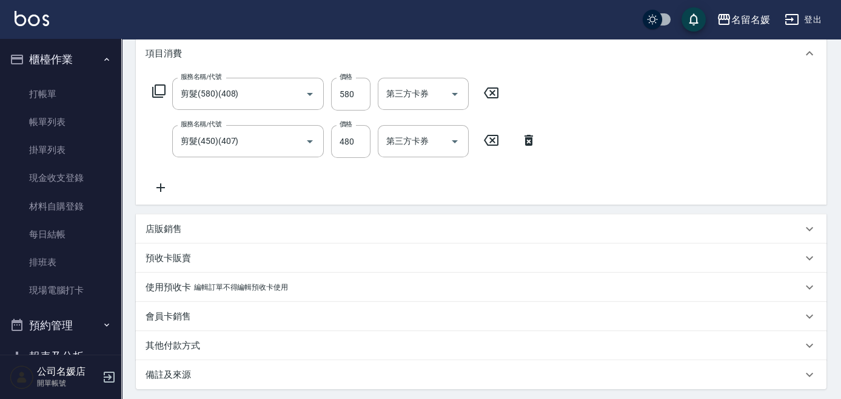
scroll to position [285, 0]
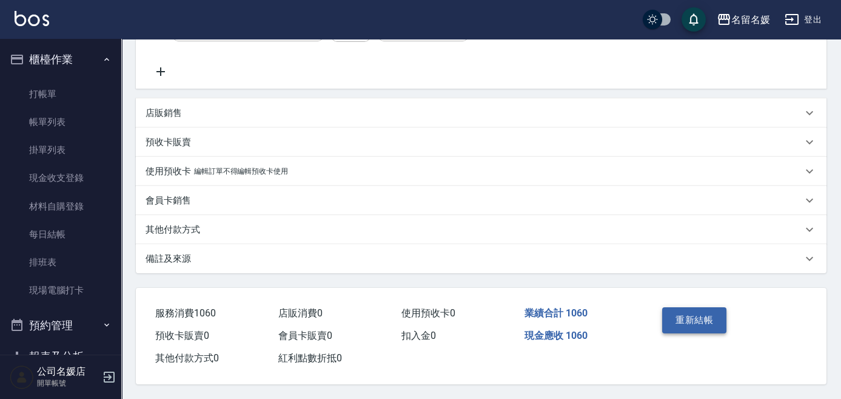
click at [684, 315] on button "重新結帳" at bounding box center [694, 319] width 64 height 25
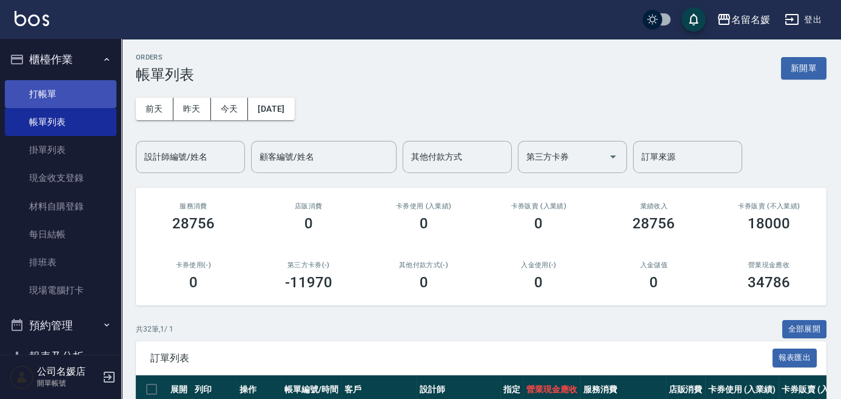
click at [50, 98] on link "打帳單" at bounding box center [61, 94] width 112 height 28
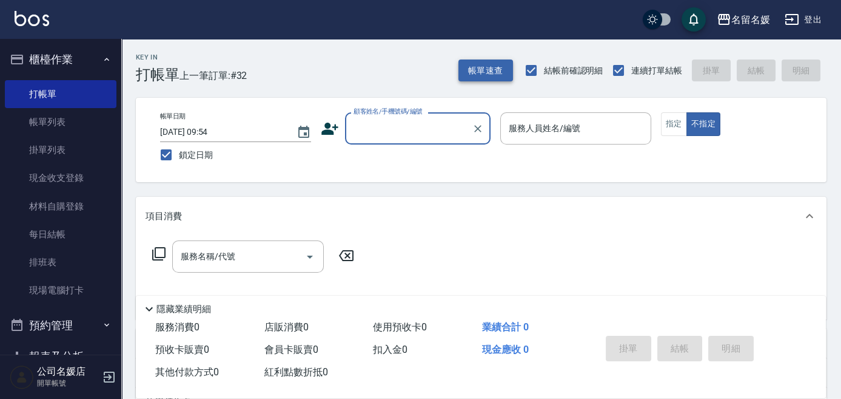
click at [479, 70] on button "帳單速查" at bounding box center [486, 70] width 55 height 22
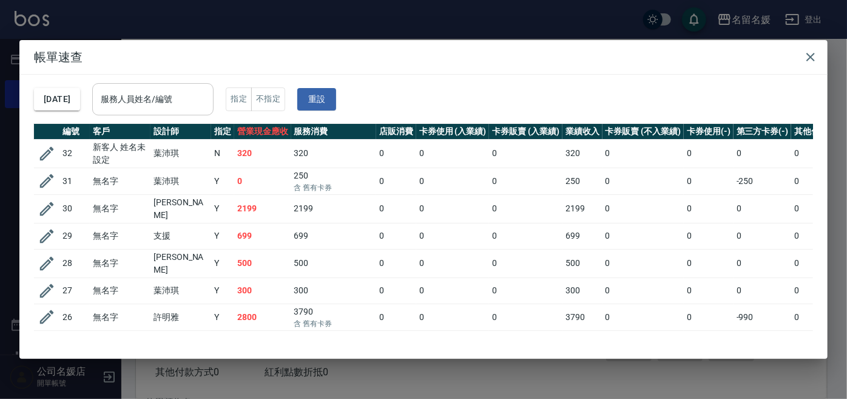
click at [170, 102] on input "服務人員姓名/編號" at bounding box center [153, 99] width 110 height 21
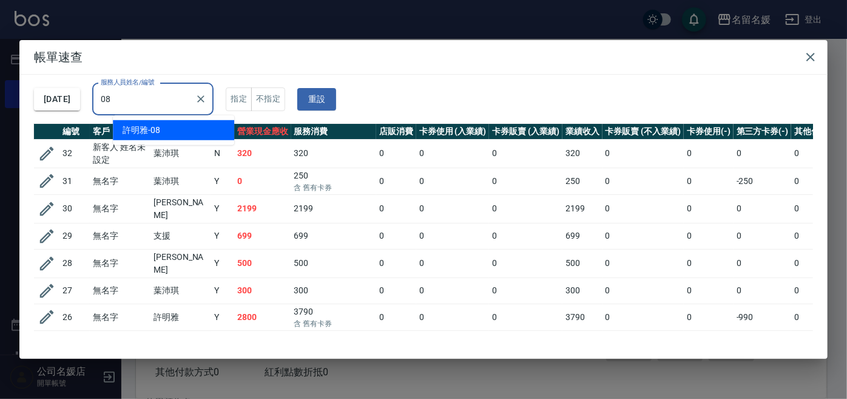
click at [155, 128] on span "[PERSON_NAME]-08" at bounding box center [142, 130] width 38 height 13
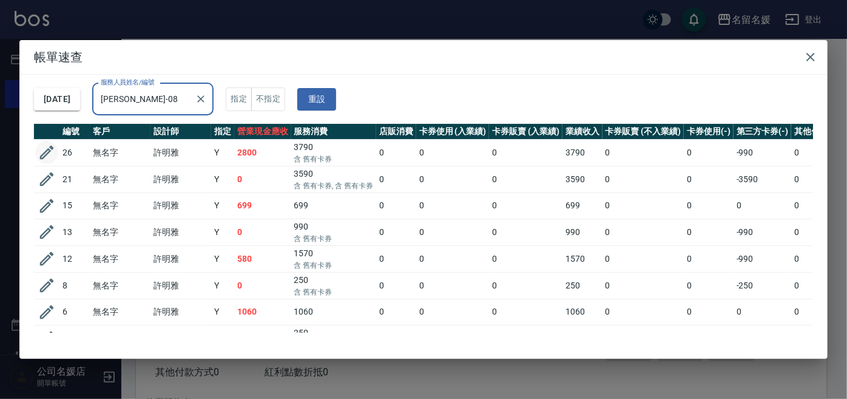
click at [46, 153] on icon "button" at bounding box center [47, 153] width 14 height 14
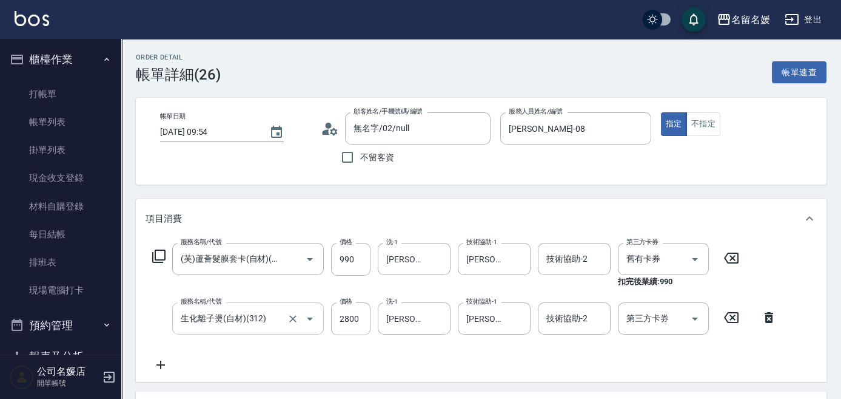
scroll to position [110, 0]
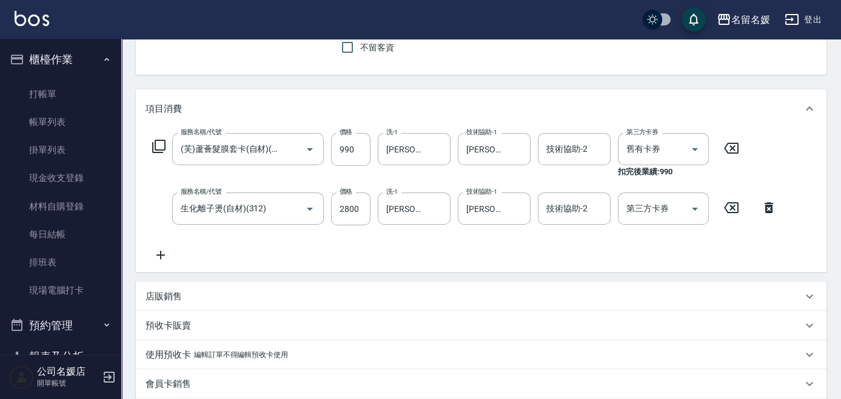
drag, startPoint x: 762, startPoint y: 227, endPoint x: 742, endPoint y: 229, distance: 20.1
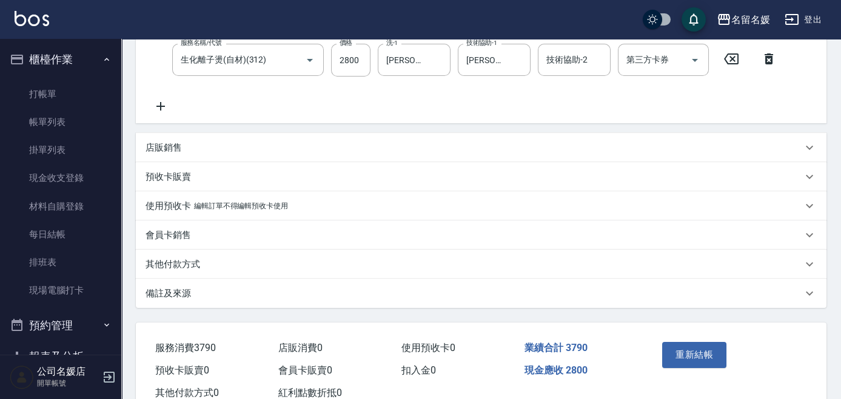
scroll to position [258, 0]
click at [712, 350] on button "重新結帳" at bounding box center [694, 354] width 64 height 25
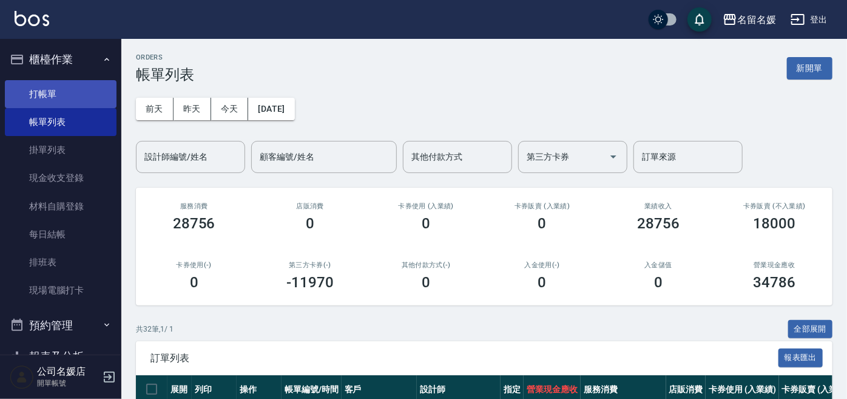
click at [32, 95] on link "打帳單" at bounding box center [61, 94] width 112 height 28
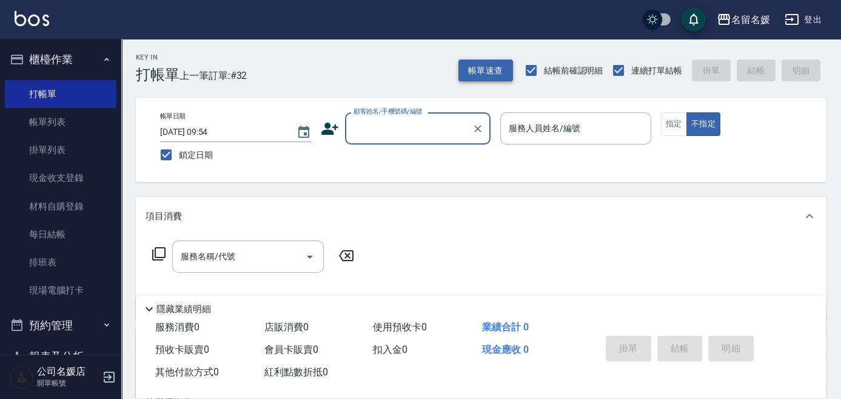
click at [492, 69] on button "帳單速查" at bounding box center [486, 70] width 55 height 22
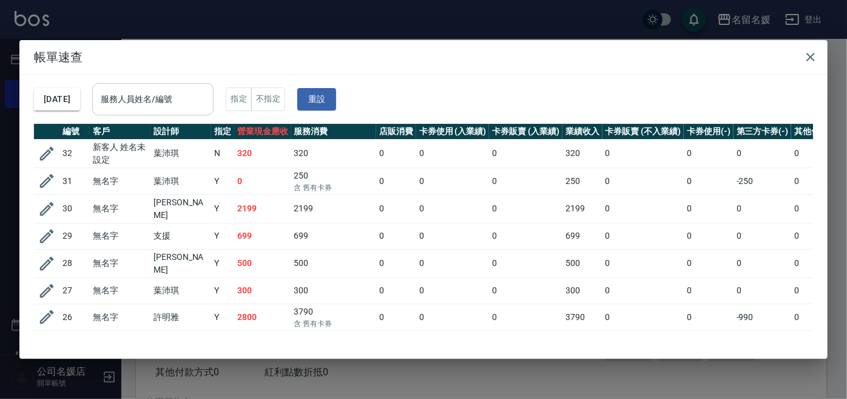
click at [157, 106] on input "服務人員姓名/編號" at bounding box center [153, 99] width 110 height 21
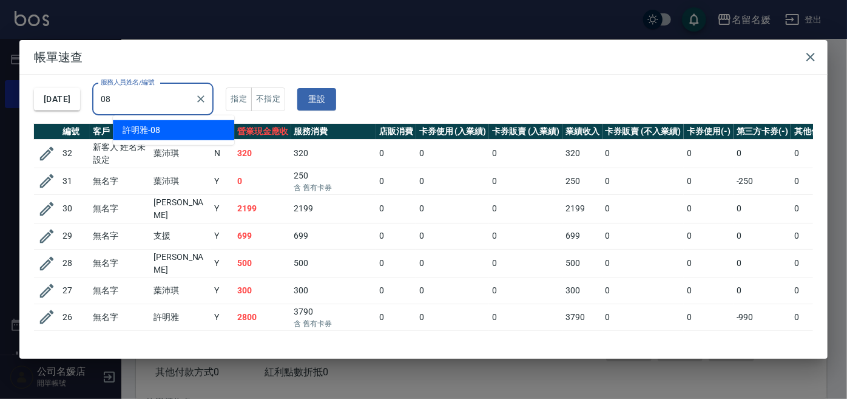
click at [190, 132] on div "[PERSON_NAME]-08" at bounding box center [173, 130] width 121 height 20
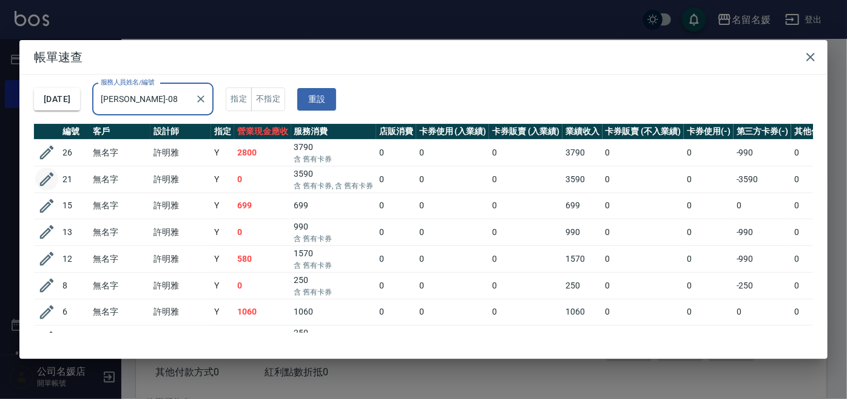
click at [45, 178] on icon "button" at bounding box center [47, 179] width 14 height 14
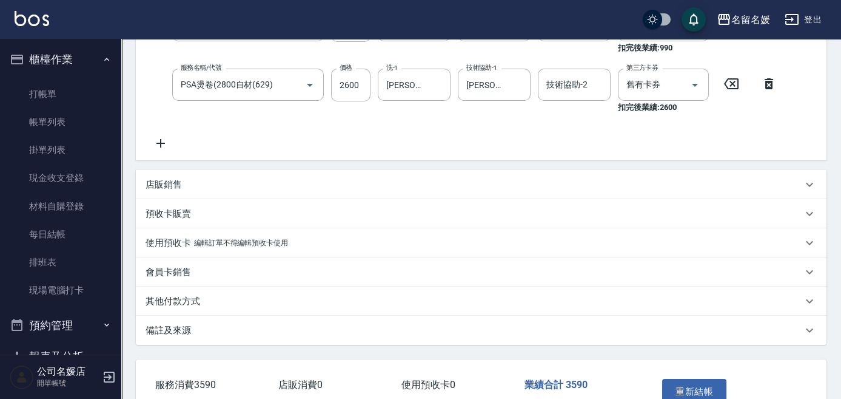
scroll to position [275, 0]
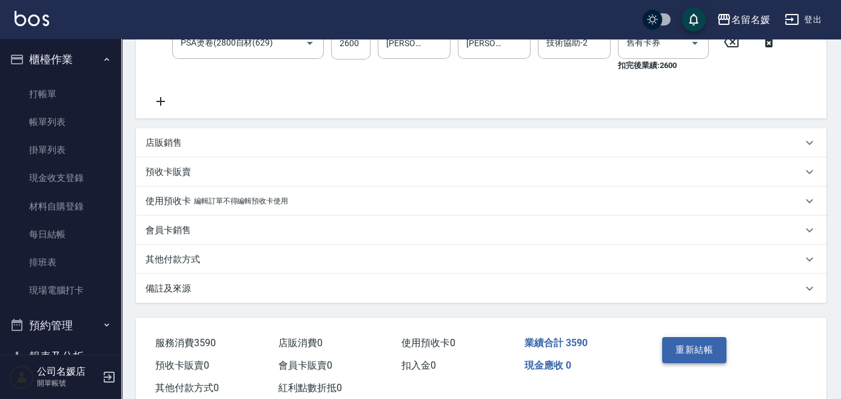
click at [692, 350] on button "重新結帳" at bounding box center [694, 349] width 64 height 25
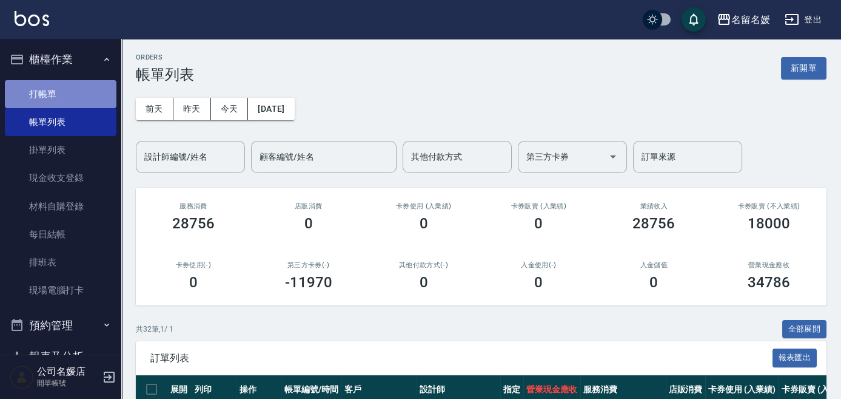
click at [84, 103] on link "打帳單" at bounding box center [61, 94] width 112 height 28
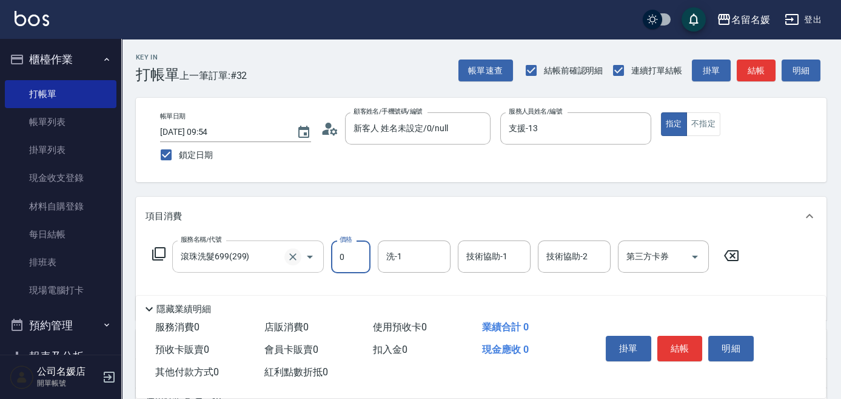
click at [294, 258] on icon "Clear" at bounding box center [292, 256] width 7 height 7
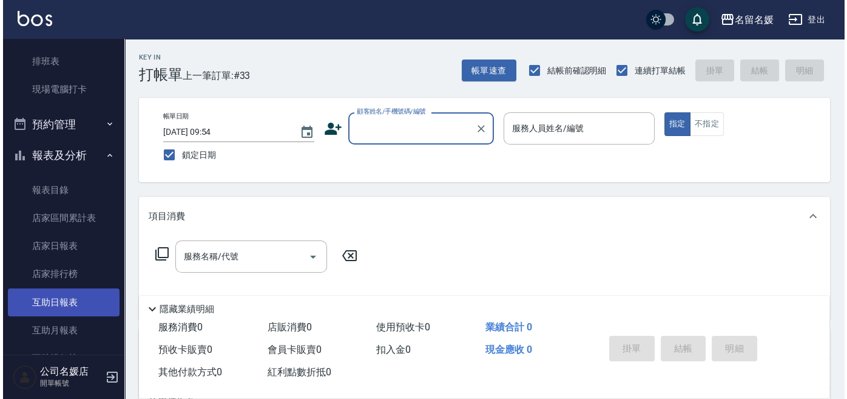
scroll to position [220, 0]
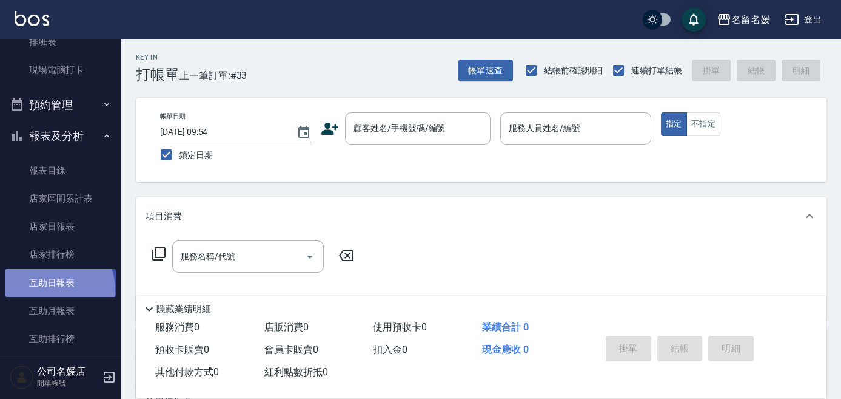
click at [55, 289] on link "互助日報表" at bounding box center [61, 283] width 112 height 28
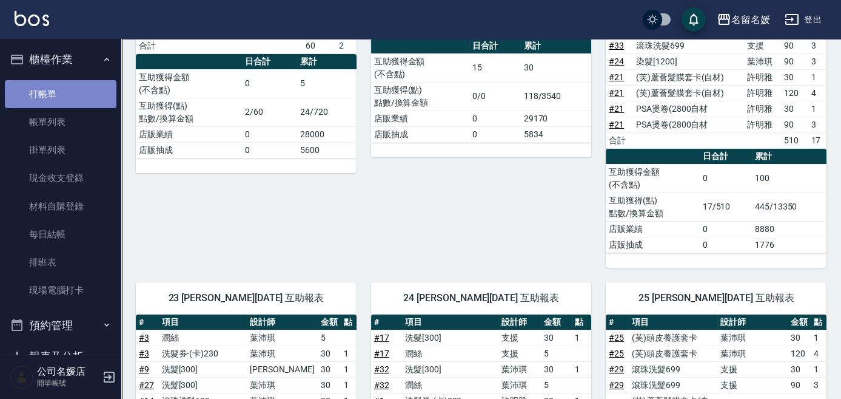
click at [64, 91] on link "打帳單" at bounding box center [61, 94] width 112 height 28
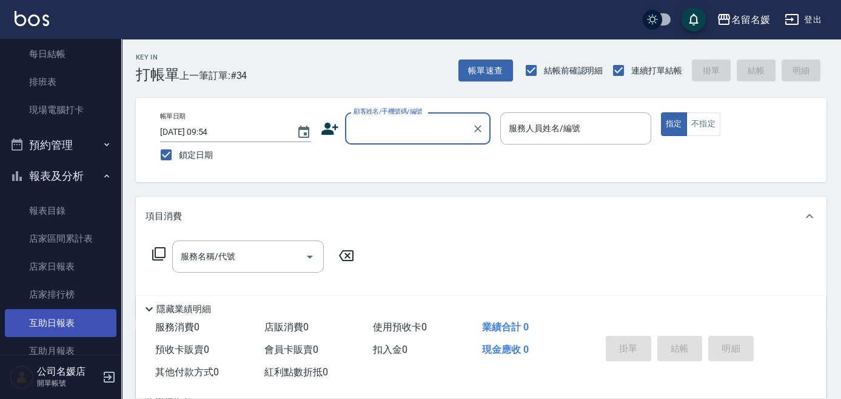
scroll to position [220, 0]
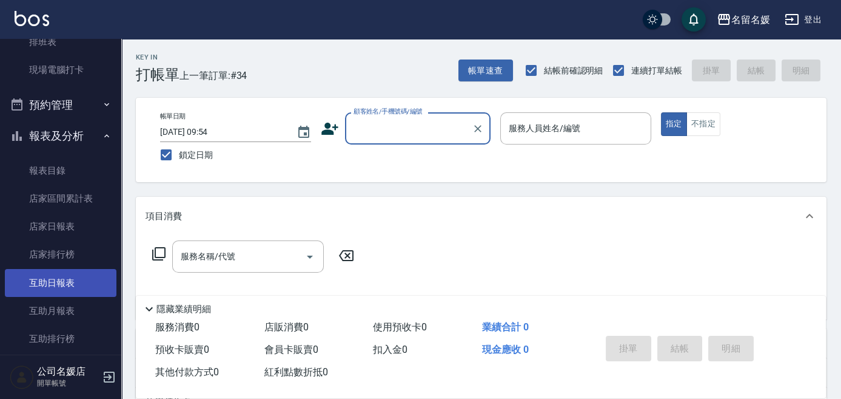
click at [75, 286] on link "互助日報表" at bounding box center [61, 283] width 112 height 28
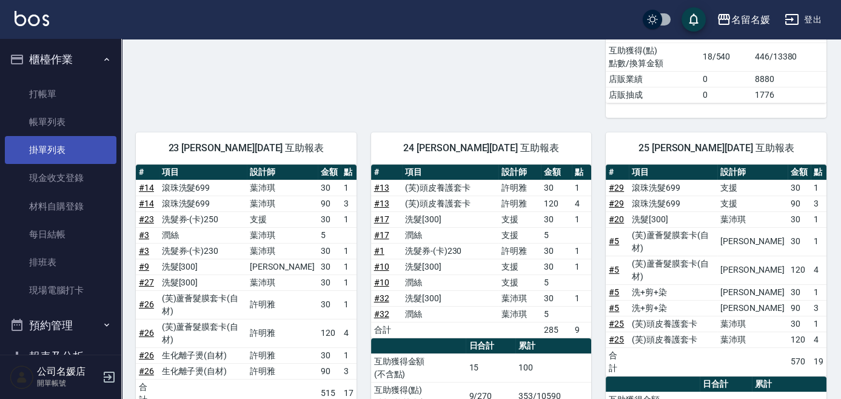
scroll to position [331, 0]
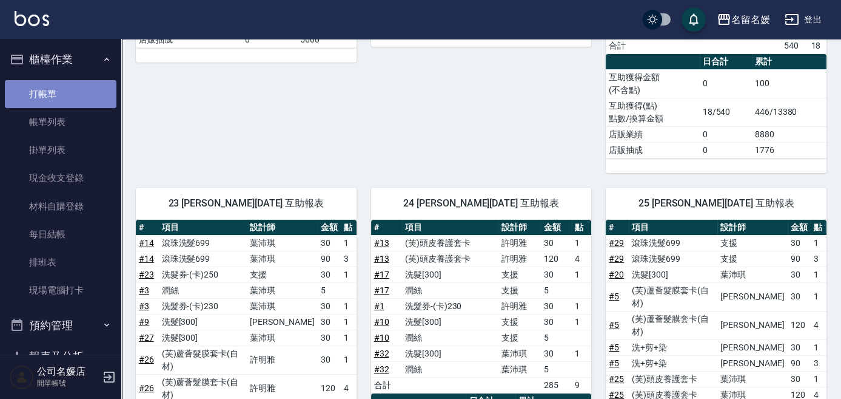
click at [68, 93] on link "打帳單" at bounding box center [61, 94] width 112 height 28
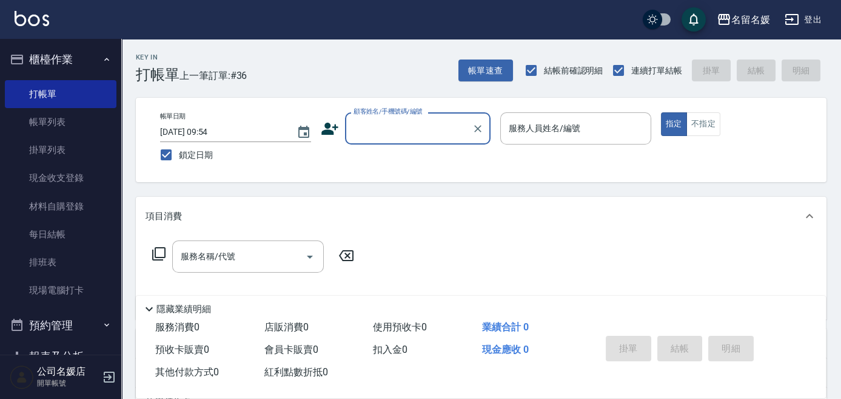
click at [629, 148] on p at bounding box center [575, 150] width 151 height 13
click at [430, 126] on div "顧客姓名/手機號碼/編號 顧客姓名/手機號碼/編號" at bounding box center [418, 128] width 146 height 32
click at [391, 121] on input "顧客姓名/手機號碼/編號" at bounding box center [409, 128] width 116 height 21
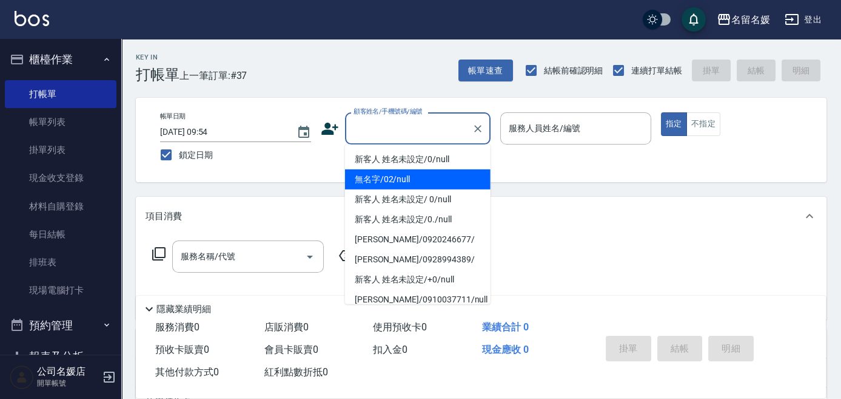
click at [394, 177] on li "無名字/02/null" at bounding box center [418, 179] width 146 height 20
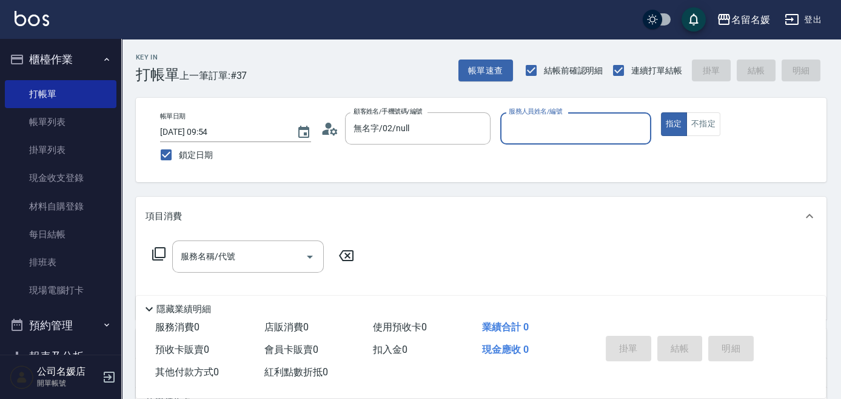
drag, startPoint x: 535, startPoint y: 123, endPoint x: 474, endPoint y: 85, distance: 71.9
click at [535, 123] on input "服務人員姓名/編號" at bounding box center [576, 128] width 140 height 21
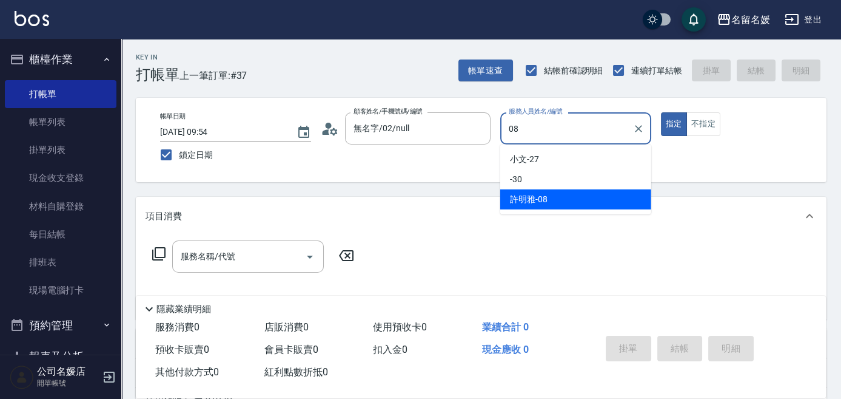
click at [553, 197] on div "[PERSON_NAME]-08" at bounding box center [575, 199] width 151 height 20
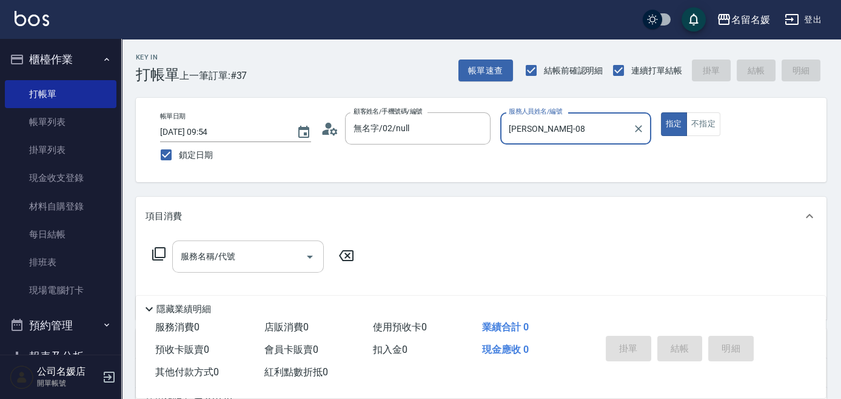
click at [226, 255] on div "服務名稱/代號 服務名稱/代號" at bounding box center [248, 256] width 152 height 32
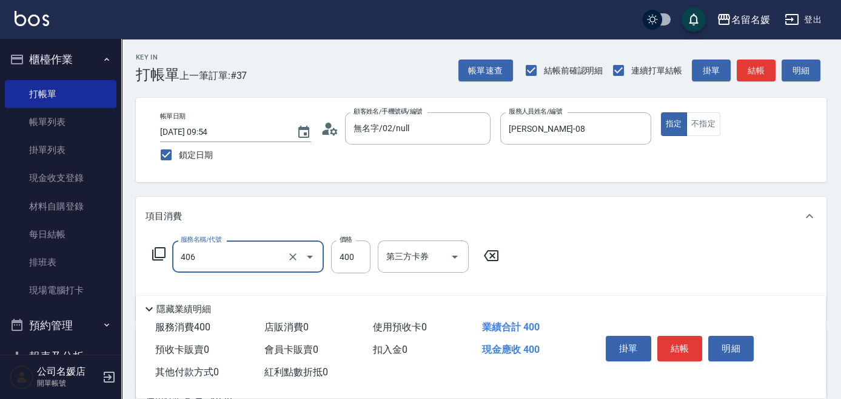
click at [244, 257] on input "406" at bounding box center [231, 256] width 107 height 21
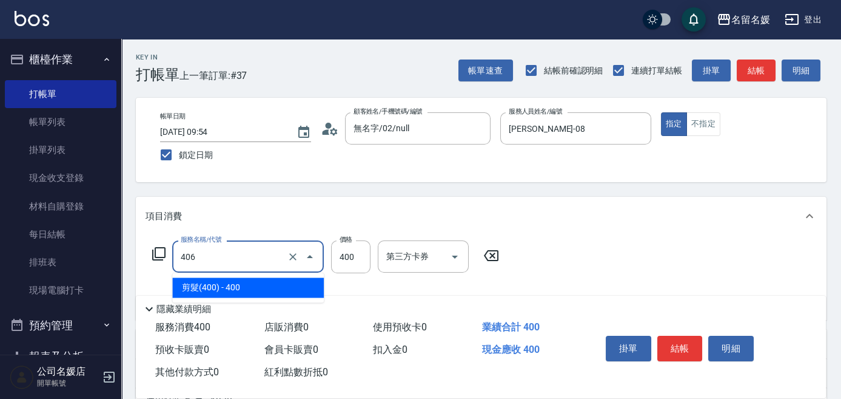
drag, startPoint x: 244, startPoint y: 282, endPoint x: 285, endPoint y: 287, distance: 41.5
click at [245, 283] on span "剪髮(400) - 400" at bounding box center [248, 287] width 152 height 20
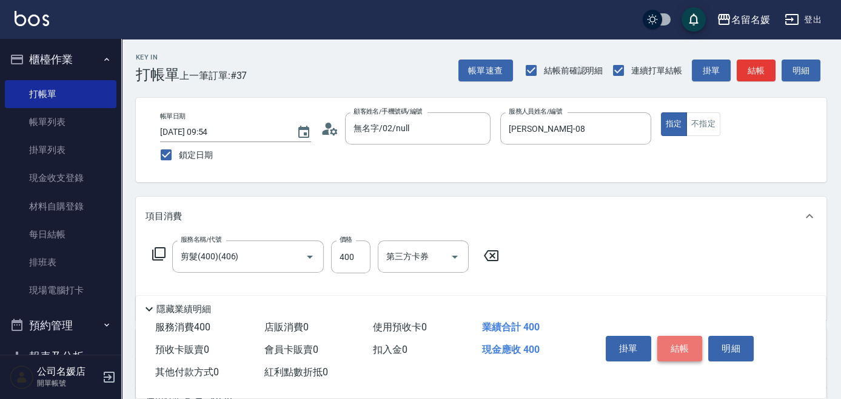
click at [682, 344] on button "結帳" at bounding box center [680, 347] width 45 height 25
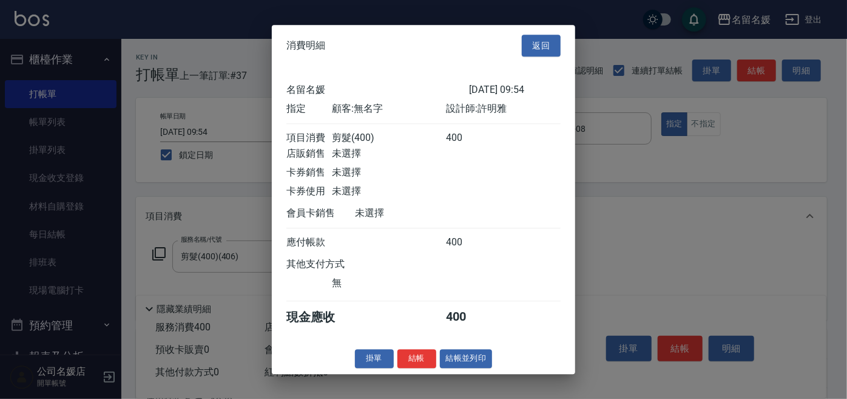
click at [429, 363] on button "結帳" at bounding box center [416, 358] width 39 height 19
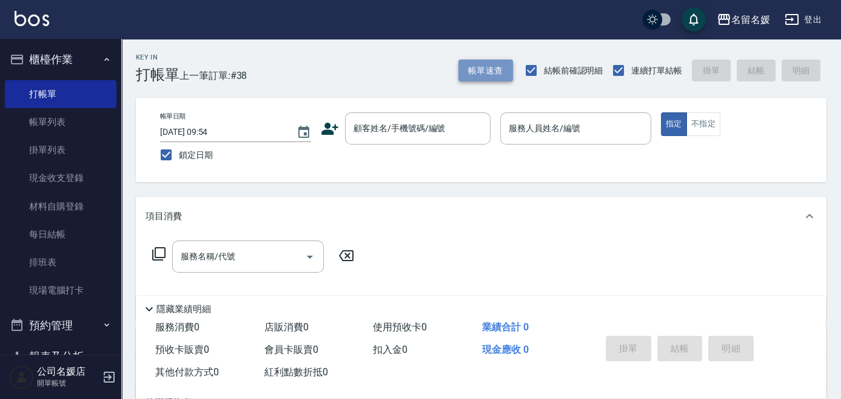
click at [479, 67] on button "帳單速查" at bounding box center [486, 70] width 55 height 22
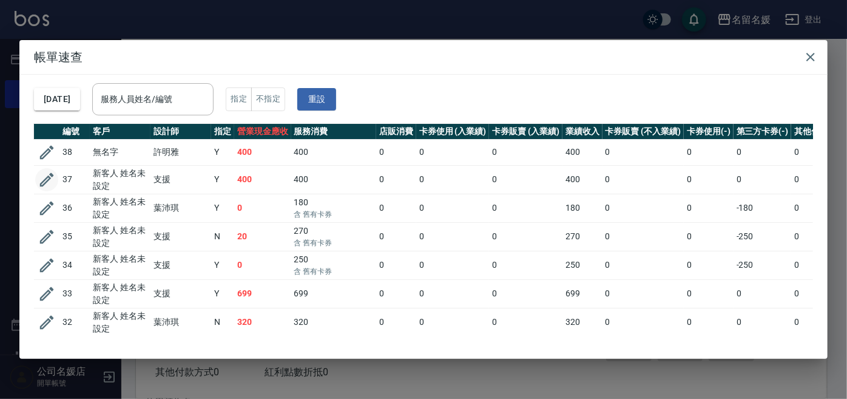
click at [45, 180] on icon "button" at bounding box center [47, 179] width 18 height 18
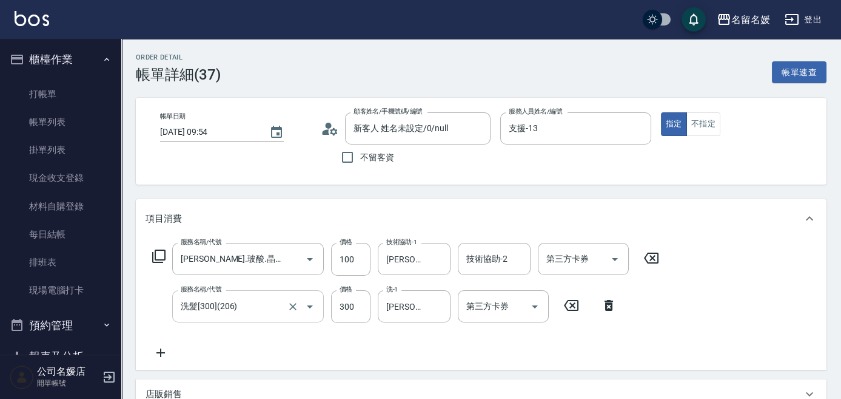
click at [243, 308] on input "洗髮[300](206)" at bounding box center [231, 305] width 107 height 21
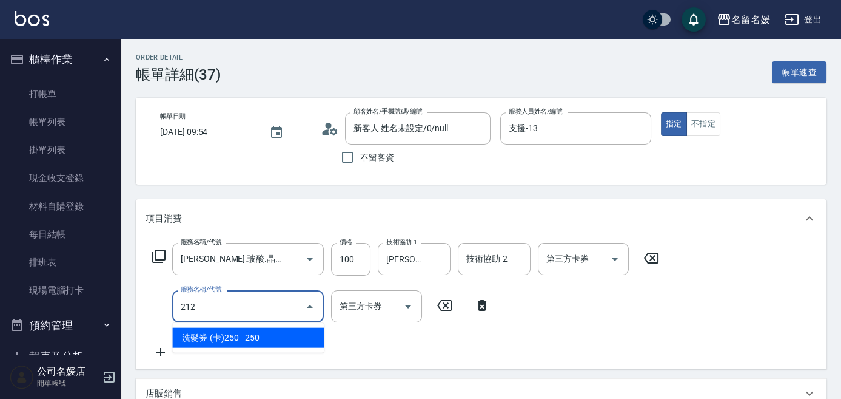
click at [205, 332] on span "洗髮券-(卡)250 - 250" at bounding box center [248, 338] width 152 height 20
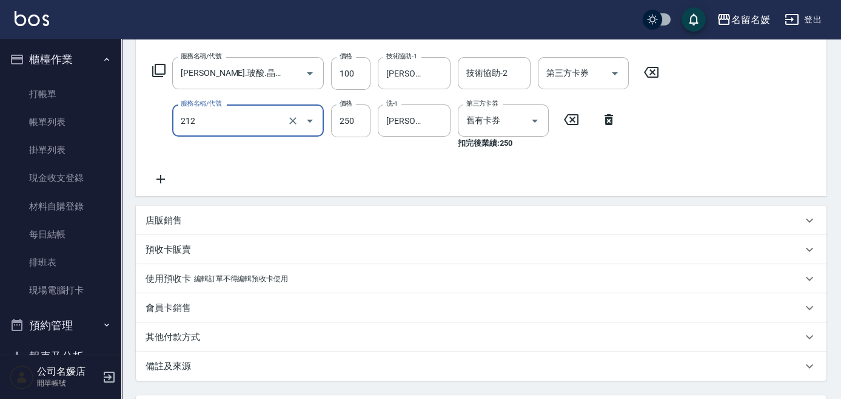
scroll to position [275, 0]
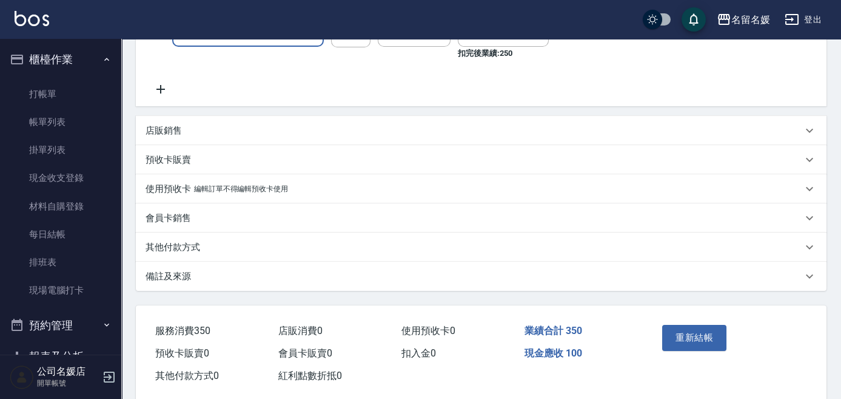
drag, startPoint x: 691, startPoint y: 338, endPoint x: 554, endPoint y: 352, distance: 137.7
click at [689, 338] on button "重新結帳" at bounding box center [694, 337] width 64 height 25
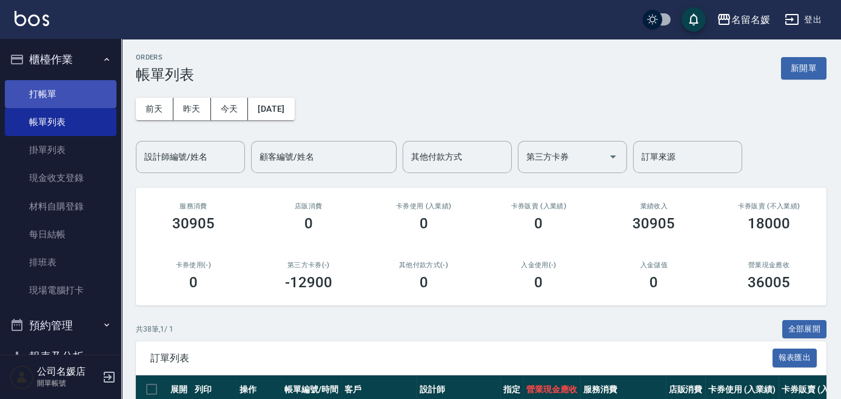
click at [79, 85] on link "打帳單" at bounding box center [61, 94] width 112 height 28
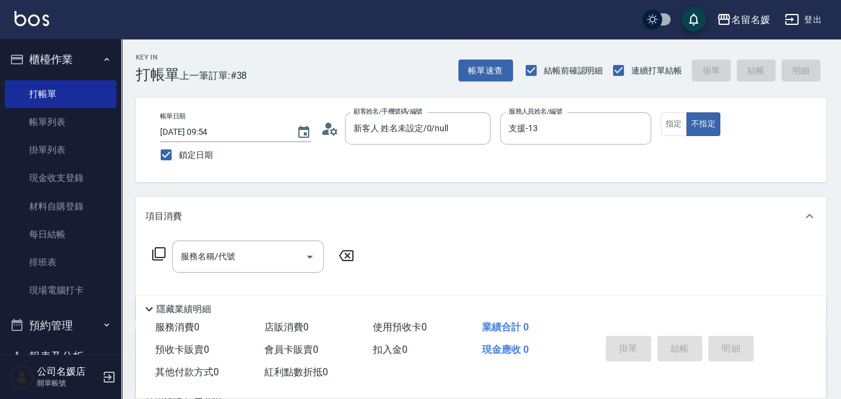
click at [158, 252] on icon at bounding box center [159, 253] width 15 height 15
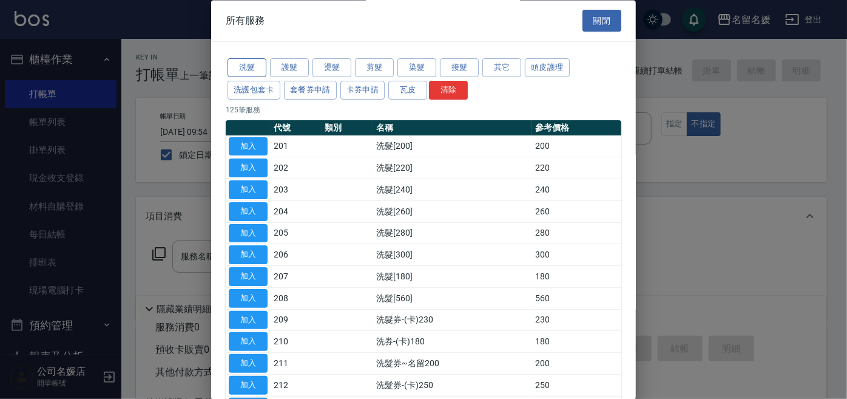
click at [251, 72] on button "洗髮" at bounding box center [246, 68] width 39 height 19
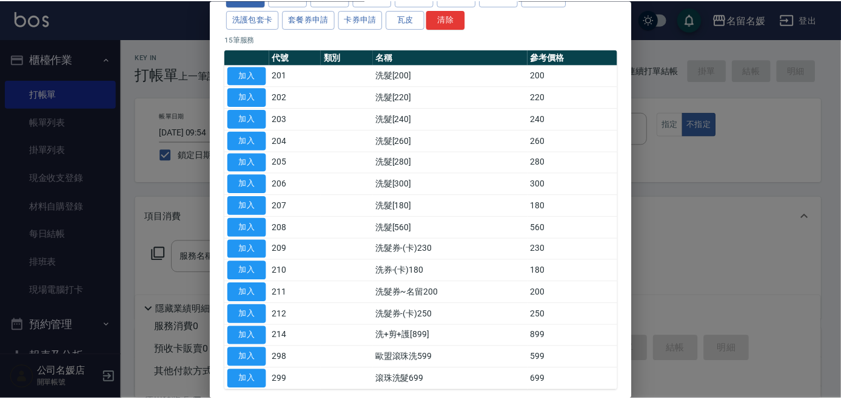
scroll to position [126, 0]
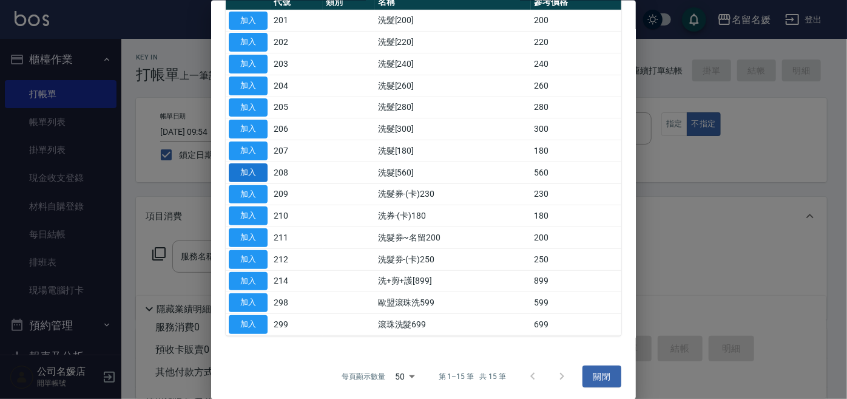
click at [238, 171] on button "加入" at bounding box center [248, 172] width 39 height 19
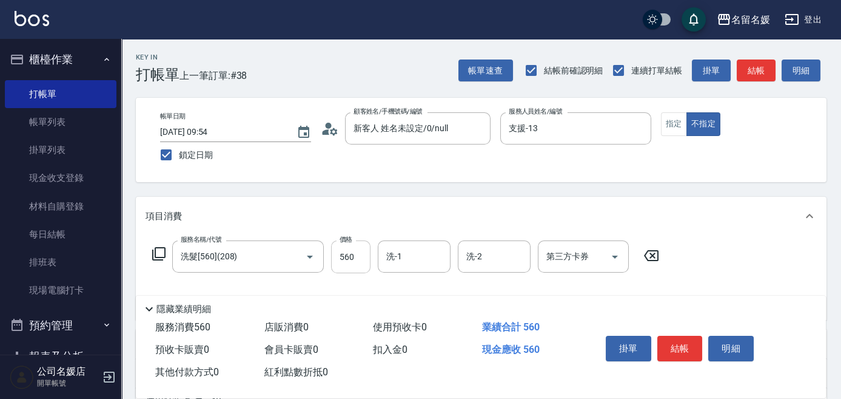
click at [337, 262] on input "560" at bounding box center [350, 256] width 39 height 33
click at [341, 257] on input "420" at bounding box center [350, 256] width 39 height 33
click at [501, 191] on div "Key In 打帳單 上一筆訂單:#38 帳單速查 結帳前確認明細 連續打單結帳 掛單 結帳 明細 帳單日期 [DATE] 09:54 鎖定日期 顧客姓名/手…" at bounding box center [481, 316] width 720 height 555
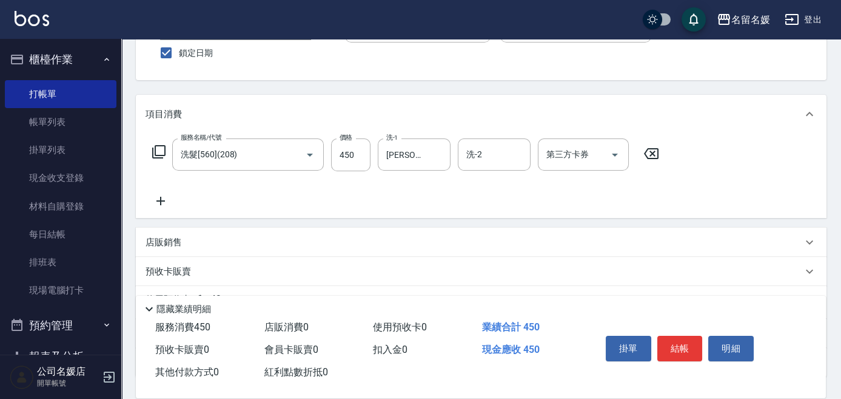
scroll to position [0, 0]
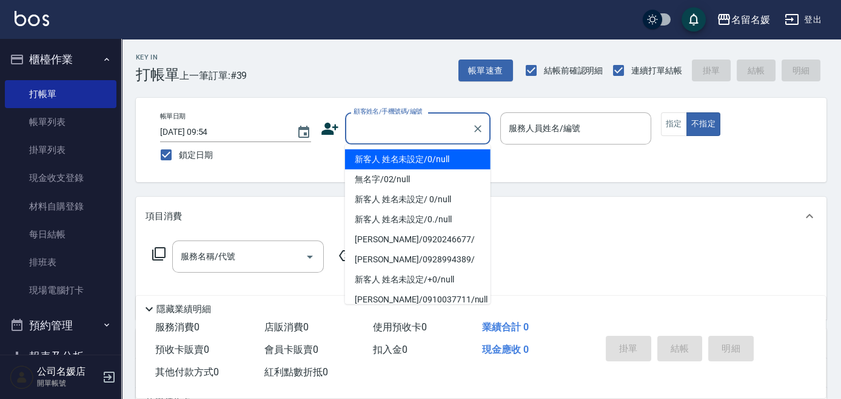
click at [409, 130] on input "顧客姓名/手機號碼/編號" at bounding box center [409, 128] width 116 height 21
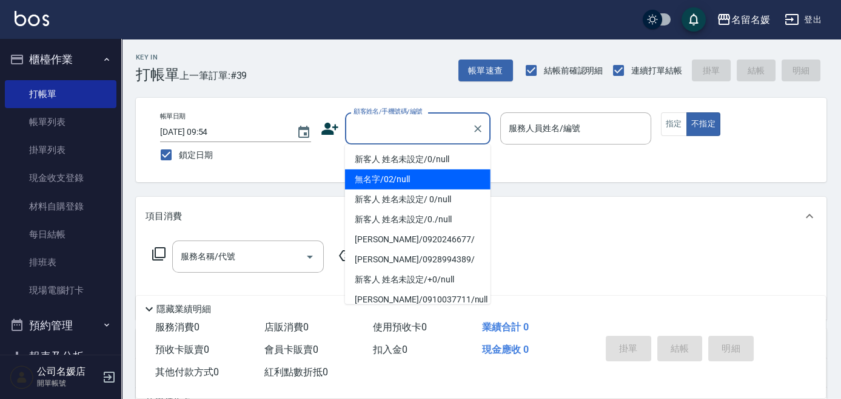
drag, startPoint x: 416, startPoint y: 175, endPoint x: 514, endPoint y: 144, distance: 103.0
click at [416, 175] on li "無名字/02/null" at bounding box center [418, 179] width 146 height 20
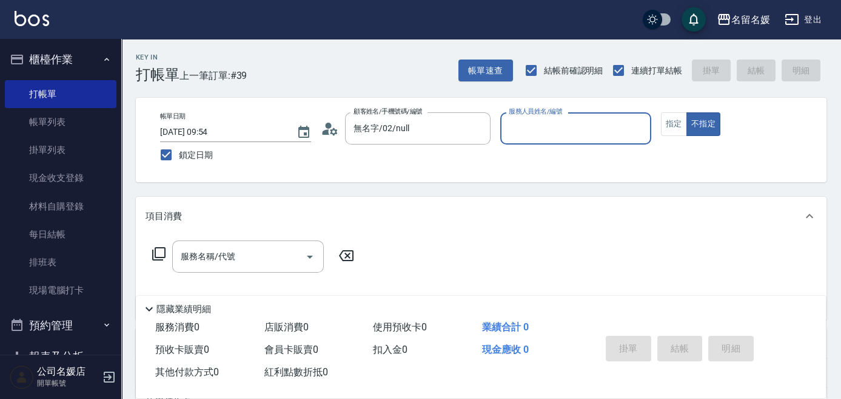
click at [537, 130] on input "服務人員姓名/編號" at bounding box center [576, 128] width 140 height 21
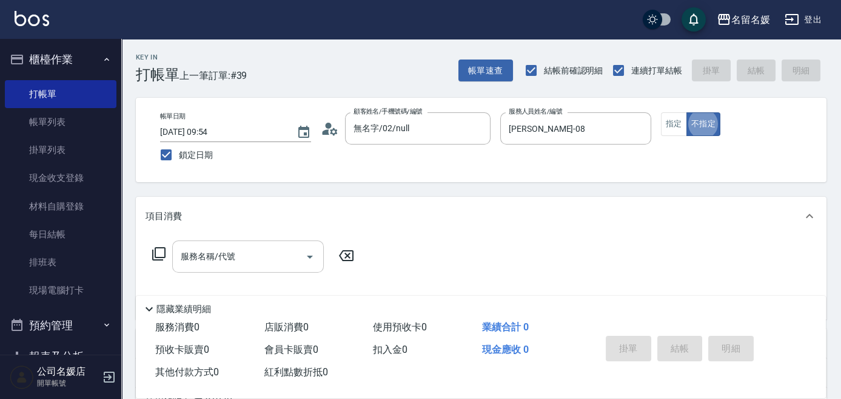
click at [263, 260] on input "服務名稱/代號" at bounding box center [239, 256] width 123 height 21
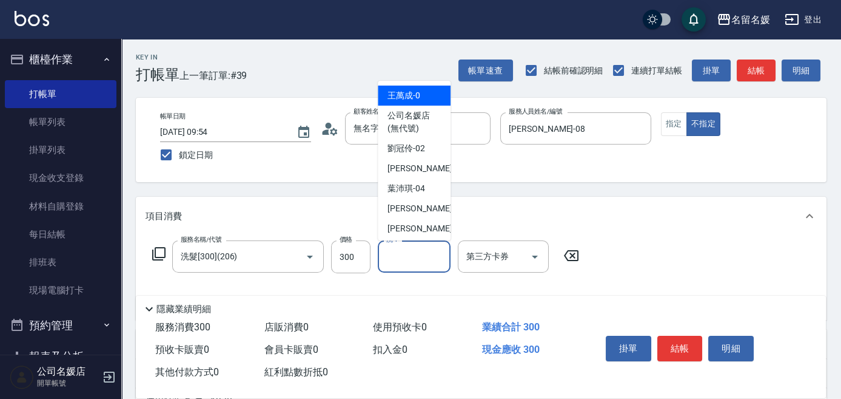
click at [414, 256] on input "洗-1" at bounding box center [414, 256] width 62 height 21
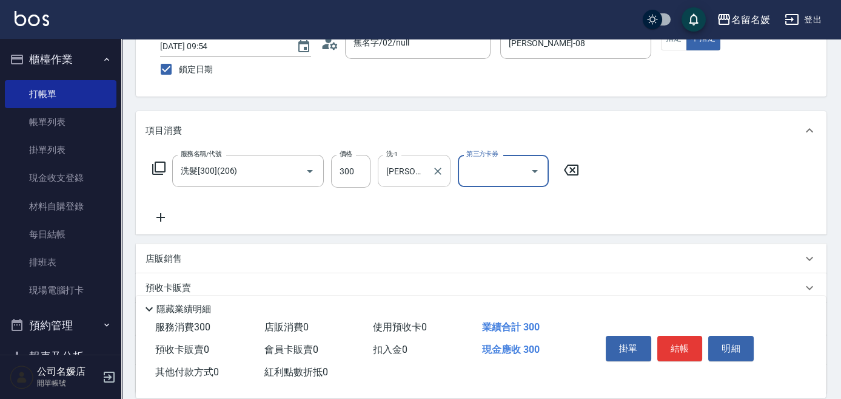
scroll to position [110, 0]
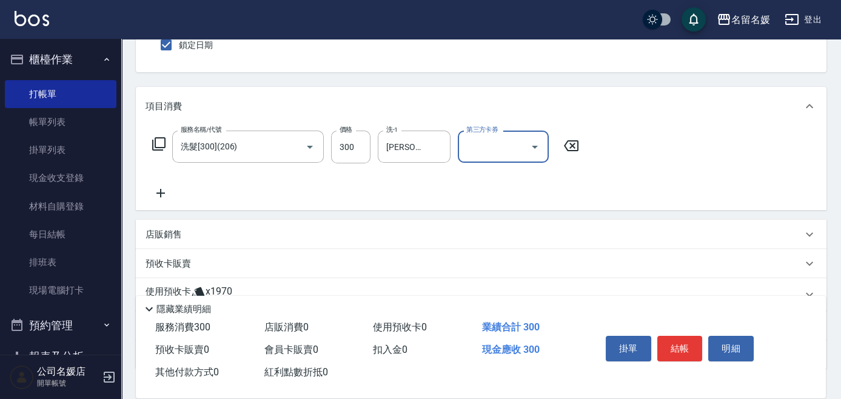
click at [158, 193] on icon at bounding box center [161, 193] width 30 height 15
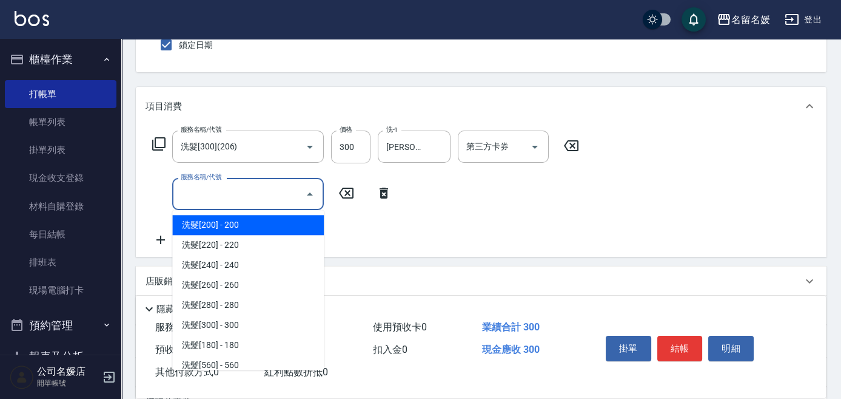
click at [248, 184] on input "服務名稱/代號" at bounding box center [239, 193] width 123 height 21
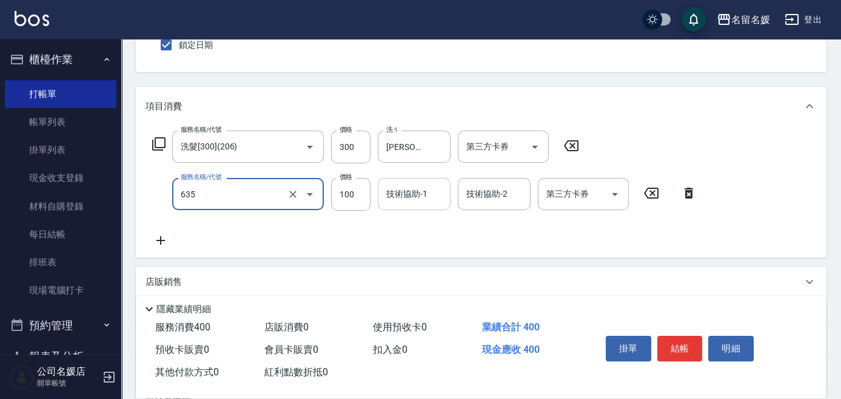
click at [409, 181] on div "技術協助-1" at bounding box center [414, 194] width 73 height 32
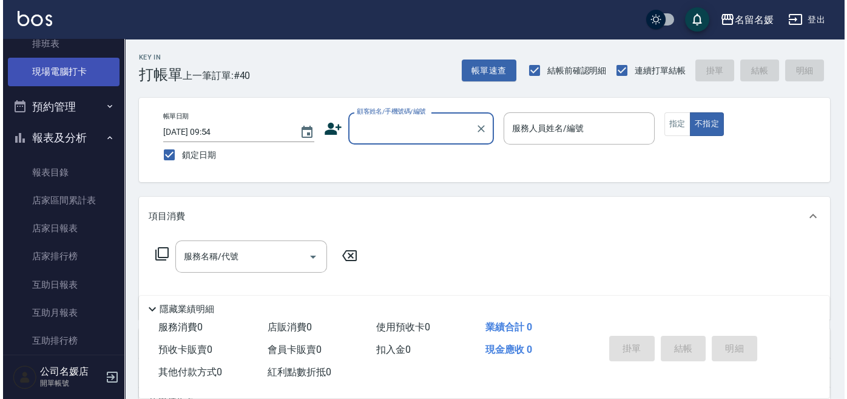
scroll to position [220, 0]
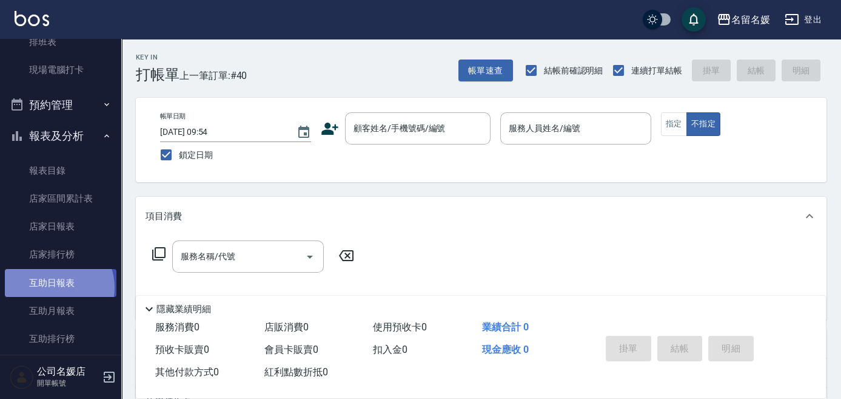
click at [55, 287] on link "互助日報表" at bounding box center [61, 283] width 112 height 28
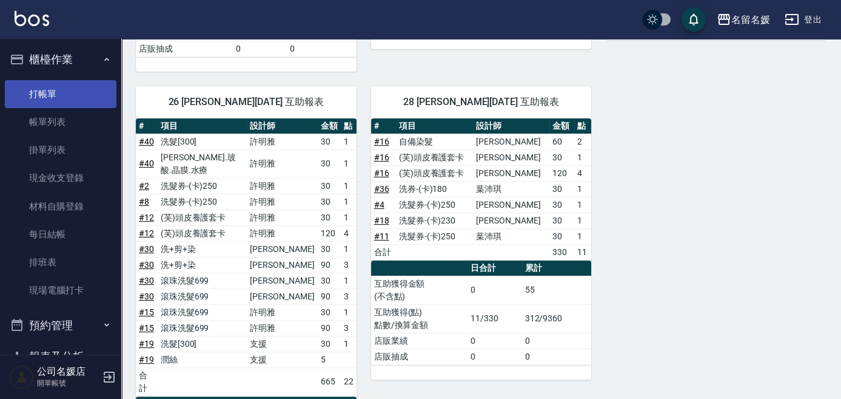
click at [74, 93] on link "打帳單" at bounding box center [61, 94] width 112 height 28
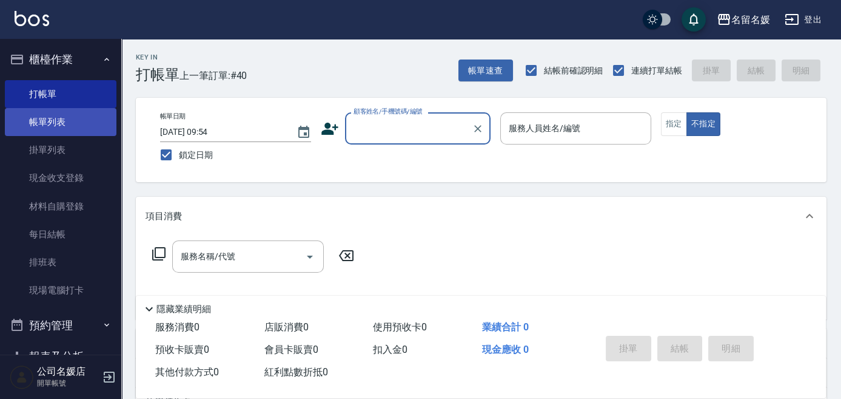
click at [64, 129] on link "帳單列表" at bounding box center [61, 122] width 112 height 28
drag, startPoint x: 64, startPoint y: 129, endPoint x: 75, endPoint y: 123, distance: 12.2
click at [67, 126] on link "帳單列表" at bounding box center [61, 122] width 112 height 28
click at [73, 124] on link "帳單列表" at bounding box center [61, 122] width 112 height 28
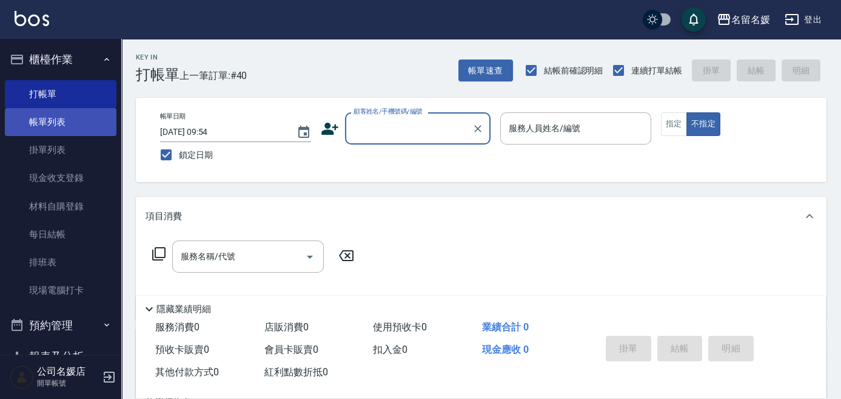
click at [74, 124] on link "帳單列表" at bounding box center [61, 122] width 112 height 28
click at [75, 123] on link "帳單列表" at bounding box center [61, 122] width 112 height 28
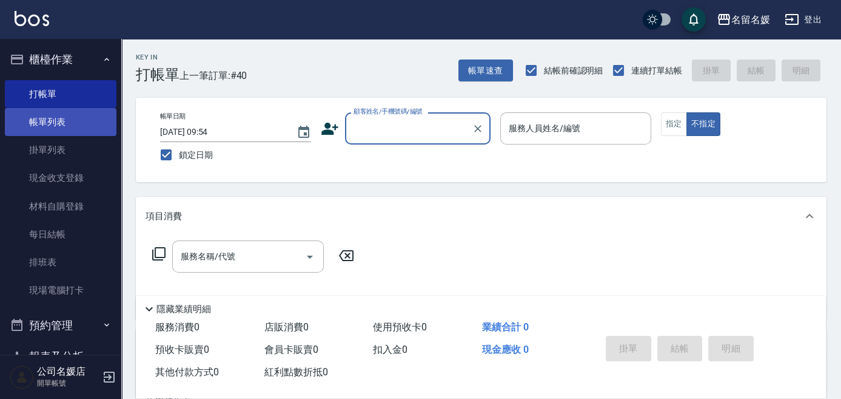
click at [75, 123] on link "帳單列表" at bounding box center [61, 122] width 112 height 28
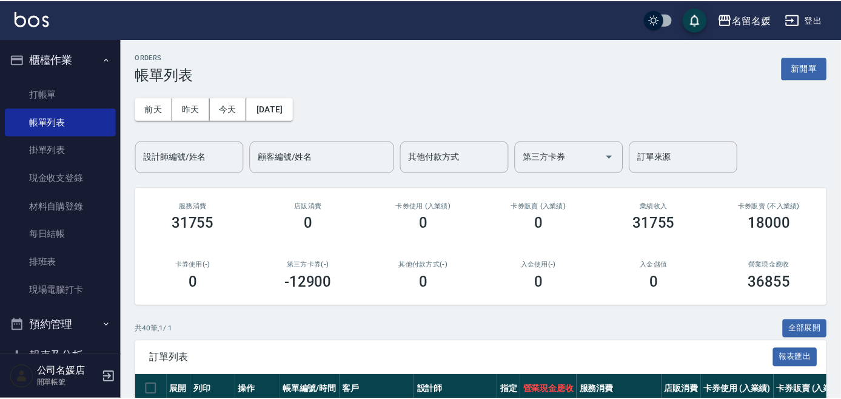
scroll to position [220, 0]
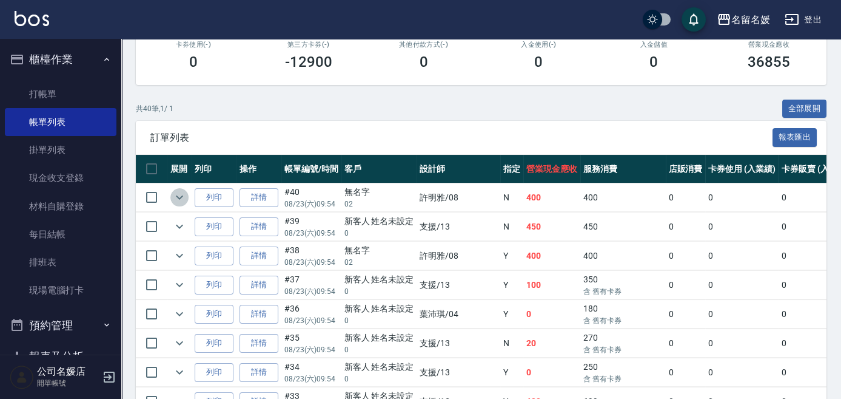
click at [183, 197] on icon "expand row" at bounding box center [179, 197] width 15 height 15
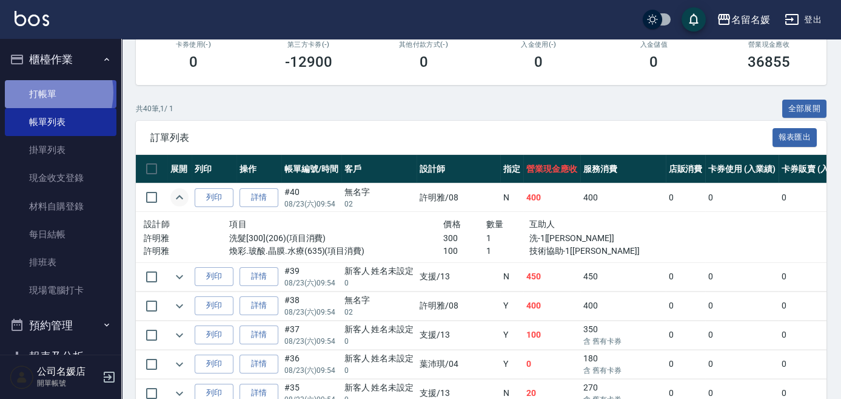
click at [42, 92] on link "打帳單" at bounding box center [61, 94] width 112 height 28
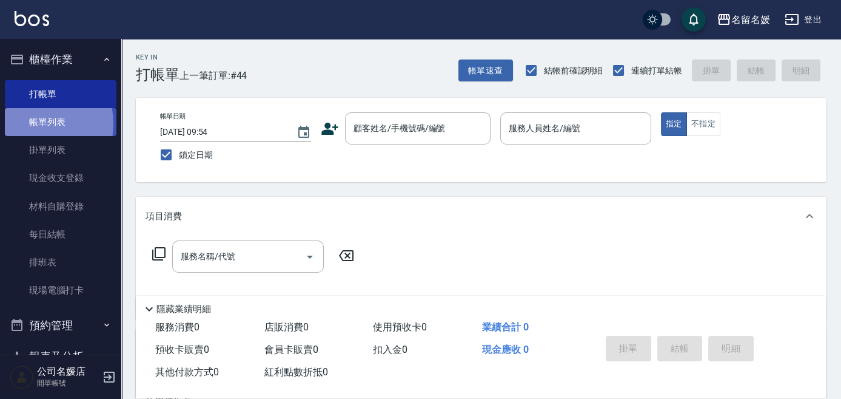
click at [28, 124] on link "帳單列表" at bounding box center [61, 122] width 112 height 28
click at [67, 115] on link "帳單列表" at bounding box center [61, 122] width 112 height 28
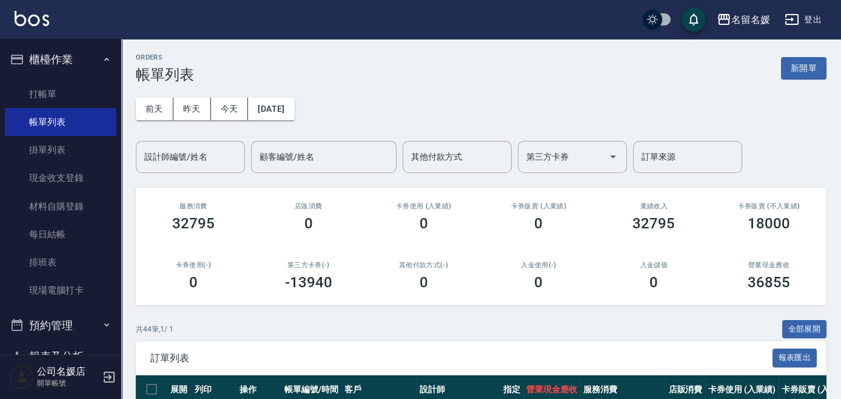
scroll to position [165, 0]
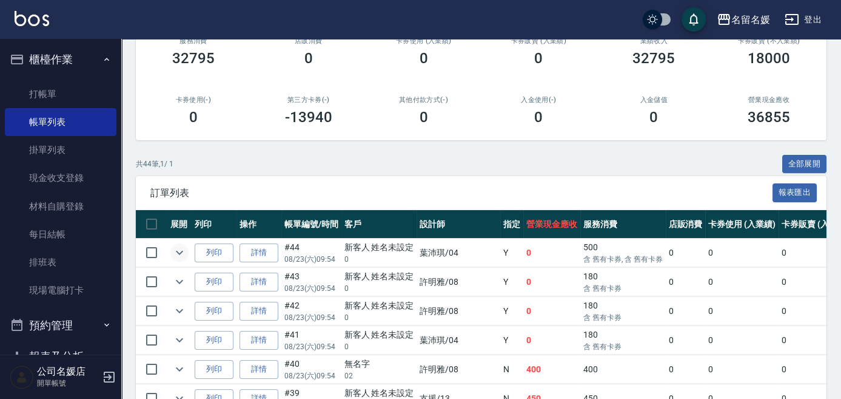
click at [183, 251] on icon "expand row" at bounding box center [179, 252] width 15 height 15
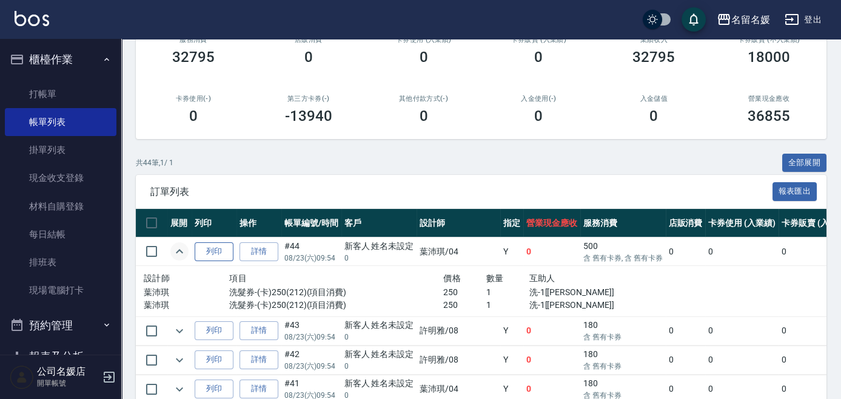
scroll to position [275, 0]
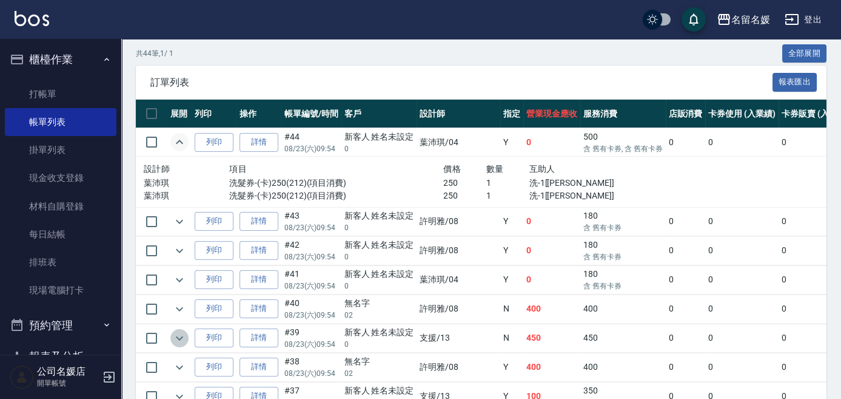
click at [176, 335] on icon "expand row" at bounding box center [179, 338] width 15 height 15
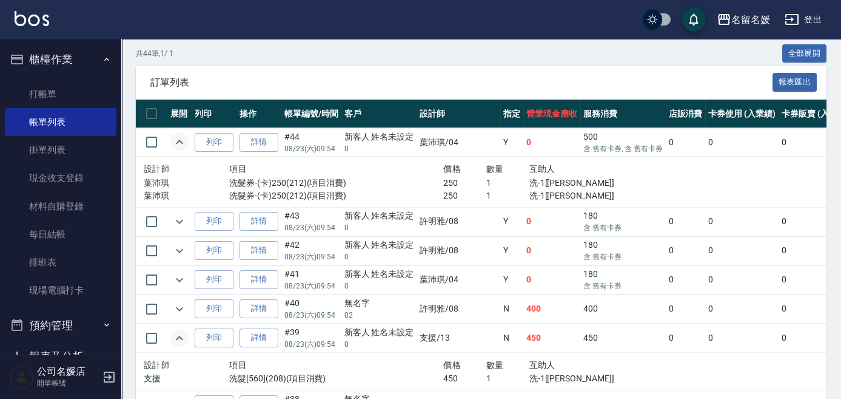
scroll to position [331, 0]
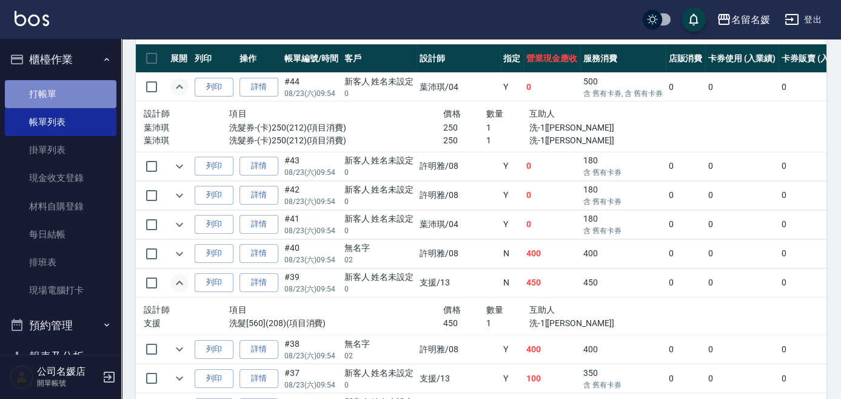
click at [61, 89] on link "打帳單" at bounding box center [61, 94] width 112 height 28
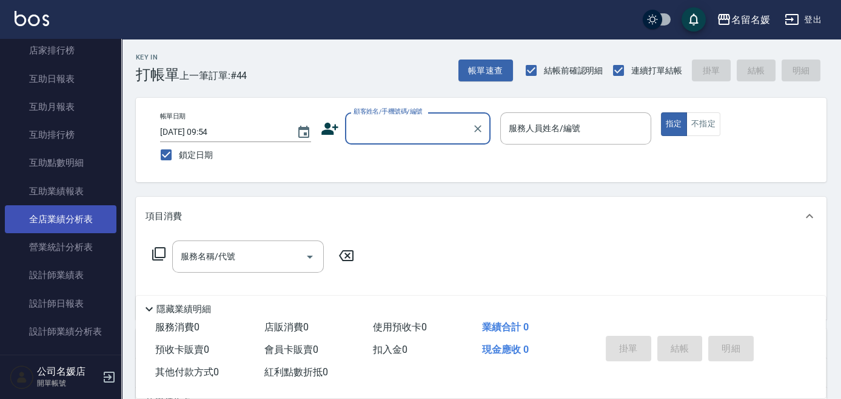
scroll to position [441, 0]
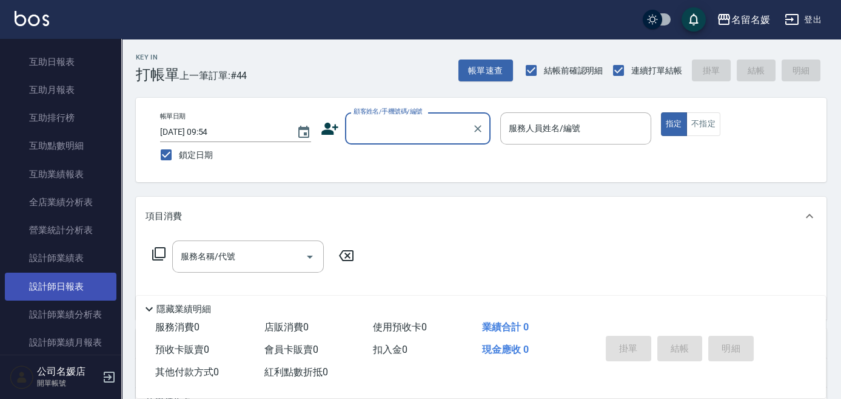
click at [83, 289] on link "設計師日報表" at bounding box center [61, 286] width 112 height 28
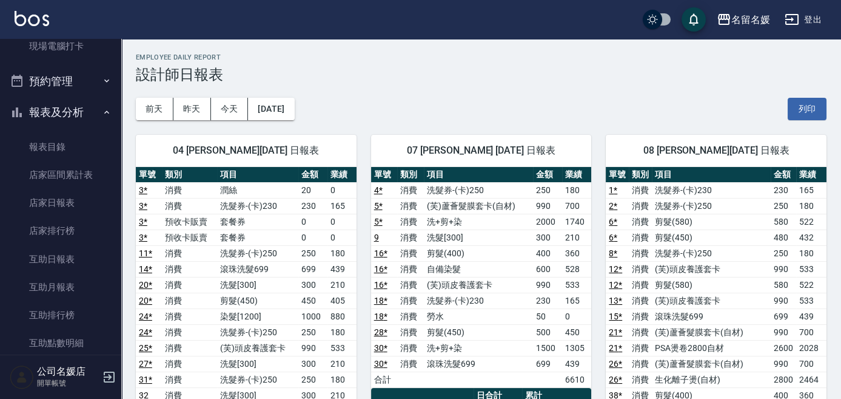
scroll to position [165, 0]
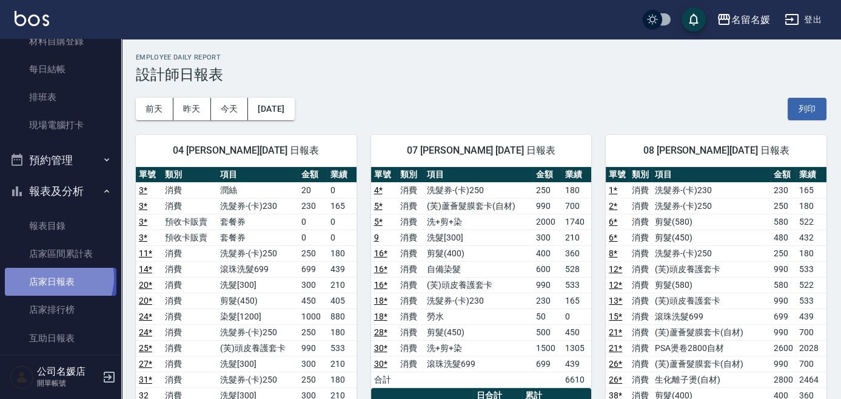
click at [47, 277] on link "店家日報表" at bounding box center [61, 282] width 112 height 28
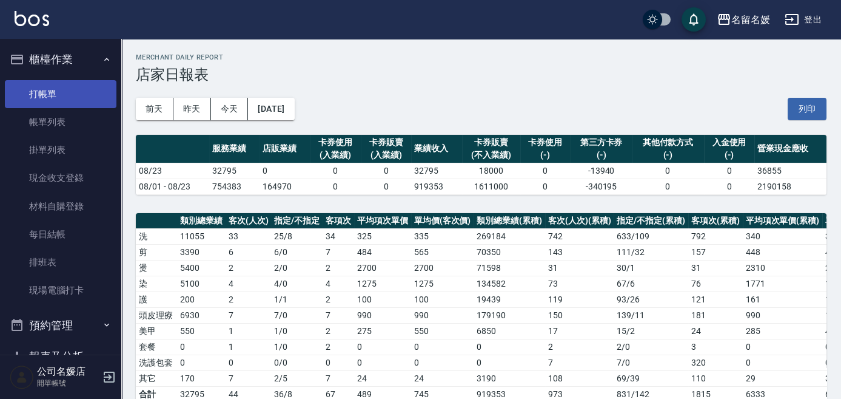
click at [80, 98] on link "打帳單" at bounding box center [61, 94] width 112 height 28
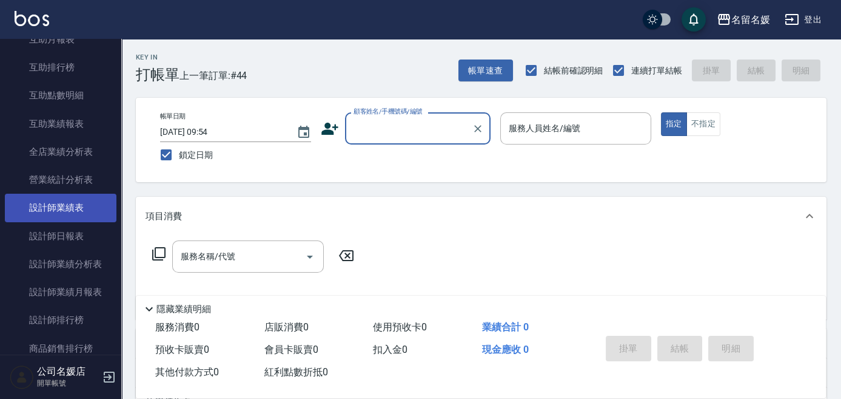
scroll to position [496, 0]
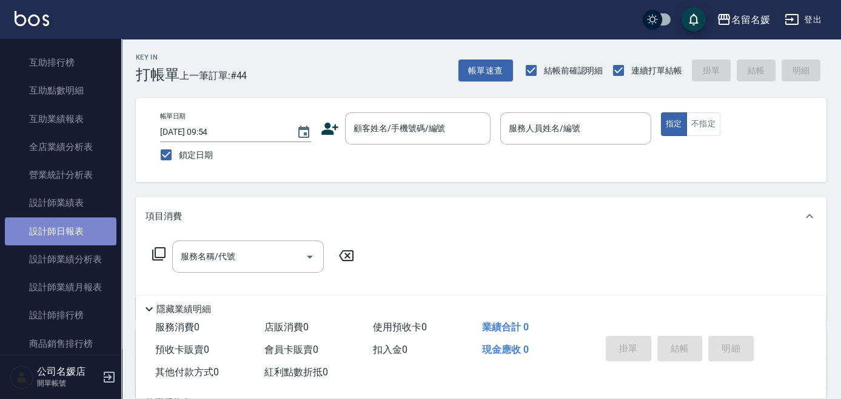
click at [93, 234] on link "設計師日報表" at bounding box center [61, 231] width 112 height 28
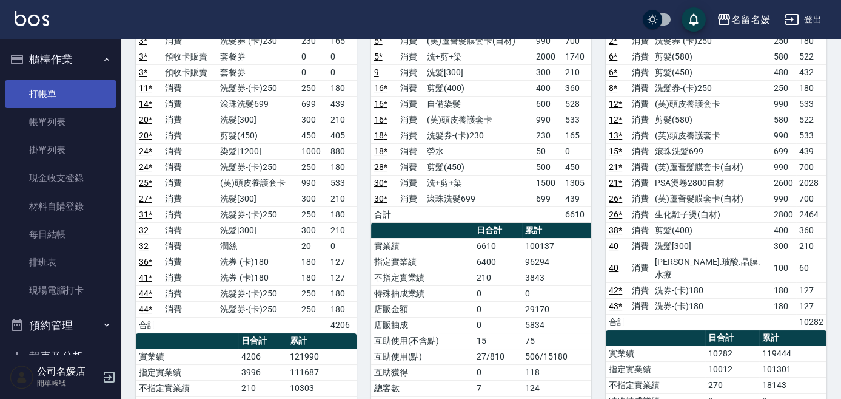
click at [92, 88] on link "打帳單" at bounding box center [61, 94] width 112 height 28
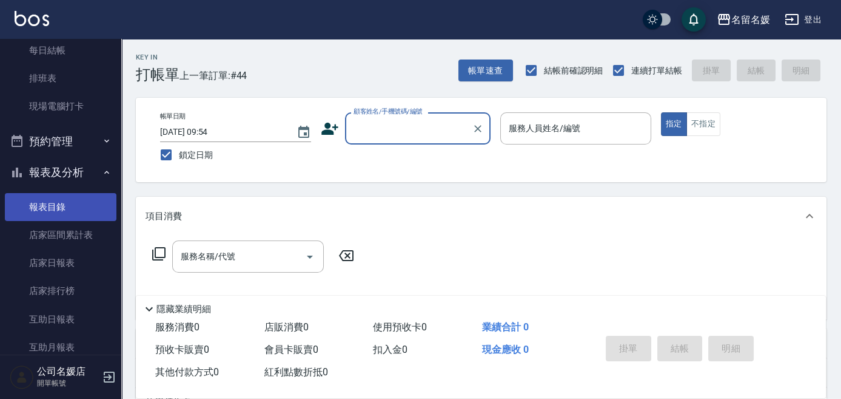
scroll to position [275, 0]
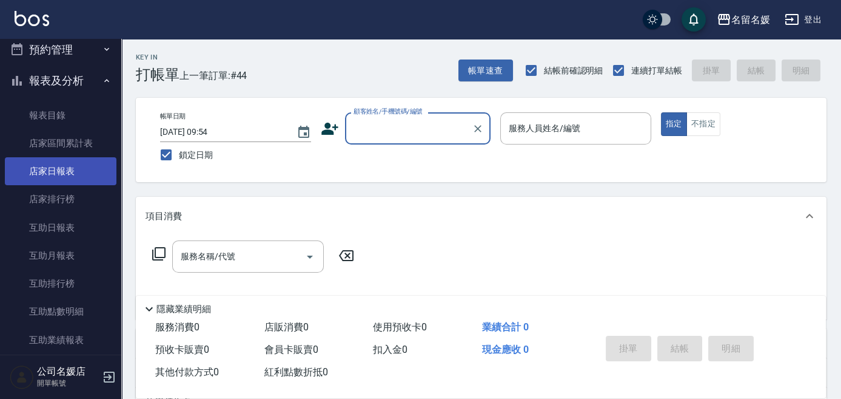
click at [40, 180] on link "店家日報表" at bounding box center [61, 171] width 112 height 28
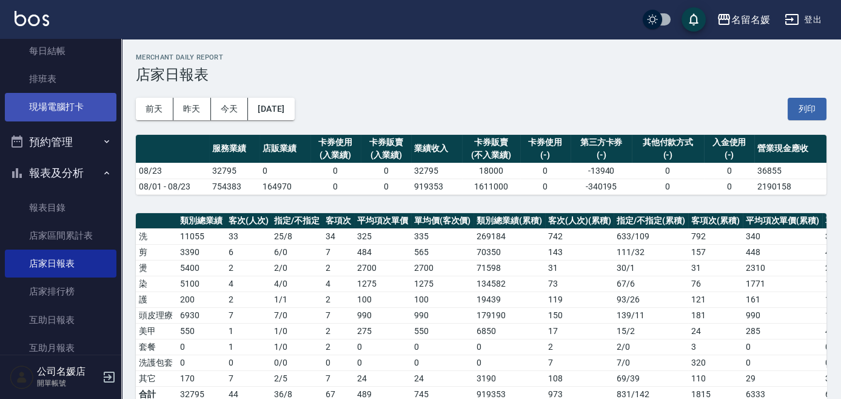
scroll to position [55, 0]
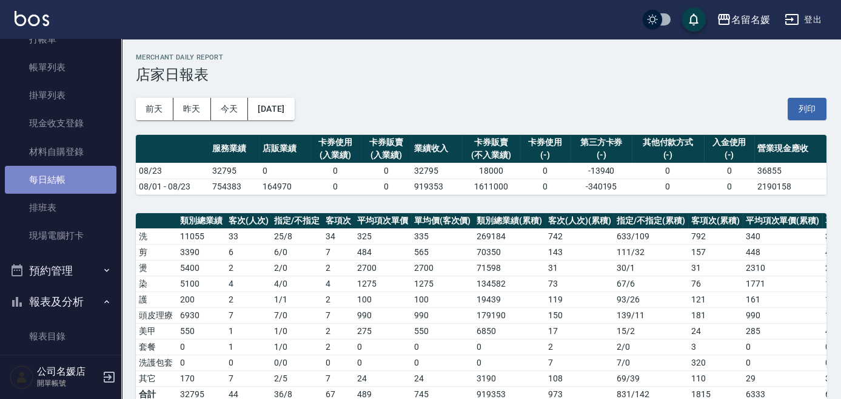
click at [68, 177] on link "每日結帳" at bounding box center [61, 180] width 112 height 28
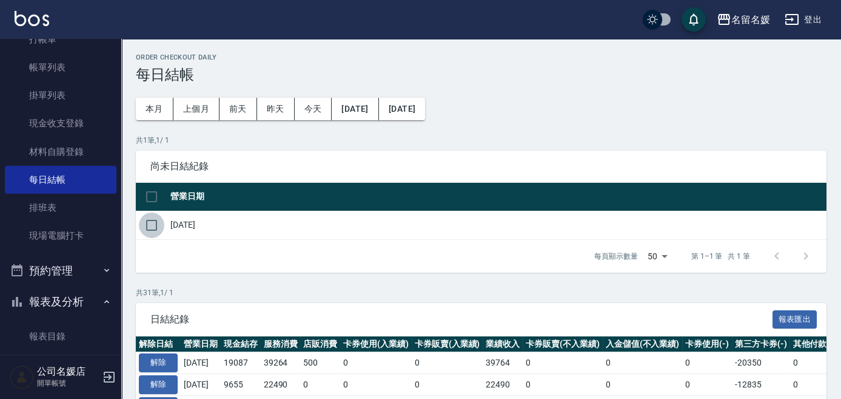
click at [152, 224] on input "checkbox" at bounding box center [151, 224] width 25 height 25
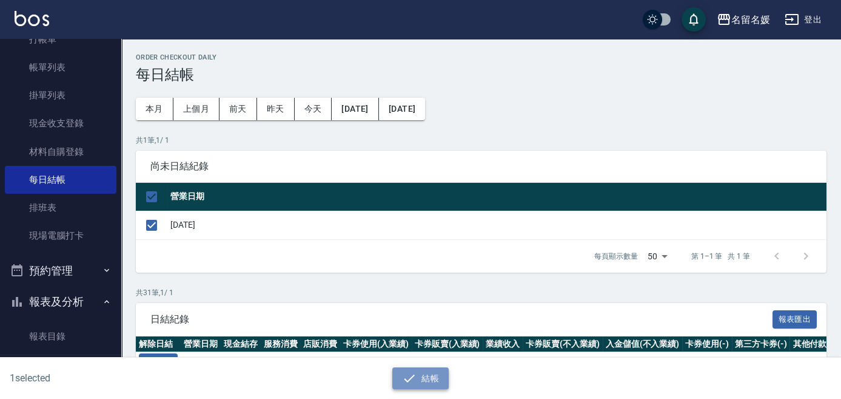
click at [417, 374] on button "結帳" at bounding box center [420, 378] width 56 height 22
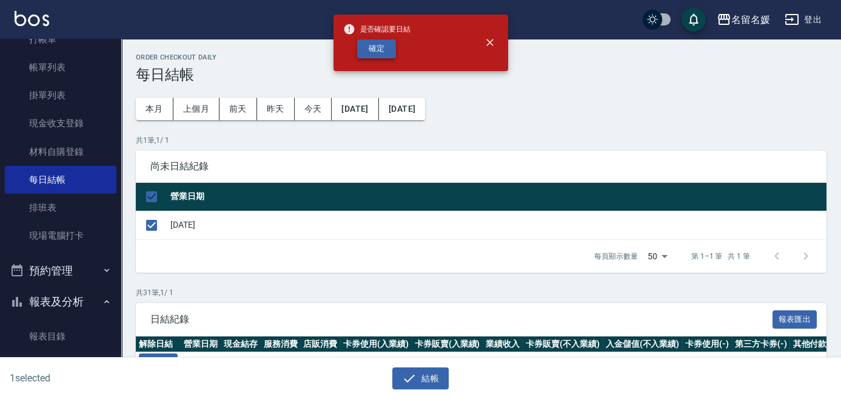
click at [383, 49] on button "確定" at bounding box center [376, 48] width 39 height 19
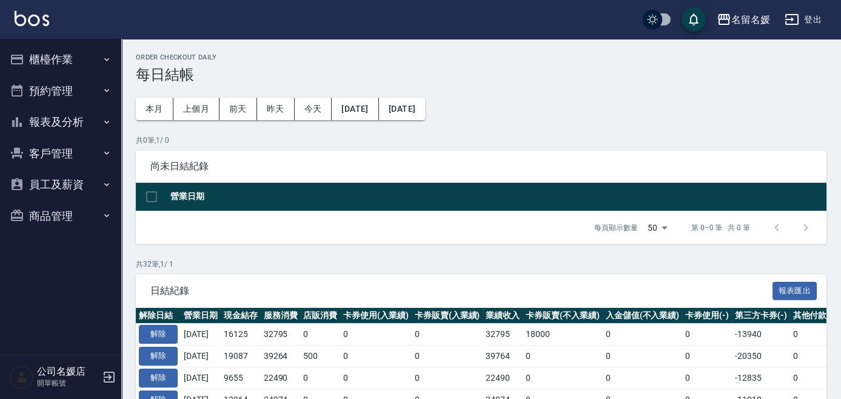
click at [67, 121] on button "報表及分析" at bounding box center [61, 122] width 112 height 32
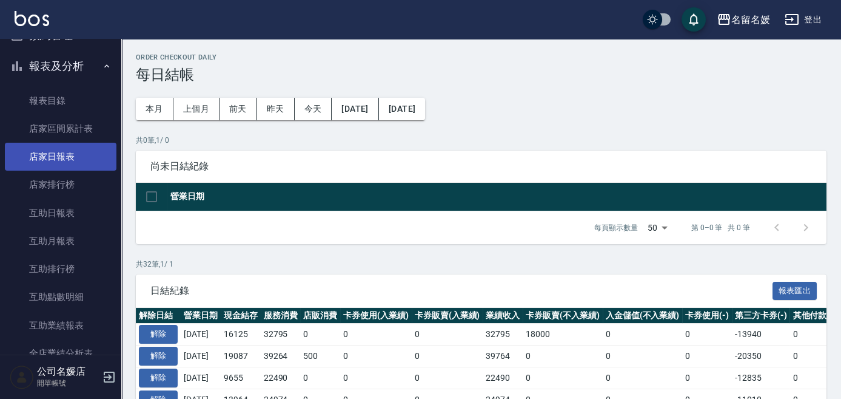
scroll to position [55, 0]
click at [66, 163] on link "店家日報表" at bounding box center [61, 158] width 112 height 28
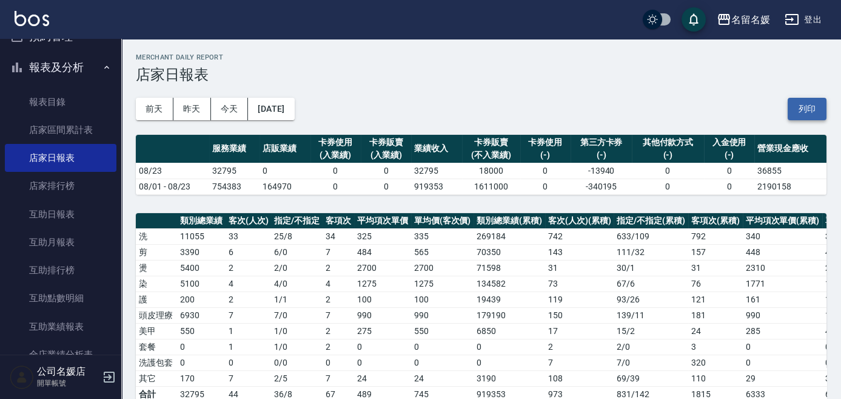
click at [807, 109] on button "列印" at bounding box center [807, 109] width 39 height 22
click at [76, 214] on link "互助日報表" at bounding box center [61, 214] width 112 height 28
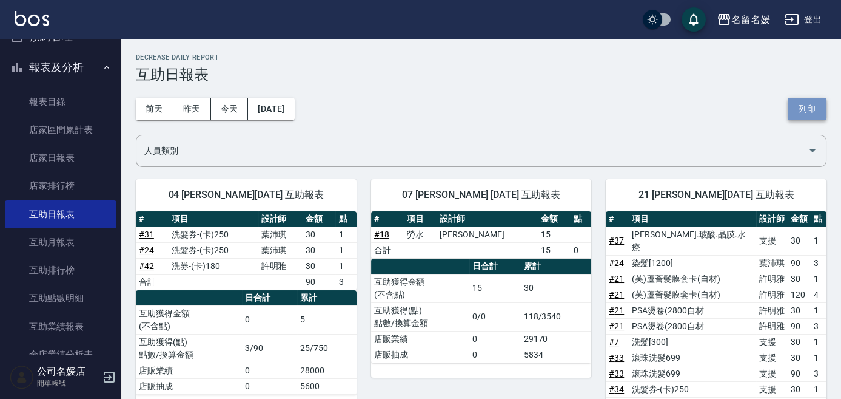
click at [816, 109] on button "列印" at bounding box center [807, 109] width 39 height 22
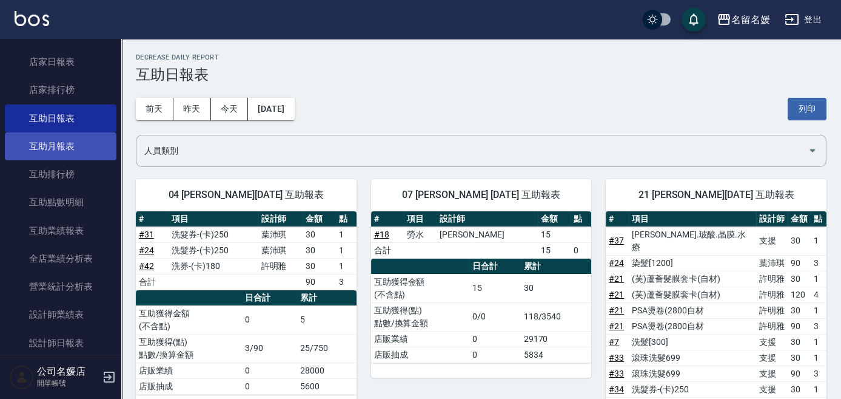
scroll to position [165, 0]
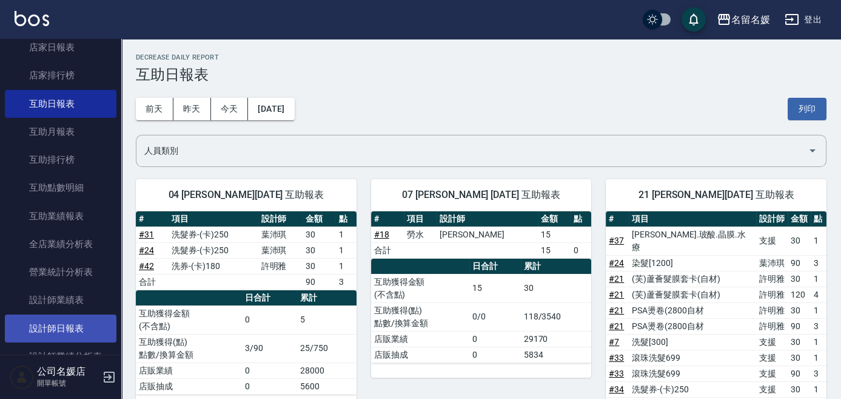
click at [76, 329] on link "設計師日報表" at bounding box center [61, 328] width 112 height 28
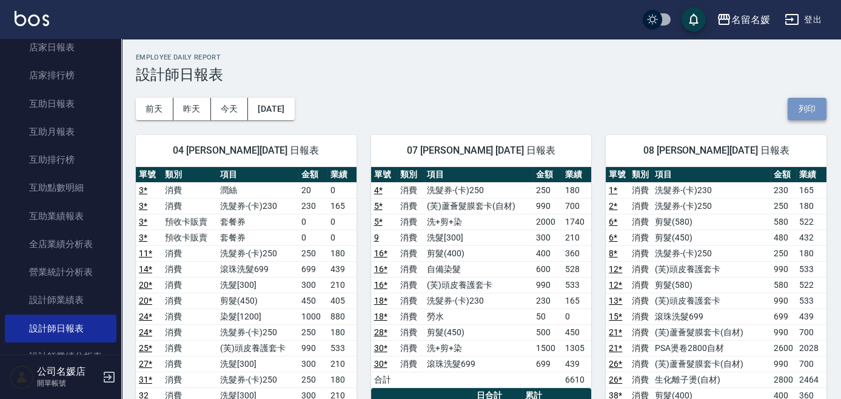
click at [806, 117] on button "列印" at bounding box center [807, 109] width 39 height 22
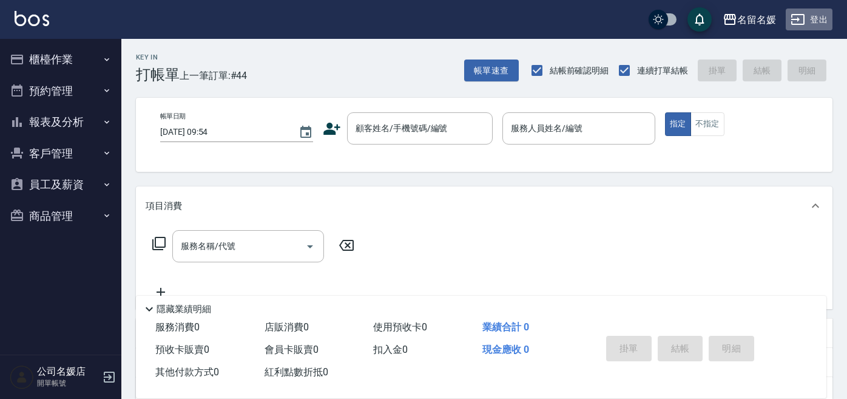
click at [796, 19] on icon "button" at bounding box center [797, 19] width 15 height 15
